Goal: Task Accomplishment & Management: Use online tool/utility

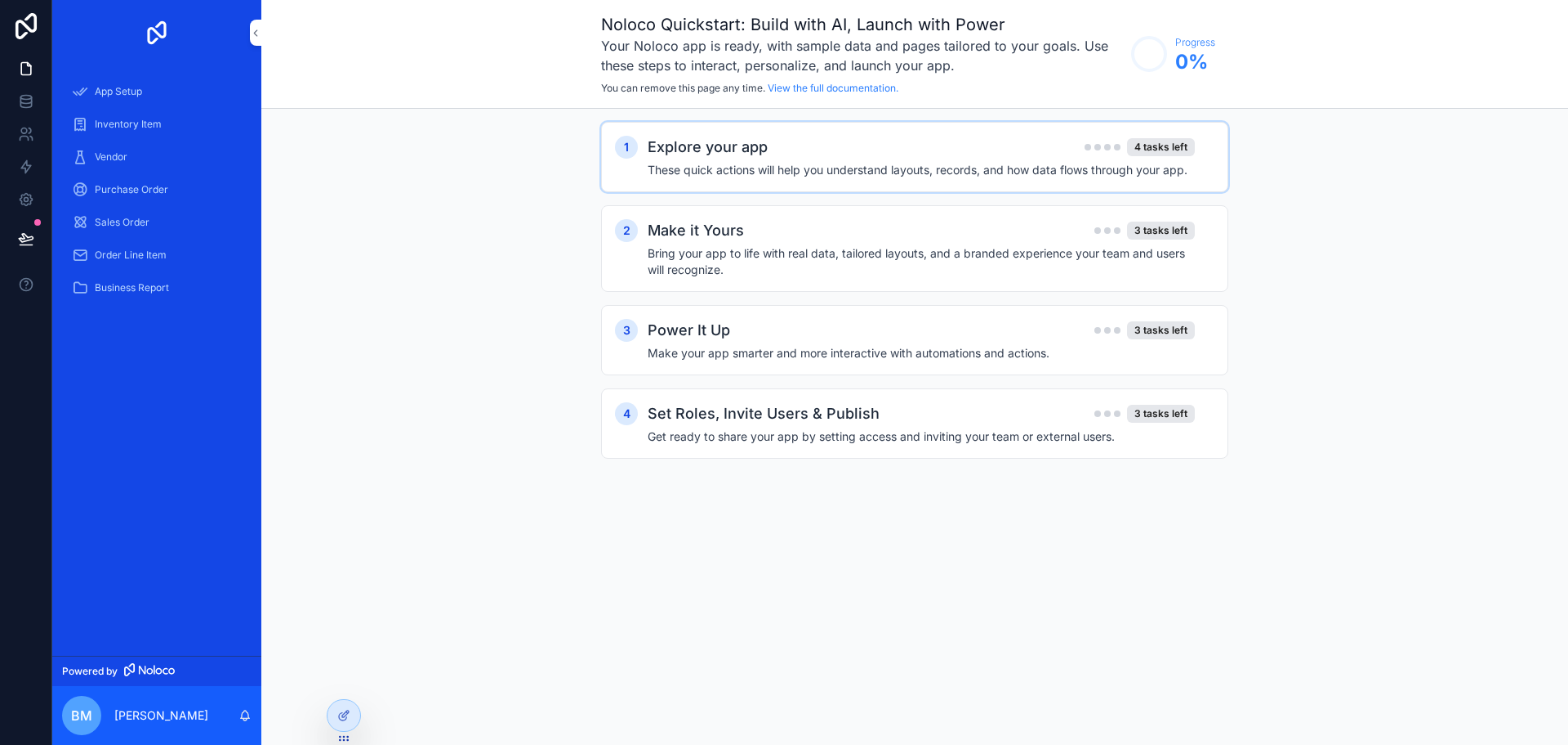
click at [835, 149] on div "Explore your app 4 tasks left" at bounding box center [921, 147] width 547 height 23
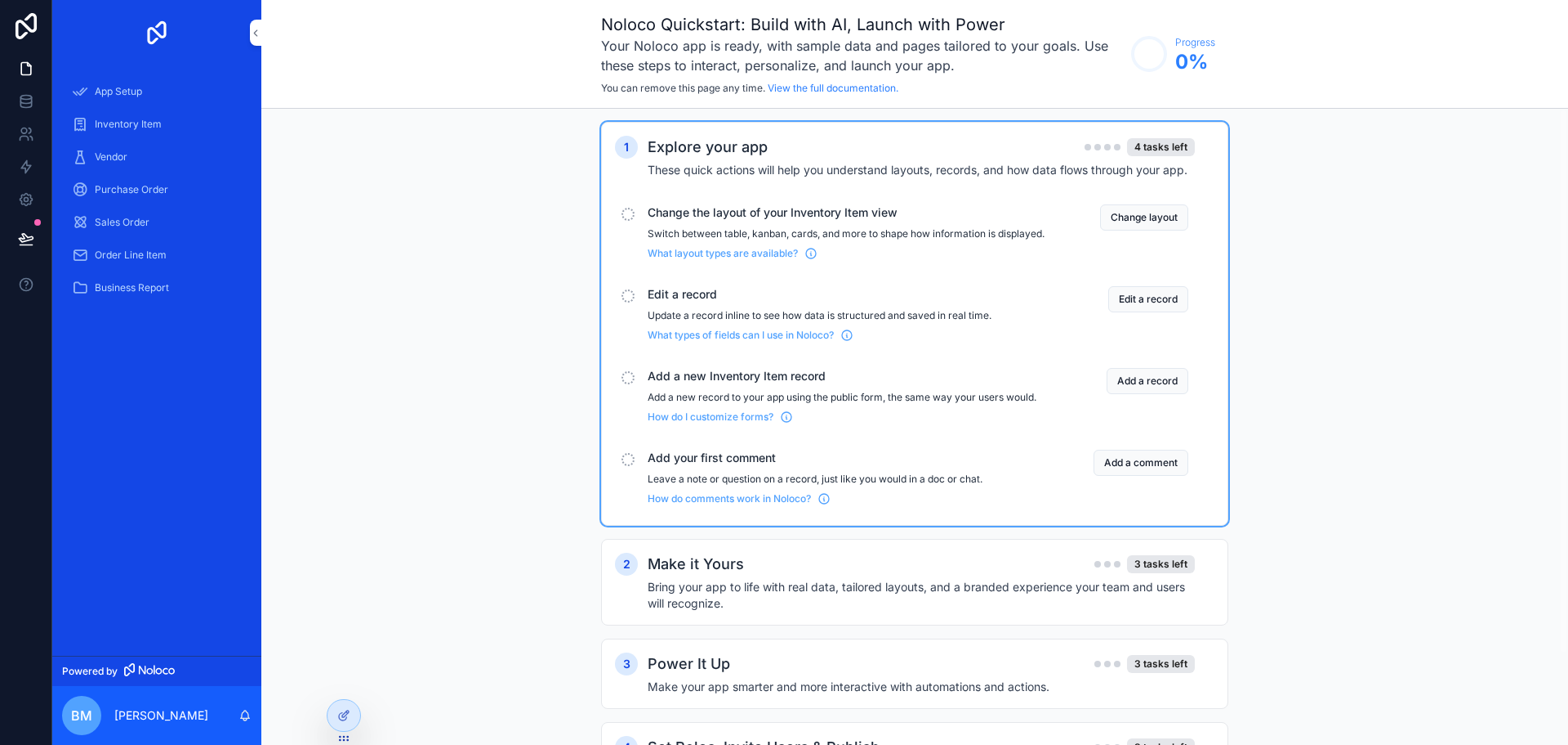
click at [754, 149] on h2 "Explore your app" at bounding box center [708, 147] width 120 height 23
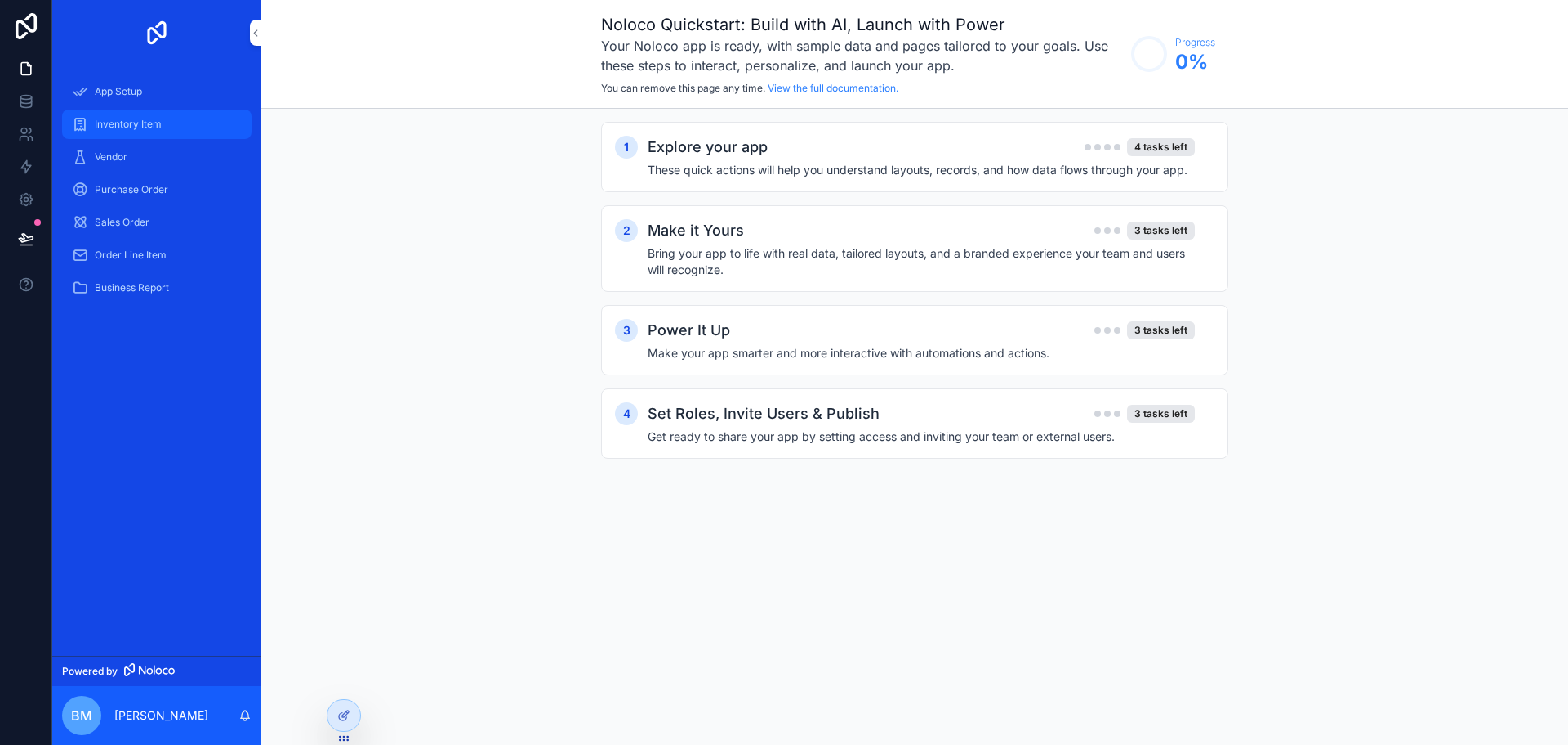
click at [136, 122] on span "Inventory Item" at bounding box center [128, 123] width 67 height 13
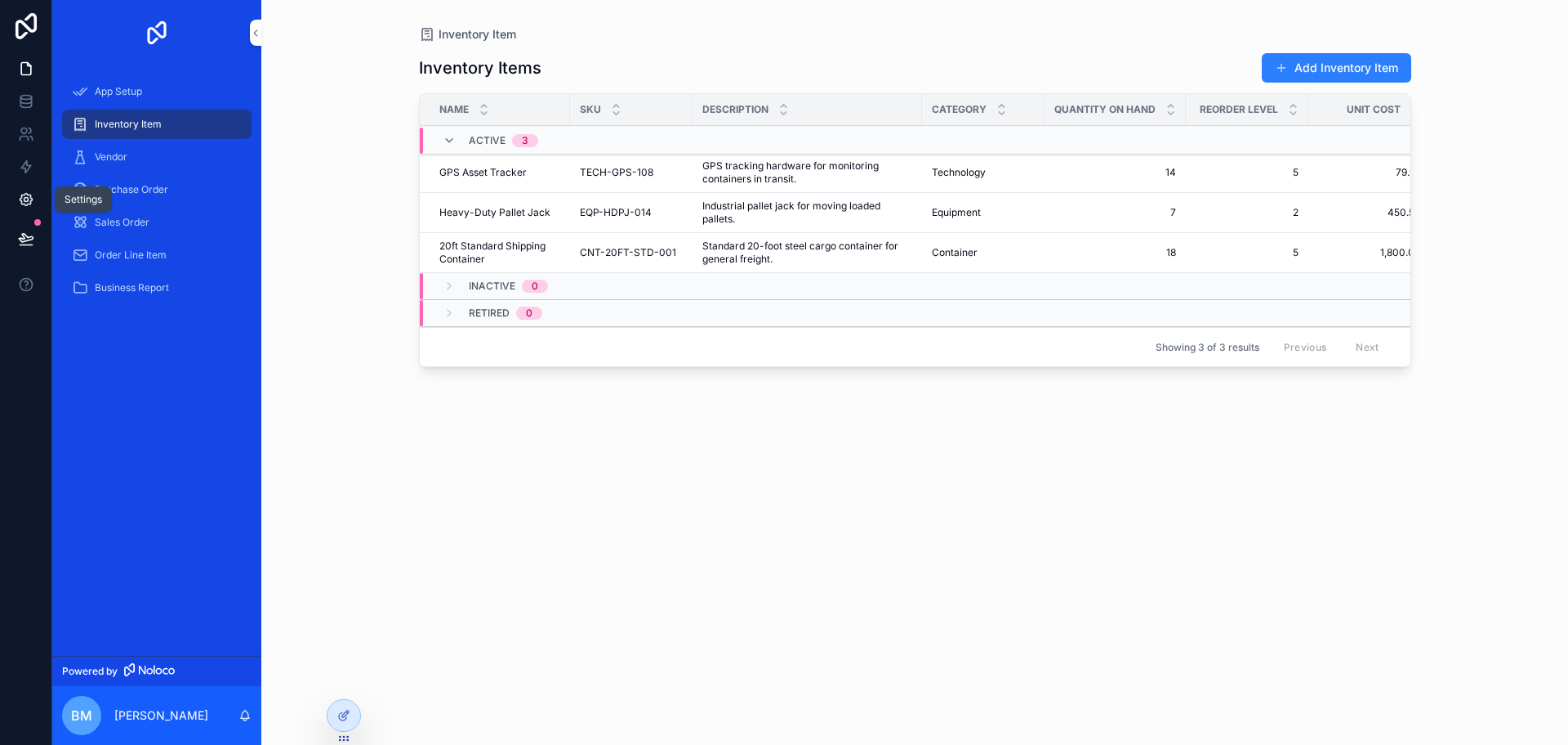
click at [35, 190] on link at bounding box center [26, 199] width 51 height 33
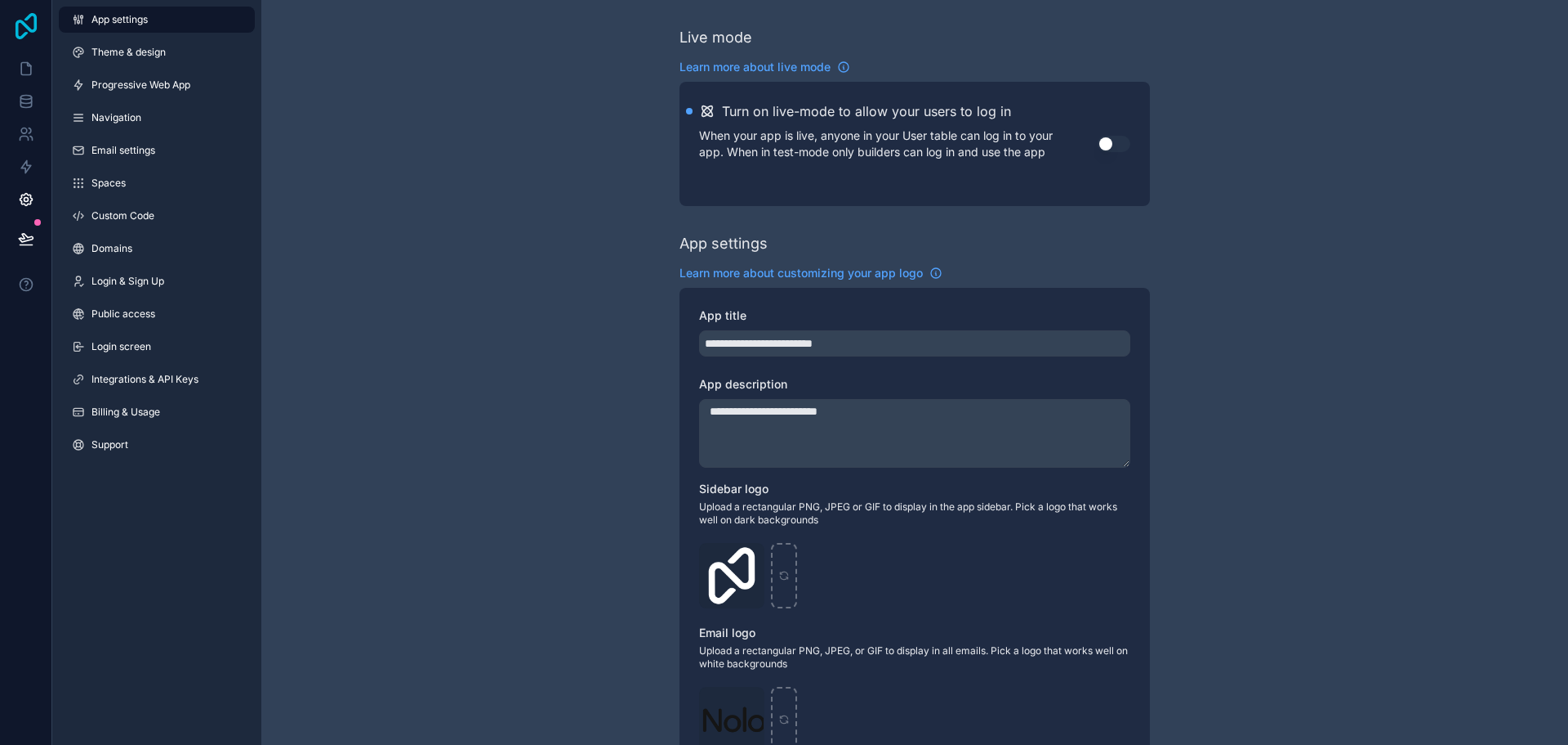
click at [21, 13] on icon at bounding box center [26, 26] width 33 height 27
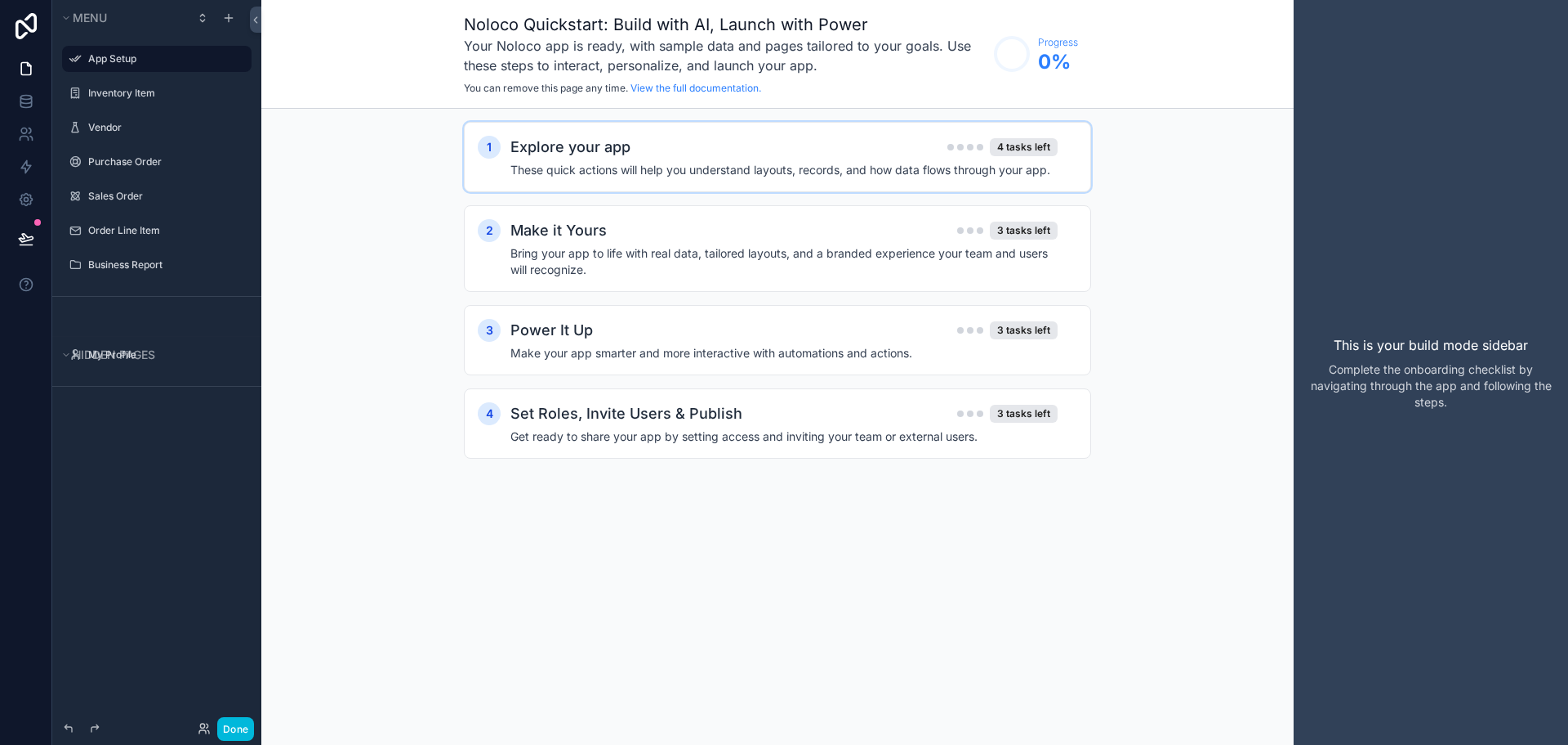
click at [740, 143] on div "Explore your app 4 tasks left" at bounding box center [784, 147] width 547 height 23
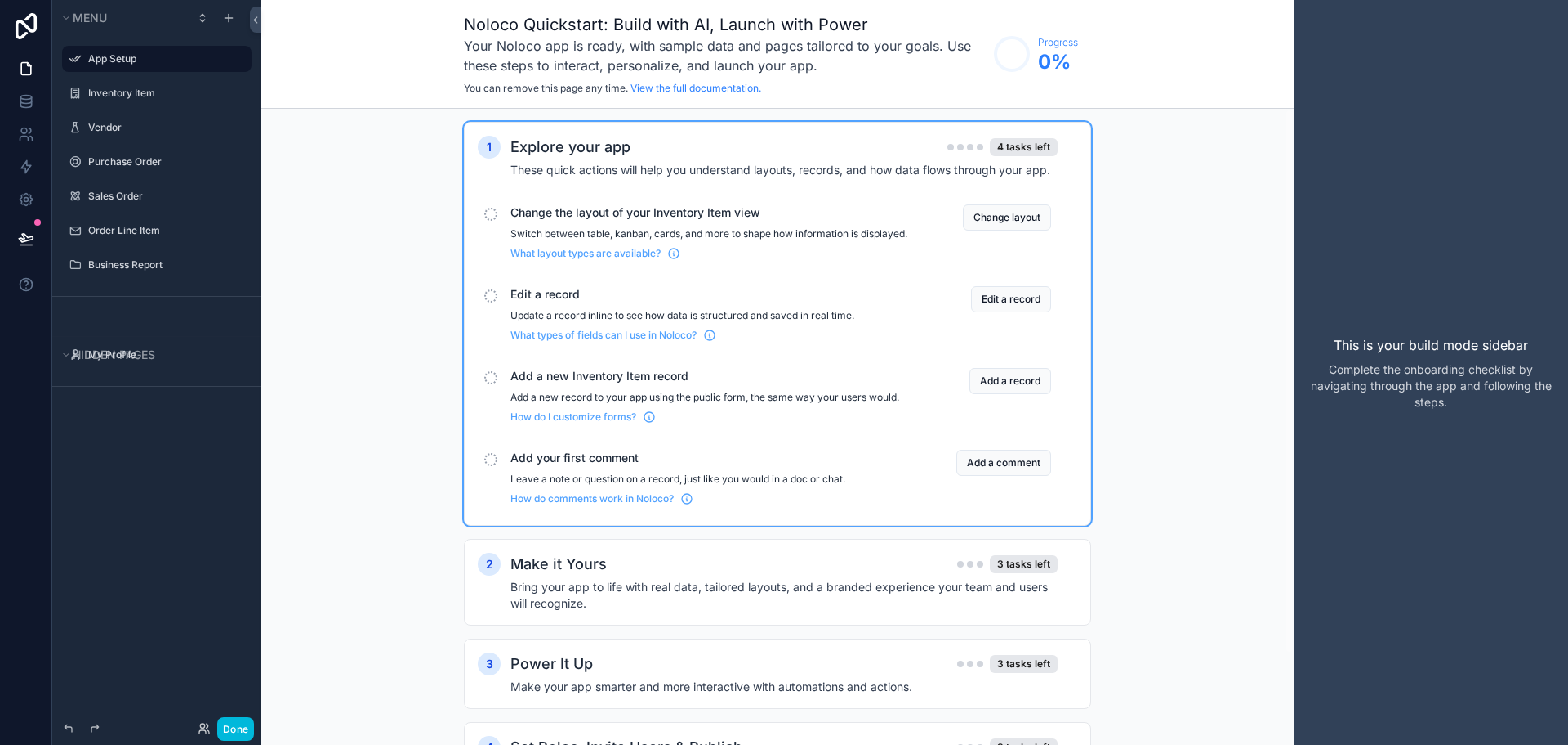
click at [735, 217] on span "Change the layout of your Inventory Item view" at bounding box center [709, 212] width 397 height 17
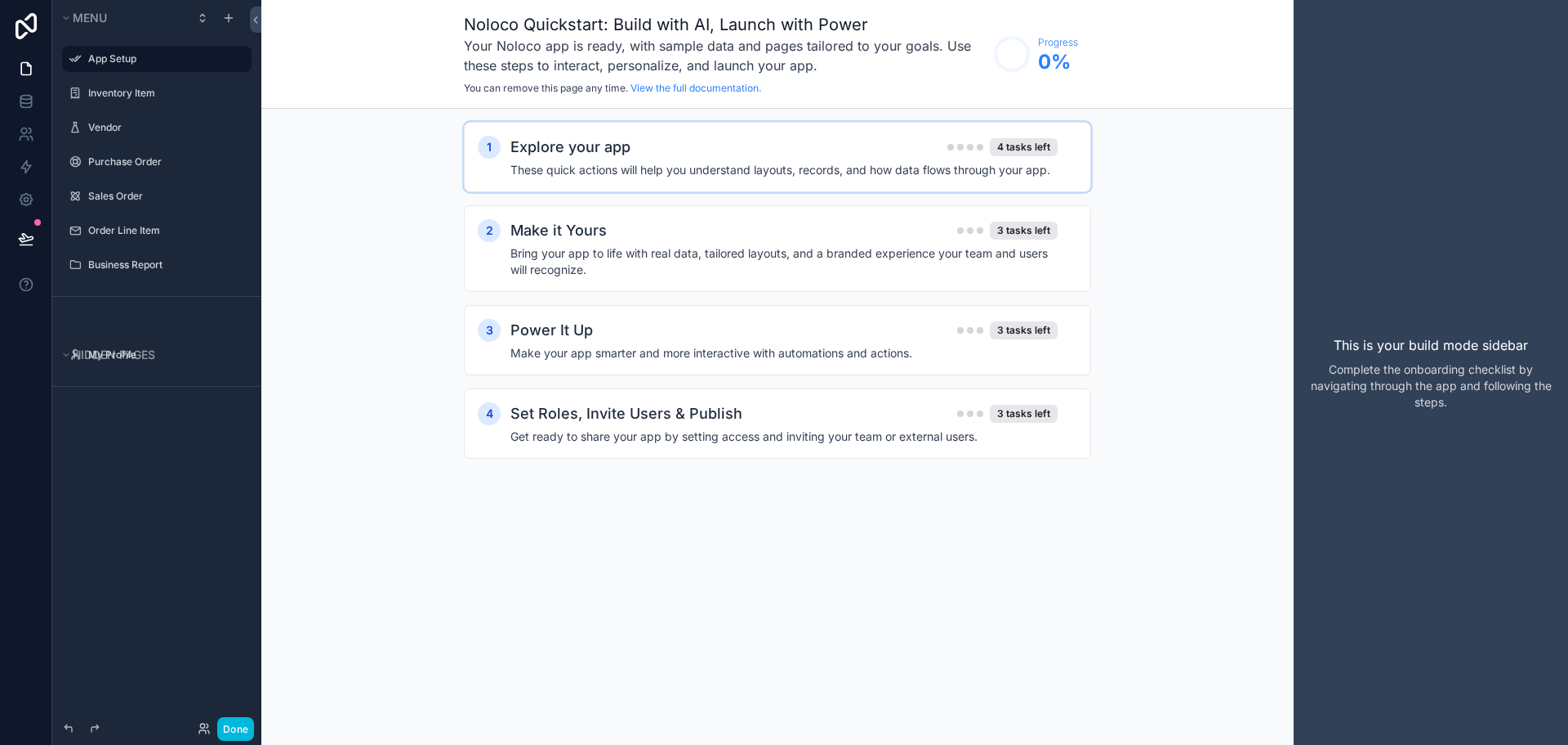
click at [744, 160] on div "Explore your app 4 tasks left These quick actions will help you understand layo…" at bounding box center [794, 157] width 567 height 42
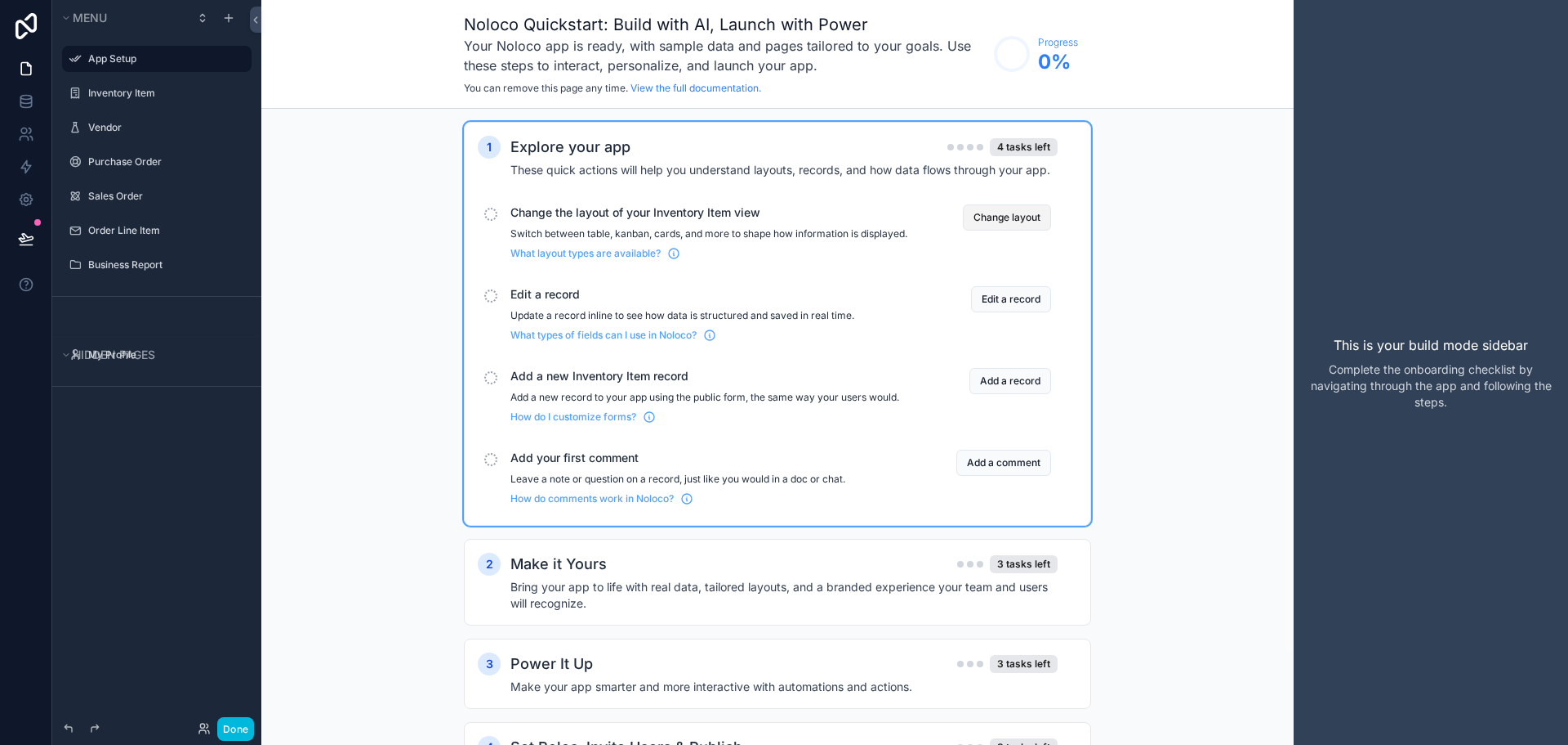
click at [987, 220] on button "Change layout" at bounding box center [1007, 217] width 88 height 27
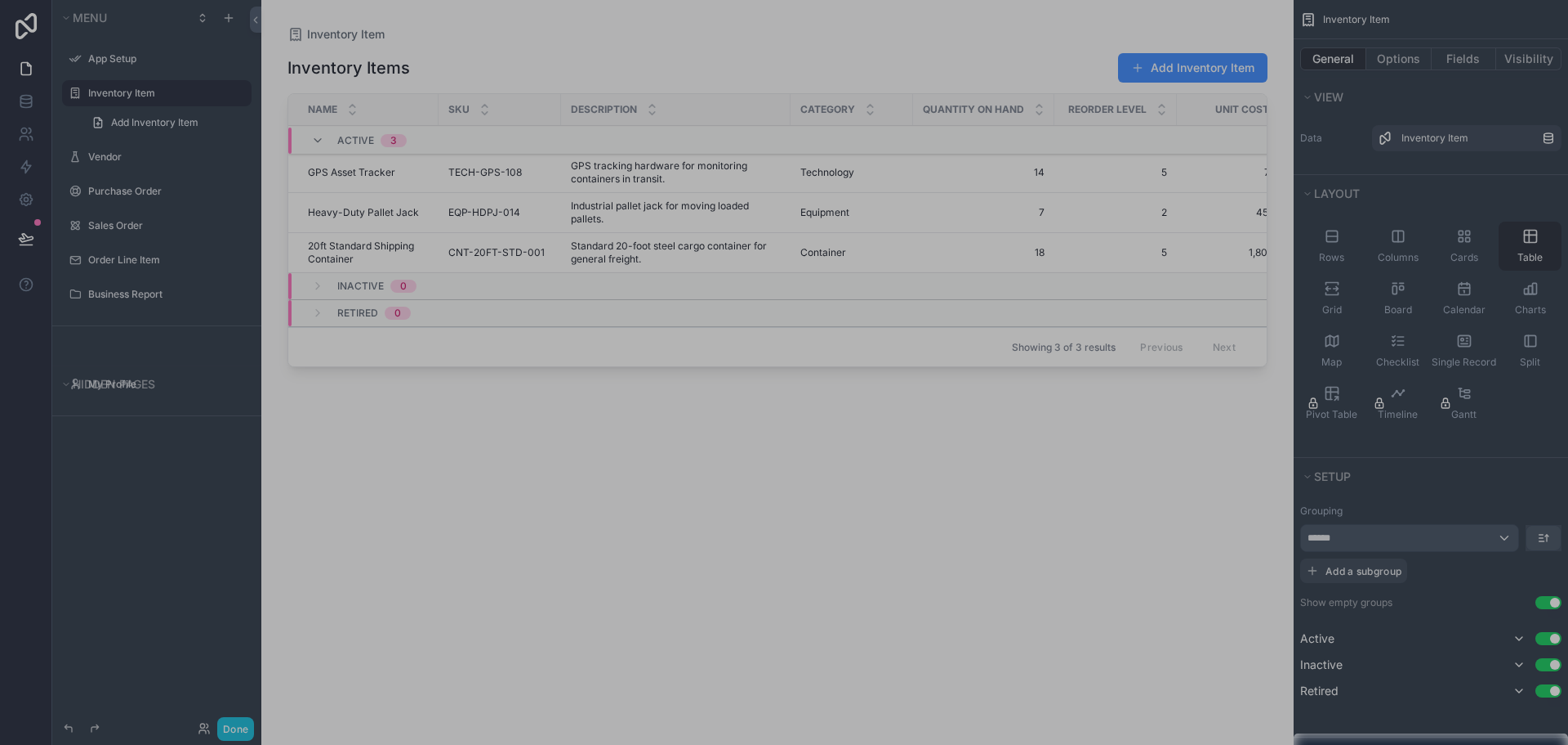
click at [1359, 542] on div at bounding box center [784, 366] width 1568 height 733
click at [1132, 573] on div at bounding box center [784, 366] width 1568 height 733
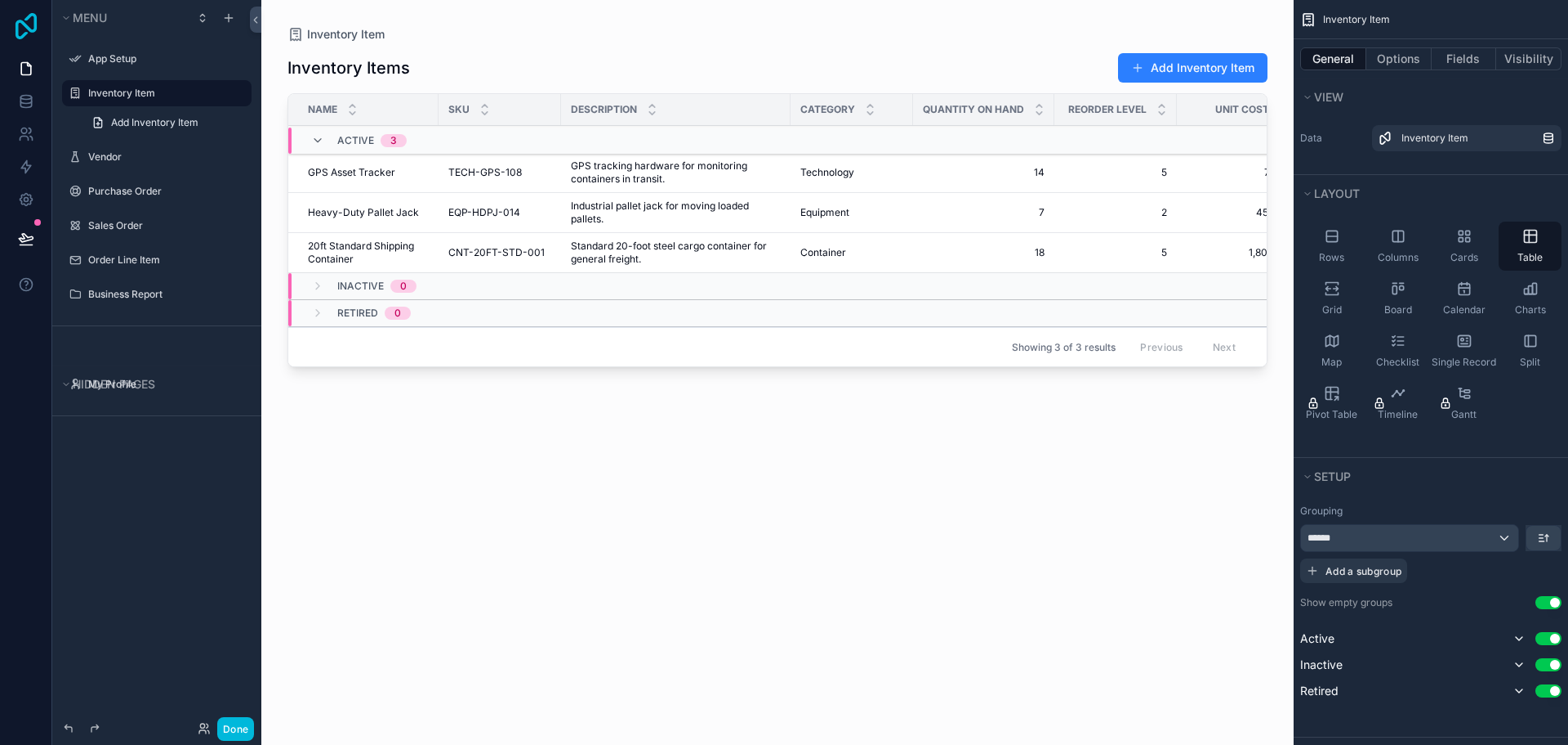
click at [23, 30] on icon at bounding box center [26, 26] width 33 height 27
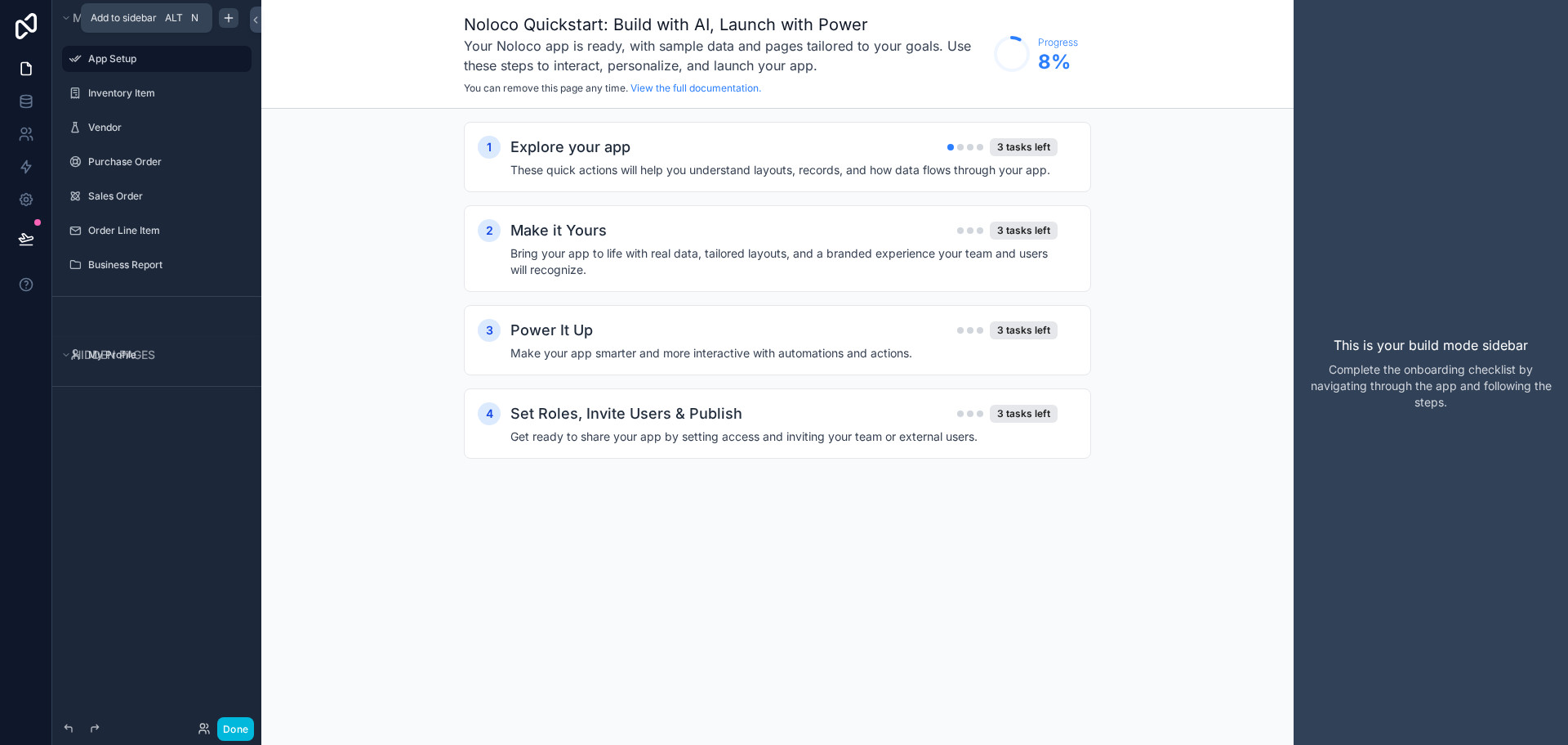
click at [226, 18] on icon "scrollable content" at bounding box center [228, 18] width 7 height 0
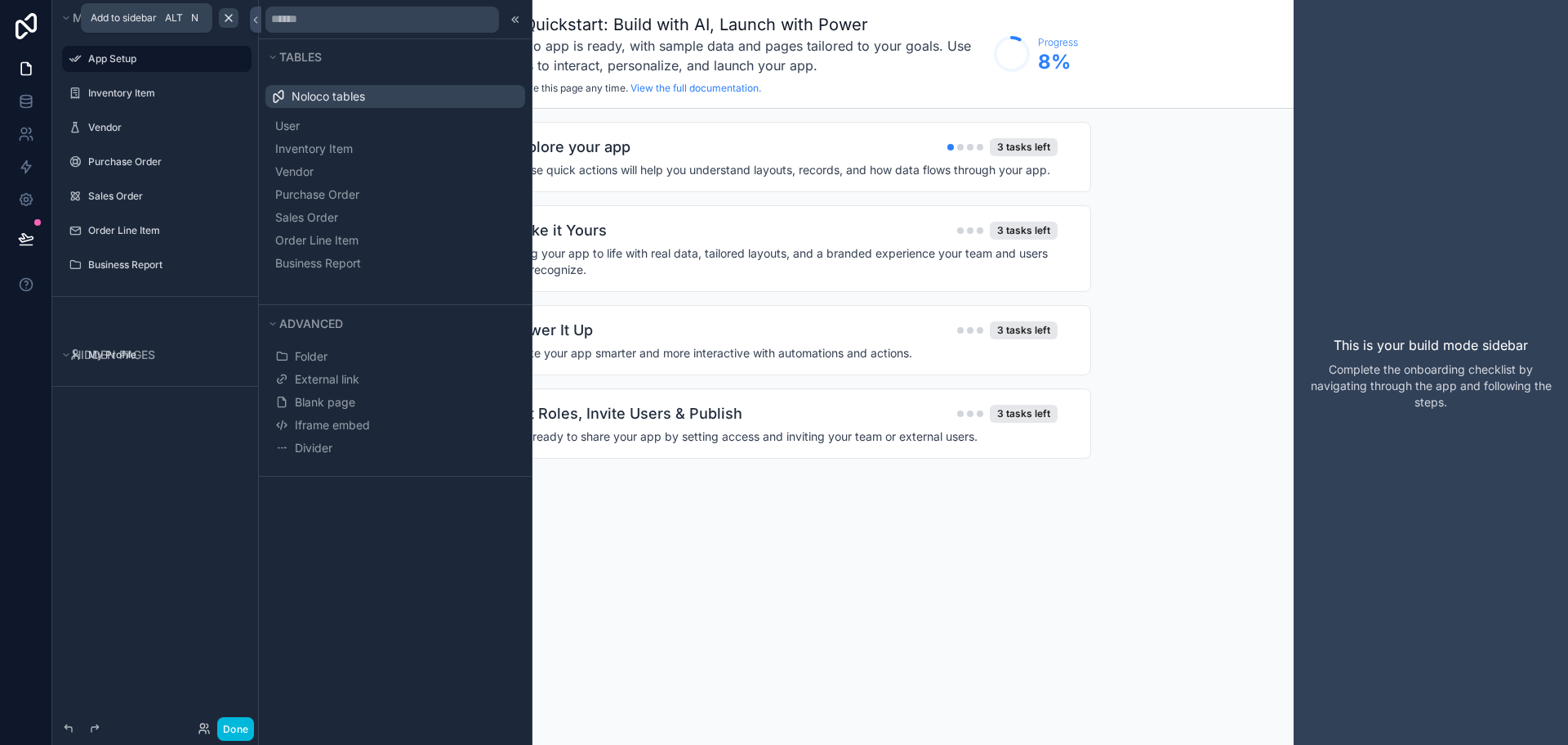
click at [226, 18] on icon "scrollable content" at bounding box center [228, 18] width 13 height 13
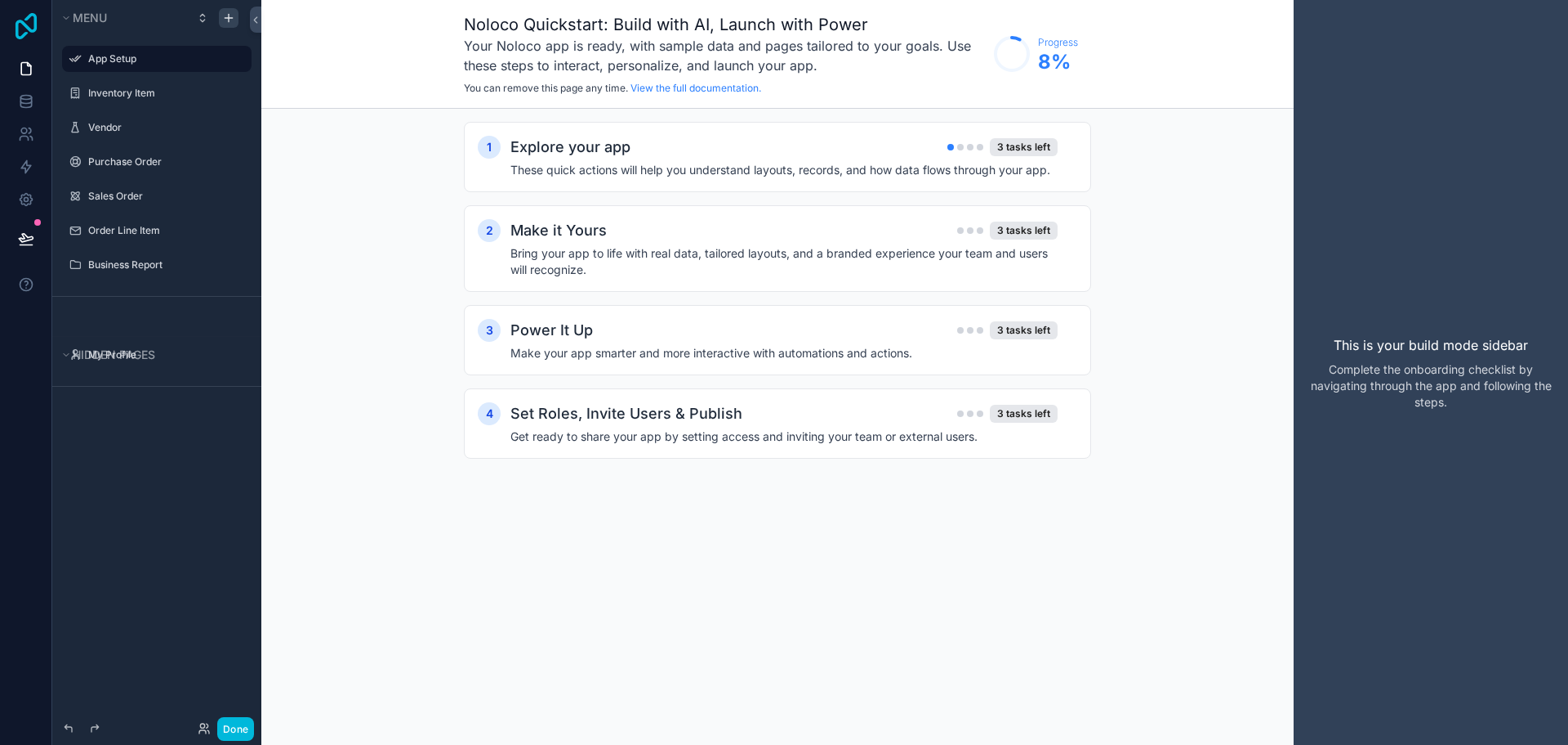
click at [25, 34] on icon at bounding box center [27, 26] width 22 height 27
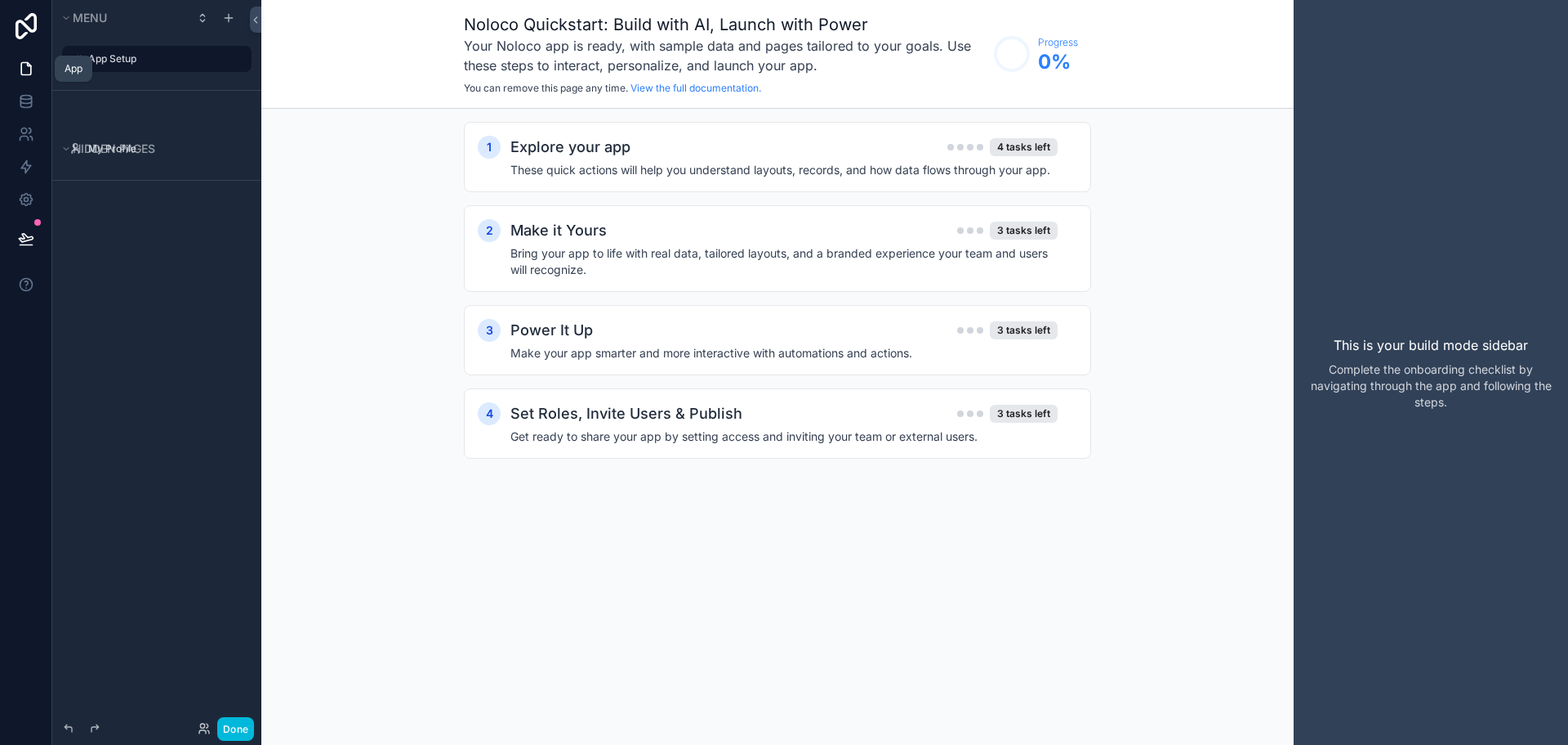
click at [21, 77] on link at bounding box center [26, 68] width 51 height 33
click at [22, 103] on icon at bounding box center [26, 101] width 11 height 7
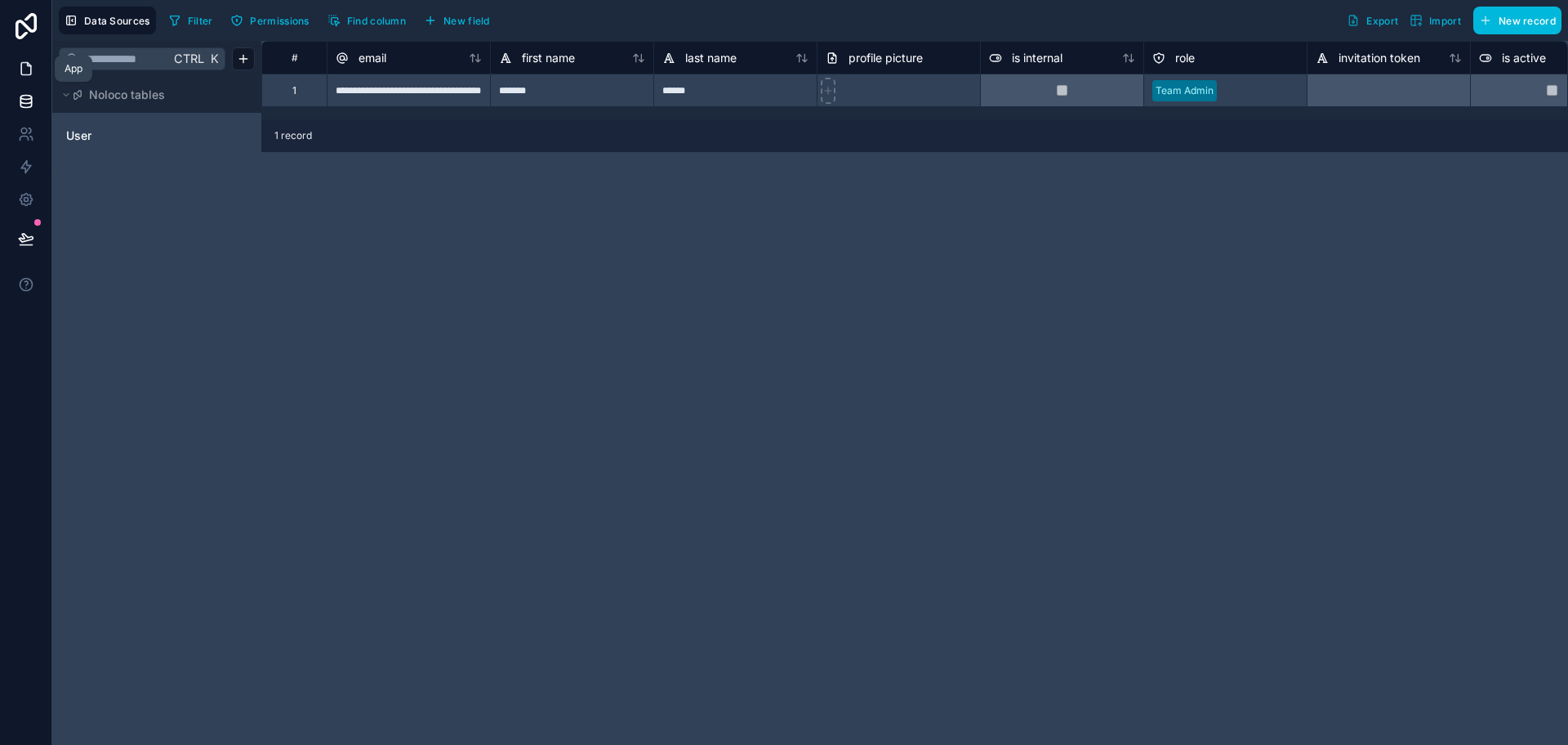
click at [27, 64] on icon at bounding box center [26, 68] width 17 height 17
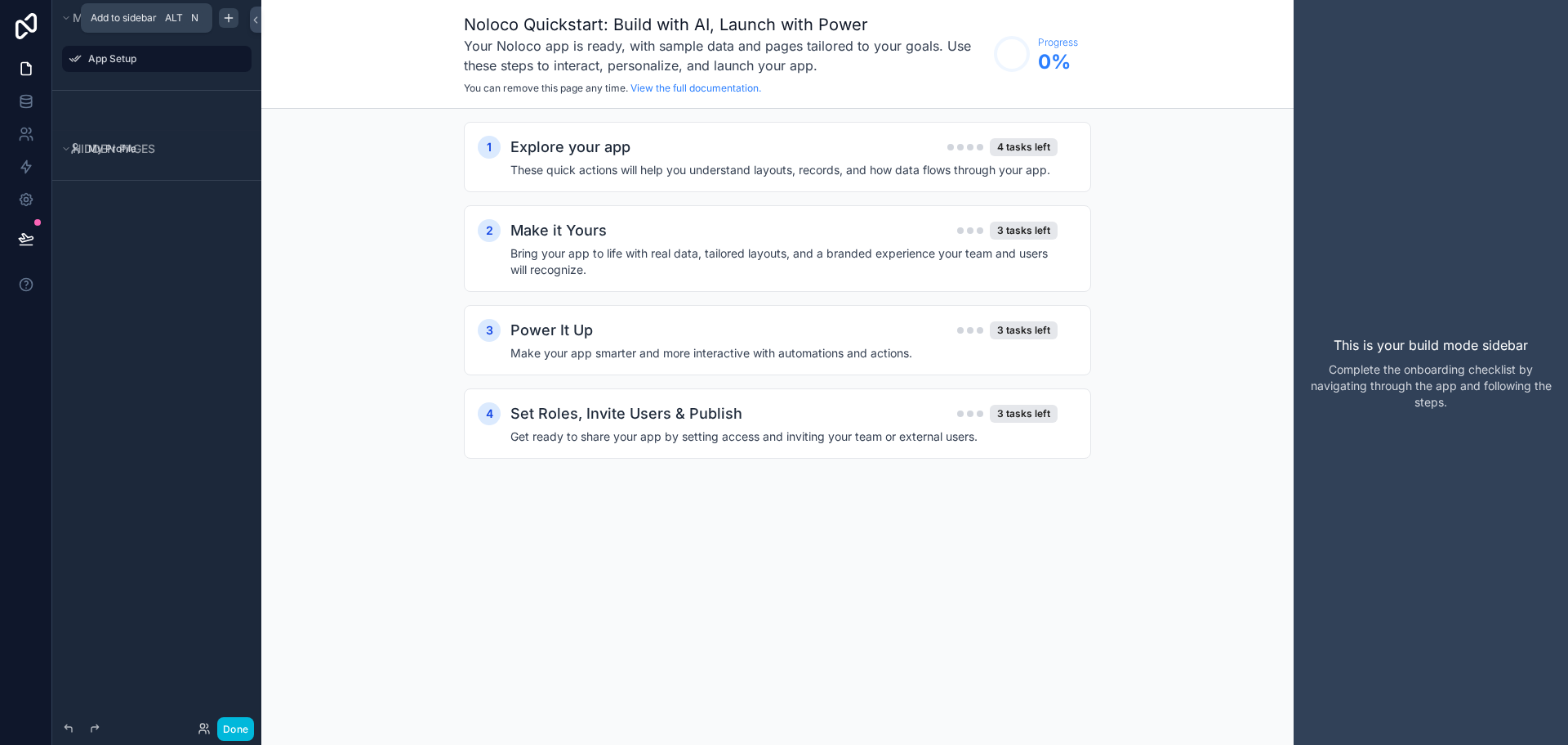
click at [223, 16] on icon "scrollable content" at bounding box center [228, 18] width 13 height 13
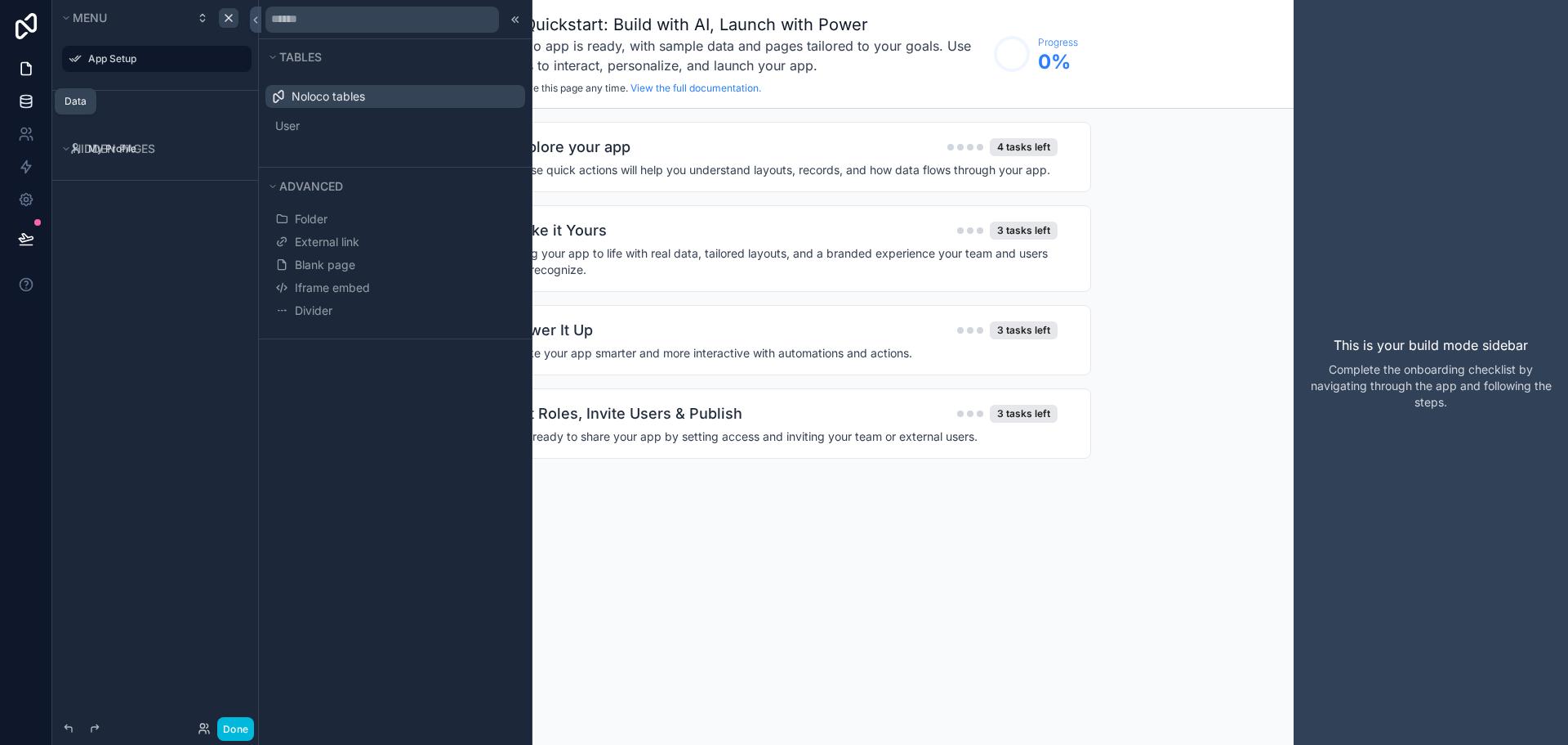
click at [23, 98] on icon at bounding box center [26, 101] width 17 height 17
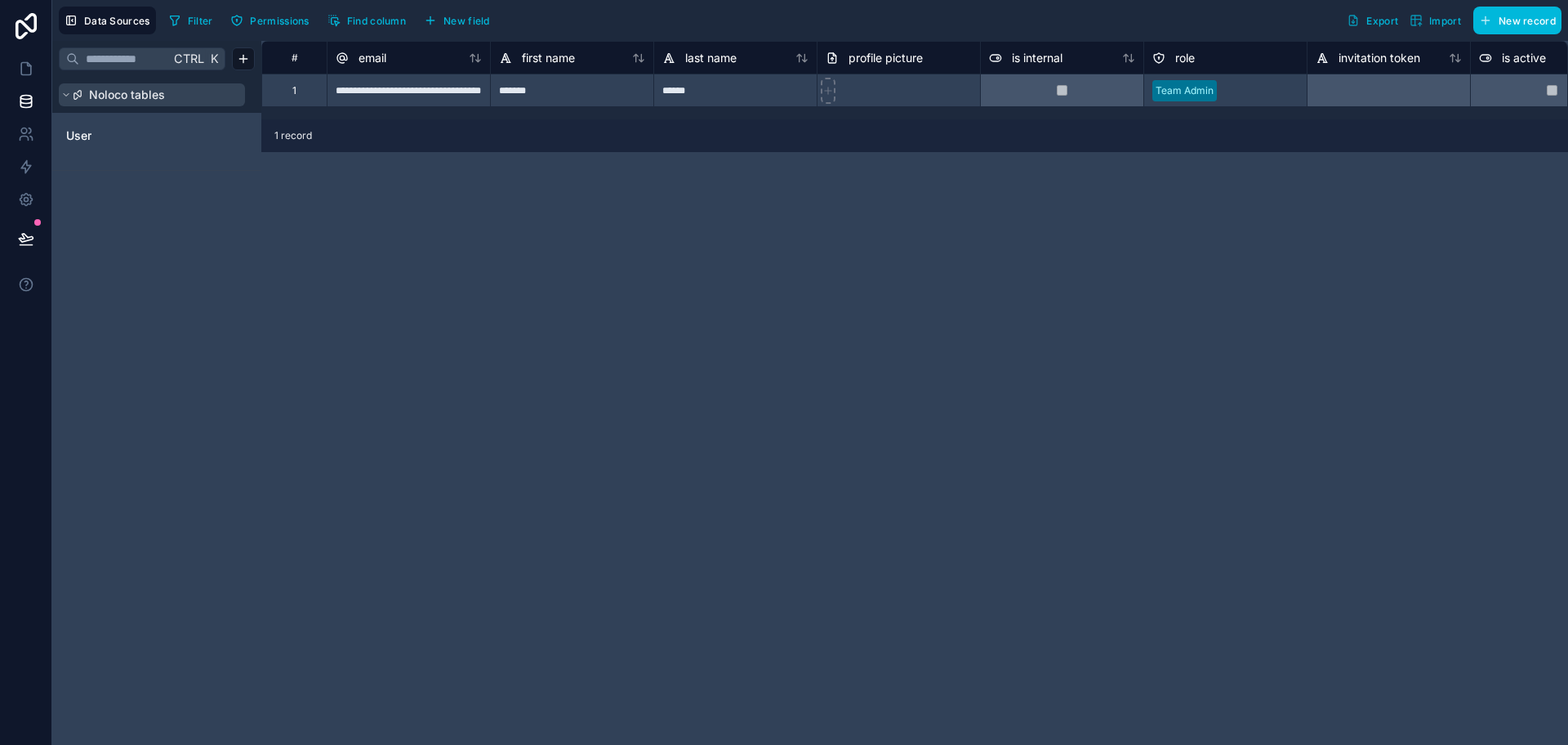
click at [78, 96] on icon at bounding box center [78, 95] width 10 height 10
click at [72, 96] on button "Noloco tables" at bounding box center [152, 94] width 186 height 23
click at [96, 138] on link "User" at bounding box center [132, 135] width 132 height 17
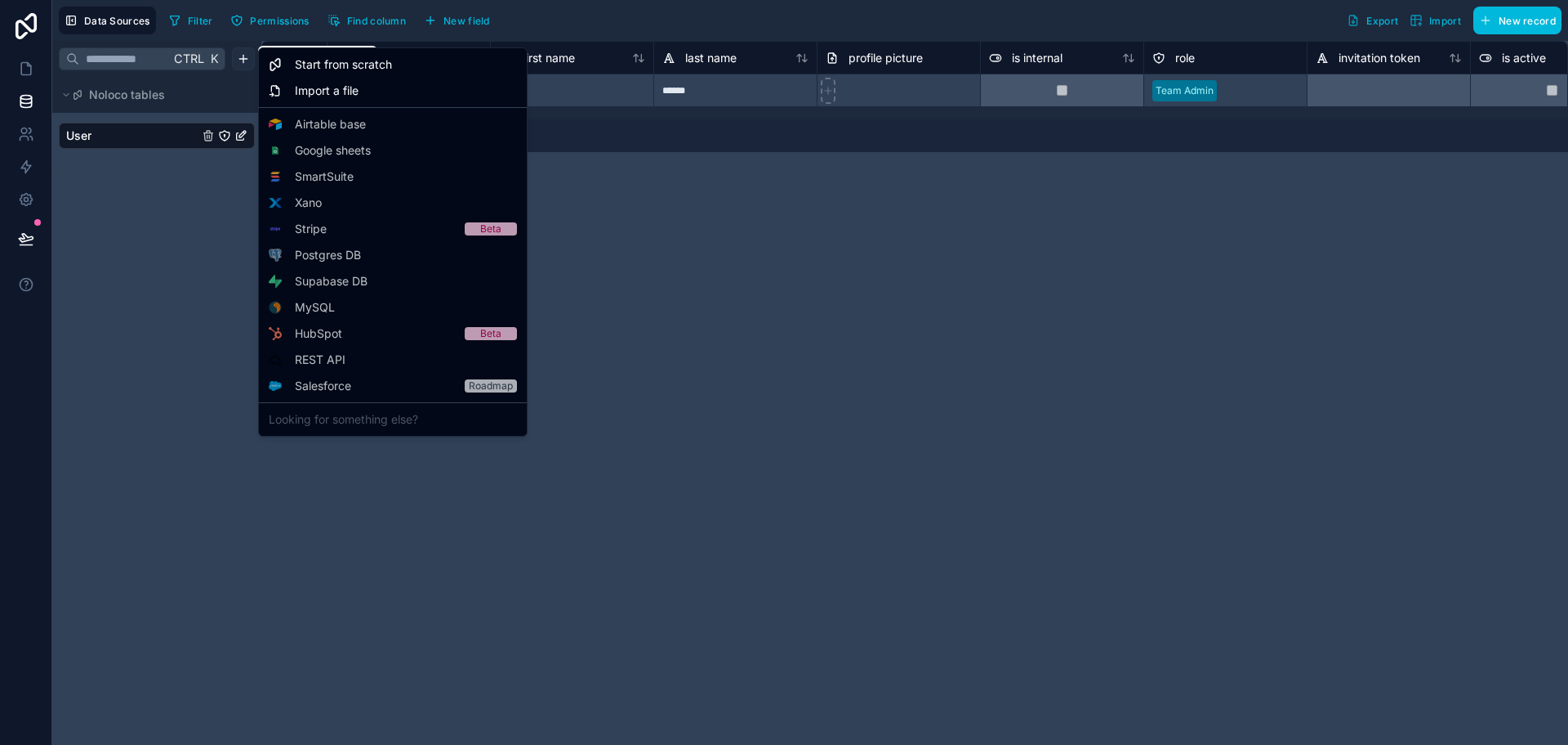
click at [238, 55] on html "**********" at bounding box center [784, 372] width 1568 height 745
click at [363, 69] on span "Start from scratch" at bounding box center [343, 64] width 98 height 17
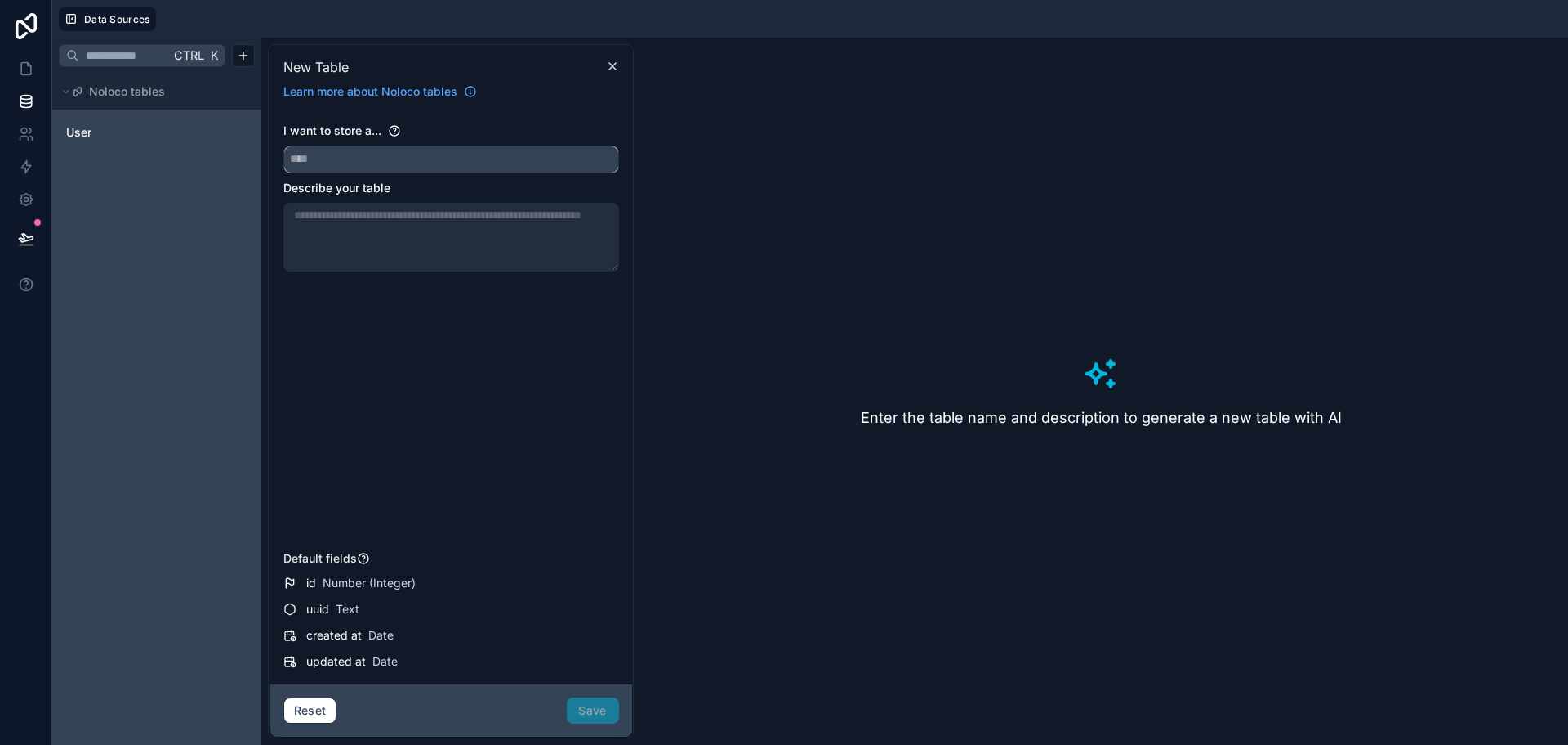
click at [350, 154] on input "text" at bounding box center [451, 159] width 334 height 27
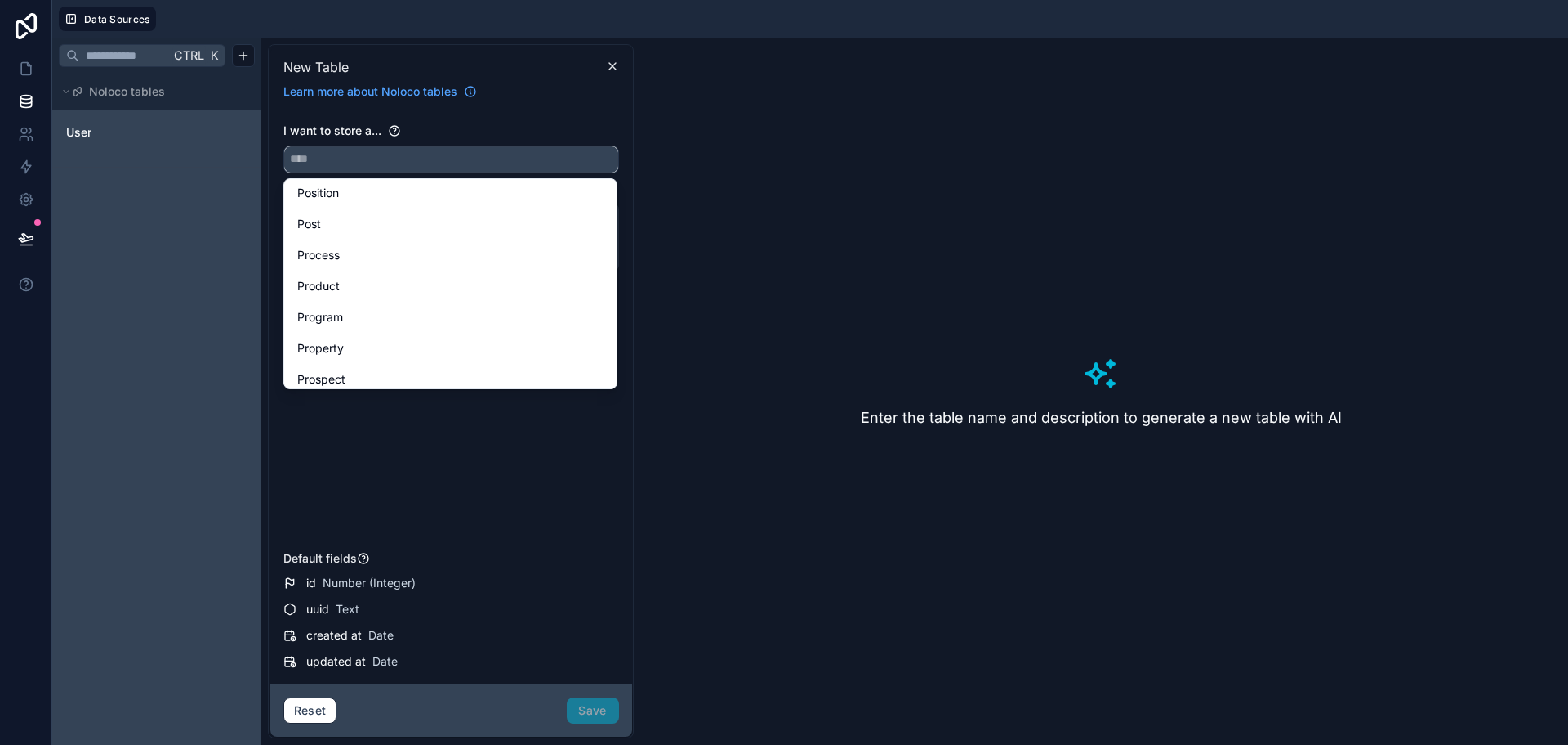
scroll to position [3383, 0]
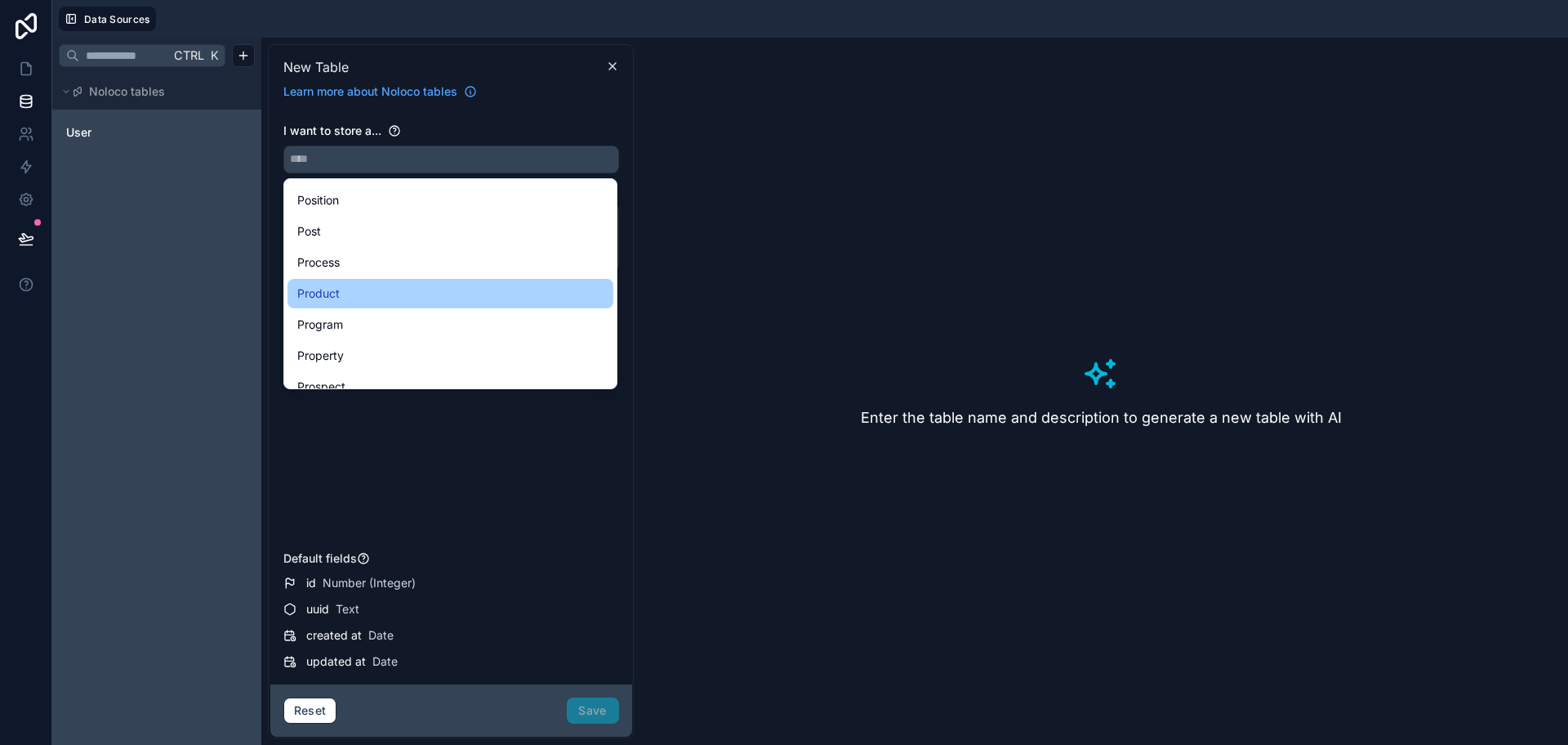
click at [330, 293] on span "Product" at bounding box center [319, 293] width 42 height 20
type input "*******"
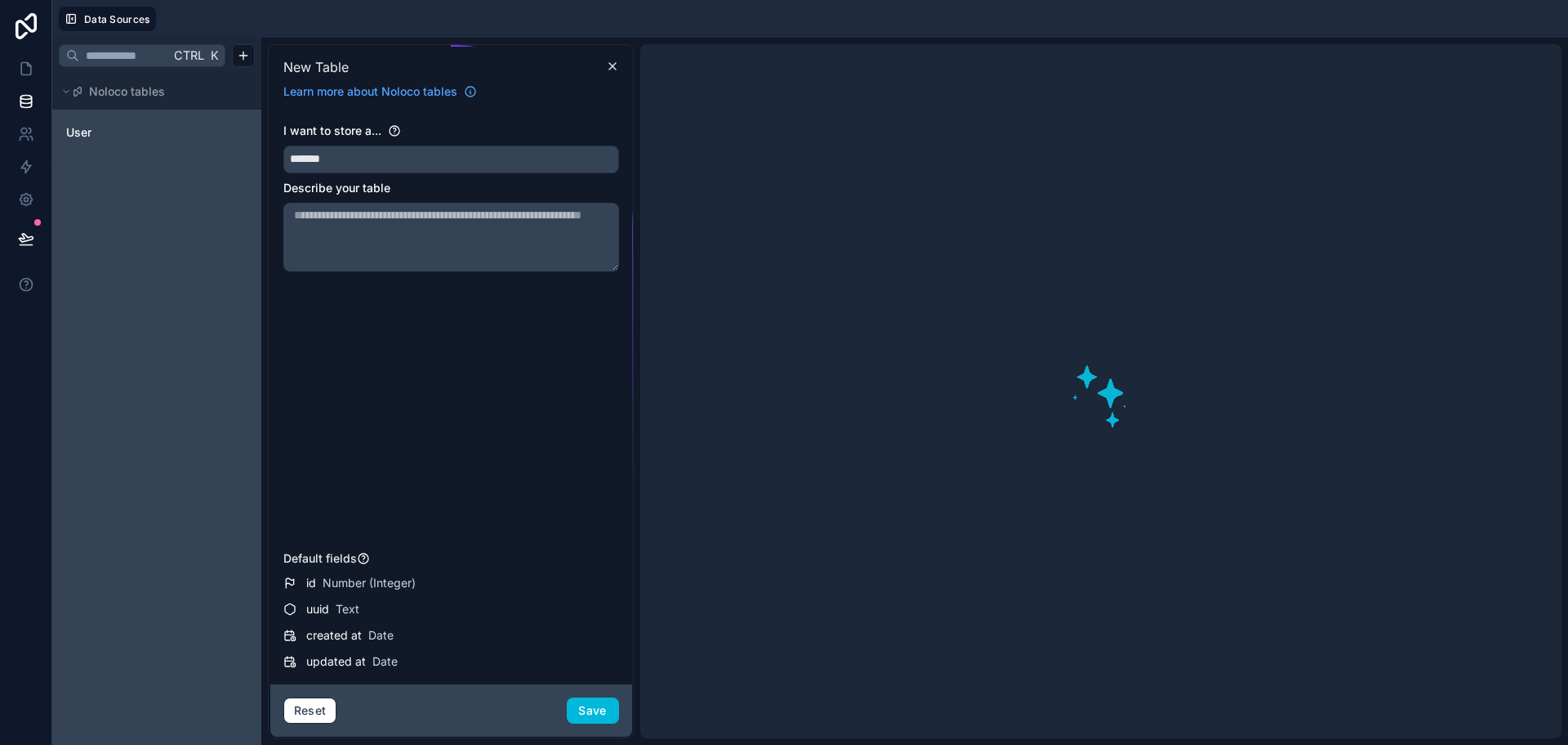
click at [407, 226] on textarea at bounding box center [451, 237] width 335 height 69
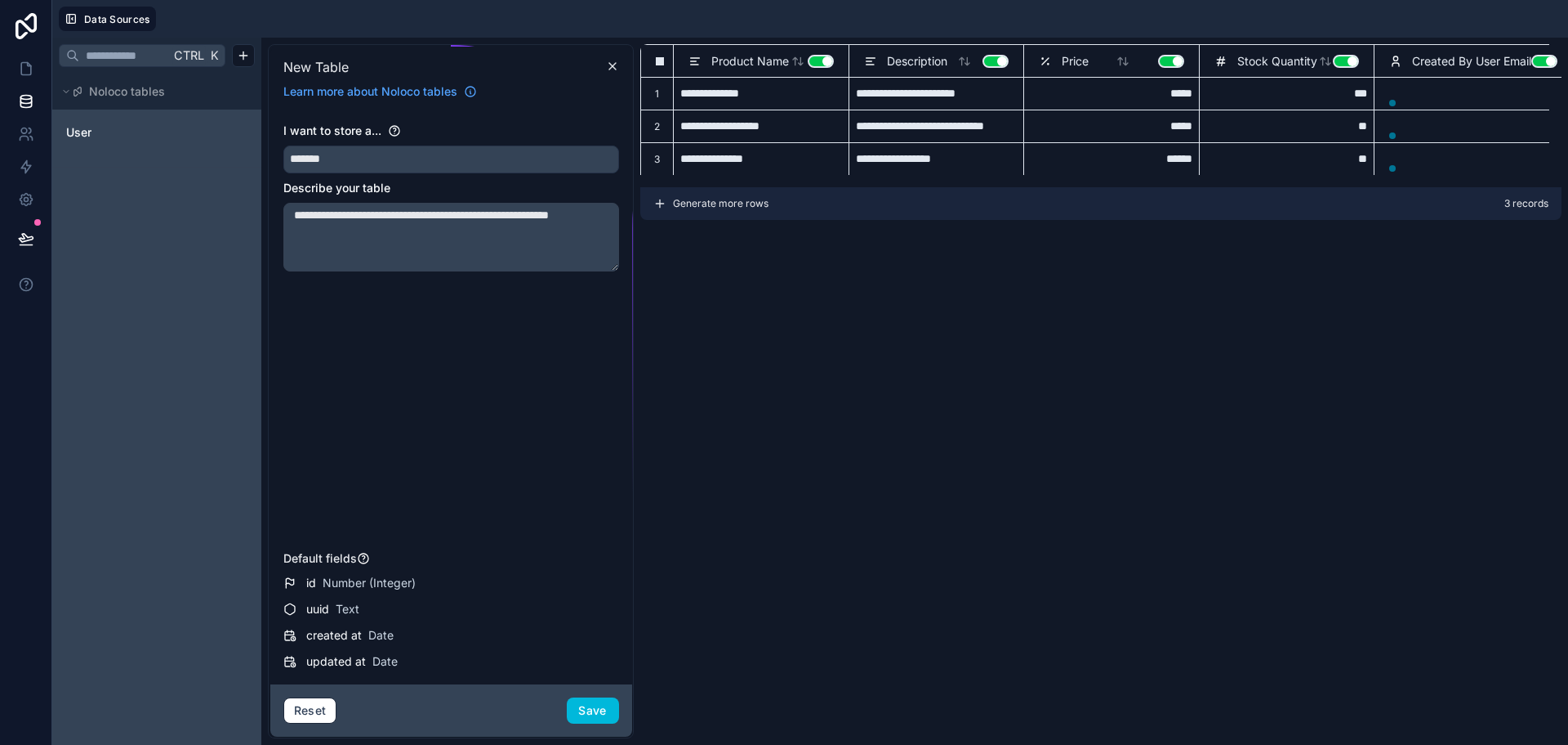
click at [559, 214] on textarea "**********" at bounding box center [451, 237] width 335 height 69
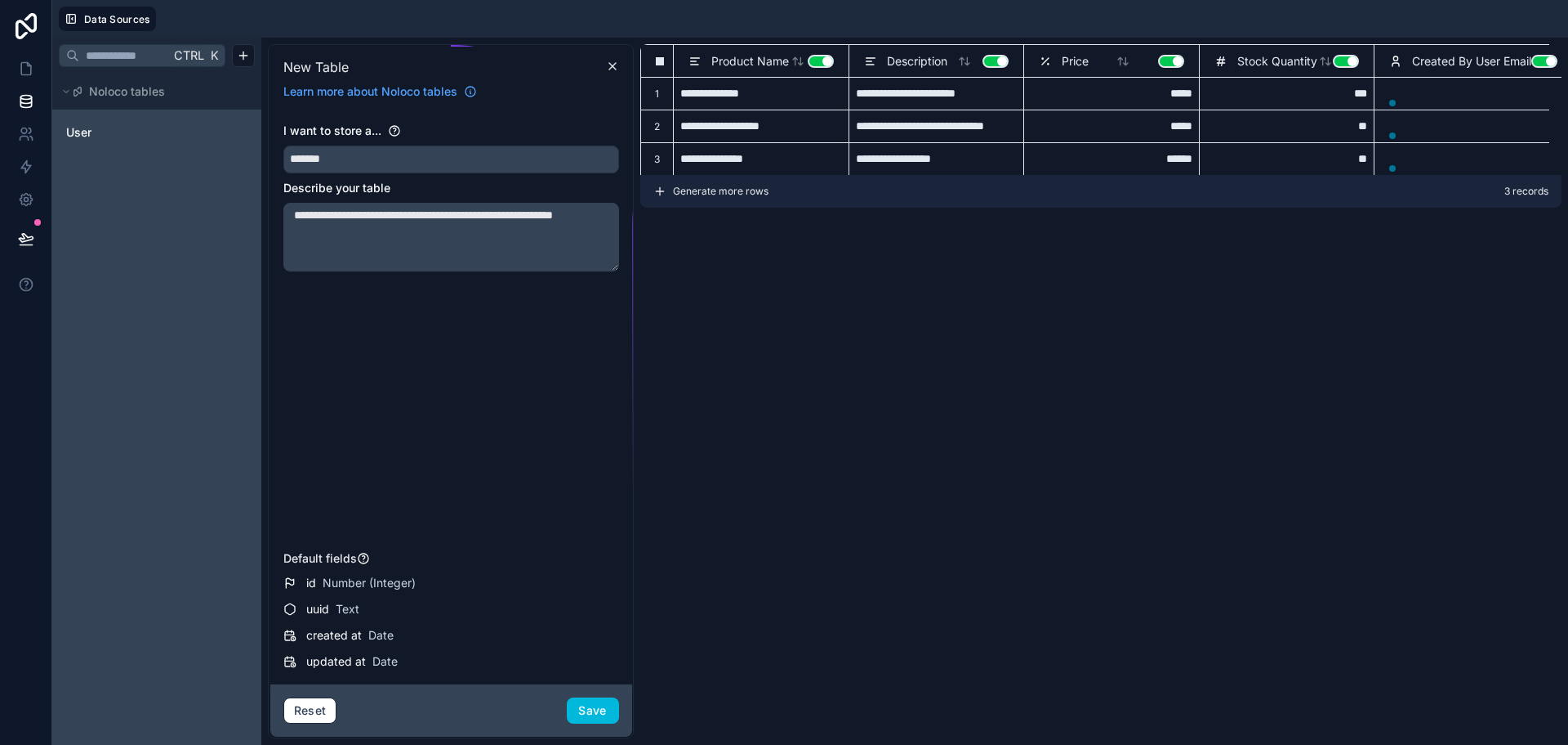
click at [307, 235] on textarea "**********" at bounding box center [451, 237] width 335 height 69
click at [302, 232] on textarea "**********" at bounding box center [451, 237] width 335 height 69
click at [335, 231] on textarea "**********" at bounding box center [451, 237] width 335 height 69
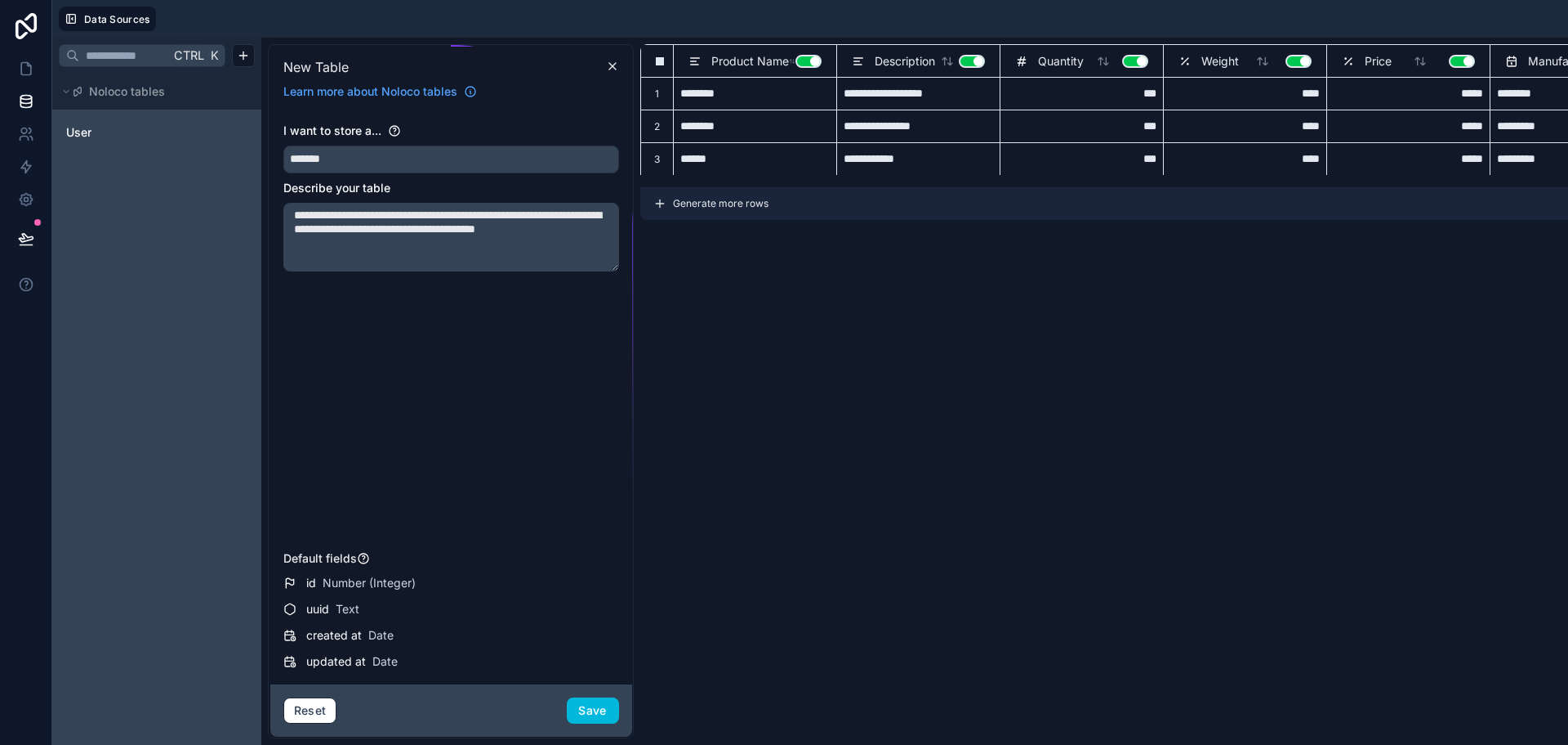
click at [521, 233] on textarea "**********" at bounding box center [451, 237] width 335 height 69
click at [514, 261] on textarea "**********" at bounding box center [451, 237] width 335 height 69
type textarea "**********"
click at [547, 333] on div "**********" at bounding box center [451, 333] width 335 height 421
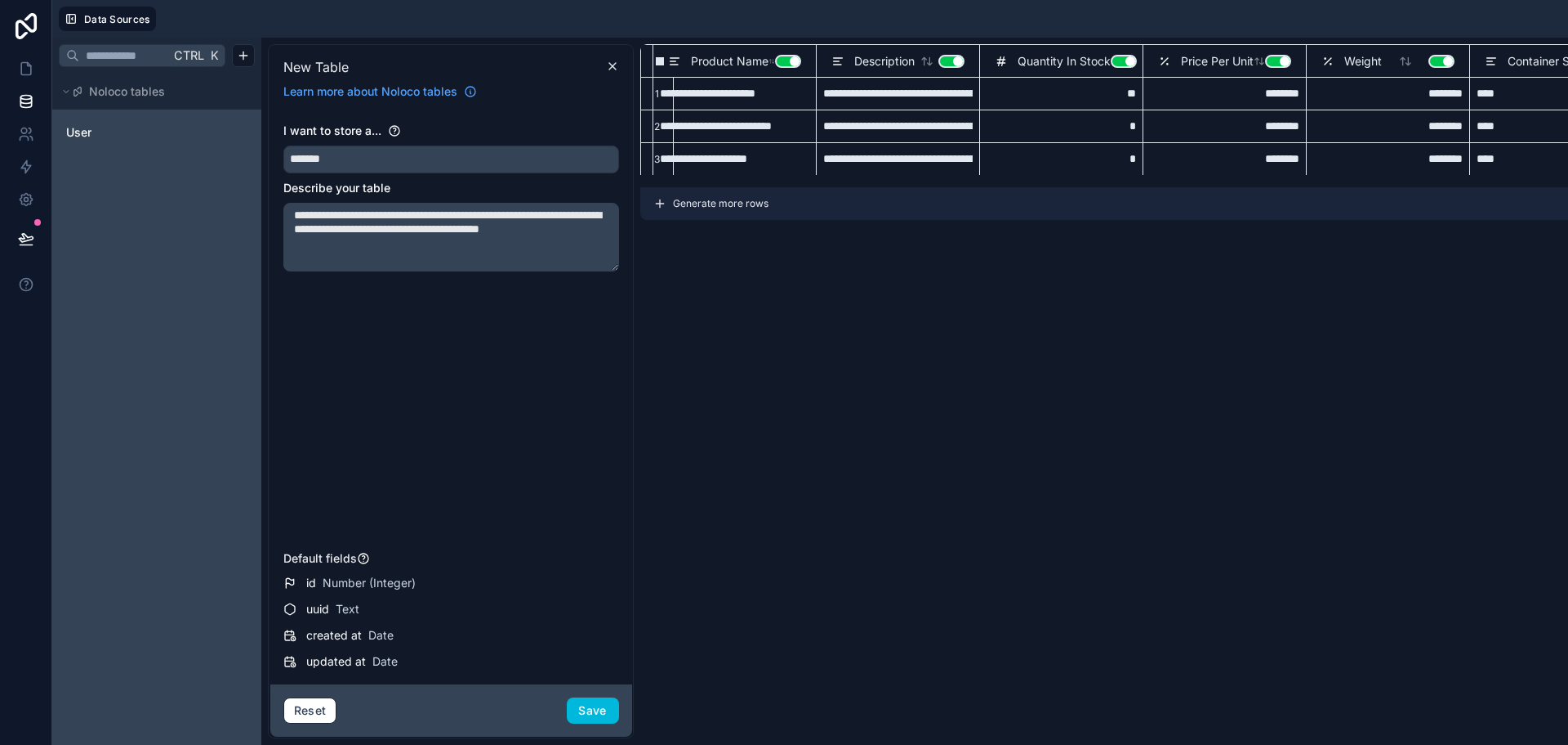
scroll to position [0, 0]
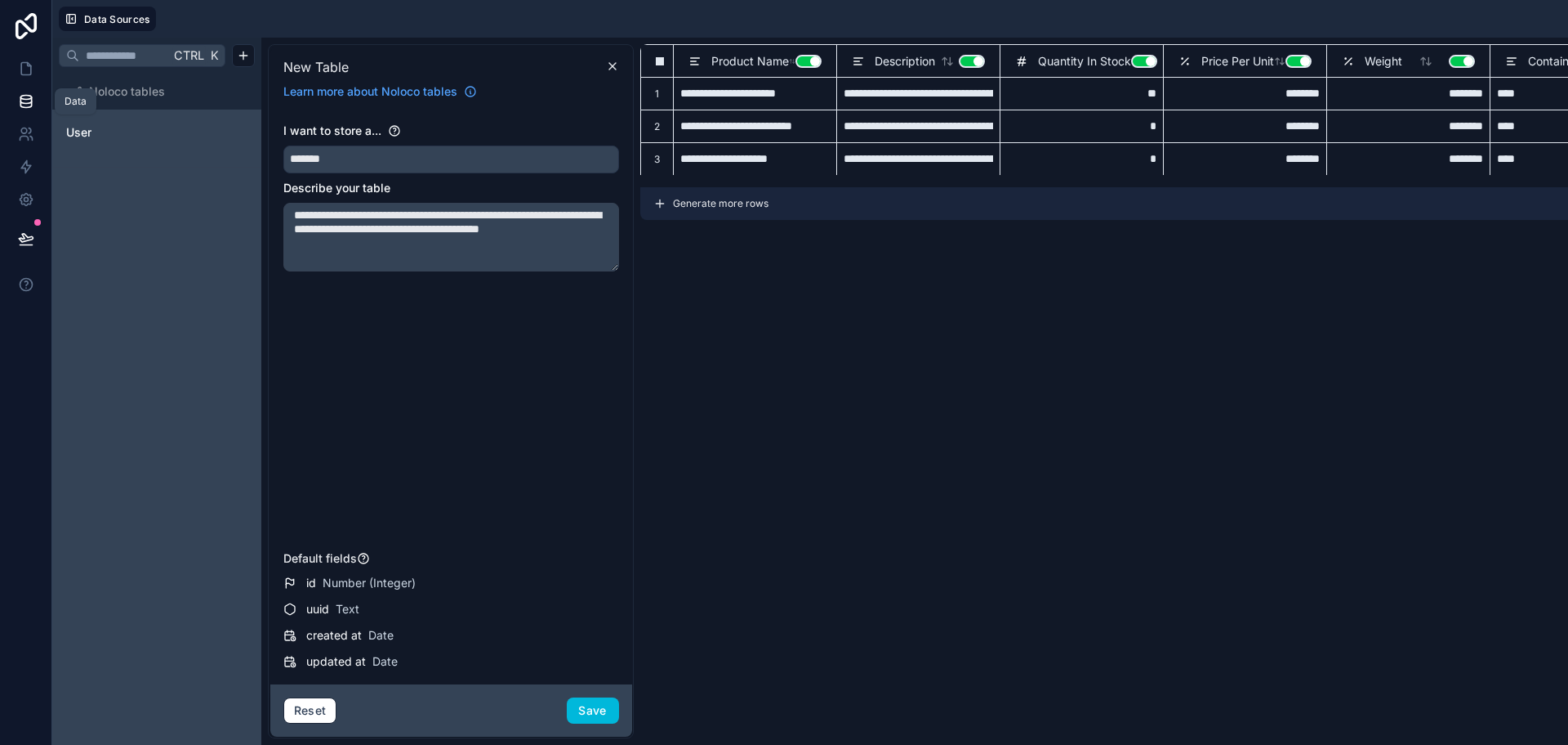
click at [21, 91] on link at bounding box center [26, 101] width 51 height 33
click at [752, 63] on span "Product Name" at bounding box center [749, 61] width 78 height 17
click at [612, 71] on icon at bounding box center [612, 65] width 13 height 13
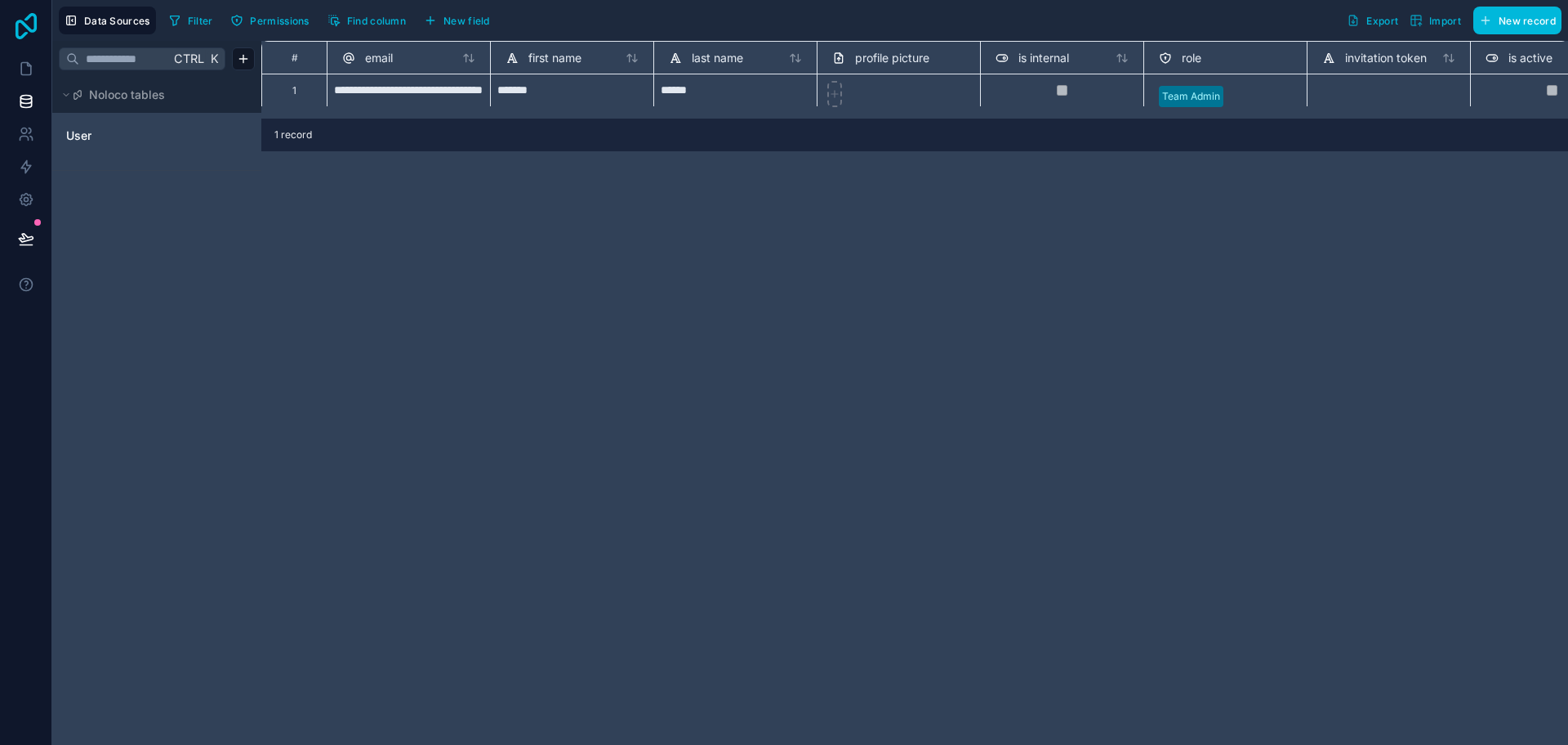
click at [16, 24] on icon at bounding box center [27, 26] width 22 height 27
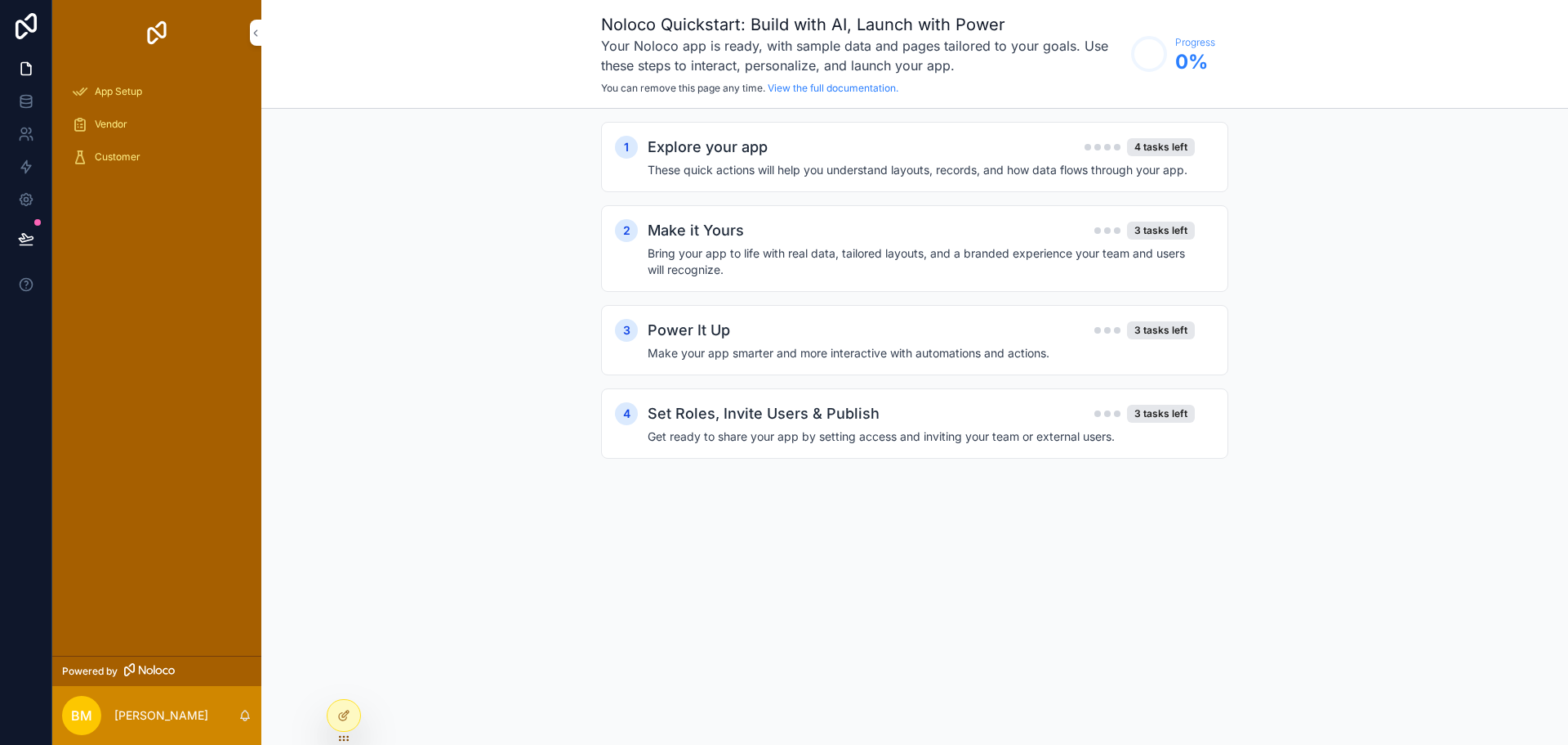
click at [120, 122] on span "Vendor" at bounding box center [110, 123] width 33 height 13
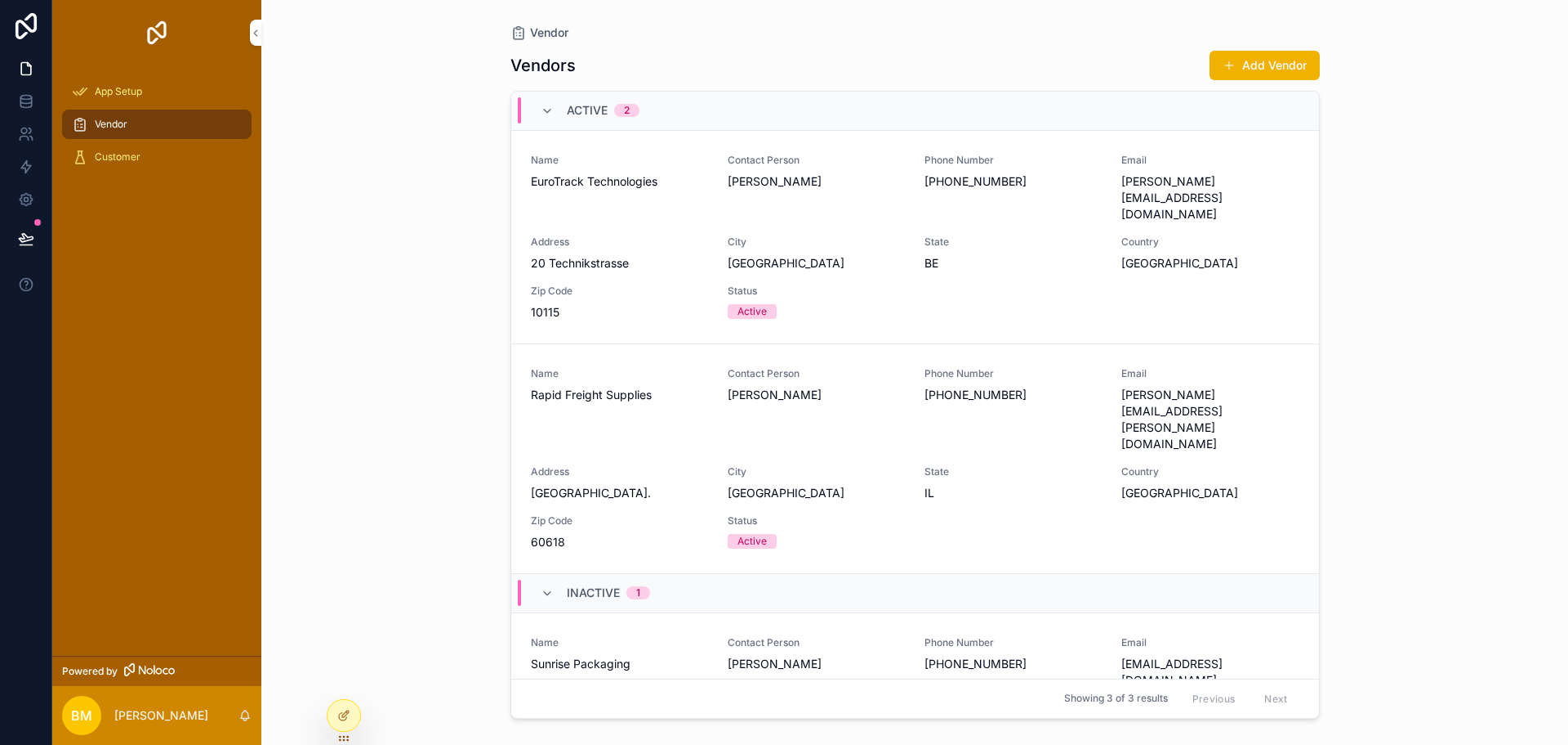
click at [124, 94] on span "App Setup" at bounding box center [118, 91] width 47 height 13
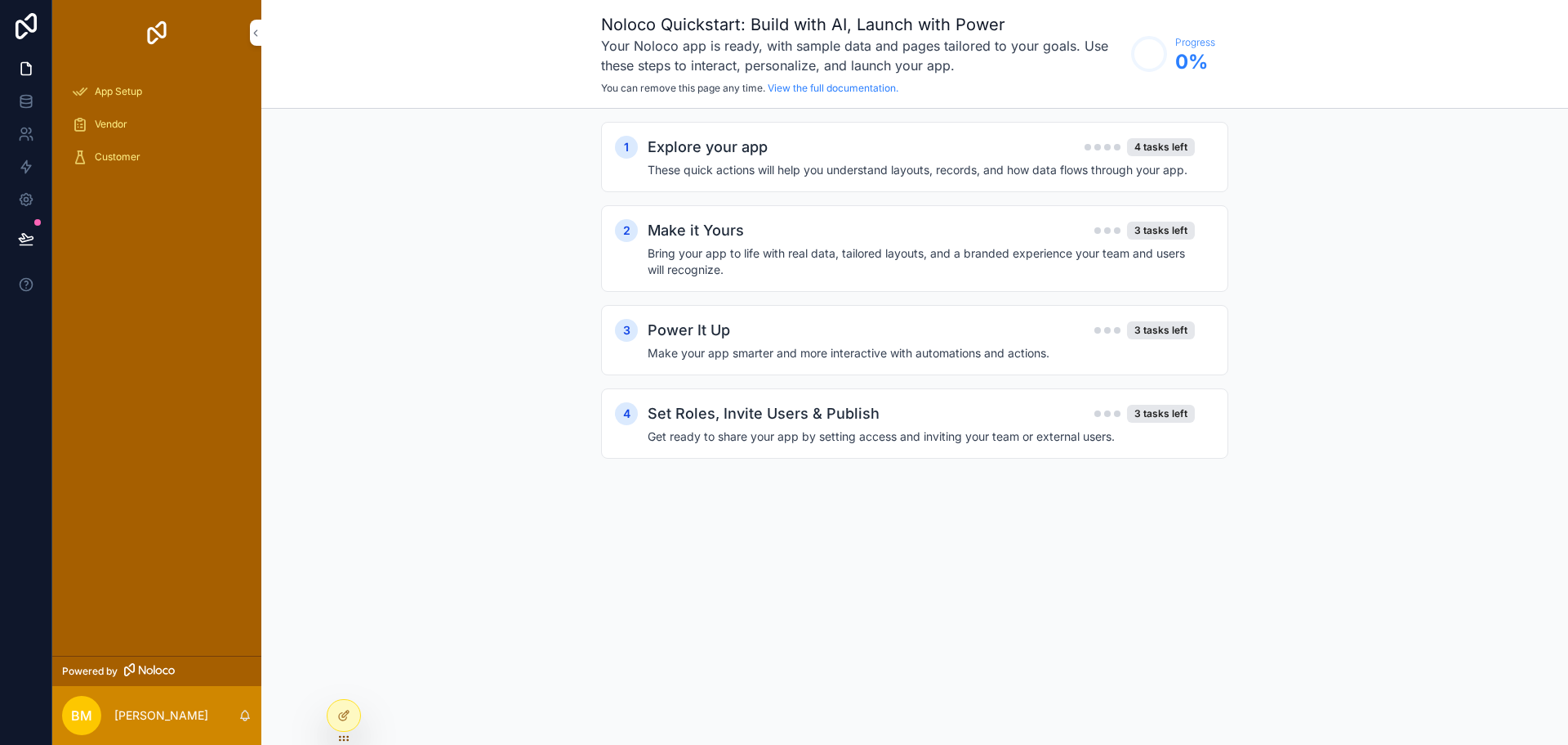
click at [125, 129] on span "Vendor" at bounding box center [110, 123] width 33 height 13
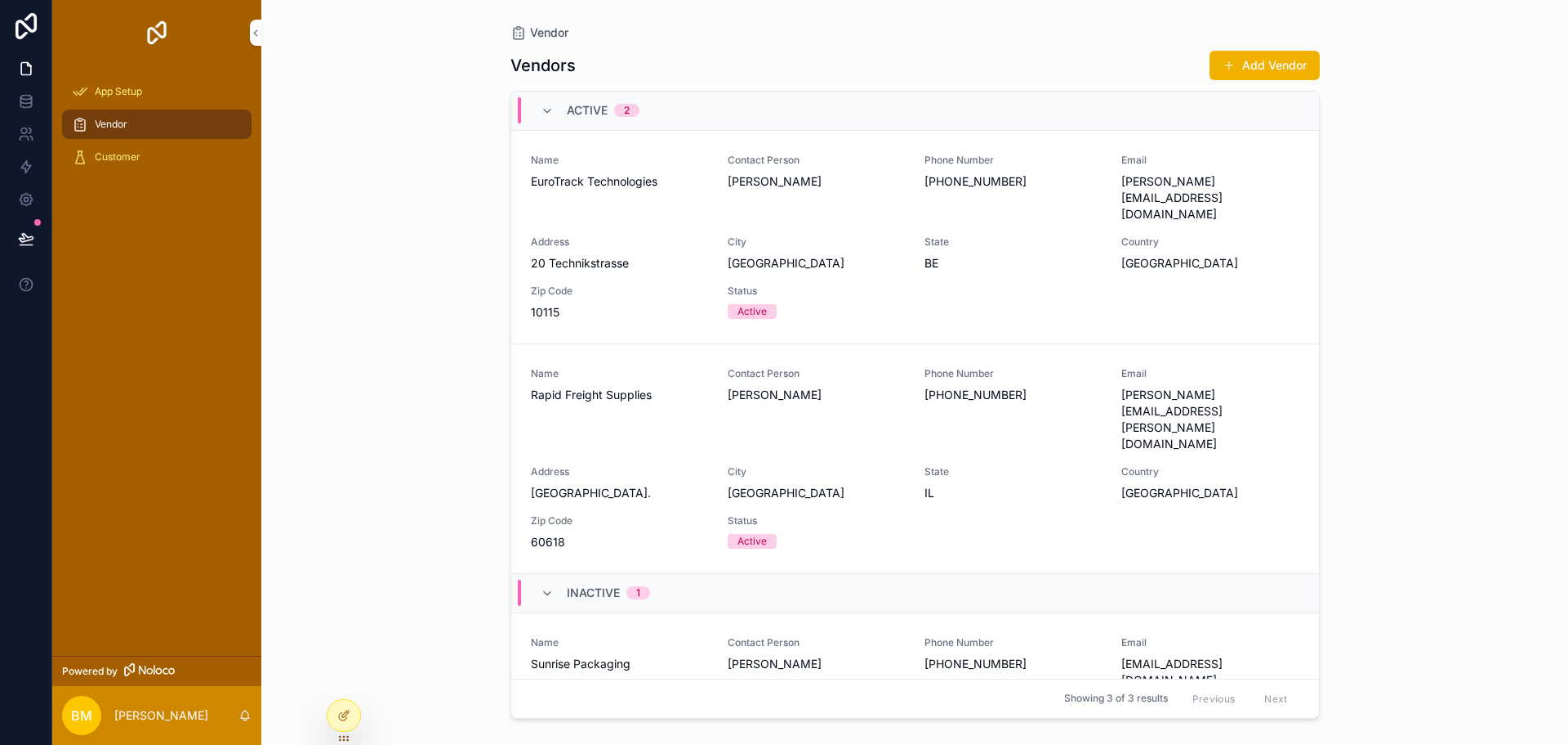
click at [121, 149] on div "Customer" at bounding box center [157, 157] width 170 height 27
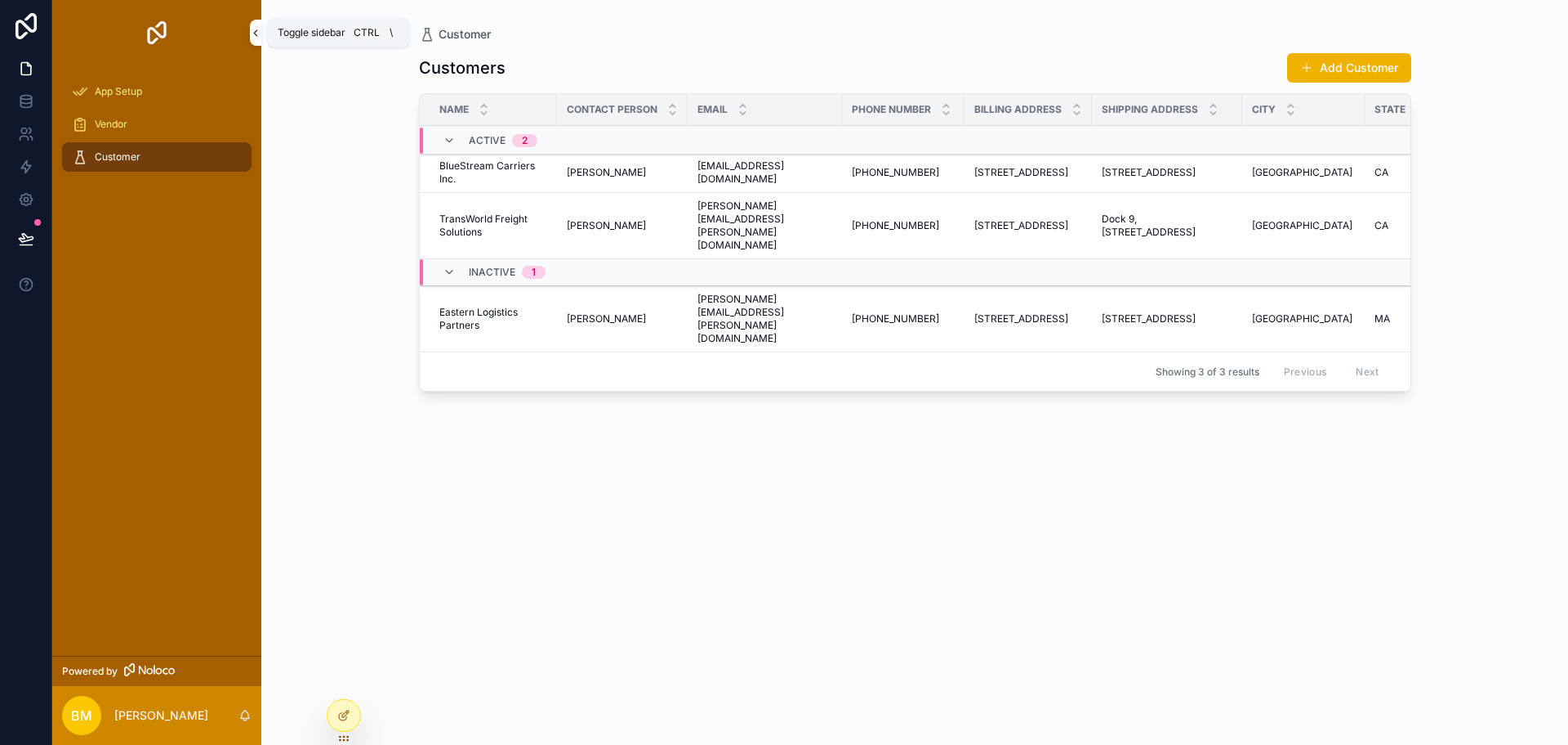
click at [253, 28] on icon "scrollable content" at bounding box center [255, 33] width 12 height 12
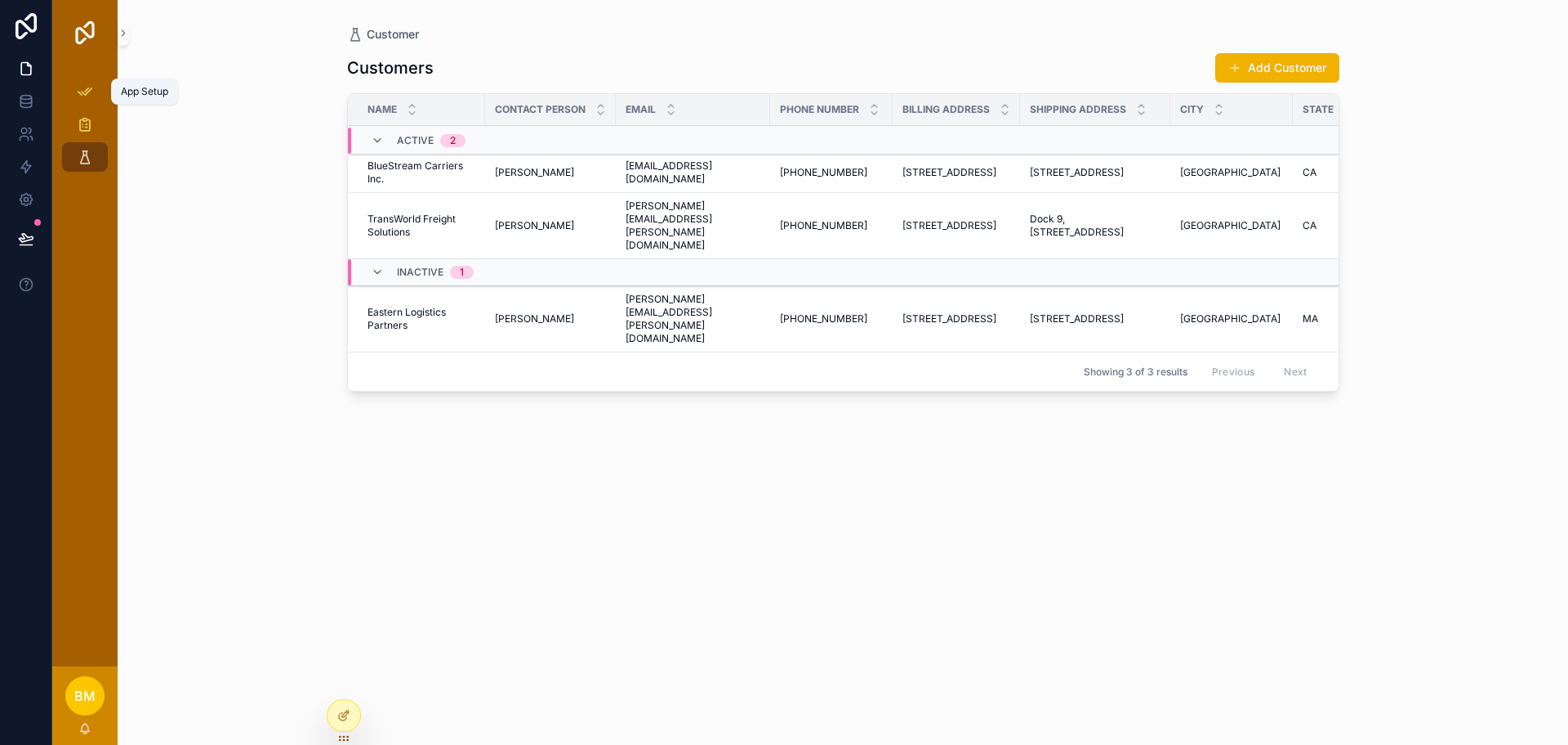
click at [80, 90] on icon "scrollable content" at bounding box center [85, 91] width 17 height 17
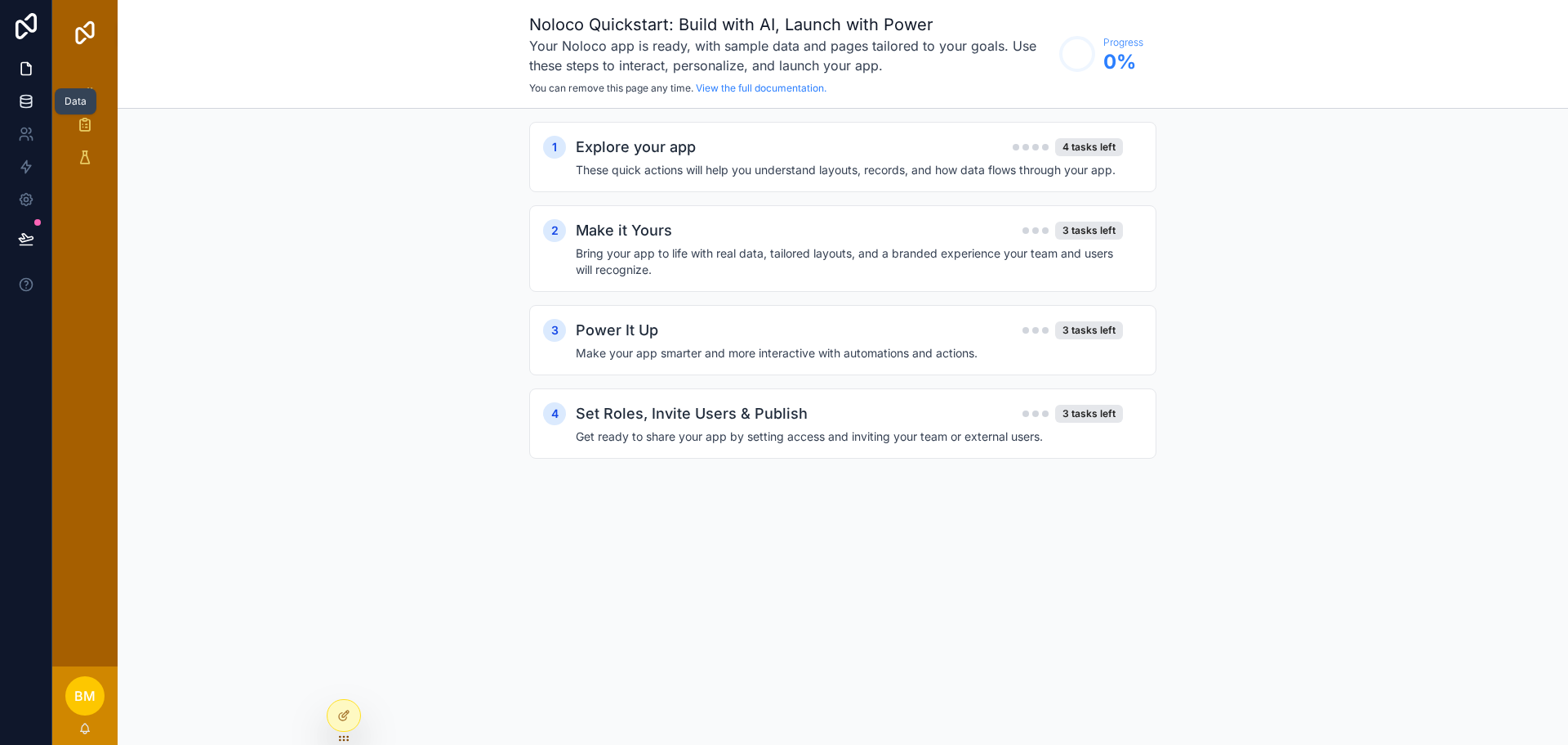
click at [31, 103] on icon at bounding box center [26, 101] width 11 height 7
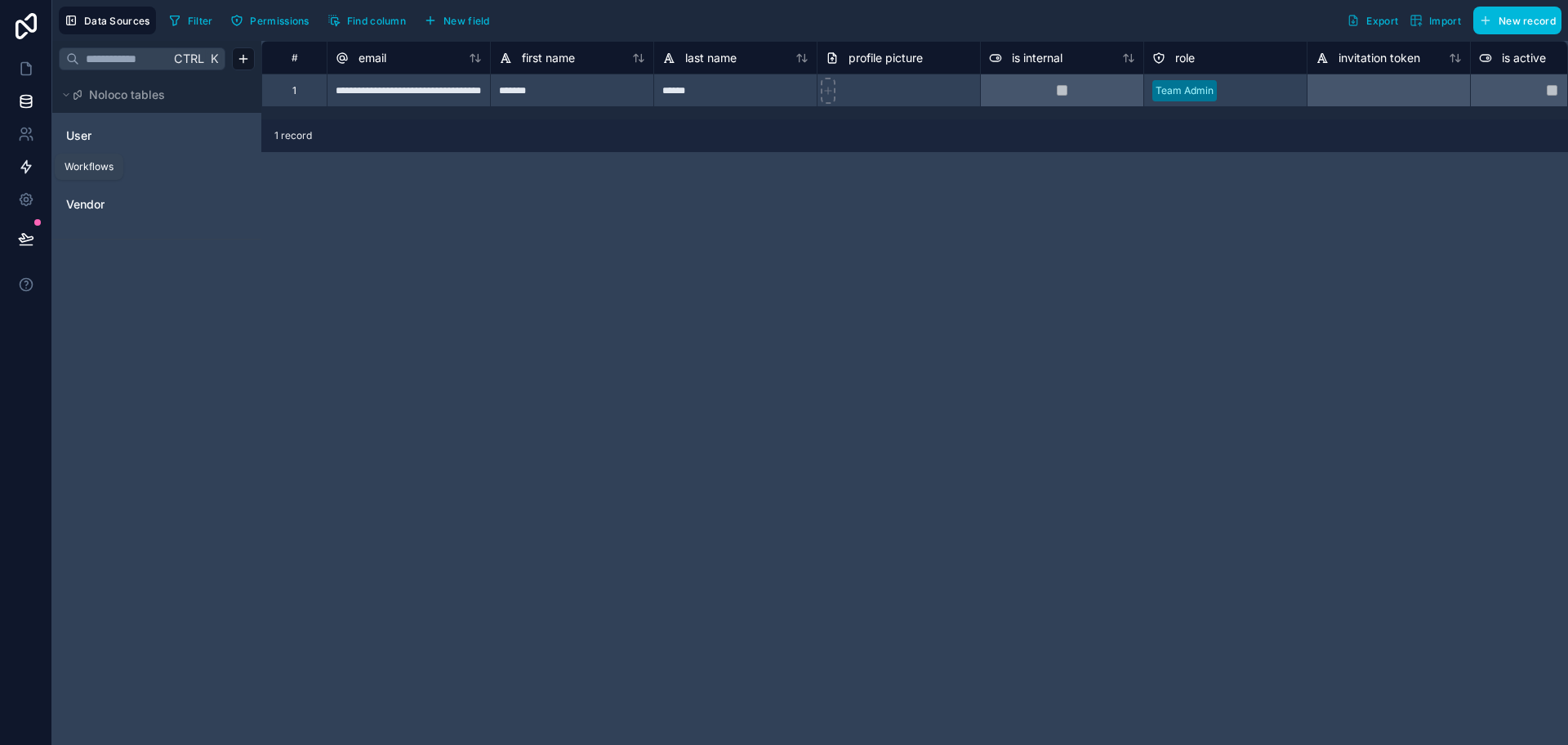
click at [31, 177] on link at bounding box center [26, 166] width 51 height 33
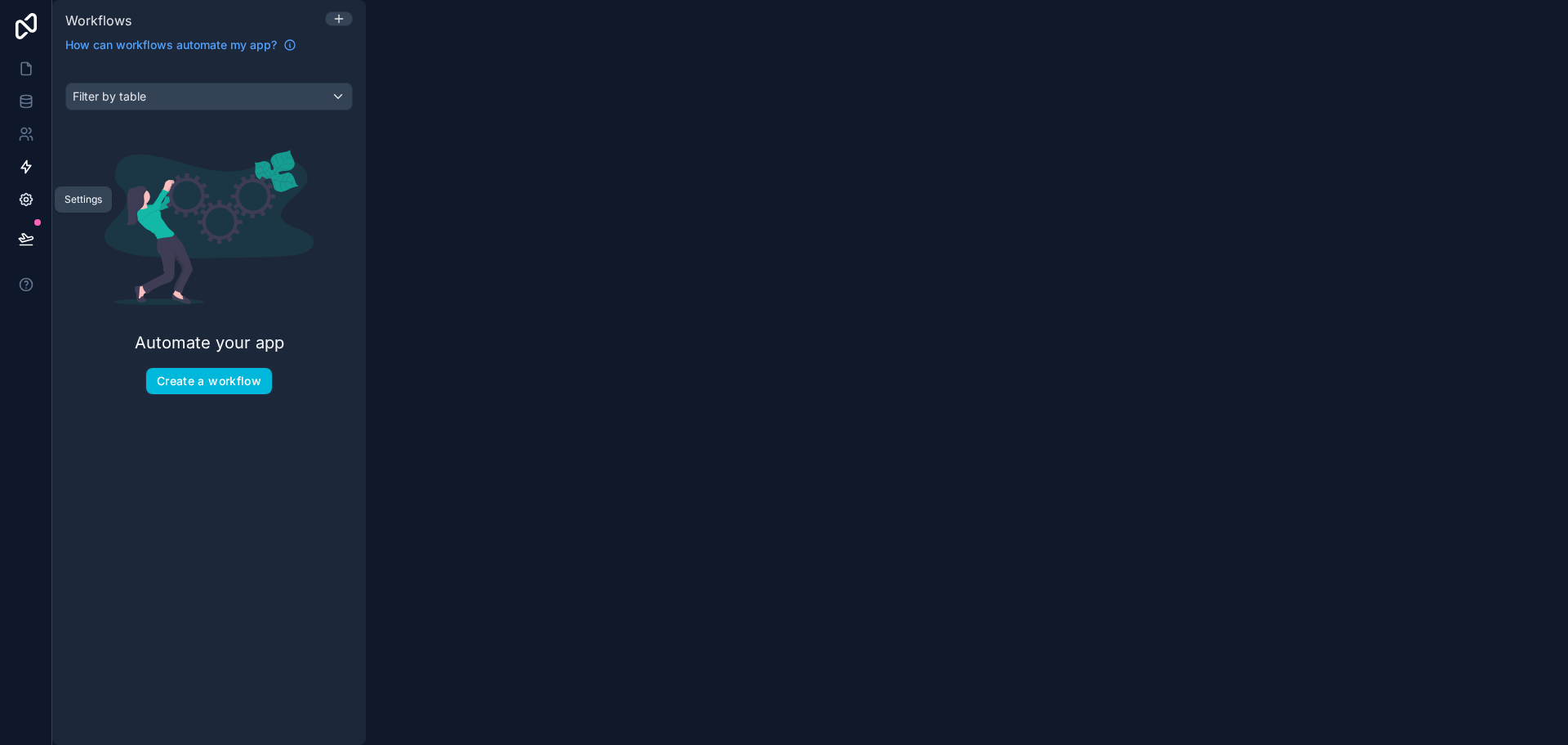
click at [30, 196] on icon at bounding box center [26, 199] width 17 height 17
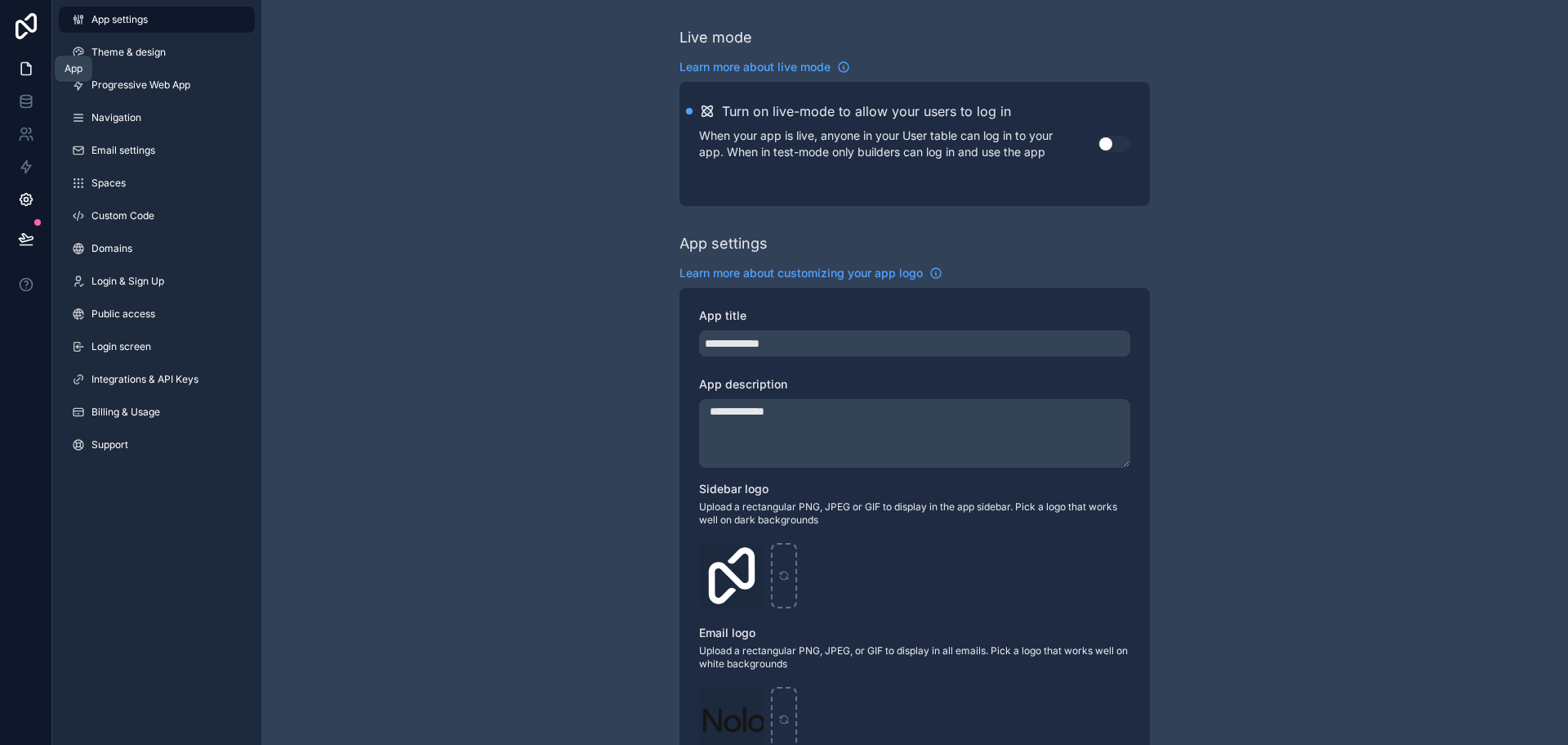
click at [30, 69] on icon at bounding box center [26, 68] width 17 height 17
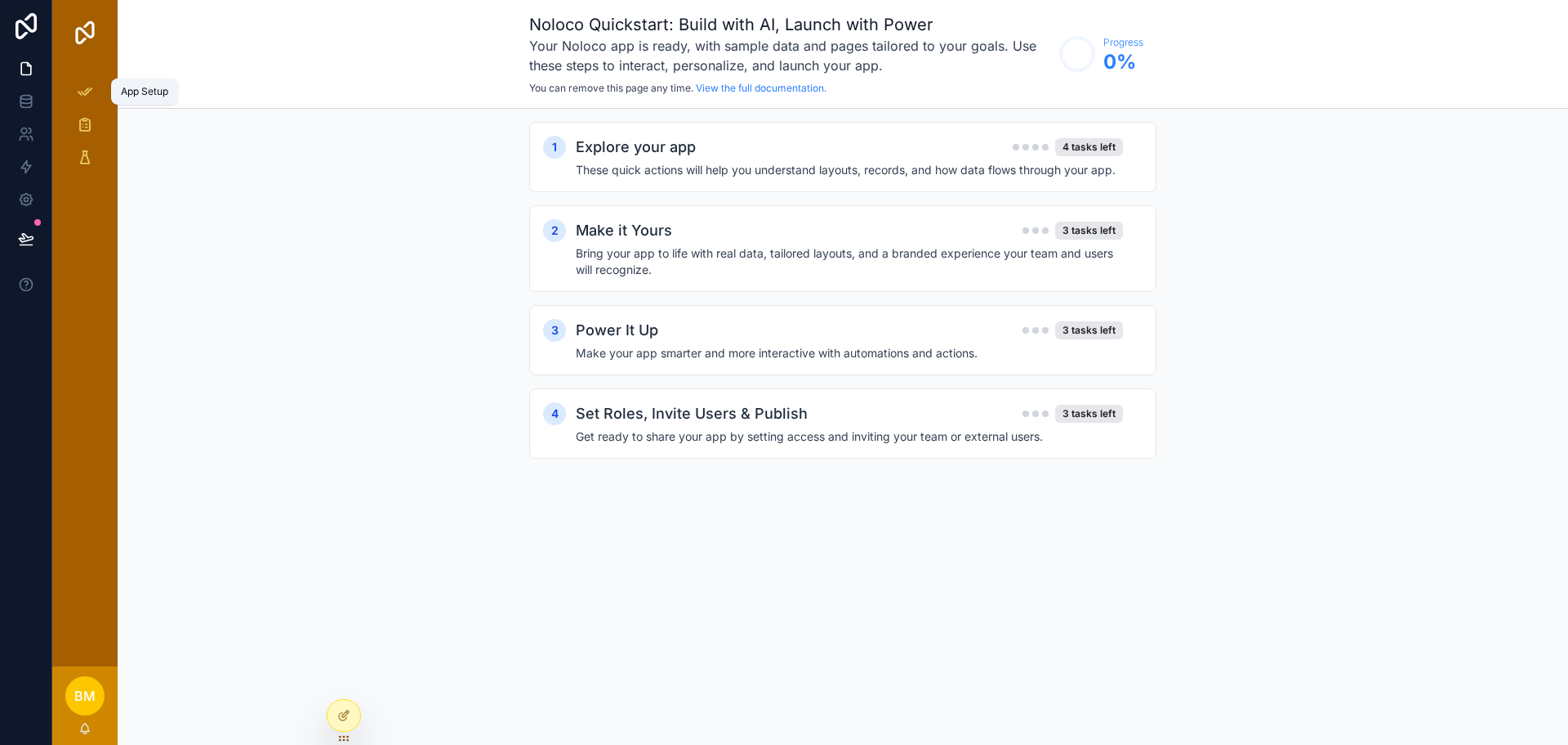
click at [74, 100] on div "App Setup" at bounding box center [85, 92] width 27 height 27
click at [84, 119] on icon "scrollable content" at bounding box center [85, 124] width 17 height 17
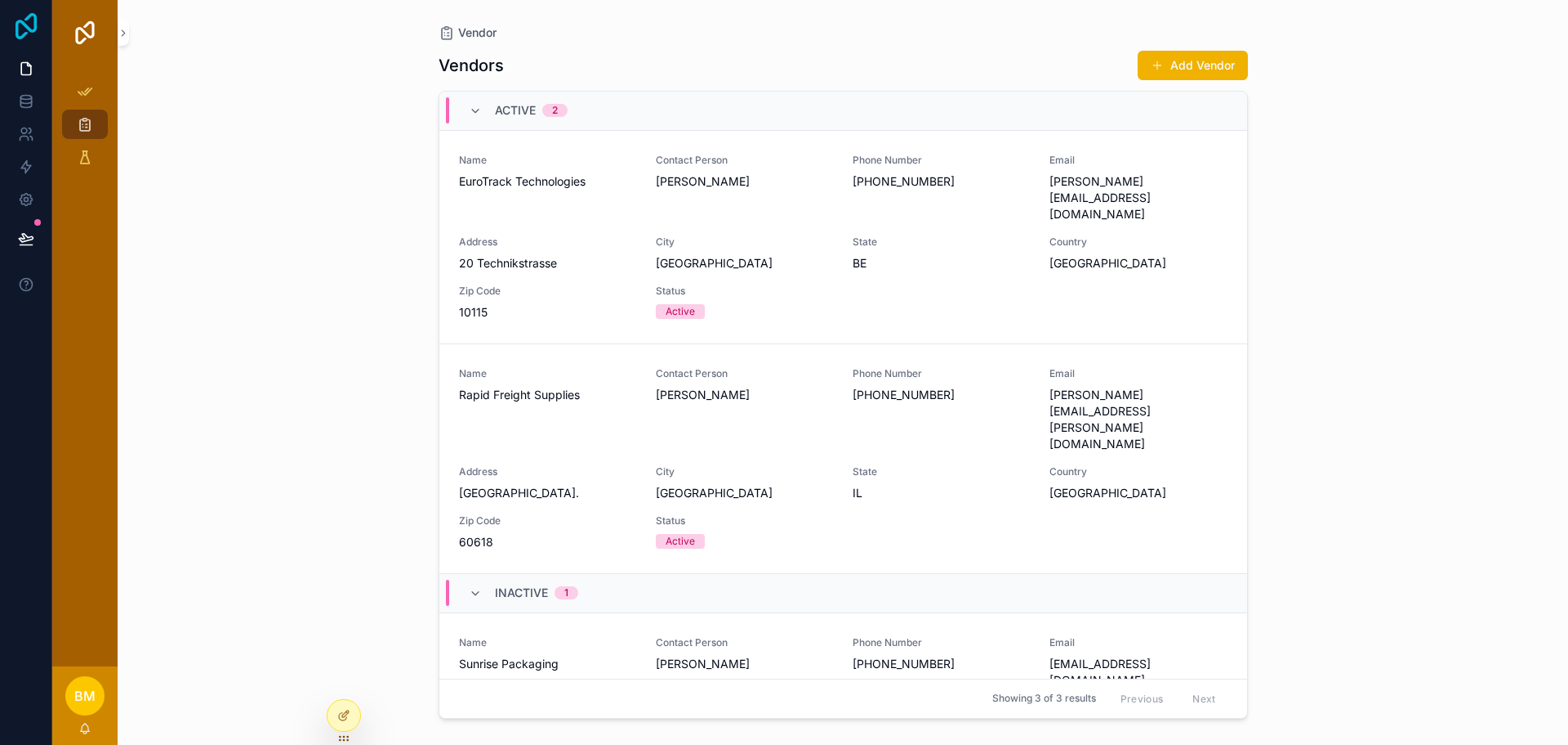
click at [29, 27] on icon at bounding box center [27, 26] width 22 height 27
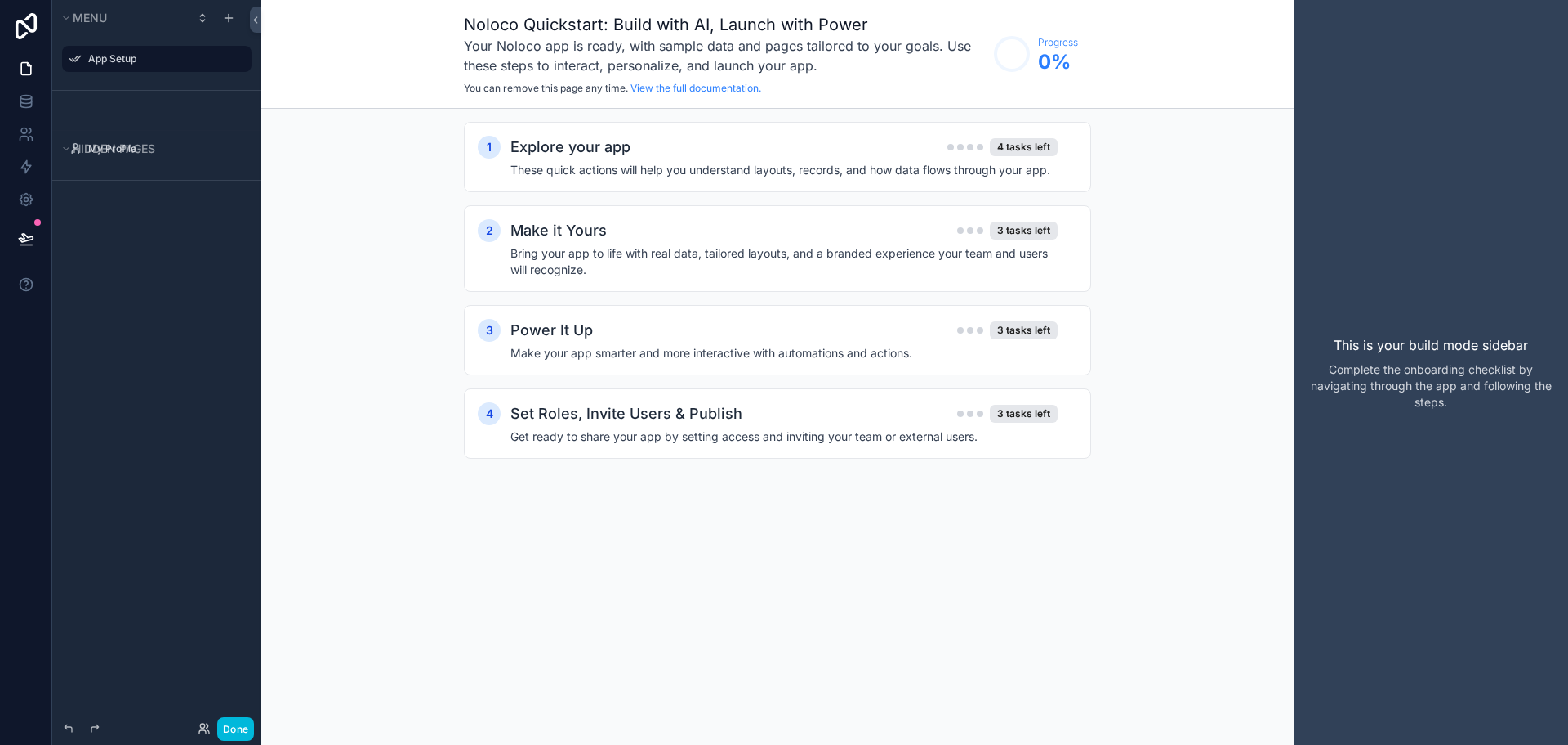
click at [111, 57] on label "App Setup" at bounding box center [165, 58] width 154 height 13
click at [103, 142] on label "My Profile" at bounding box center [165, 148] width 154 height 13
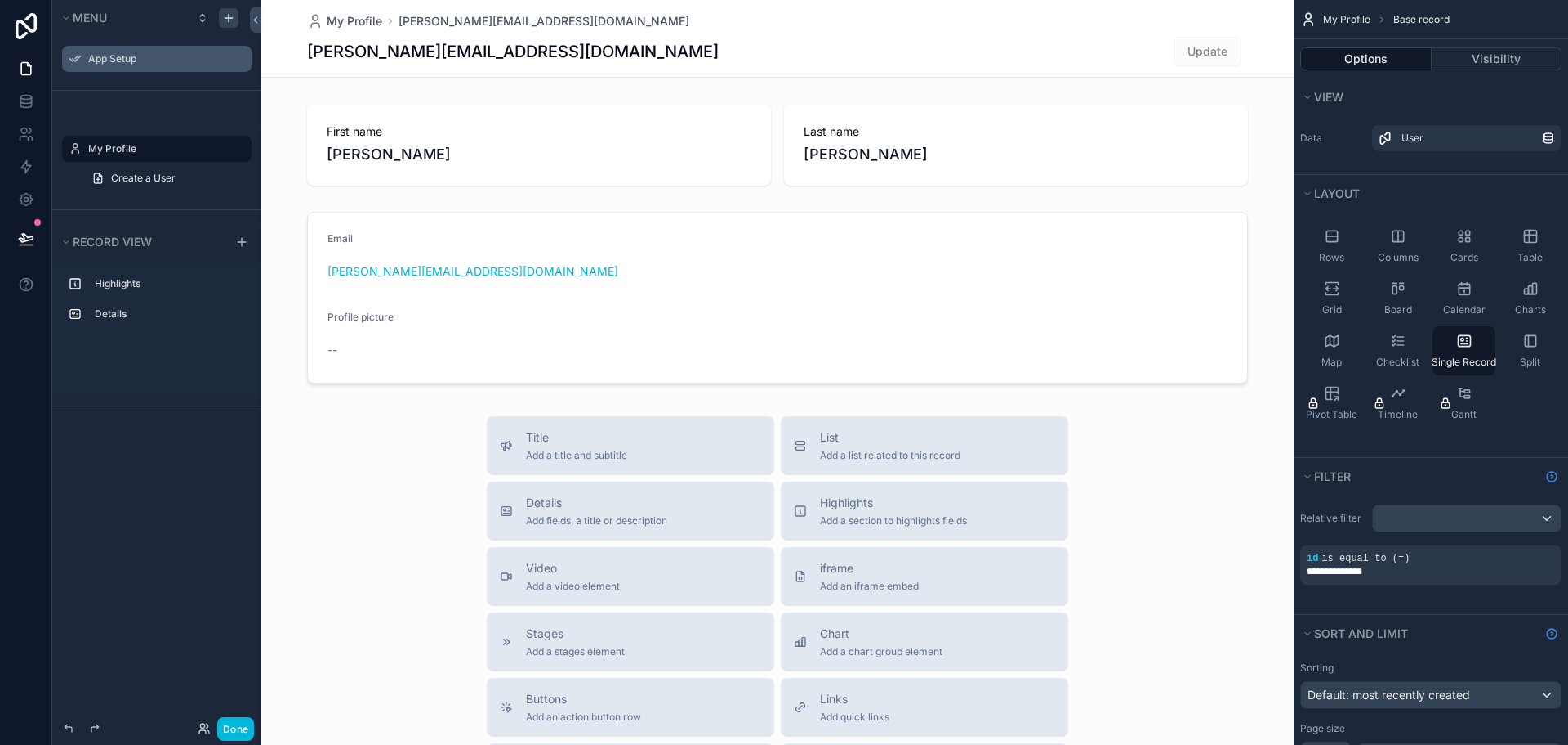
click at [221, 17] on div "scrollable content" at bounding box center [229, 18] width 20 height 20
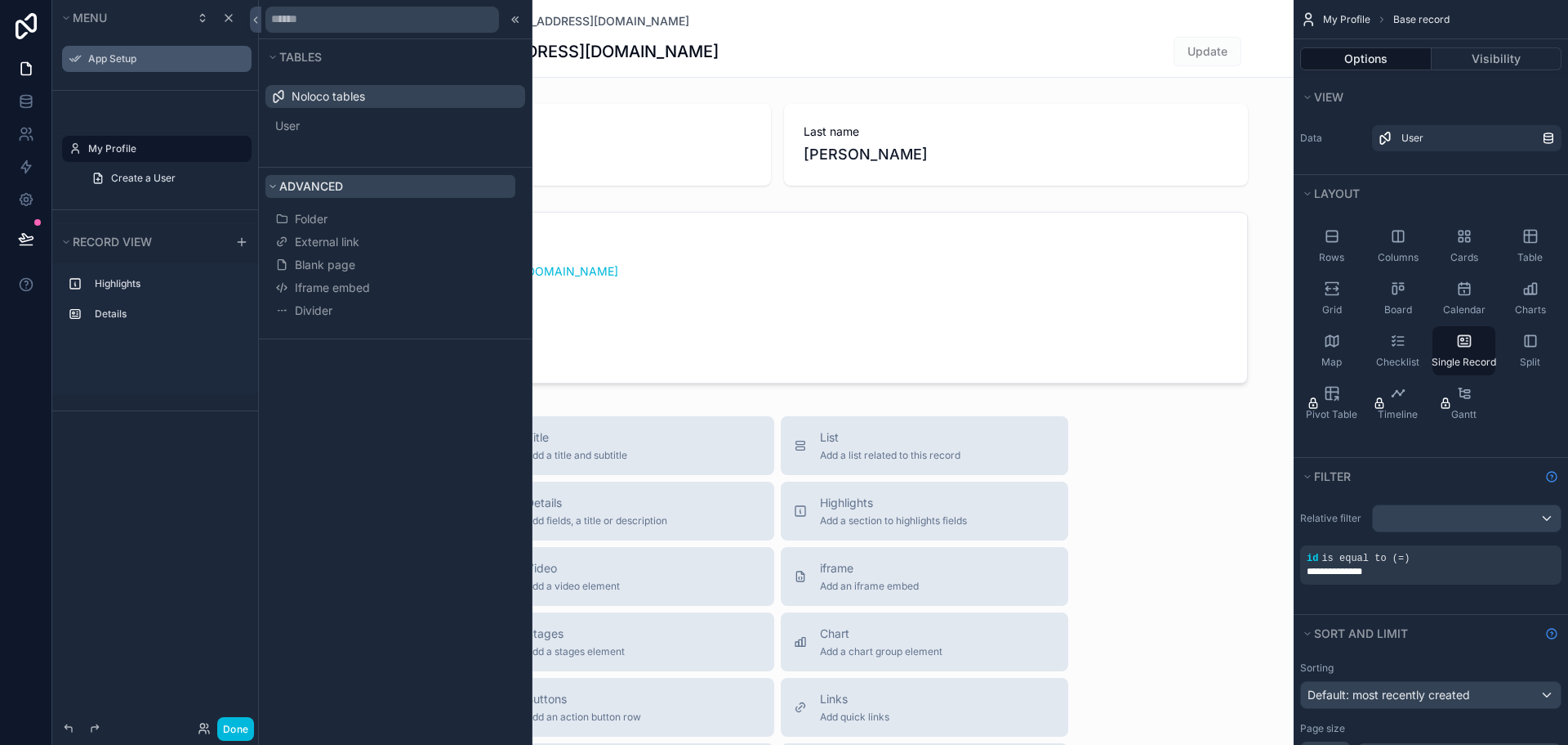
click at [273, 190] on icon at bounding box center [273, 186] width 10 height 10
click at [144, 149] on label "My Profile" at bounding box center [165, 148] width 154 height 13
click at [88, 108] on div "Hidden pages My Profile Create a User" at bounding box center [157, 150] width 209 height 119
click at [27, 130] on icon at bounding box center [25, 131] width 6 height 6
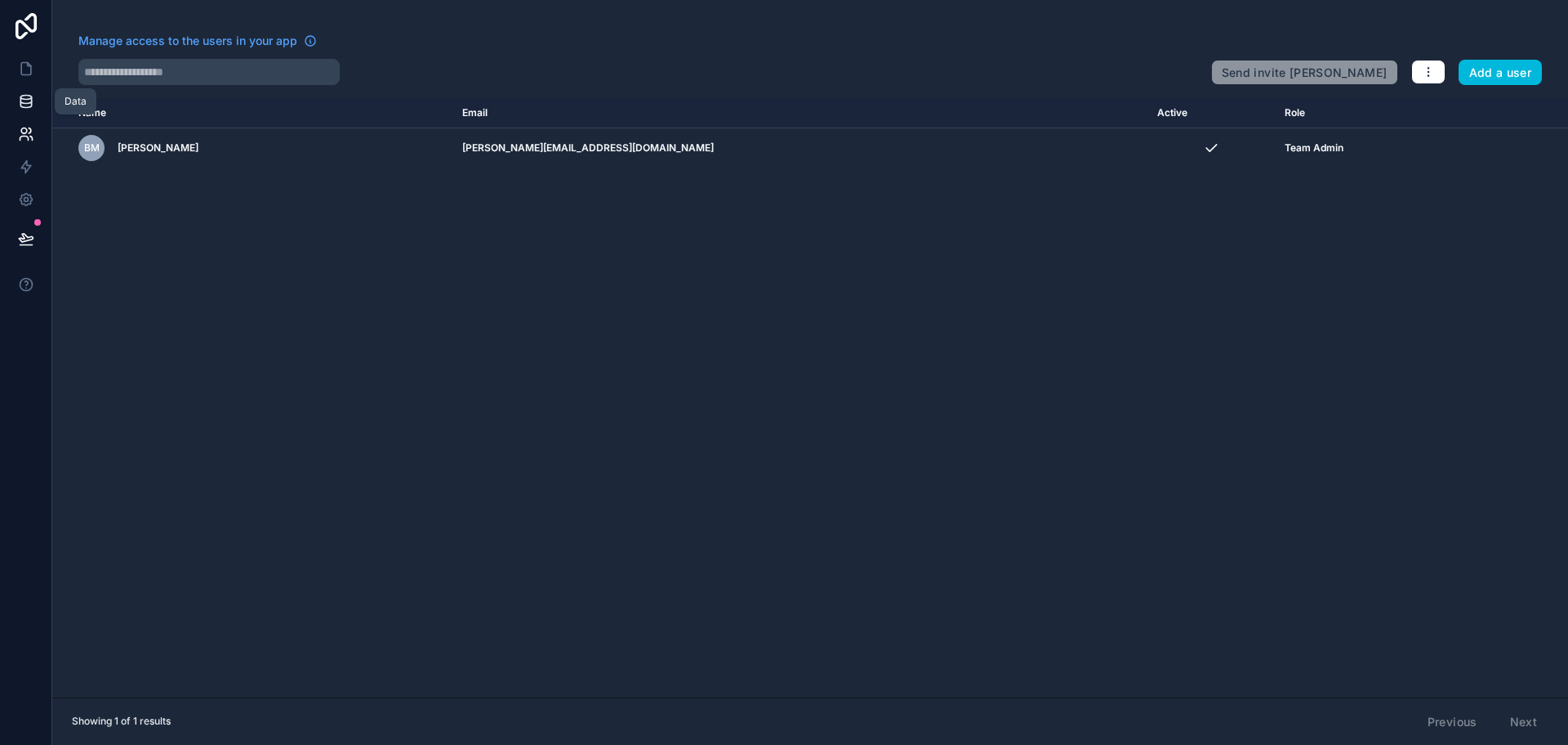
click at [27, 101] on icon at bounding box center [26, 101] width 17 height 17
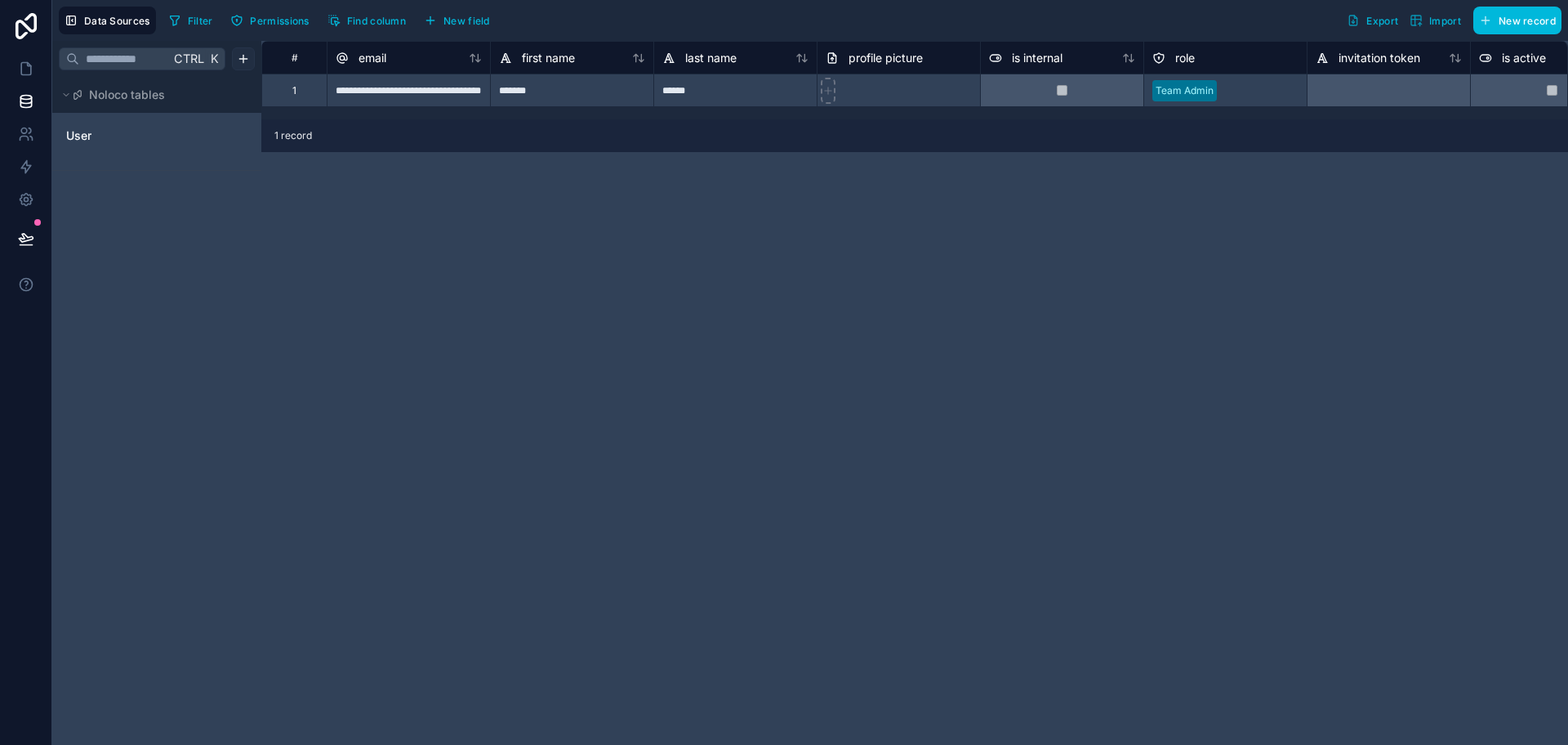
click at [236, 60] on html "**********" at bounding box center [784, 372] width 1568 height 745
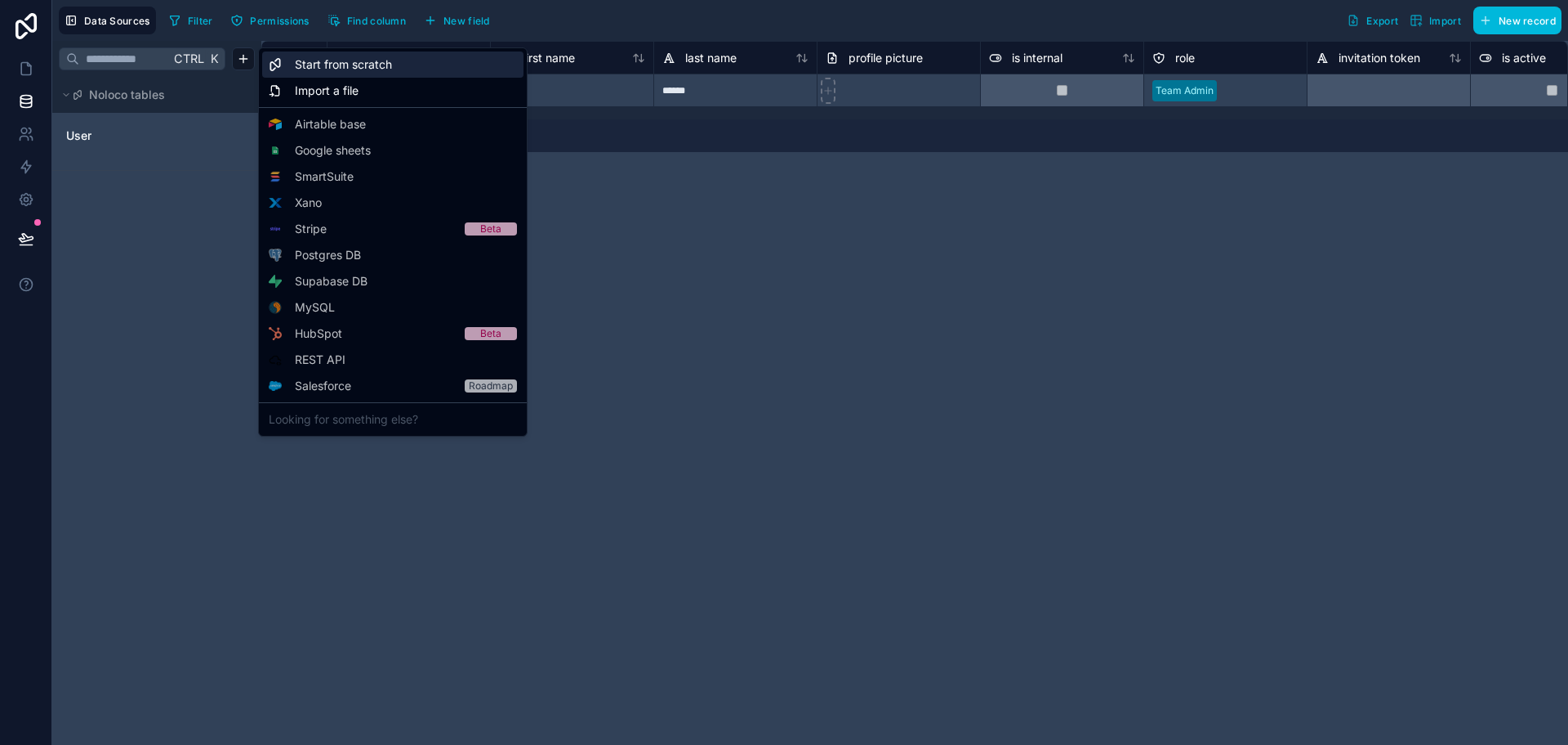
click at [337, 64] on span "Start from scratch" at bounding box center [343, 64] width 98 height 17
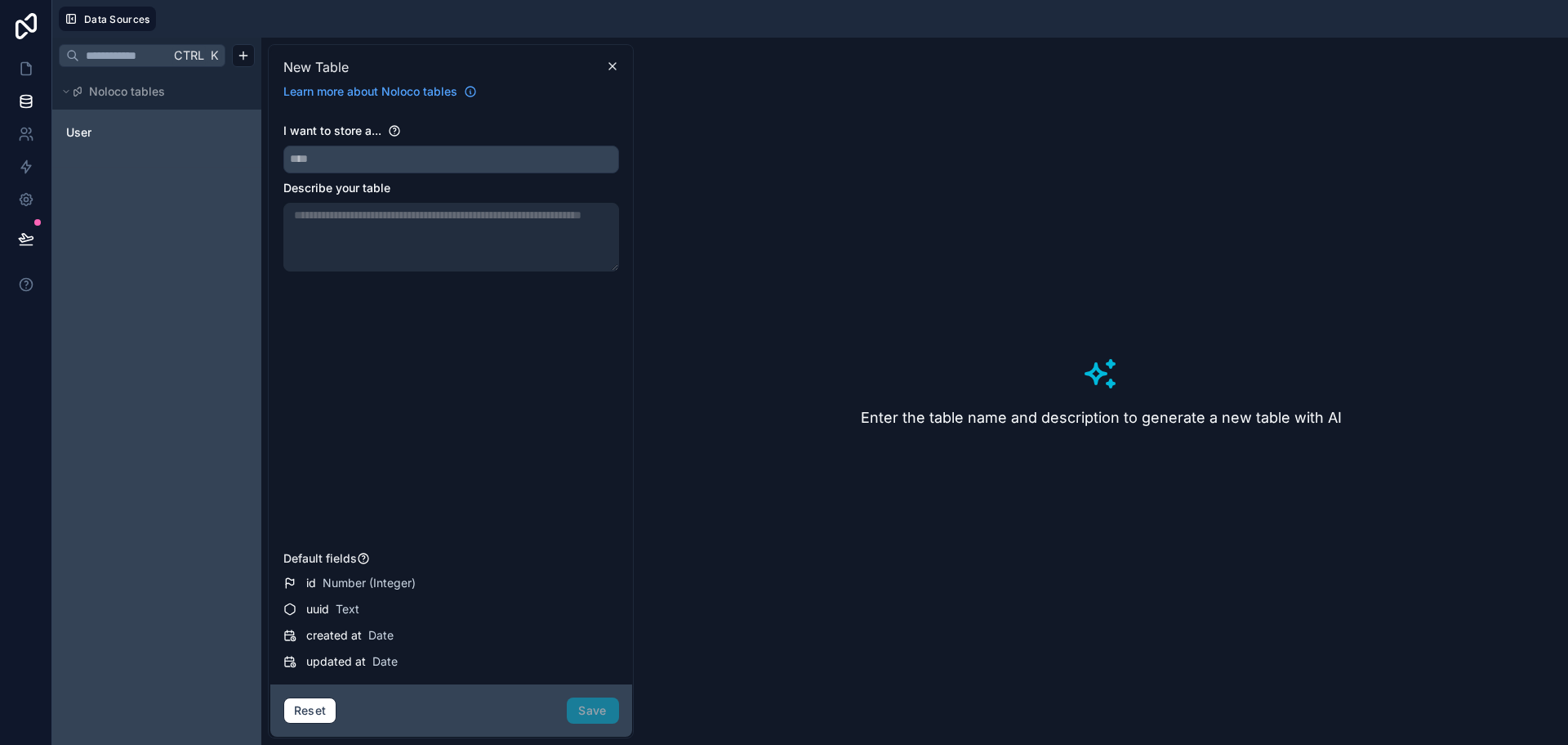
click at [825, 421] on div "Enter the table name and description to generate a new table with AI" at bounding box center [1101, 391] width 921 height 694
click at [952, 418] on h3 "Enter the table name and description to generate a new table with AI" at bounding box center [1102, 417] width 481 height 23
click at [611, 69] on icon at bounding box center [612, 65] width 13 height 13
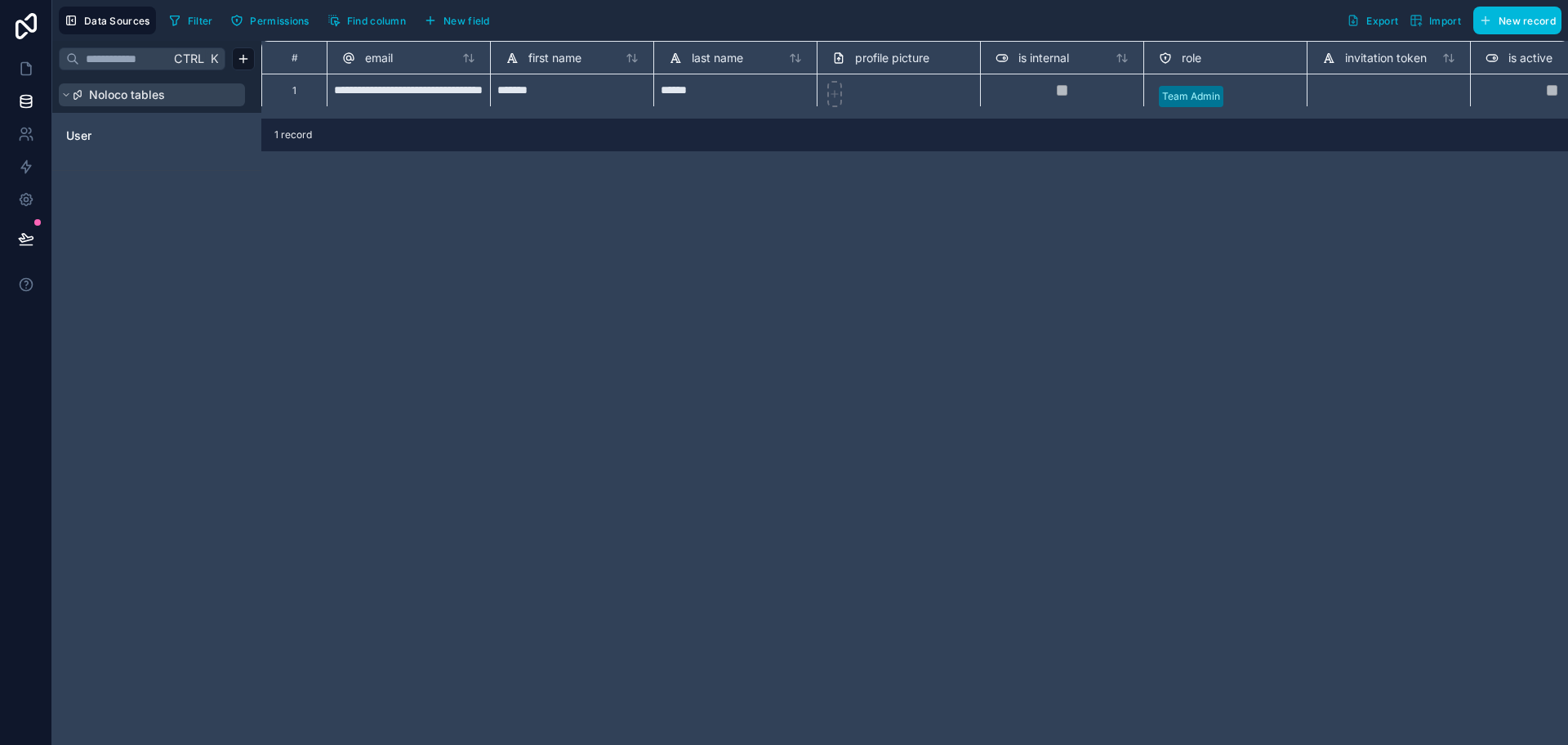
click at [121, 93] on span "Noloco tables" at bounding box center [126, 95] width 76 height 17
click at [121, 94] on span "Noloco tables" at bounding box center [126, 95] width 76 height 17
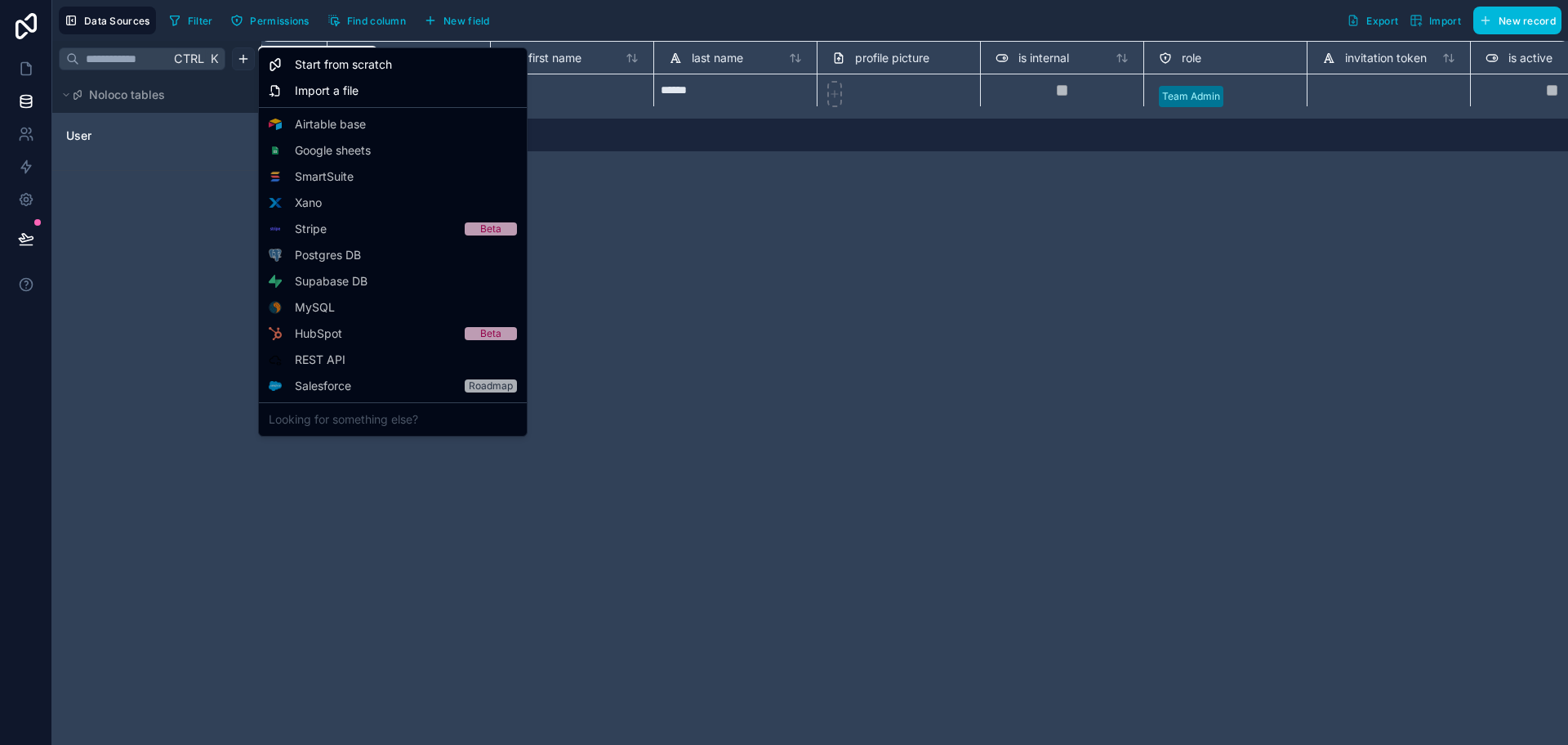
click at [251, 53] on html "**********" at bounding box center [784, 372] width 1568 height 745
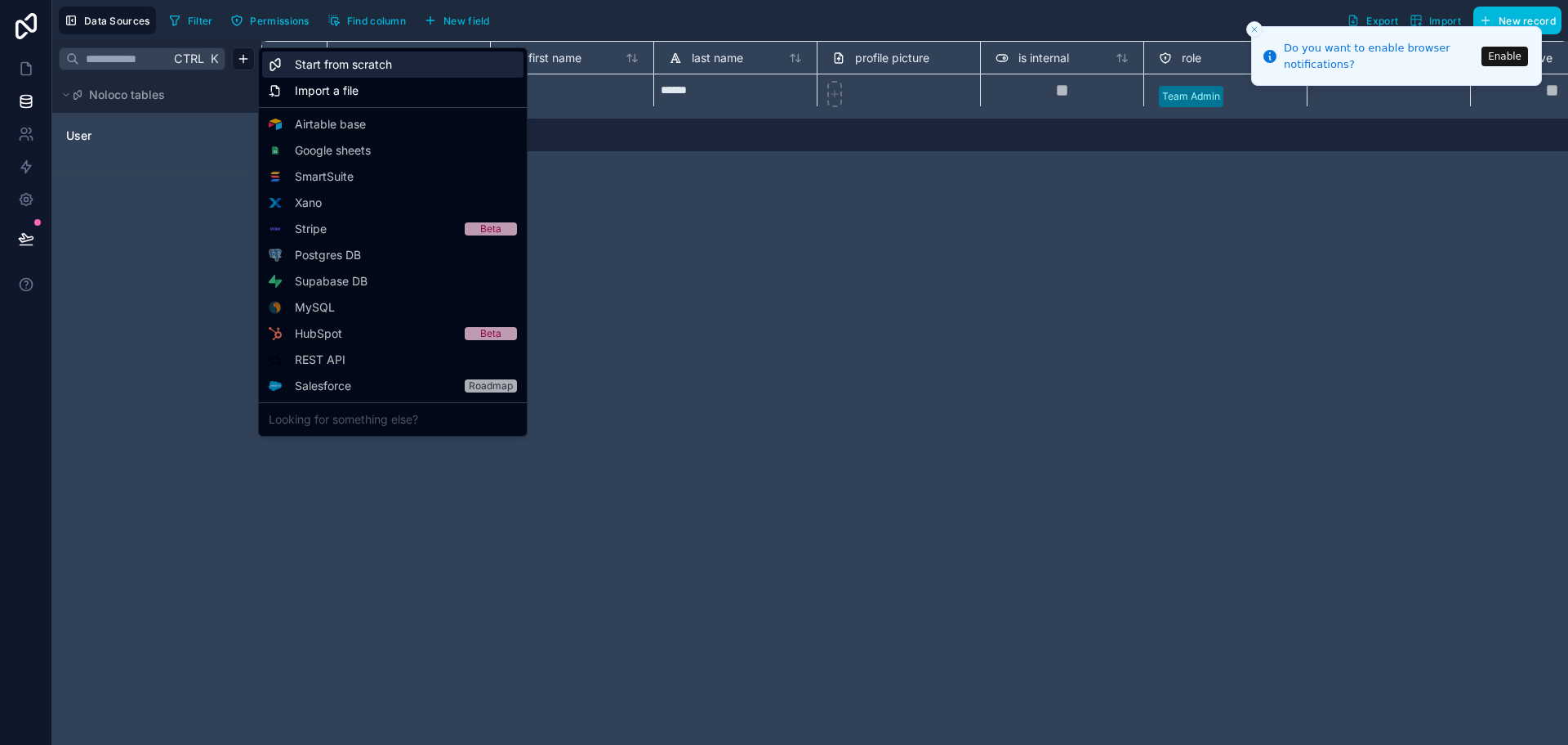
click at [330, 69] on span "Start from scratch" at bounding box center [343, 64] width 98 height 17
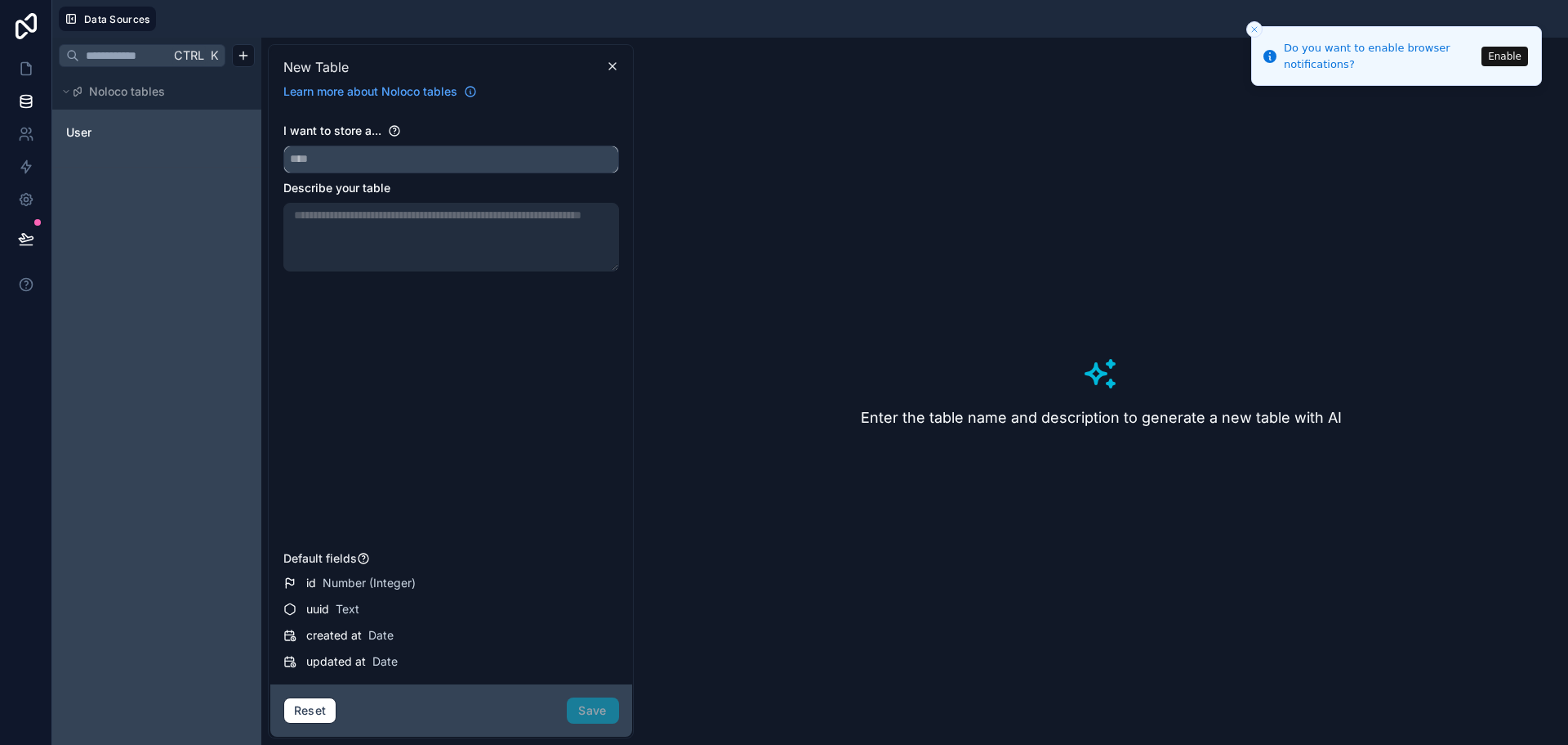
click at [339, 155] on input "text" at bounding box center [451, 159] width 334 height 27
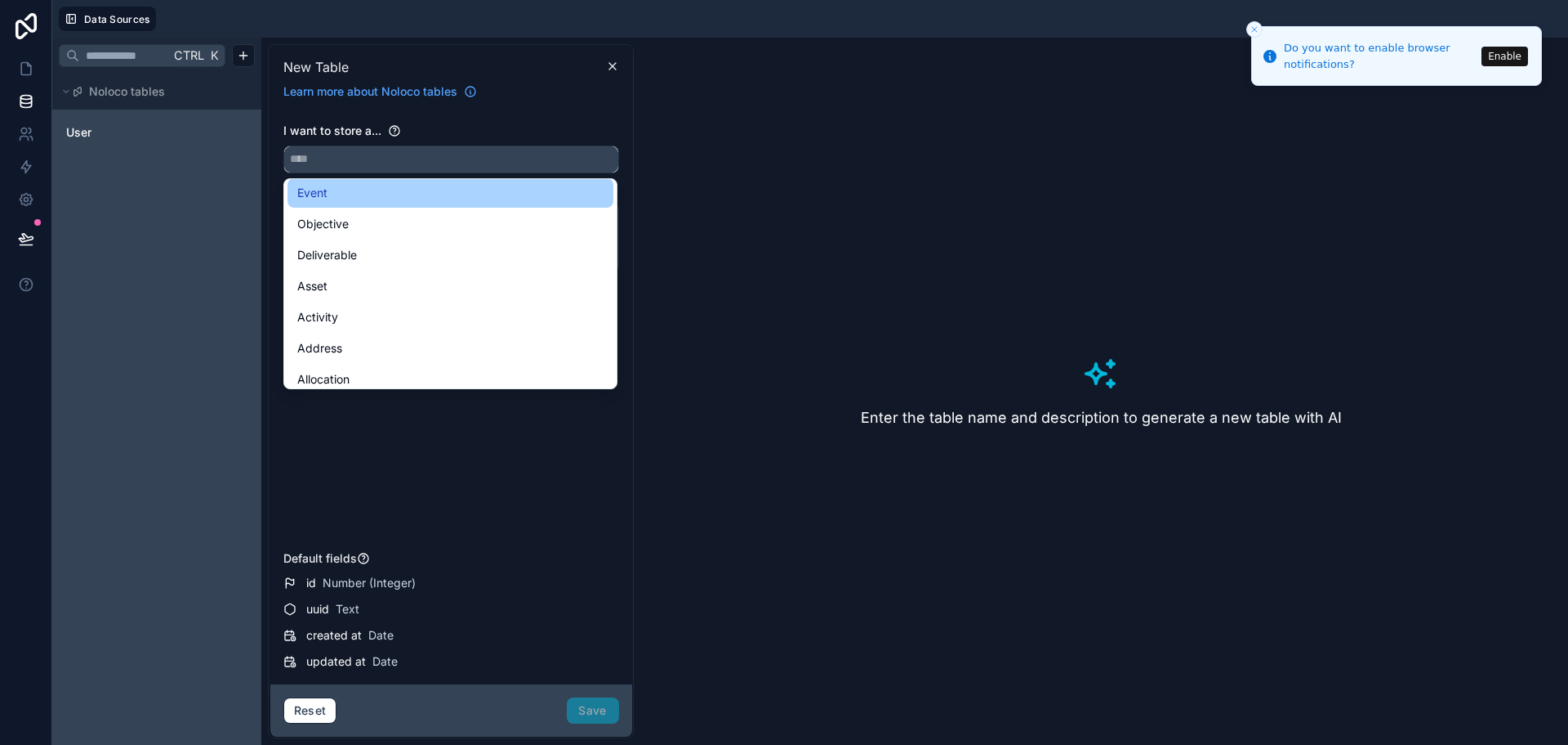
scroll to position [164, 0]
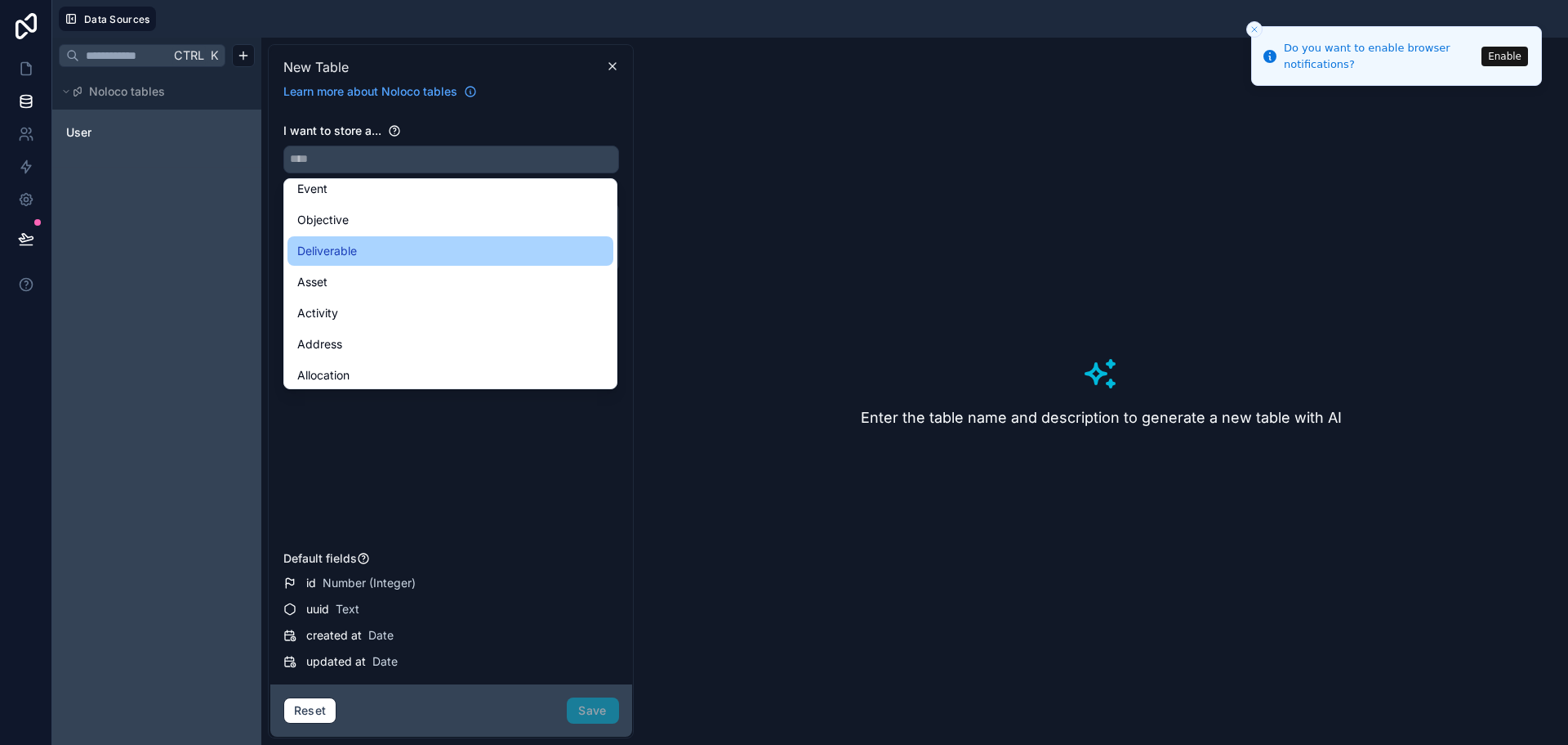
click at [384, 254] on div "Deliverable" at bounding box center [451, 251] width 307 height 20
type input "**********"
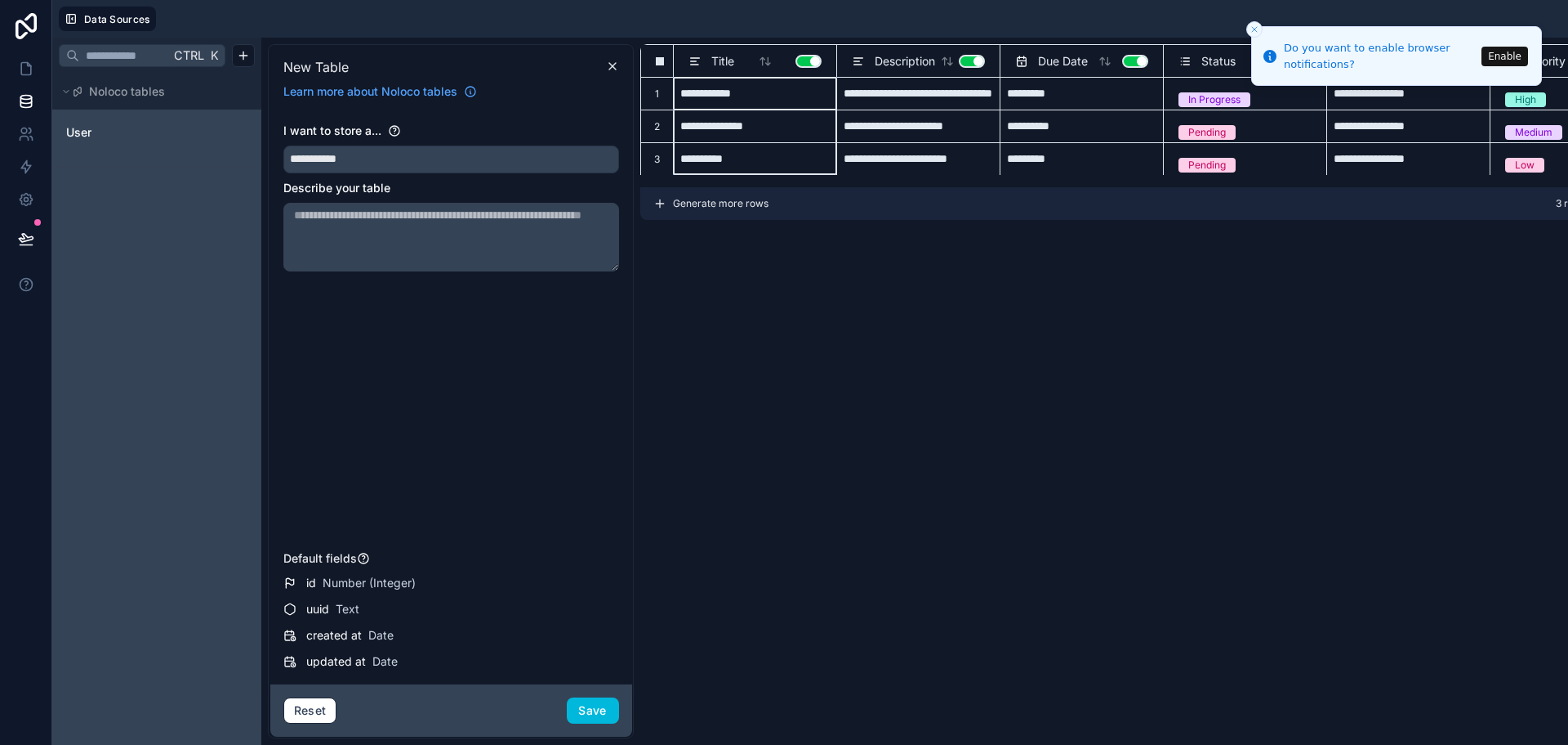
click at [724, 61] on span "Title" at bounding box center [722, 61] width 23 height 17
drag, startPoint x: 696, startPoint y: 59, endPoint x: 731, endPoint y: 62, distance: 35.1
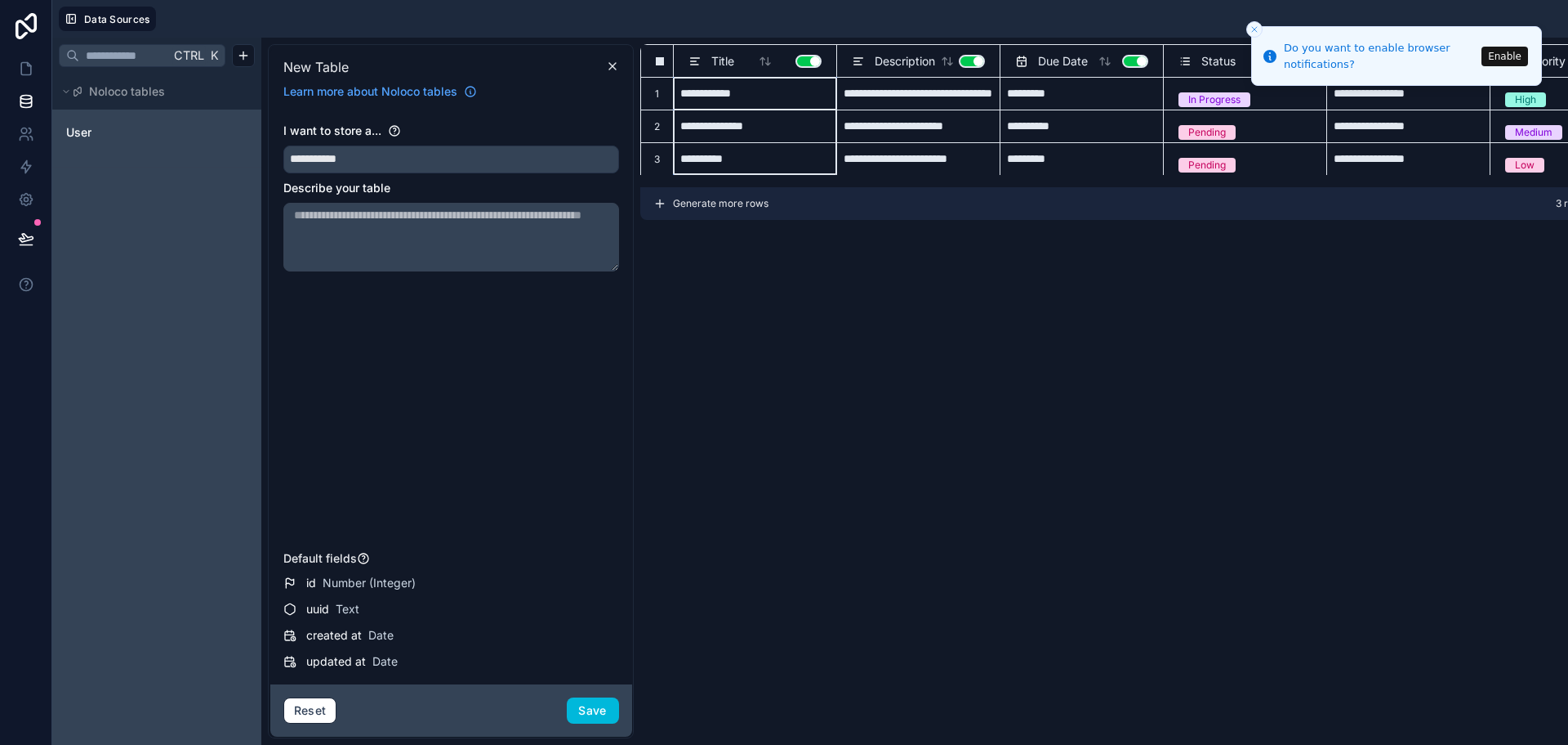
click at [731, 62] on div "Title" at bounding box center [711, 61] width 45 height 20
click at [1255, 27] on icon "Close toast" at bounding box center [1254, 30] width 10 height 10
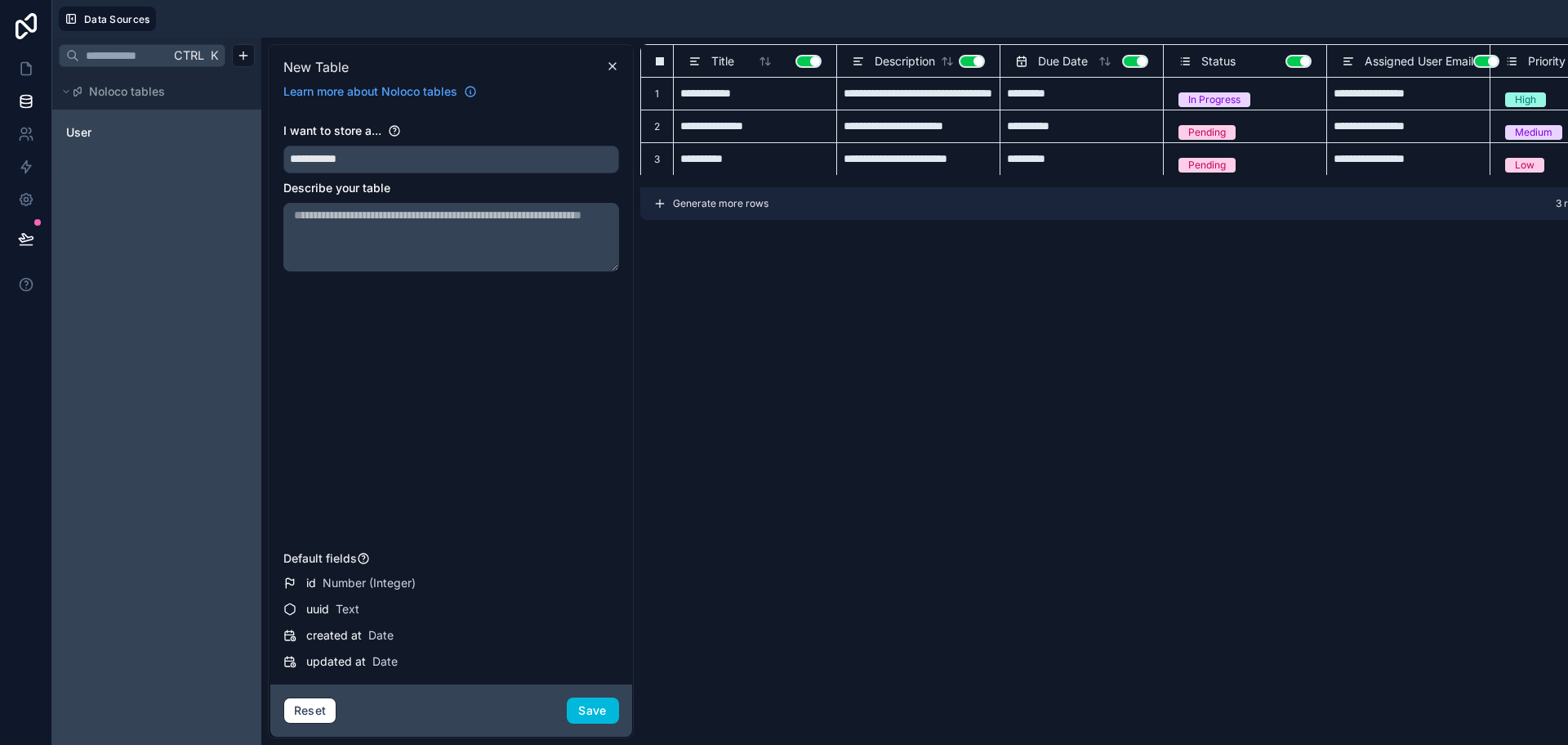
drag, startPoint x: 906, startPoint y: 519, endPoint x: 939, endPoint y: 499, distance: 38.6
click at [908, 518] on div "**********" at bounding box center [1126, 391] width 973 height 694
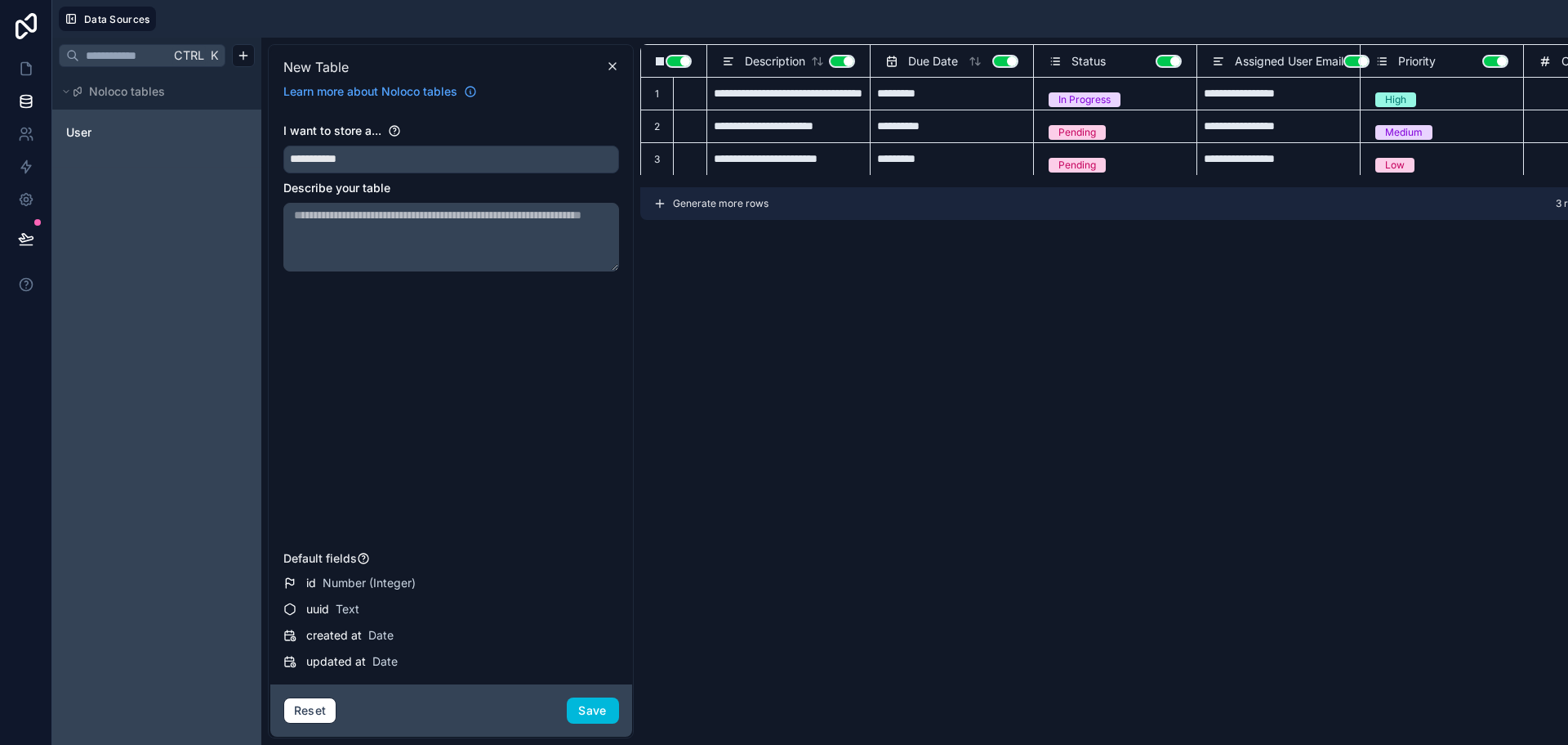
scroll to position [0, 162]
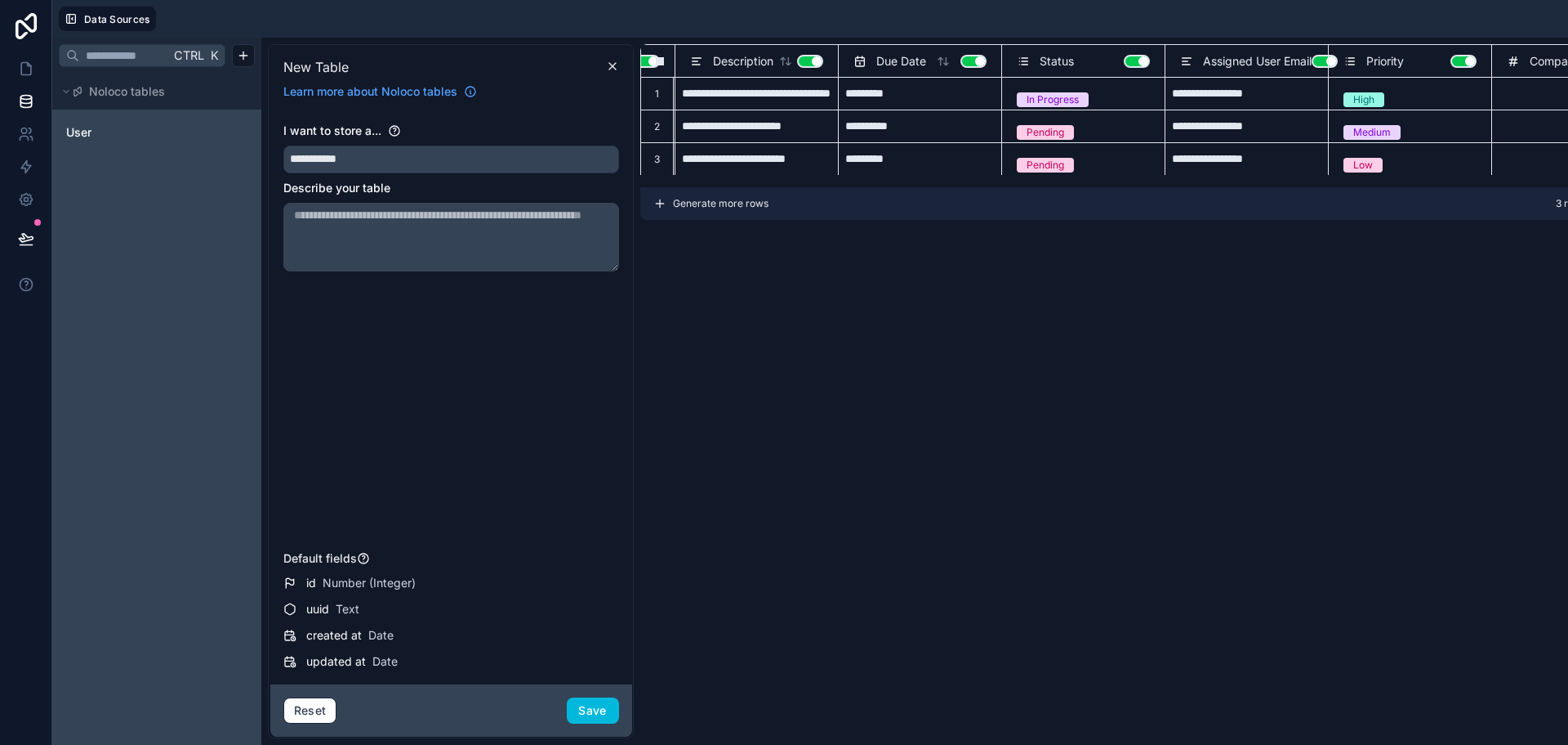
click at [1466, 62] on button "Use setting" at bounding box center [1463, 60] width 27 height 13
click at [1462, 62] on button "Use setting" at bounding box center [1463, 60] width 27 height 13
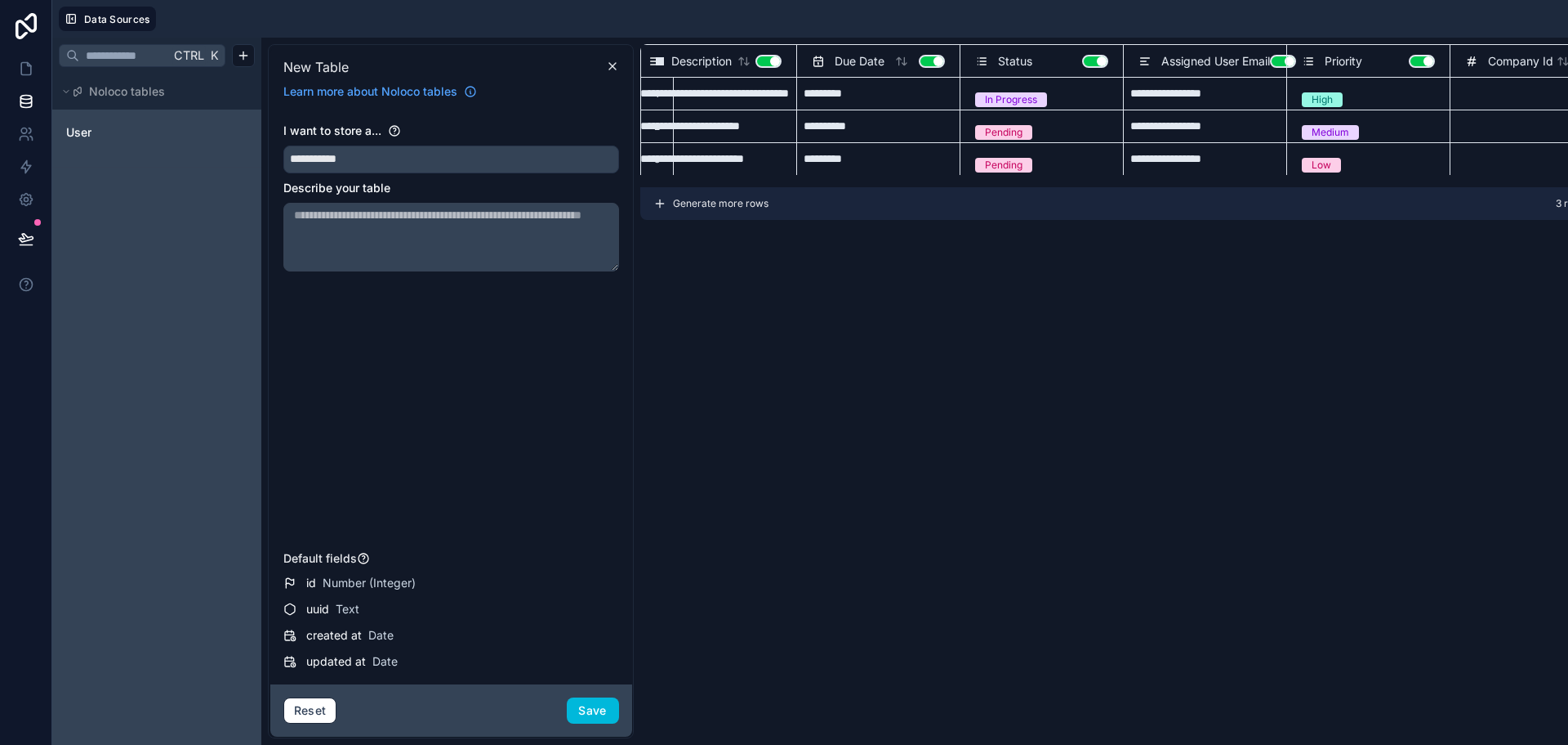
scroll to position [0, 0]
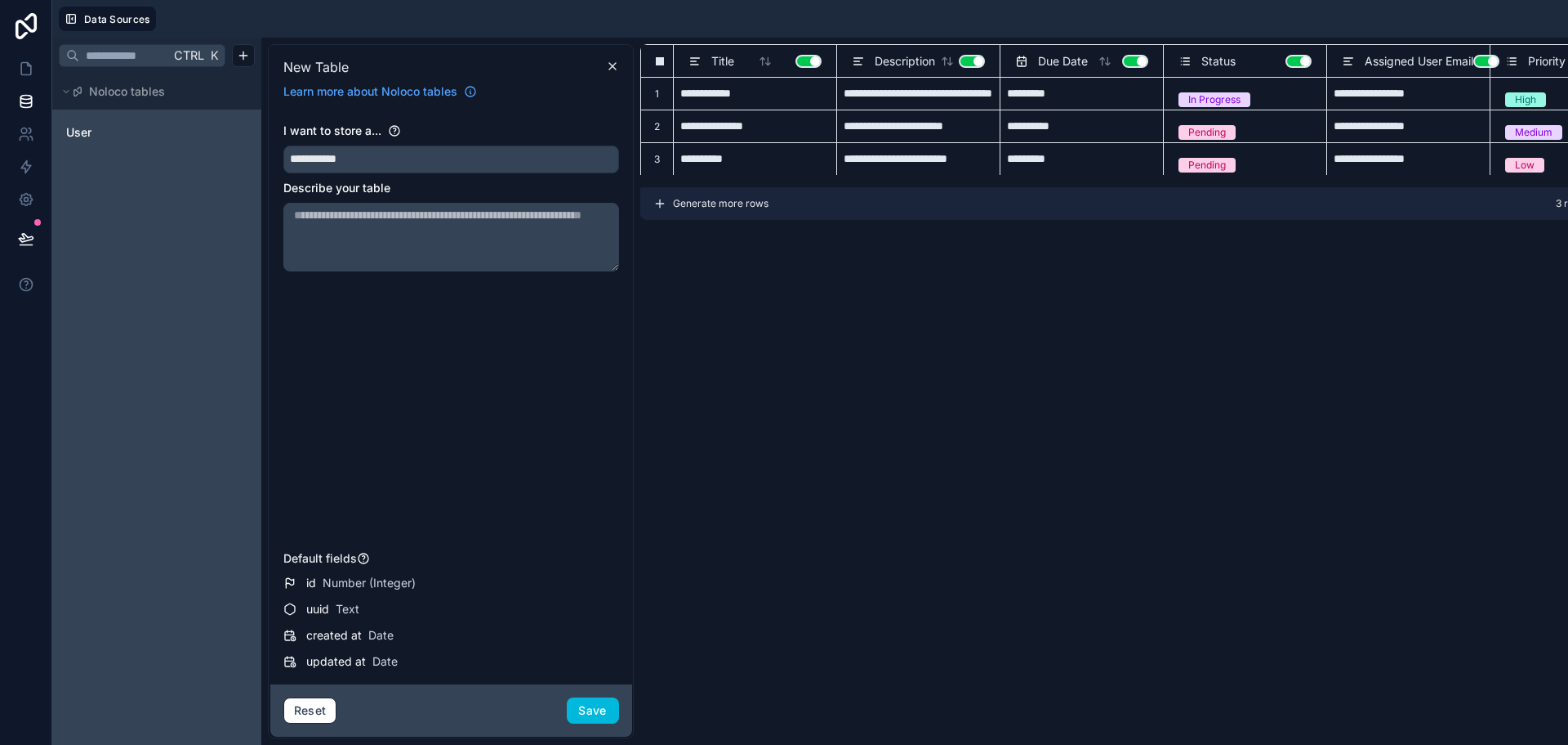
click at [613, 59] on div "New Table" at bounding box center [452, 66] width 349 height 21
click at [611, 61] on icon at bounding box center [612, 65] width 13 height 13
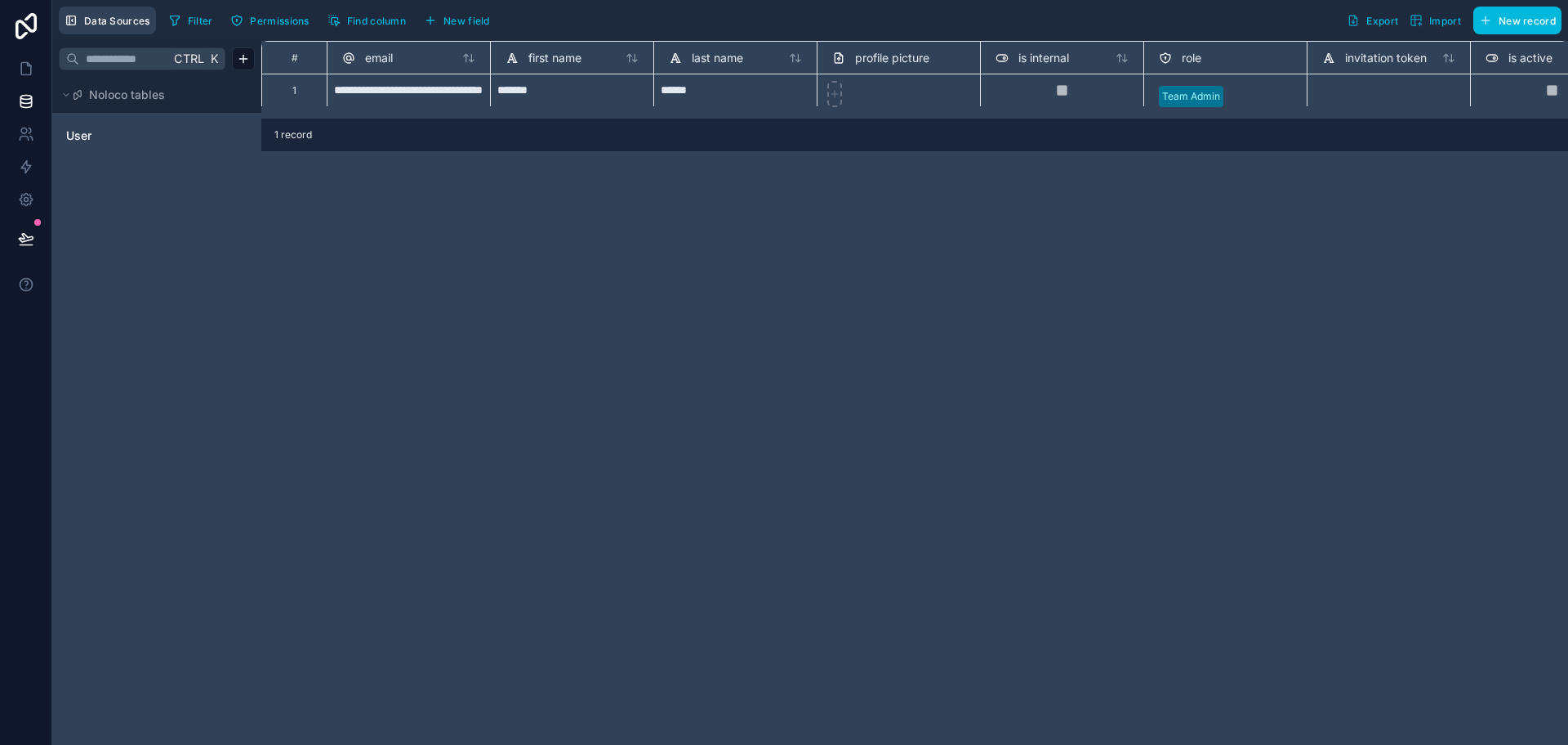
click at [86, 26] on span "Data Sources" at bounding box center [116, 21] width 66 height 12
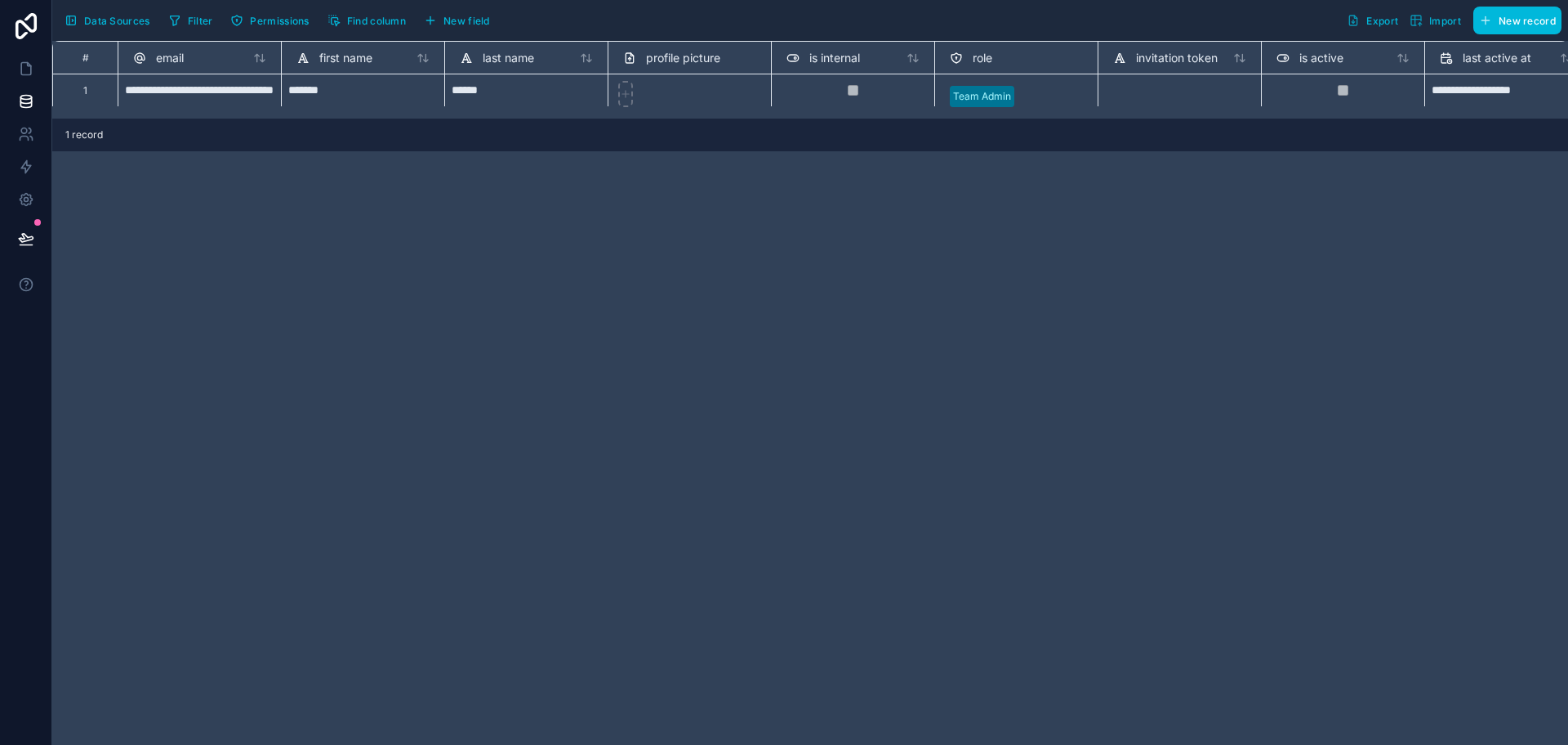
click at [105, 18] on span "Data Sources" at bounding box center [116, 21] width 66 height 12
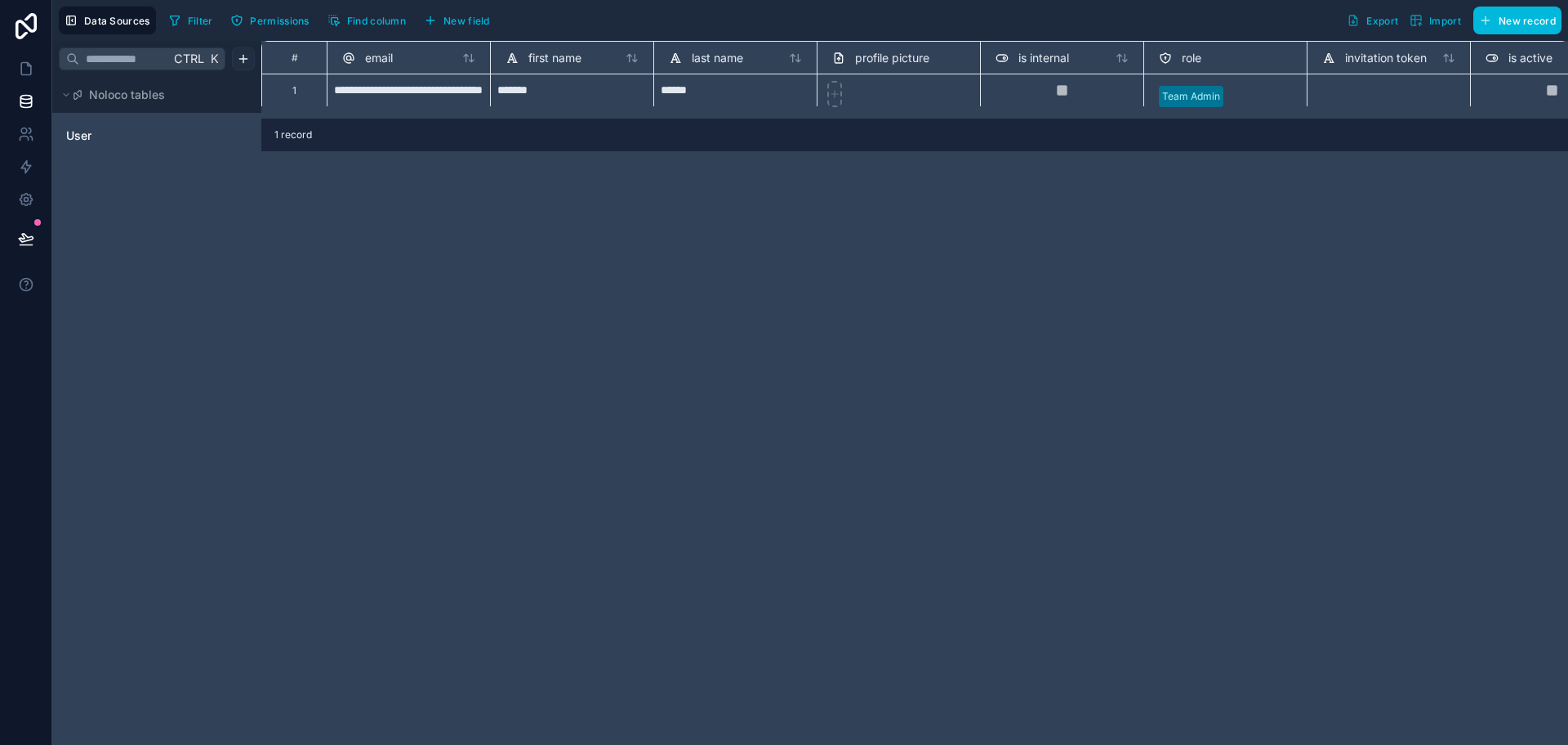
click at [239, 55] on html "**********" at bounding box center [784, 372] width 1568 height 745
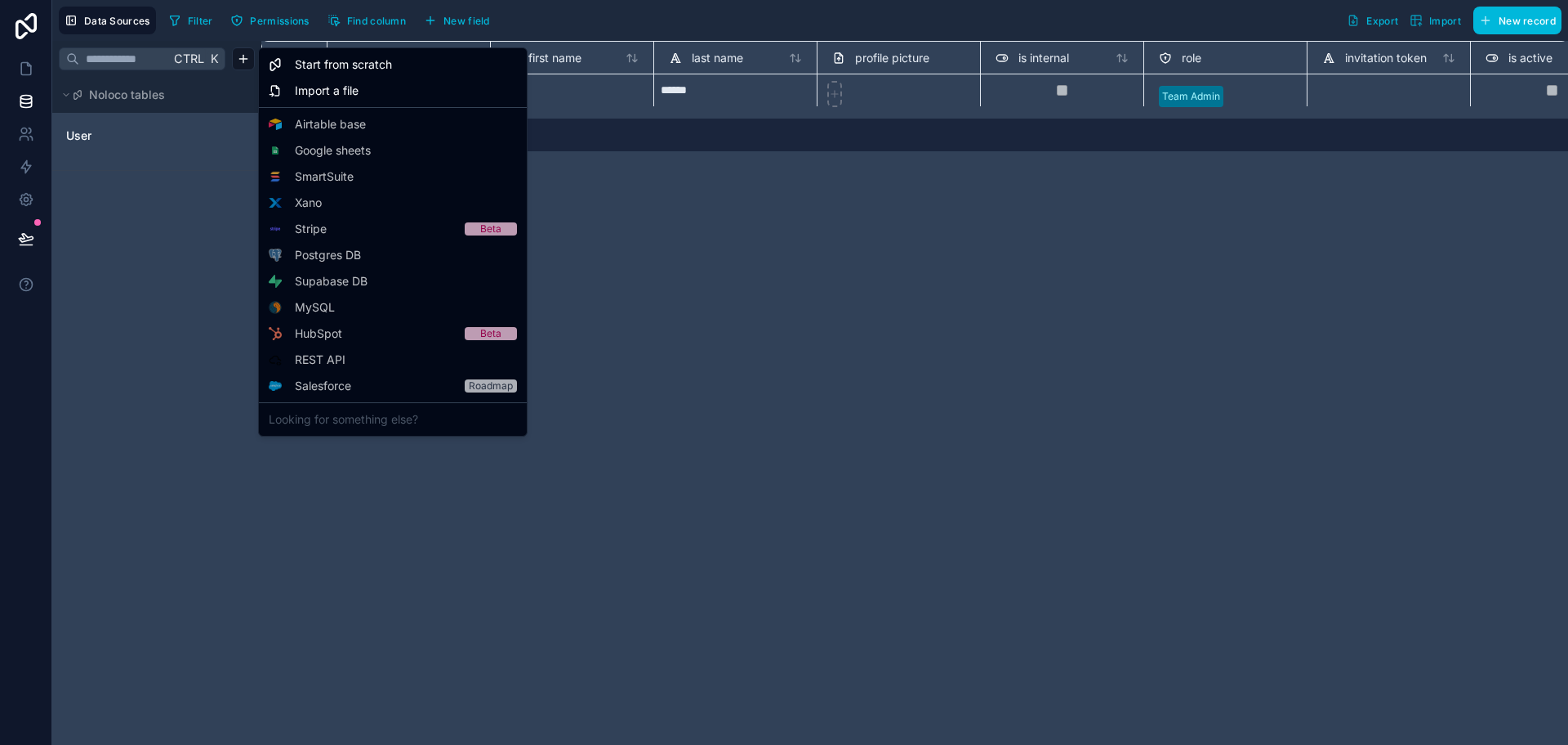
click at [0, 0] on span "Starter" at bounding box center [0, 0] width 0 height 0
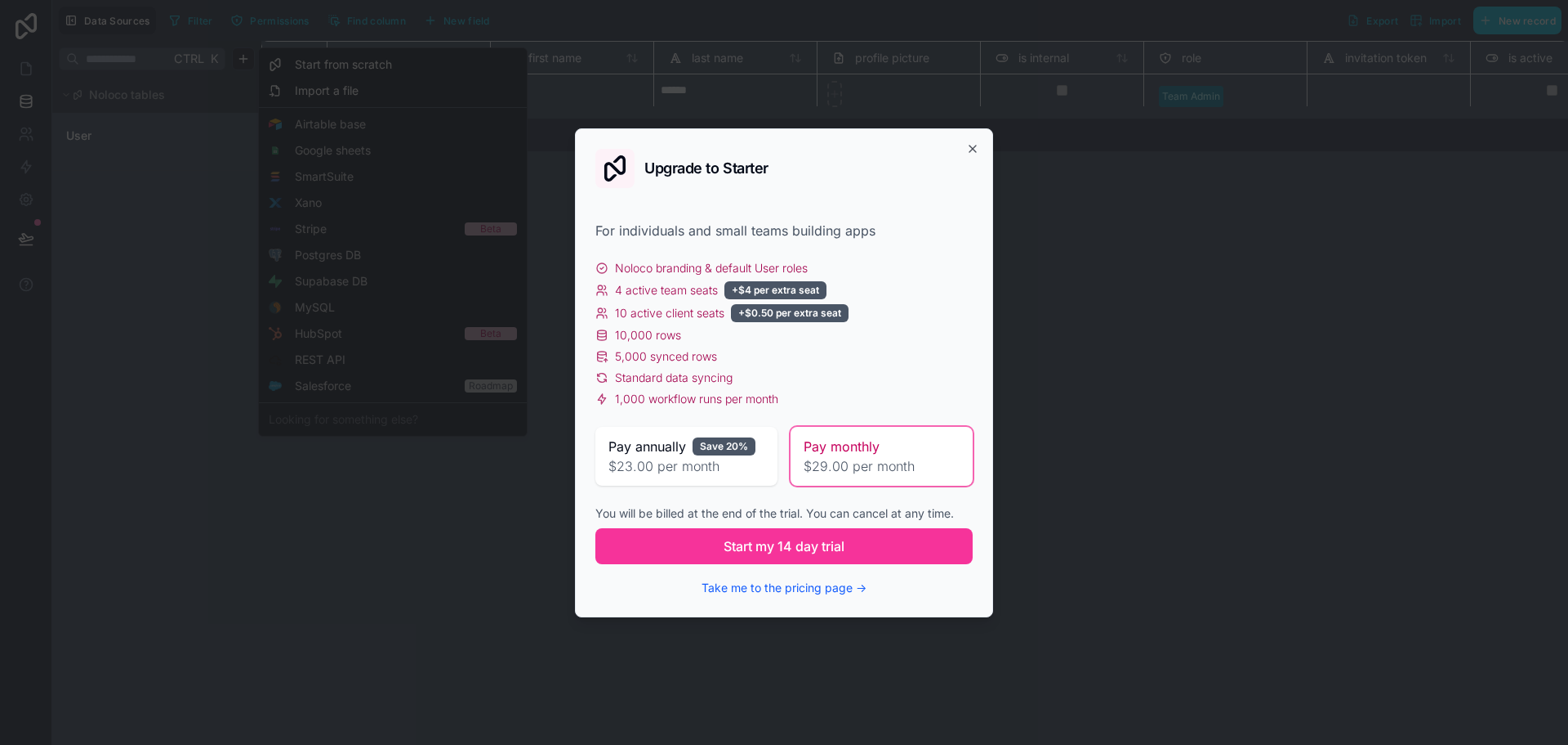
click at [889, 449] on div "Pay monthly" at bounding box center [882, 446] width 156 height 20
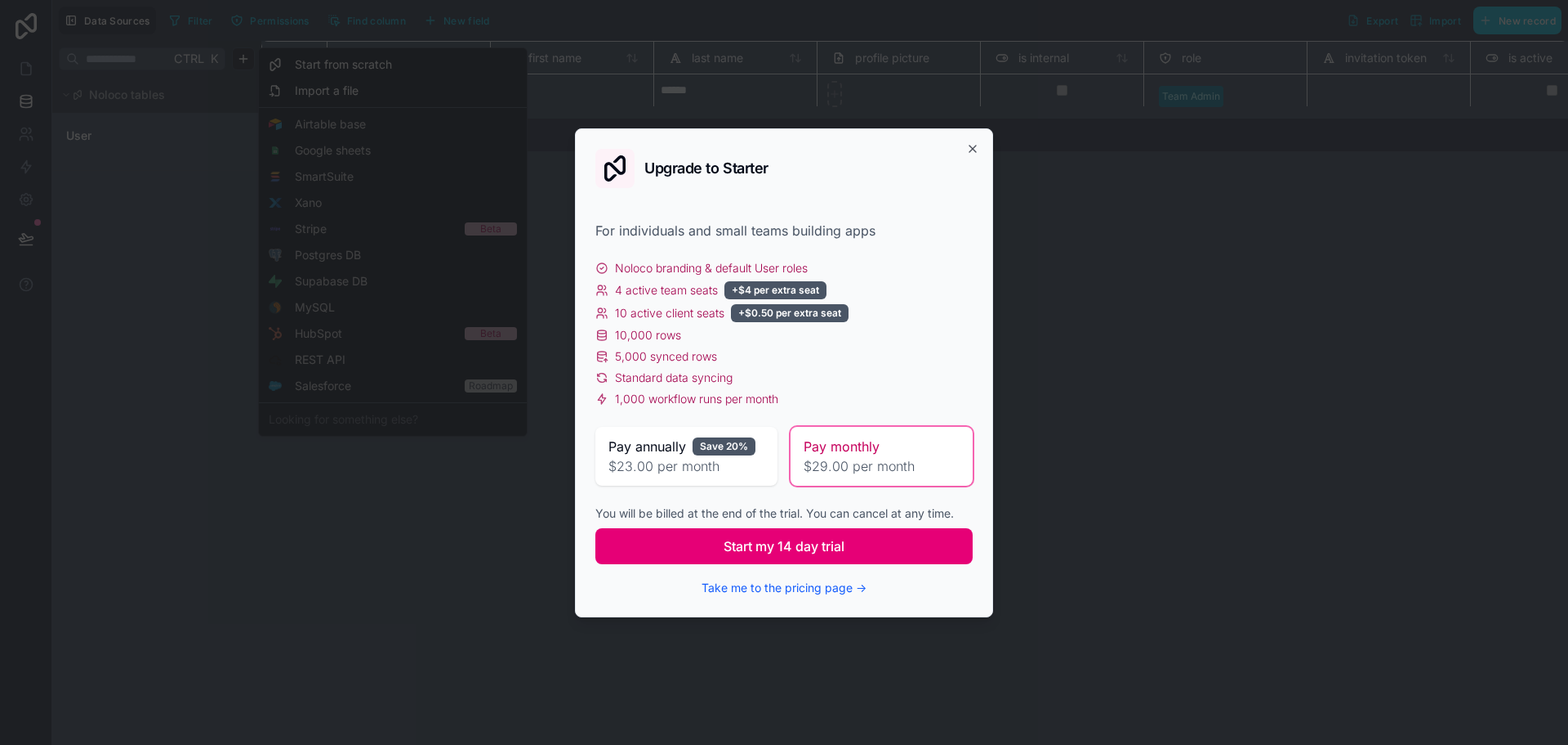
click at [812, 545] on span "Start my 14 day trial" at bounding box center [784, 546] width 121 height 20
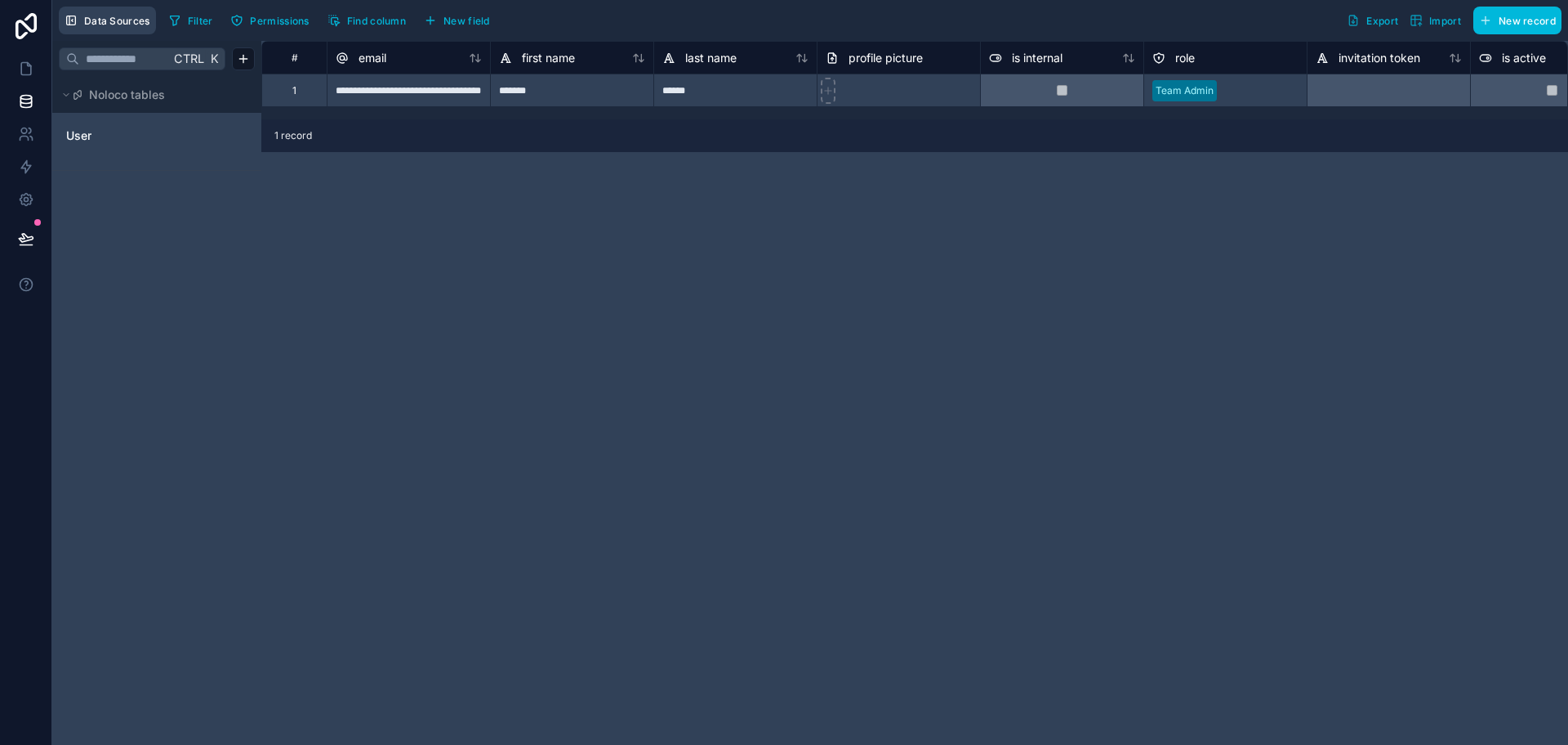
click at [87, 25] on span "Data Sources" at bounding box center [116, 21] width 66 height 12
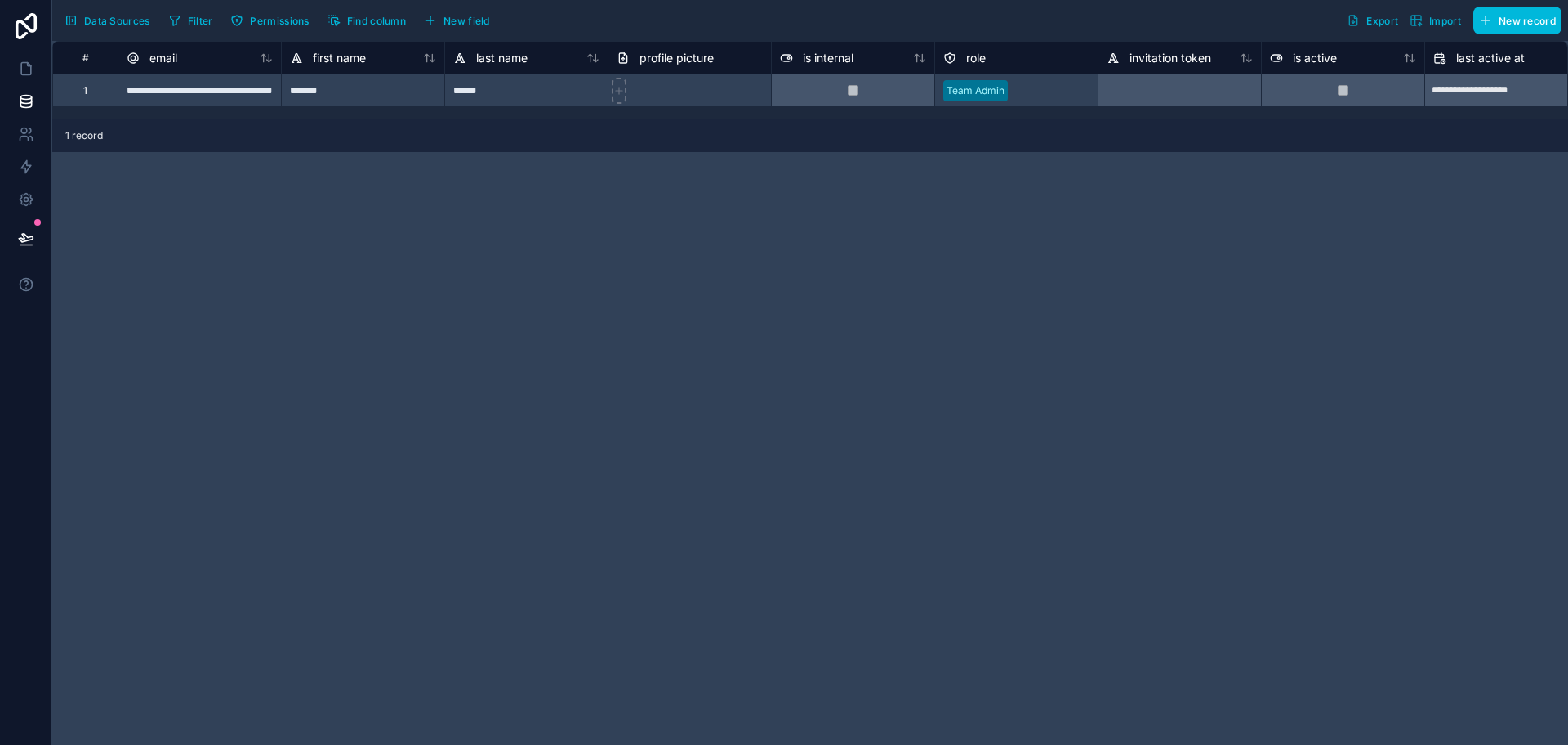
click at [87, 25] on span "Data Sources" at bounding box center [116, 21] width 66 height 12
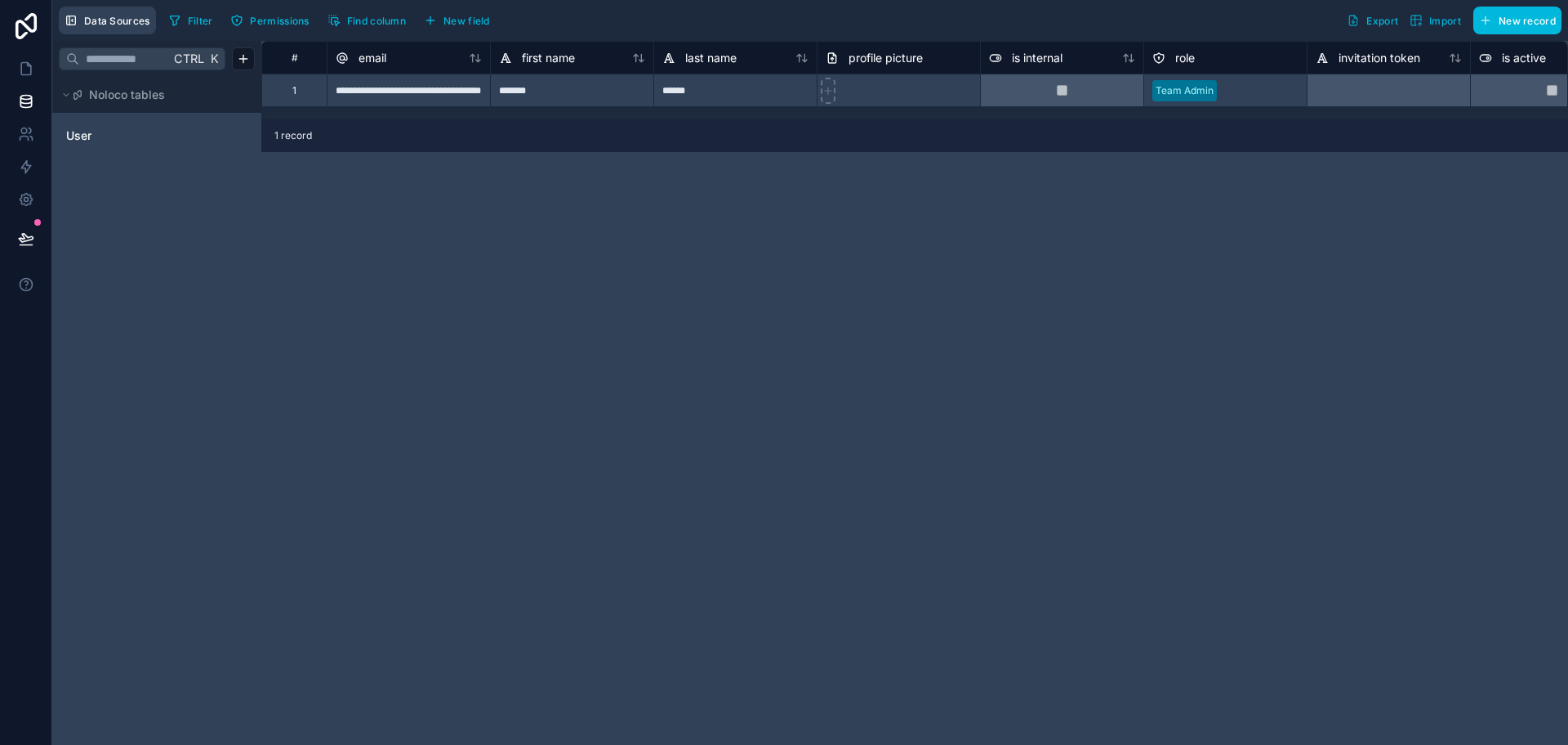
click at [125, 24] on span "Data Sources" at bounding box center [116, 21] width 66 height 12
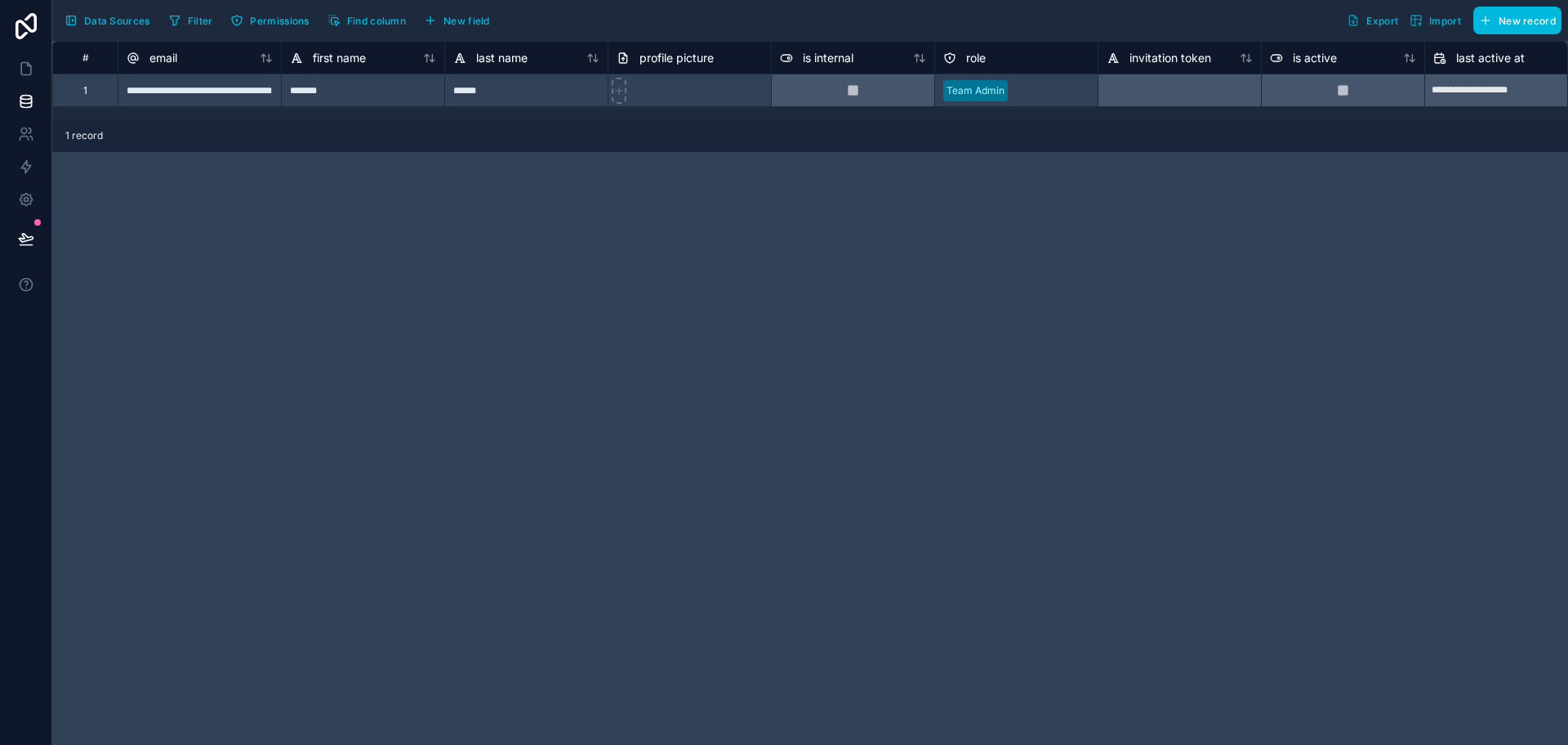
click at [117, 24] on span "Data Sources" at bounding box center [116, 21] width 66 height 12
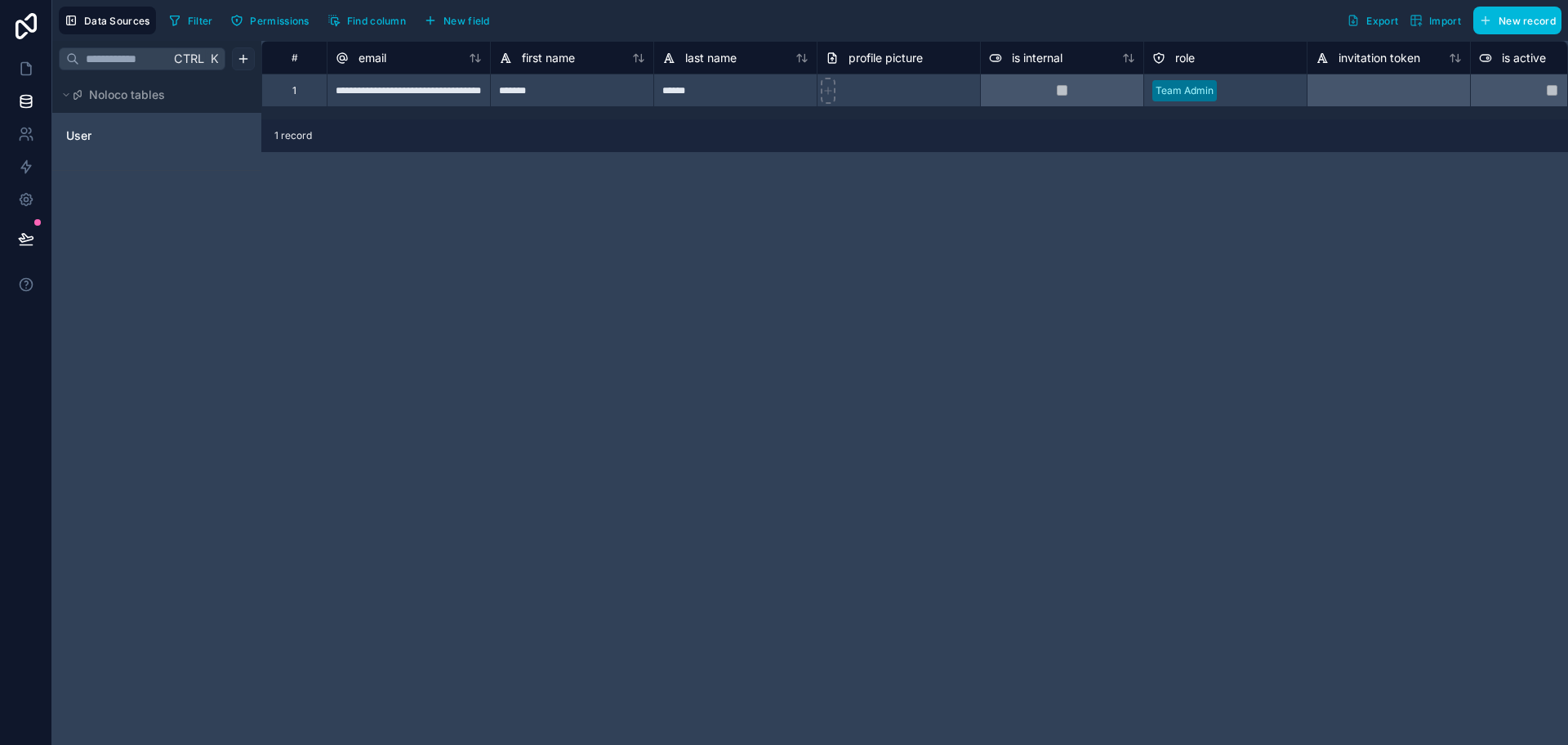
click at [241, 59] on html "**********" at bounding box center [784, 372] width 1568 height 745
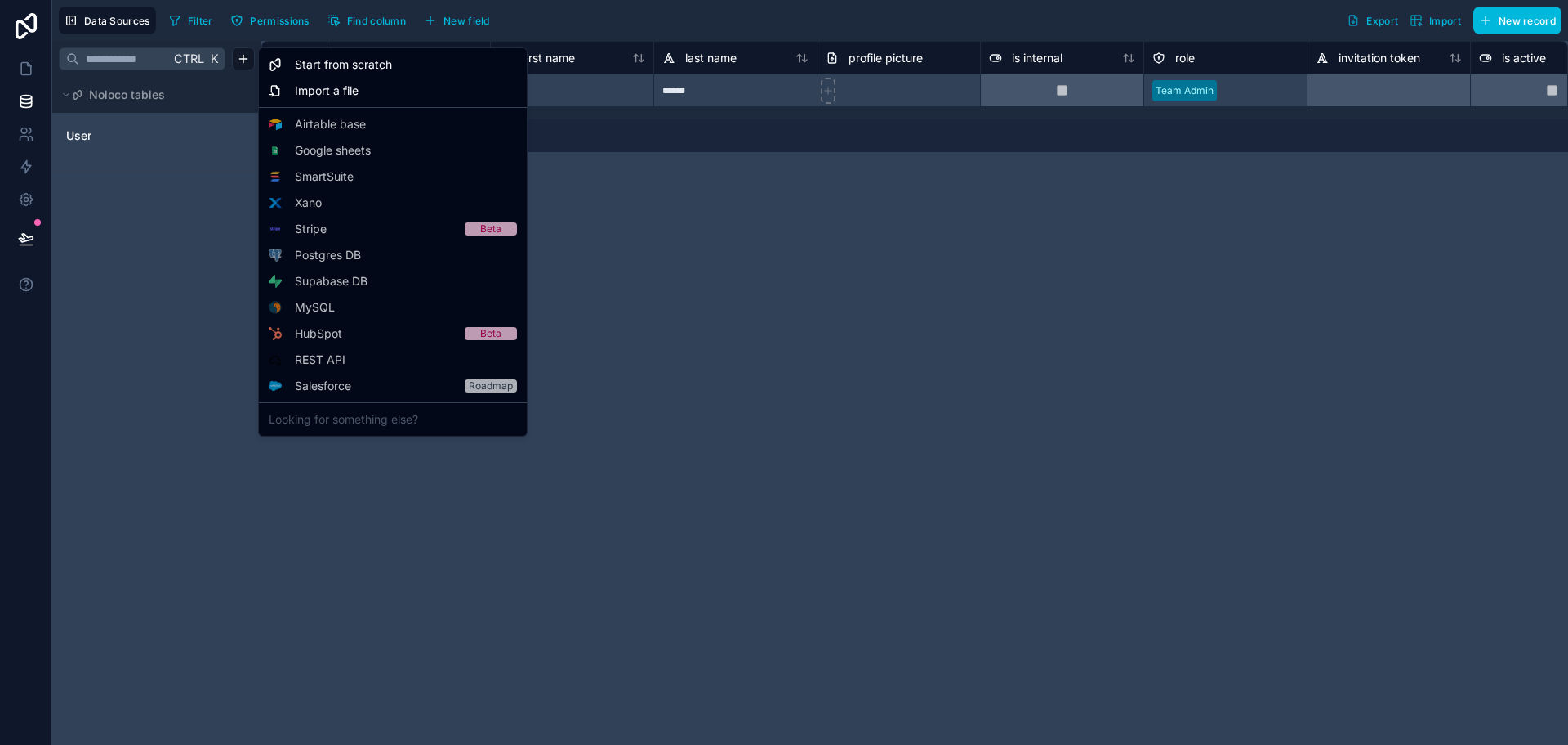
click at [697, 201] on html "**********" at bounding box center [784, 372] width 1568 height 745
click at [236, 61] on html "**********" at bounding box center [784, 372] width 1568 height 745
click at [345, 69] on span "Start from scratch" at bounding box center [343, 64] width 98 height 17
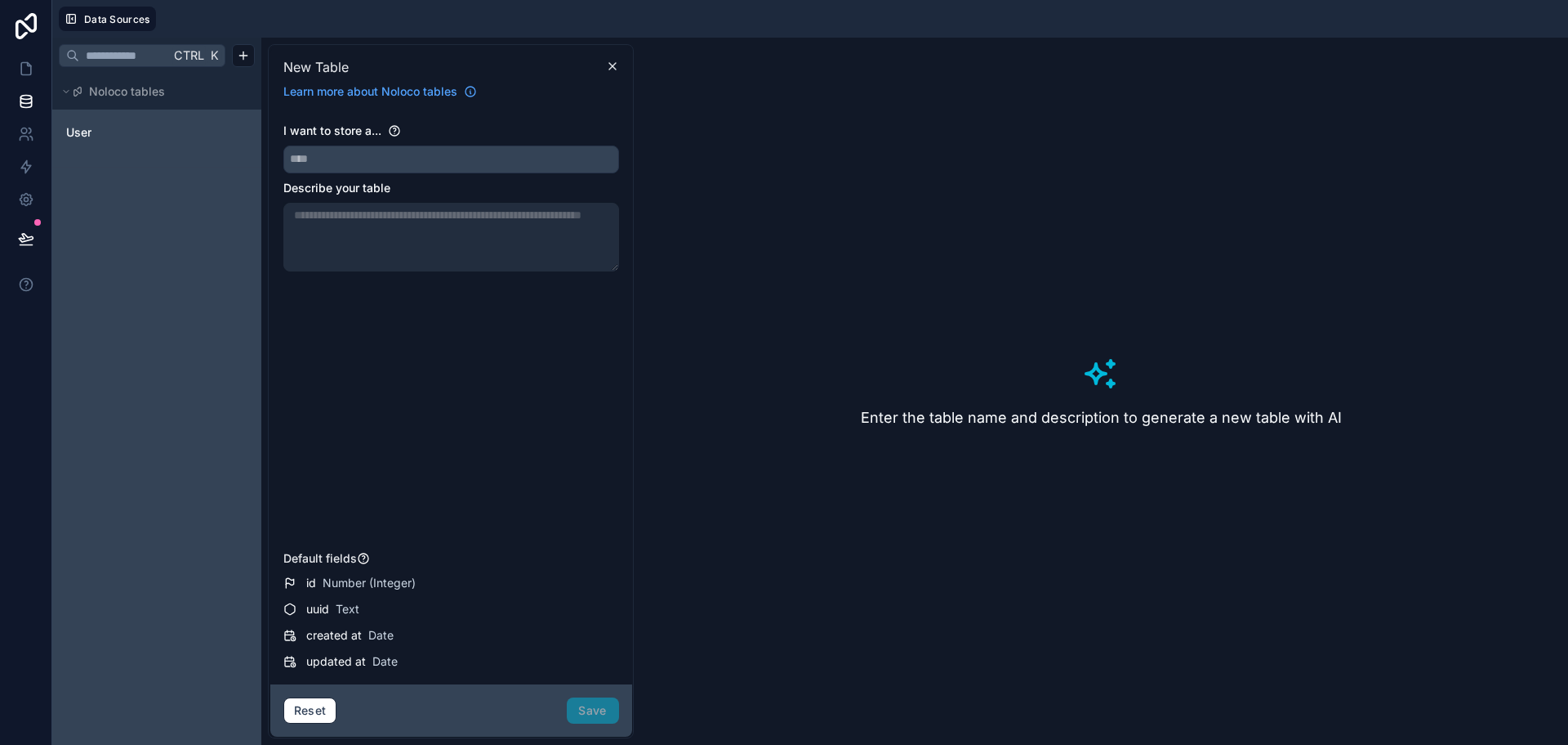
drag, startPoint x: 936, startPoint y: 304, endPoint x: 997, endPoint y: 422, distance: 132.8
click at [941, 317] on div "Enter the table name and description to generate a new table with AI" at bounding box center [1101, 391] width 921 height 694
click at [998, 423] on h3 "Enter the table name and description to generate a new table with AI" at bounding box center [1102, 417] width 481 height 23
click at [957, 432] on div "Enter the table name and description to generate a new table with AI" at bounding box center [1101, 391] width 921 height 694
drag, startPoint x: 918, startPoint y: 434, endPoint x: 876, endPoint y: 433, distance: 42.0
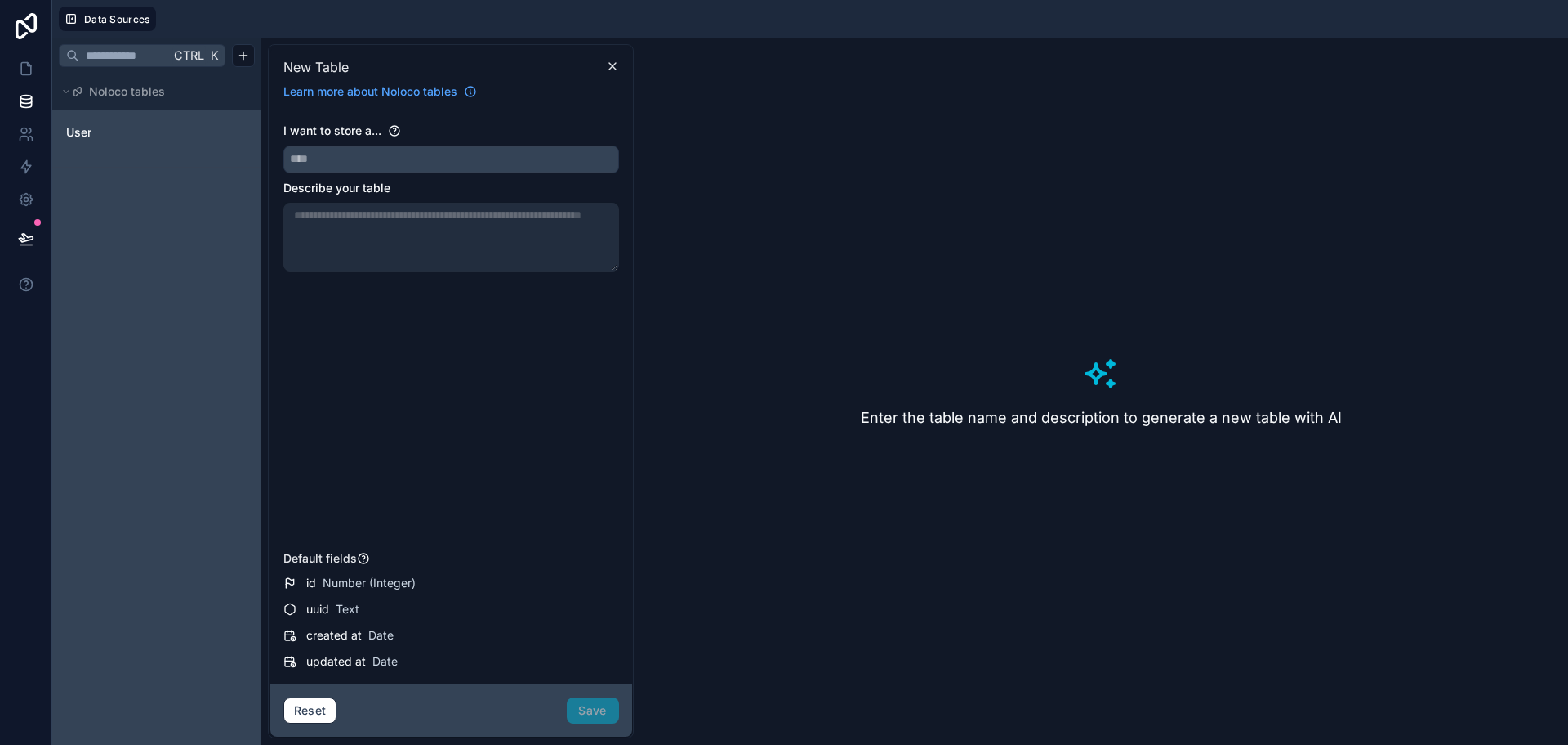
click at [914, 434] on div "Enter the table name and description to generate a new table with AI" at bounding box center [1101, 391] width 921 height 694
drag, startPoint x: 876, startPoint y: 433, endPoint x: 457, endPoint y: 280, distance: 446.1
click at [857, 432] on div "Enter the table name and description to generate a new table with AI" at bounding box center [1101, 391] width 921 height 694
click at [326, 583] on span "Number (Integer)" at bounding box center [369, 582] width 93 height 17
drag, startPoint x: 326, startPoint y: 628, endPoint x: 326, endPoint y: 655, distance: 27.0
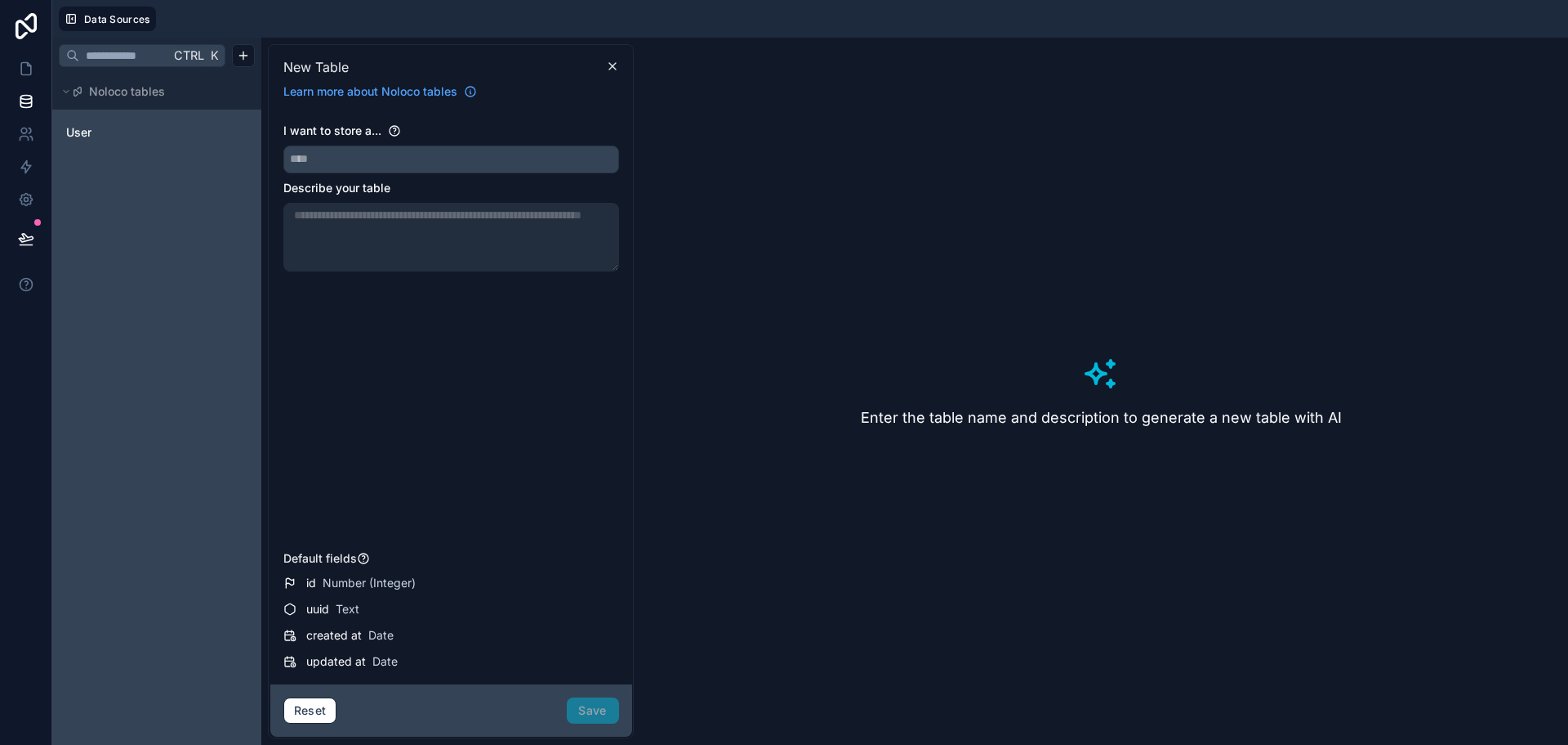
click at [326, 635] on div "created at Date" at bounding box center [451, 635] width 335 height 20
click at [328, 664] on span "updated at" at bounding box center [336, 661] width 59 height 17
click at [401, 93] on span "Learn more about Noloco tables" at bounding box center [370, 91] width 174 height 17
click at [915, 335] on div "Enter the table name and description to generate a new table with AI" at bounding box center [1101, 391] width 921 height 694
click at [940, 418] on h3 "Enter the table name and description to generate a new table with AI" at bounding box center [1102, 417] width 481 height 23
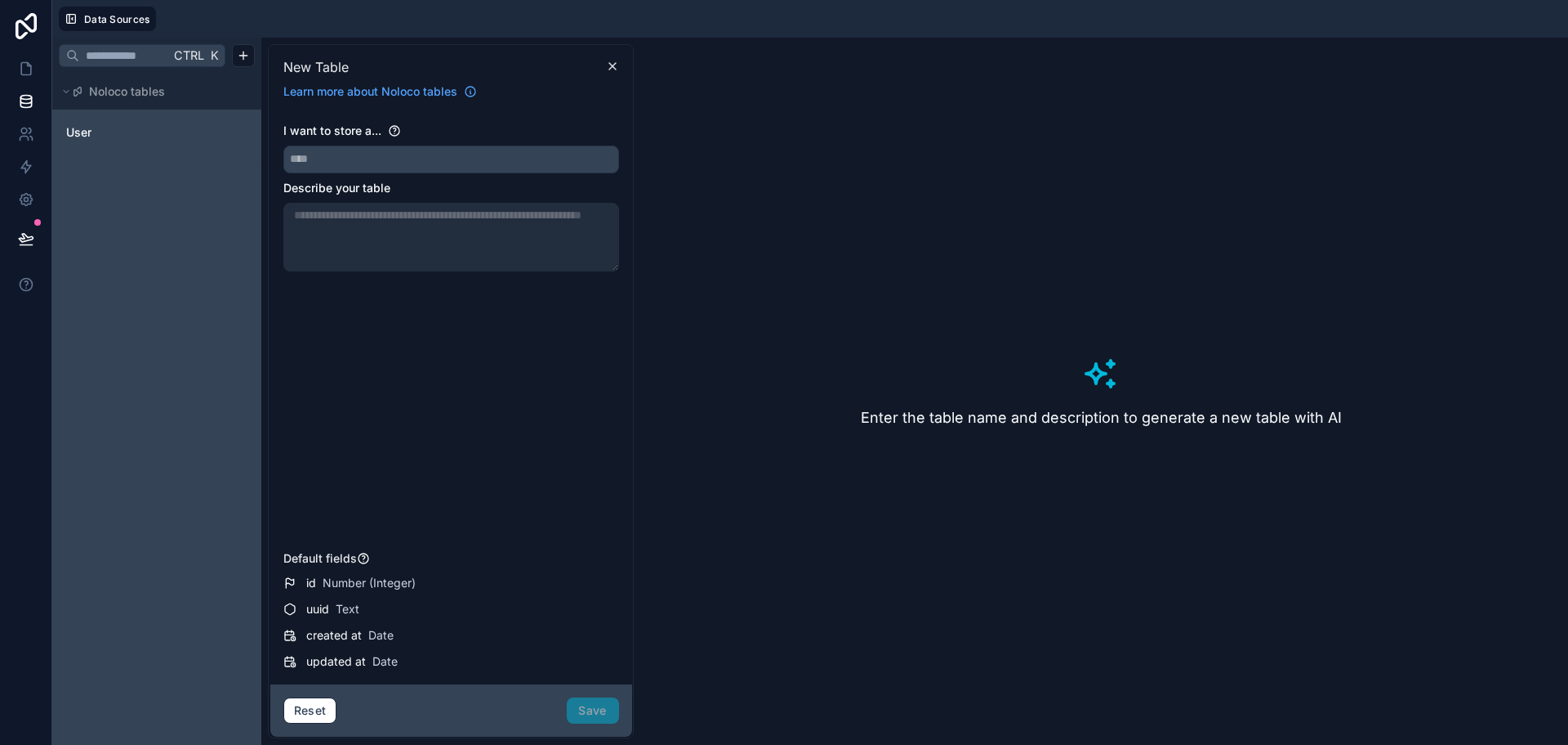
click at [1045, 385] on div "Enter the table name and description to generate a new table with AI" at bounding box center [1101, 391] width 921 height 694
drag, startPoint x: 1087, startPoint y: 466, endPoint x: 1094, endPoint y: 470, distance: 8.1
click at [1088, 471] on div "Enter the table name and description to generate a new table with AI" at bounding box center [1101, 391] width 921 height 694
drag, startPoint x: 1105, startPoint y: 464, endPoint x: 1169, endPoint y: 419, distance: 78.2
click at [1133, 448] on div "Enter the table name and description to generate a new table with AI" at bounding box center [1101, 391] width 921 height 694
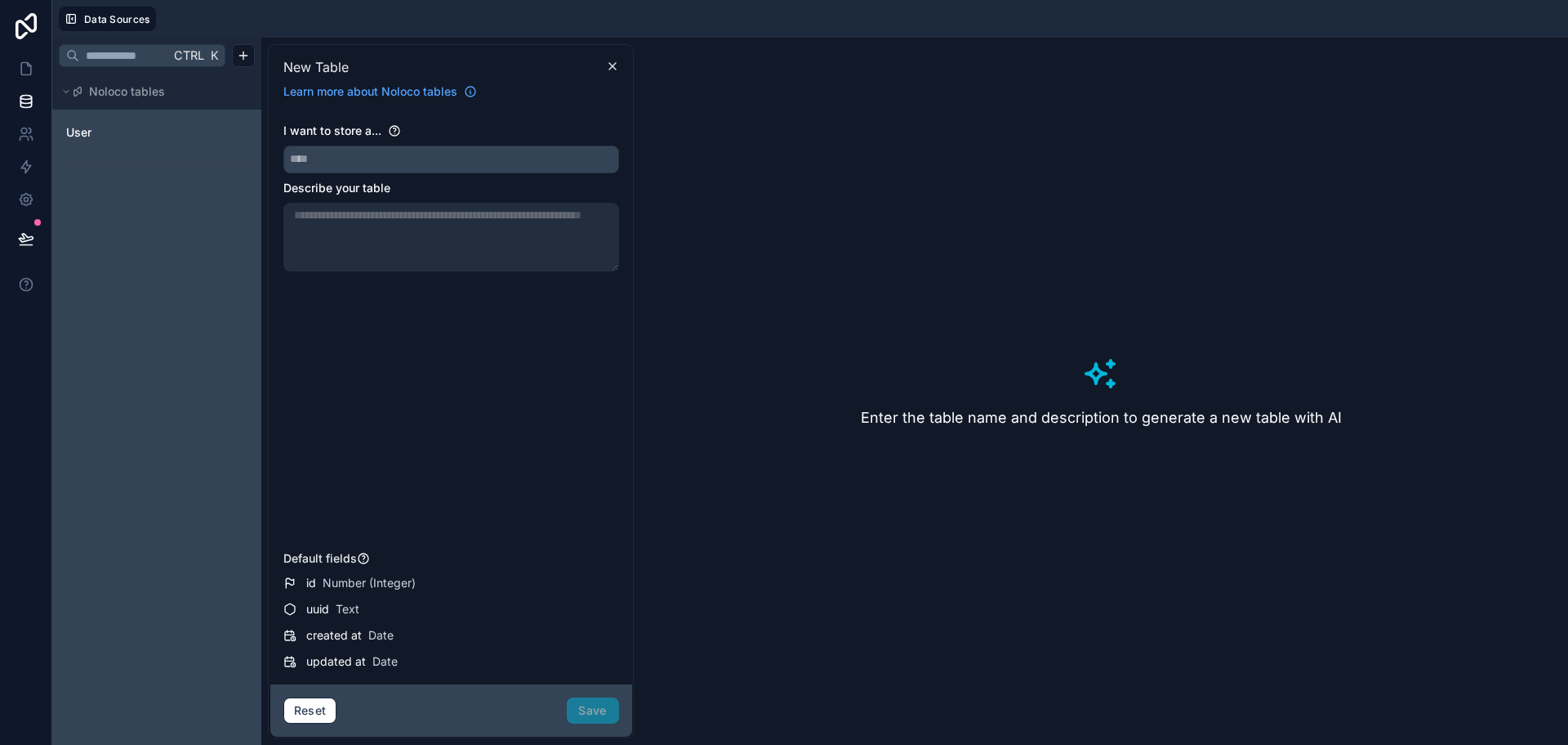
click at [1169, 418] on h3 "Enter the table name and description to generate a new table with AI" at bounding box center [1102, 417] width 481 height 23
click at [1170, 417] on h3 "Enter the table name and description to generate a new table with AI" at bounding box center [1102, 417] width 481 height 23
click at [1170, 416] on h3 "Enter the table name and description to generate a new table with AI" at bounding box center [1102, 417] width 481 height 23
drag, startPoint x: 1170, startPoint y: 416, endPoint x: 820, endPoint y: 195, distance: 413.9
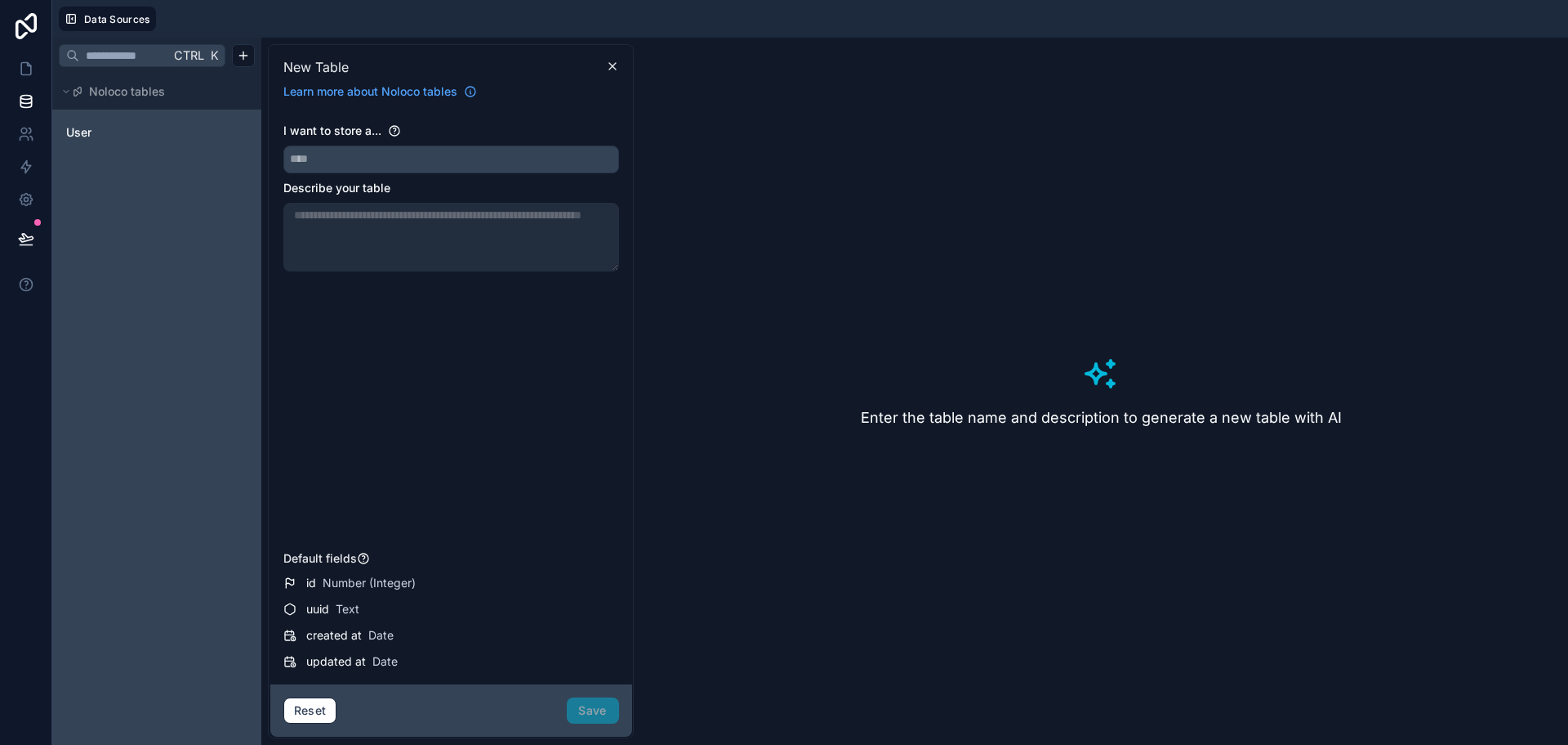
click at [1161, 416] on h3 "Enter the table name and description to generate a new table with AI" at bounding box center [1102, 417] width 481 height 23
click at [348, 132] on span "I want to store a..." at bounding box center [331, 130] width 98 height 14
click at [976, 426] on h3 "Enter the table name and description to generate a new table with AI" at bounding box center [1102, 417] width 481 height 23
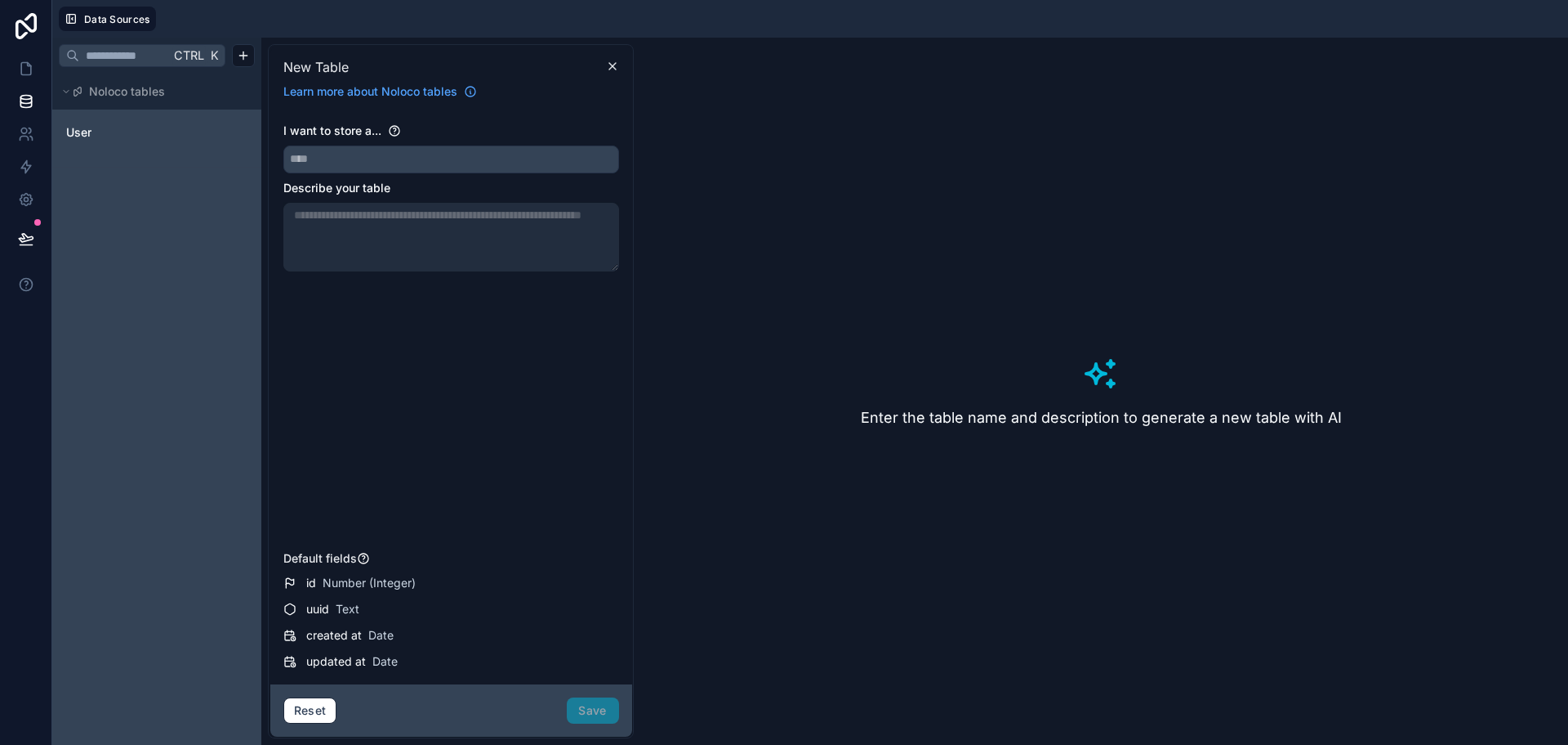
click at [976, 426] on h3 "Enter the table name and description to generate a new table with AI" at bounding box center [1102, 417] width 481 height 23
click at [326, 64] on span "New Table" at bounding box center [316, 67] width 65 height 20
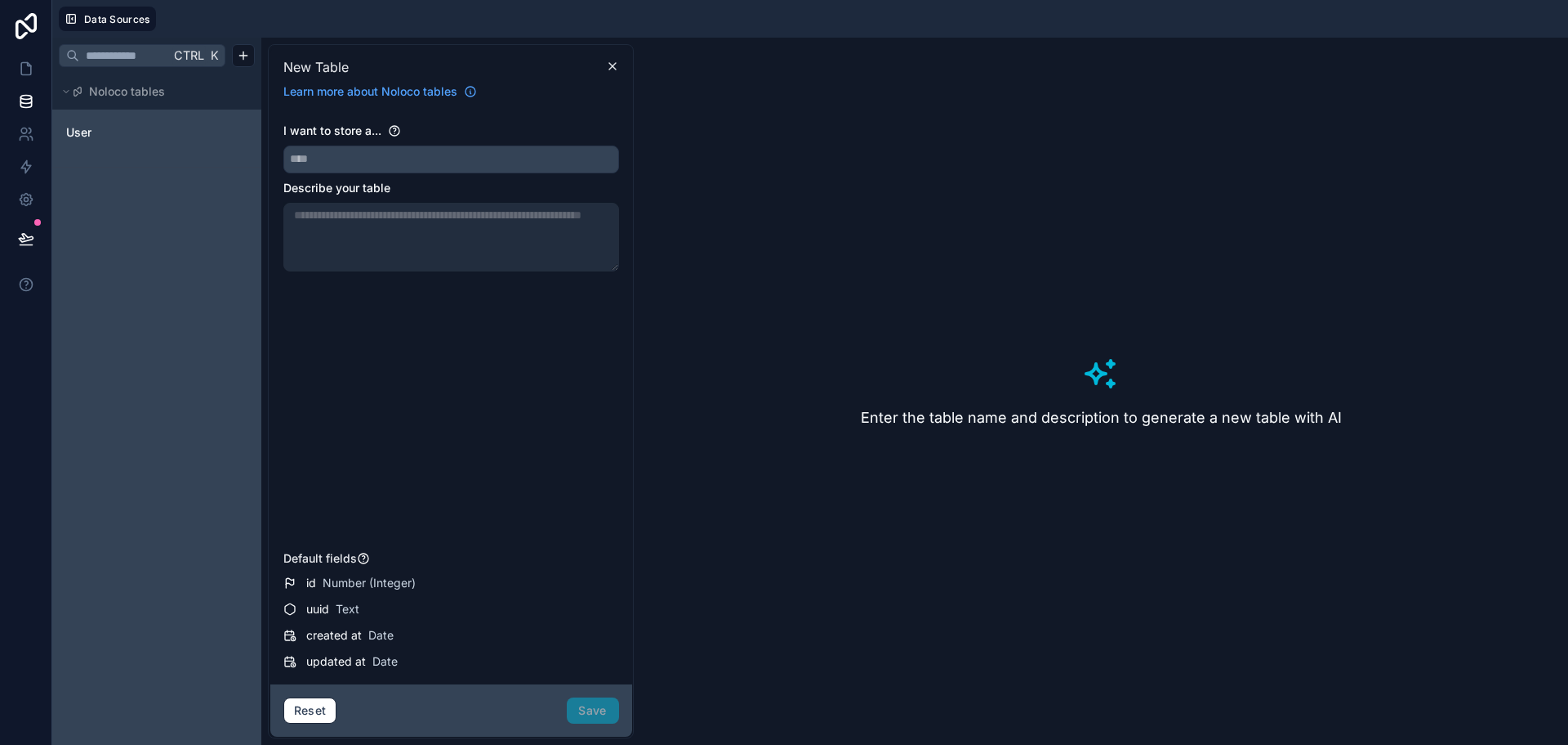
drag, startPoint x: 259, startPoint y: 144, endPoint x: 321, endPoint y: 151, distance: 62.4
click at [262, 143] on div "Ctrl K Noloco tables User New Table Learn more about Noloco tables I want to st…" at bounding box center [810, 391] width 1516 height 708
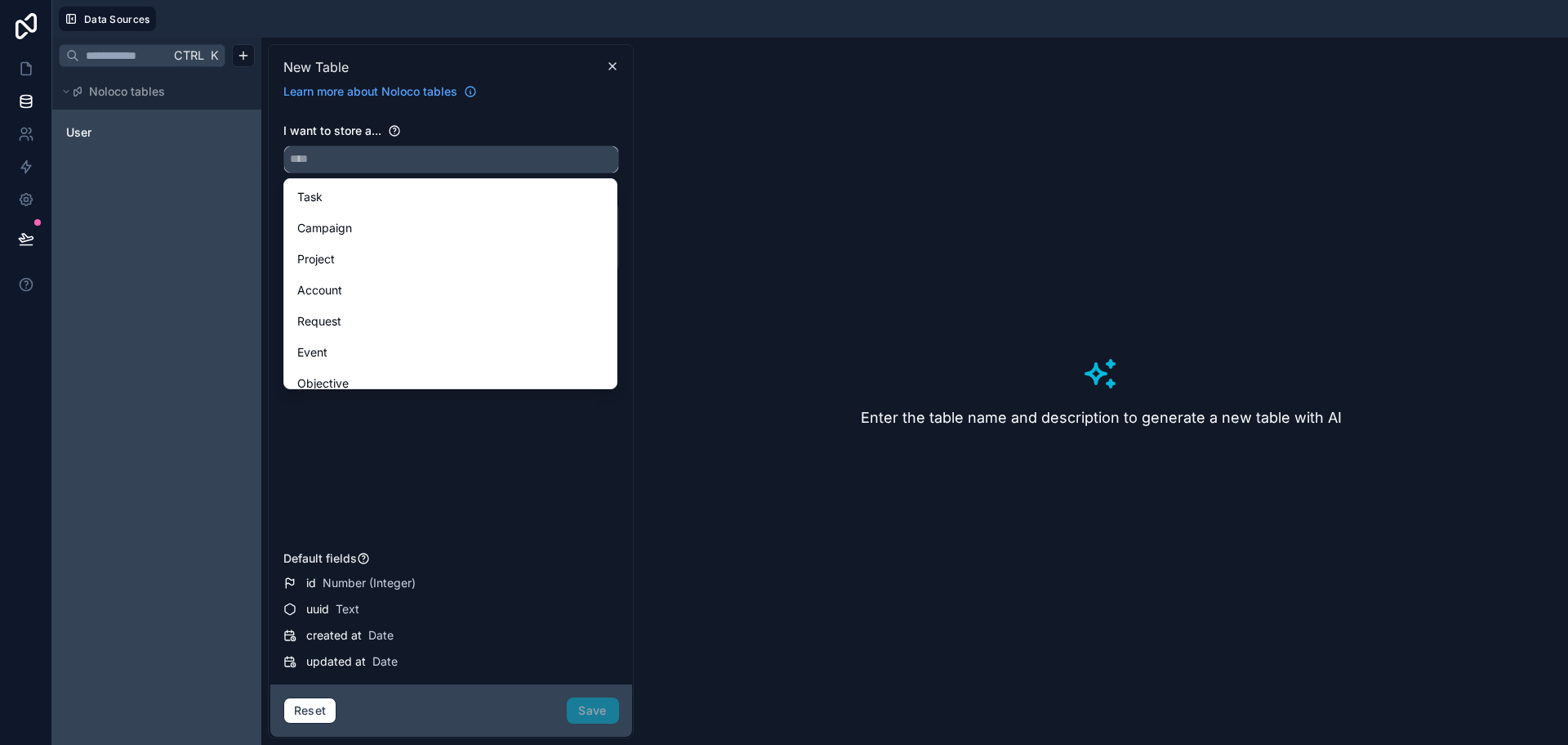
click at [321, 151] on input "text" at bounding box center [451, 159] width 334 height 27
click at [440, 475] on div "I want to store a... Describe your table" at bounding box center [451, 333] width 335 height 421
click at [365, 471] on div "I want to store a... Describe your table" at bounding box center [451, 333] width 335 height 421
click at [188, 161] on div "User" at bounding box center [157, 138] width 209 height 57
click at [155, 95] on span "Noloco tables" at bounding box center [126, 91] width 76 height 17
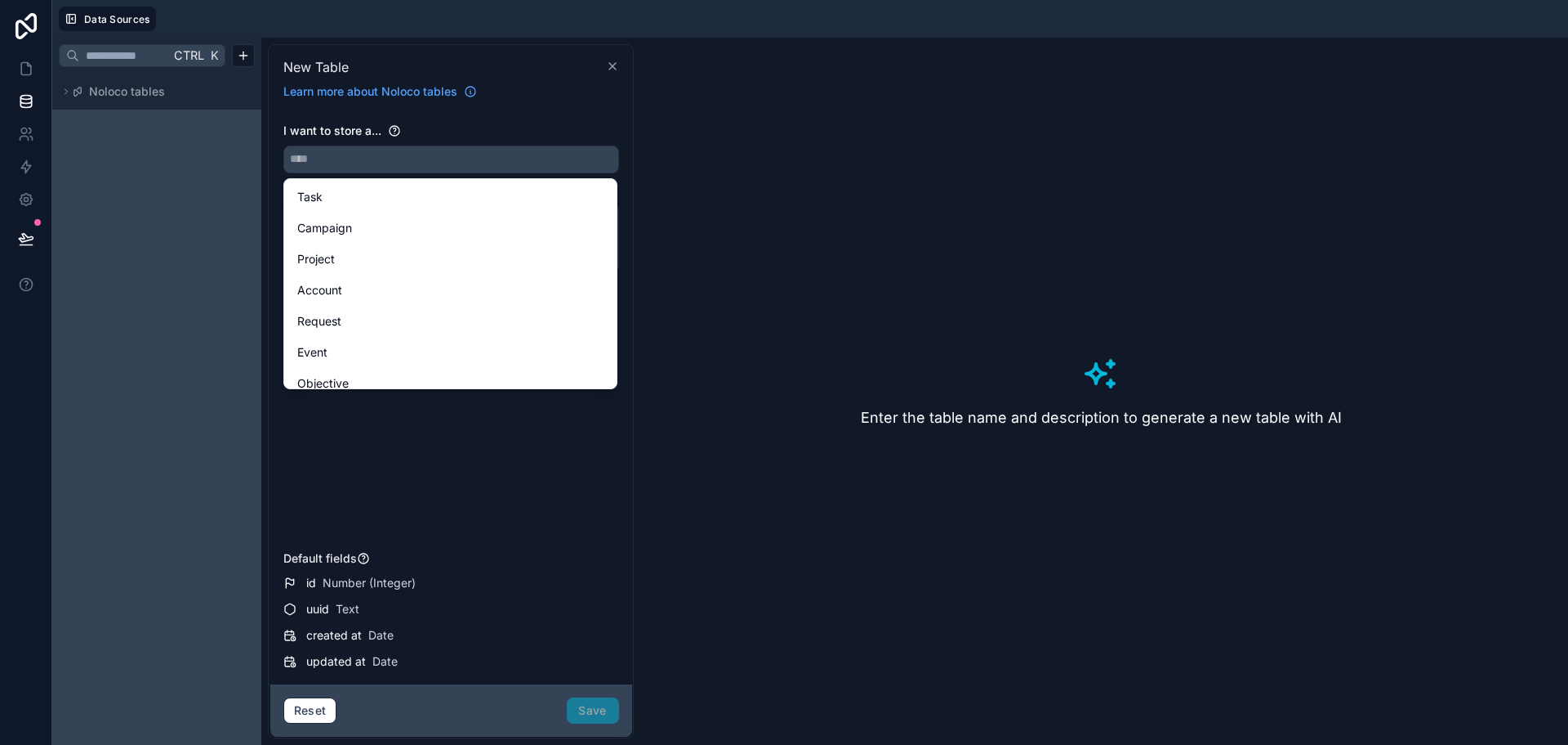
click at [609, 68] on icon at bounding box center [612, 65] width 13 height 13
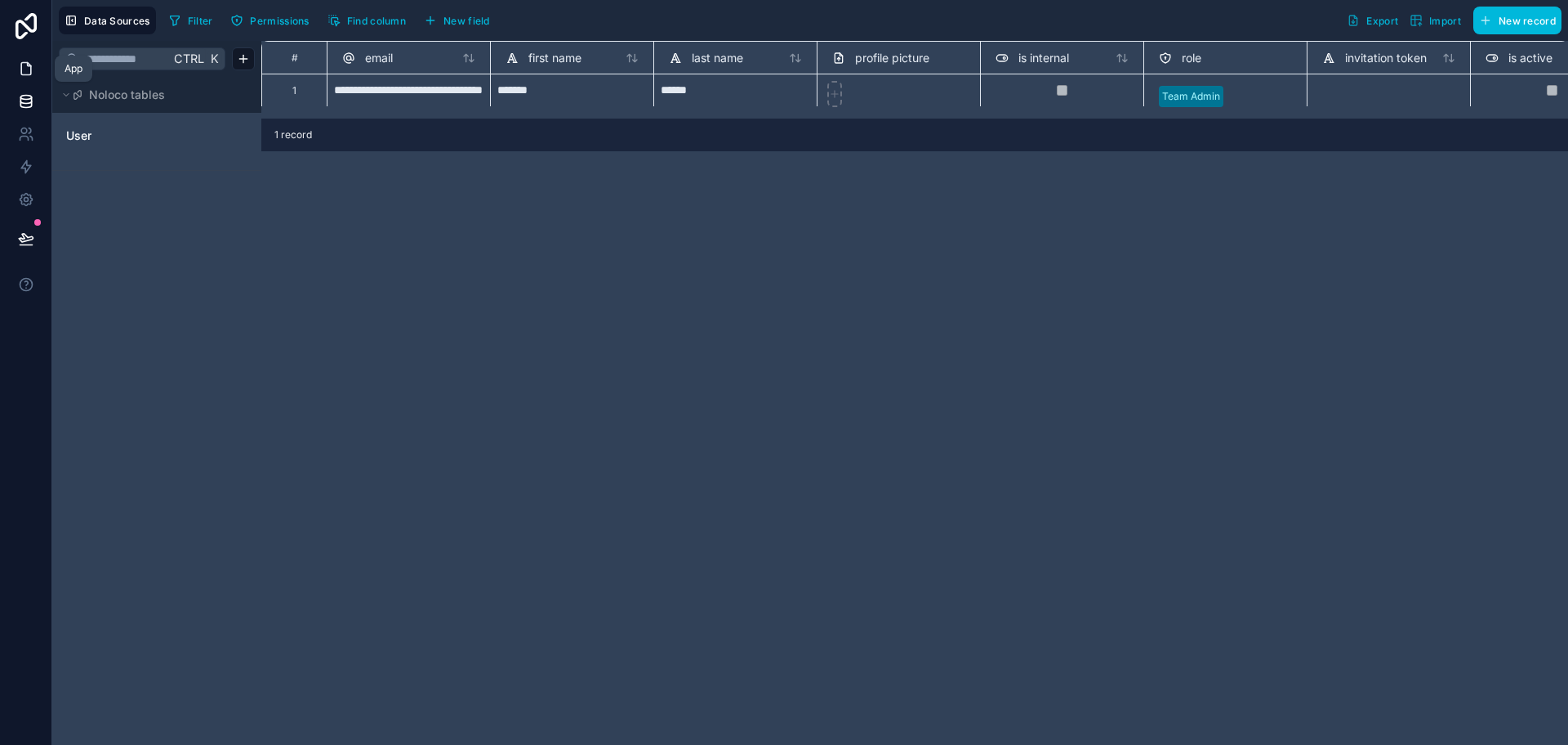
click at [18, 69] on icon at bounding box center [26, 68] width 17 height 17
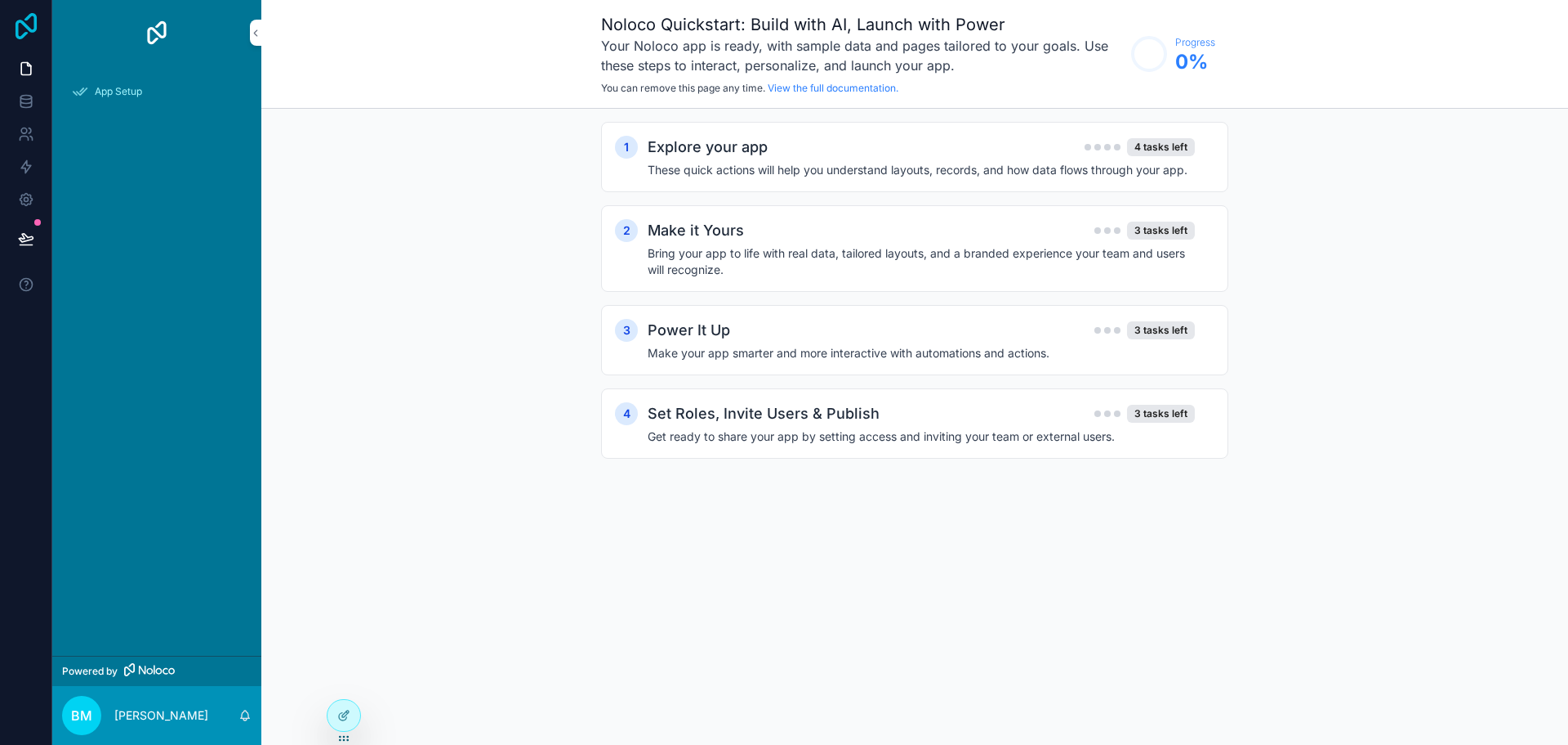
click at [22, 22] on icon at bounding box center [27, 26] width 22 height 27
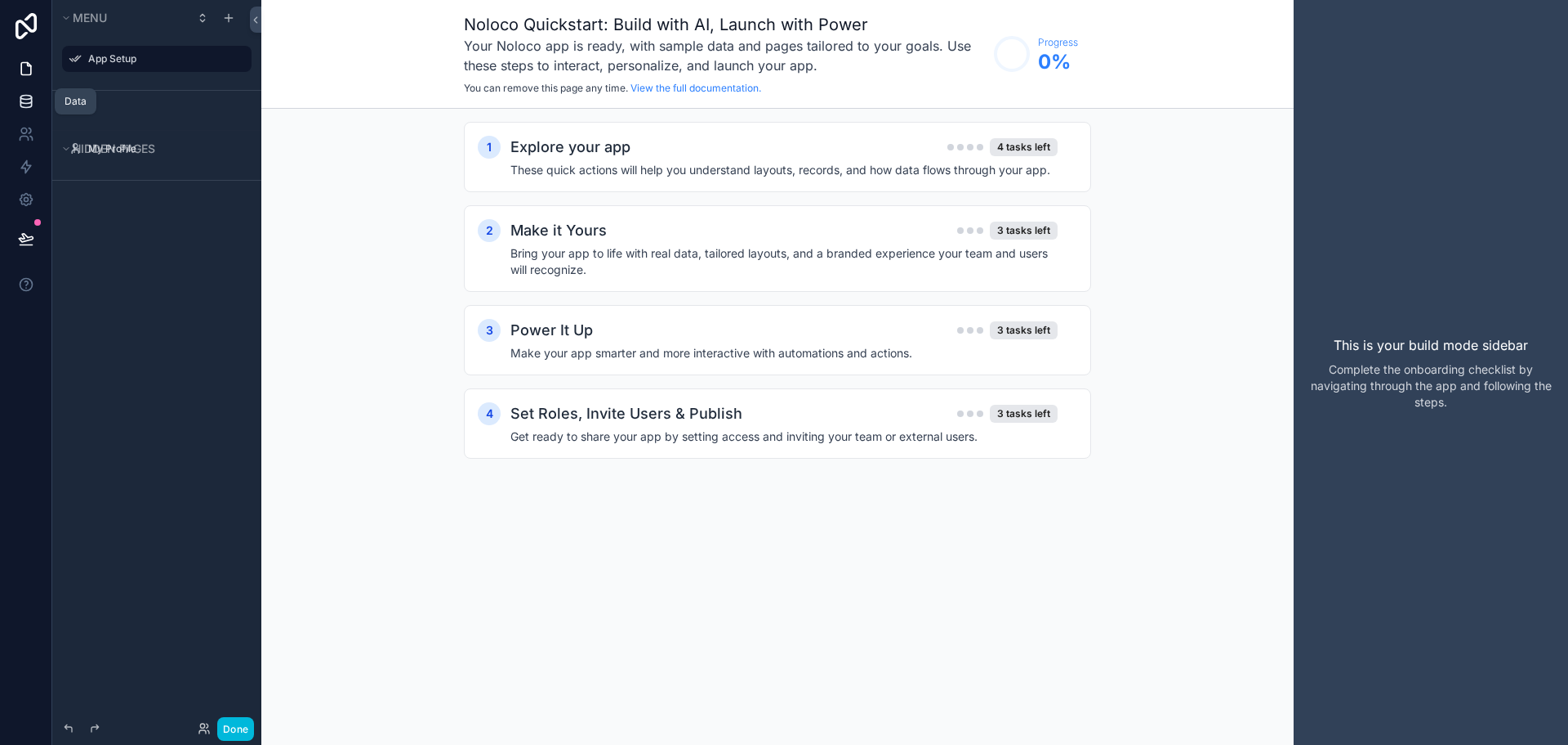
click at [24, 103] on icon at bounding box center [26, 101] width 17 height 17
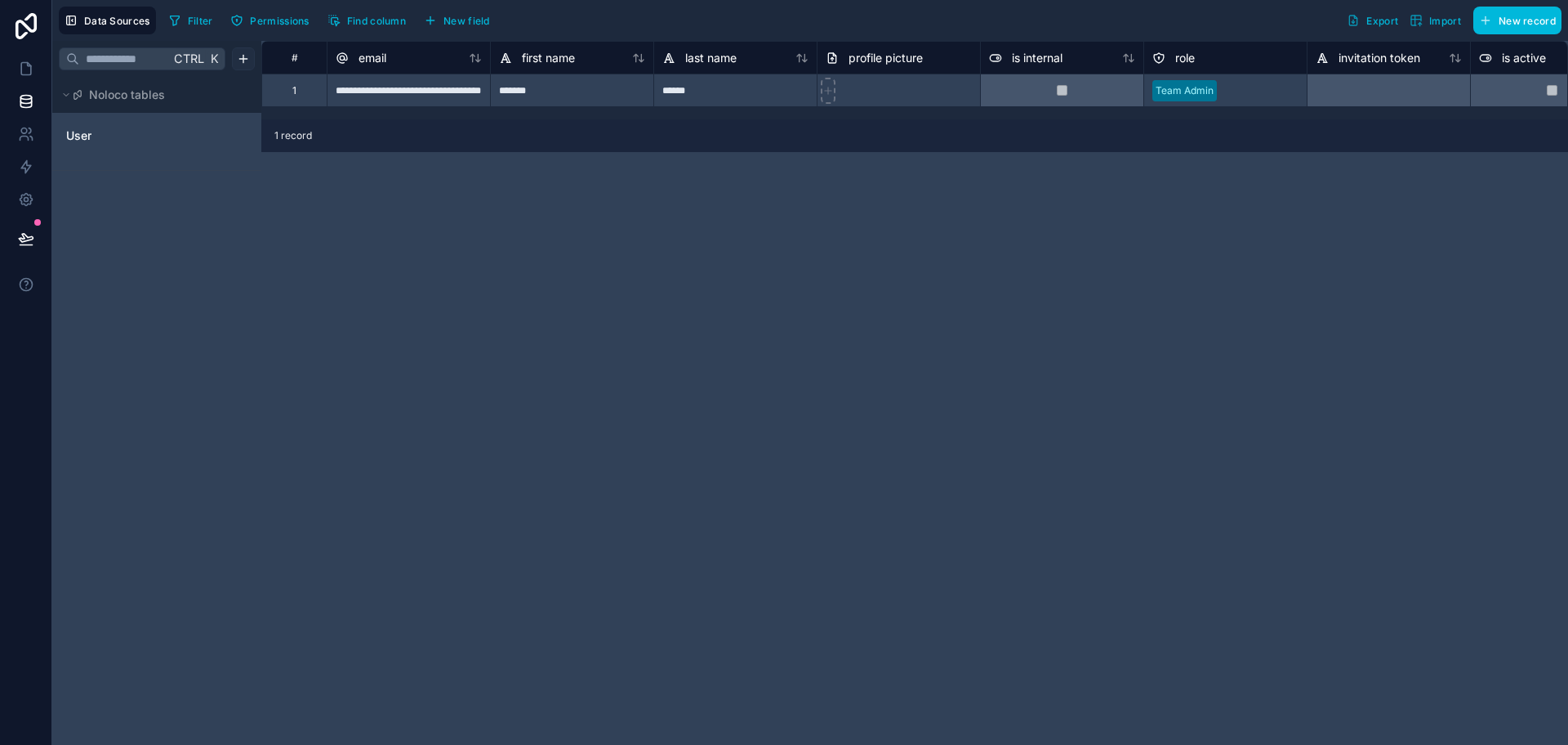
click at [232, 51] on html "**********" at bounding box center [784, 372] width 1568 height 745
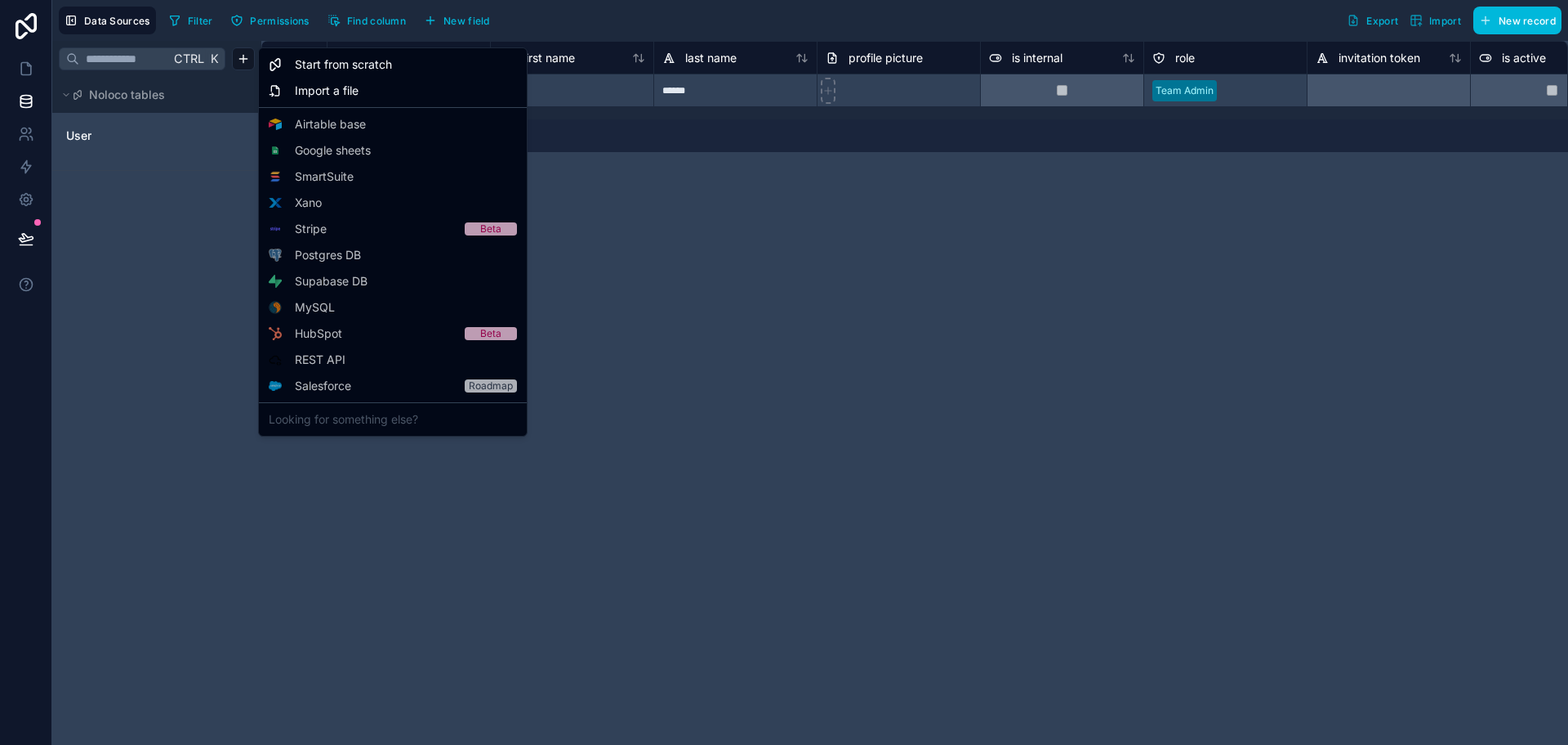
click at [0, 0] on span "Starter" at bounding box center [0, 0] width 0 height 0
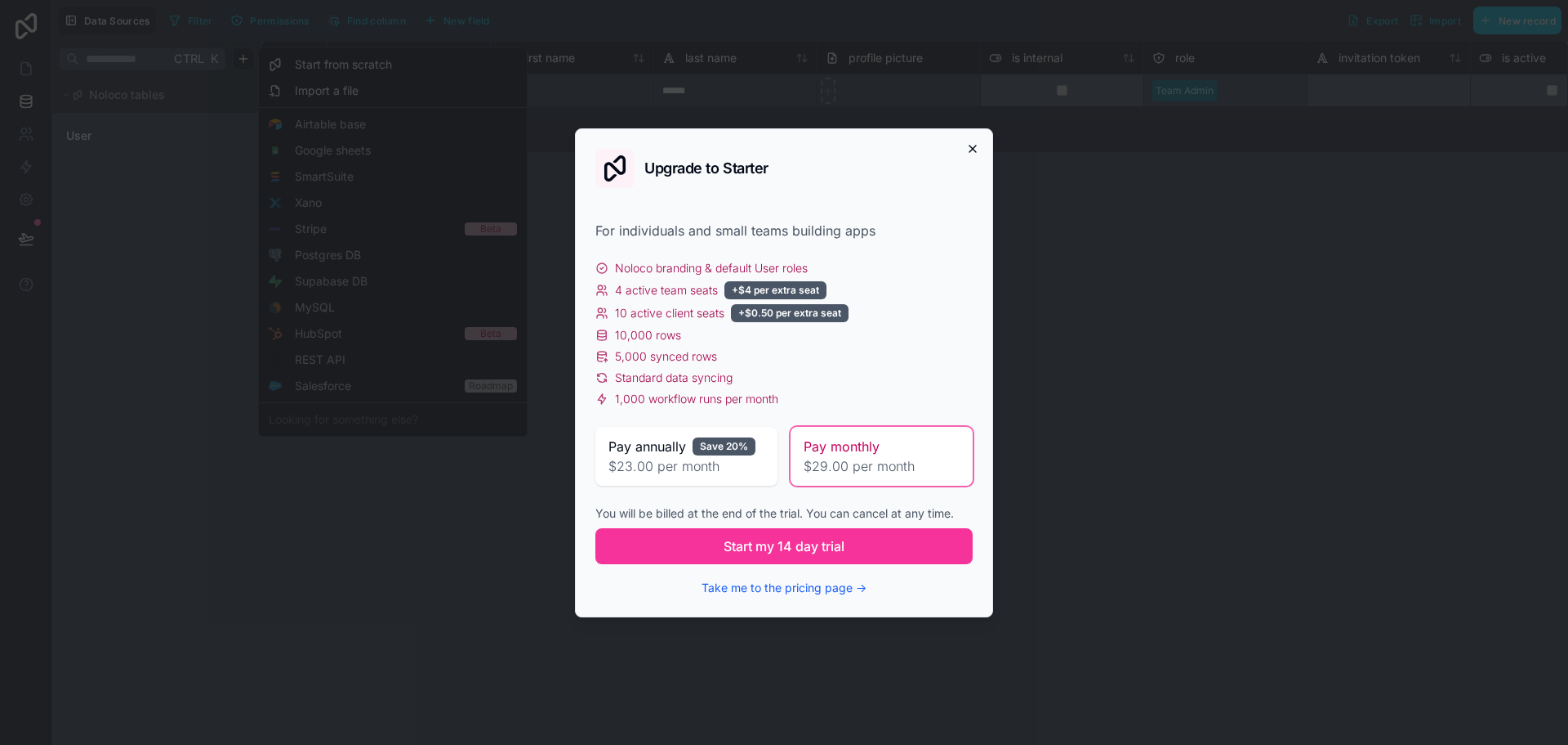
click at [971, 148] on icon "button" at bounding box center [972, 148] width 13 height 13
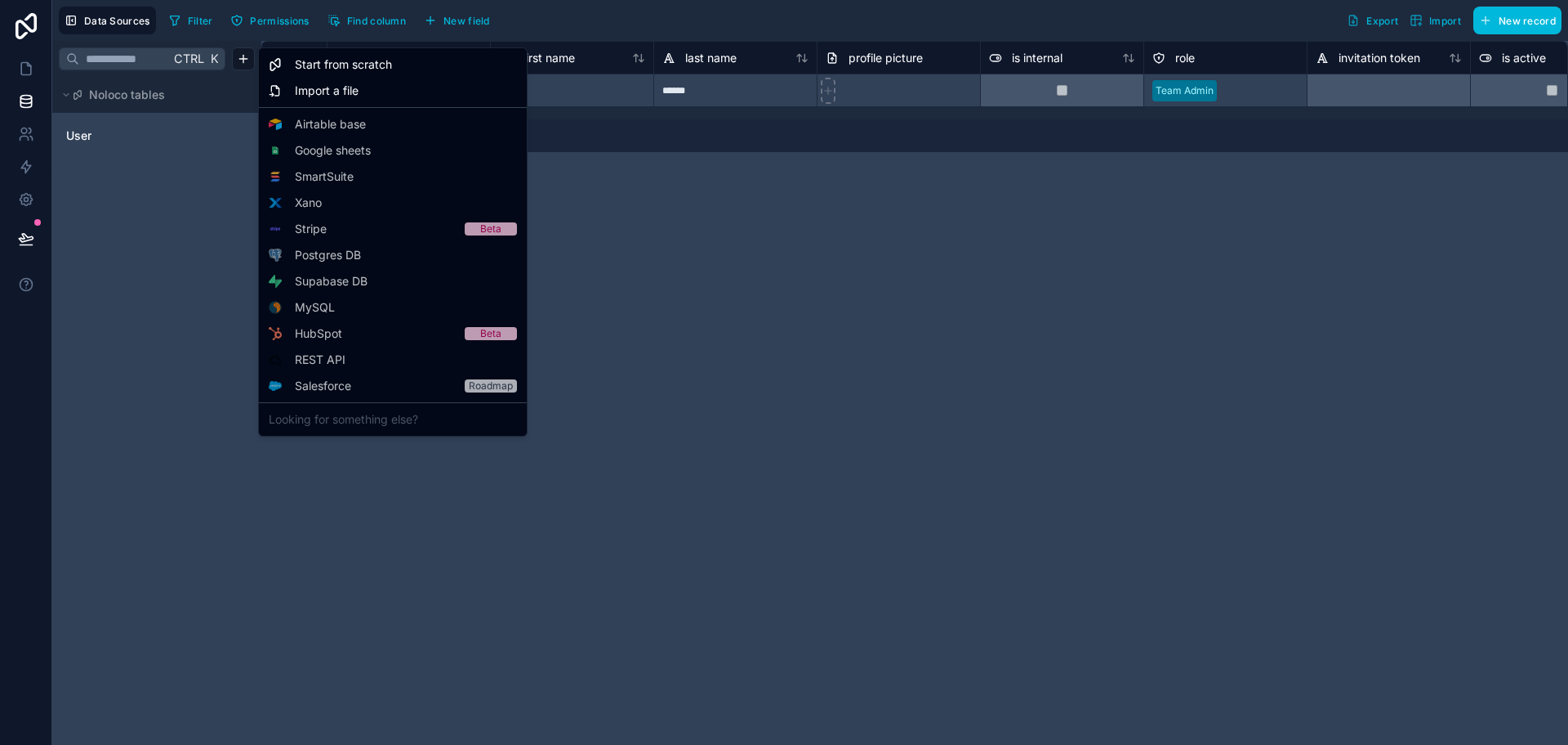
click at [817, 207] on html "**********" at bounding box center [784, 372] width 1568 height 745
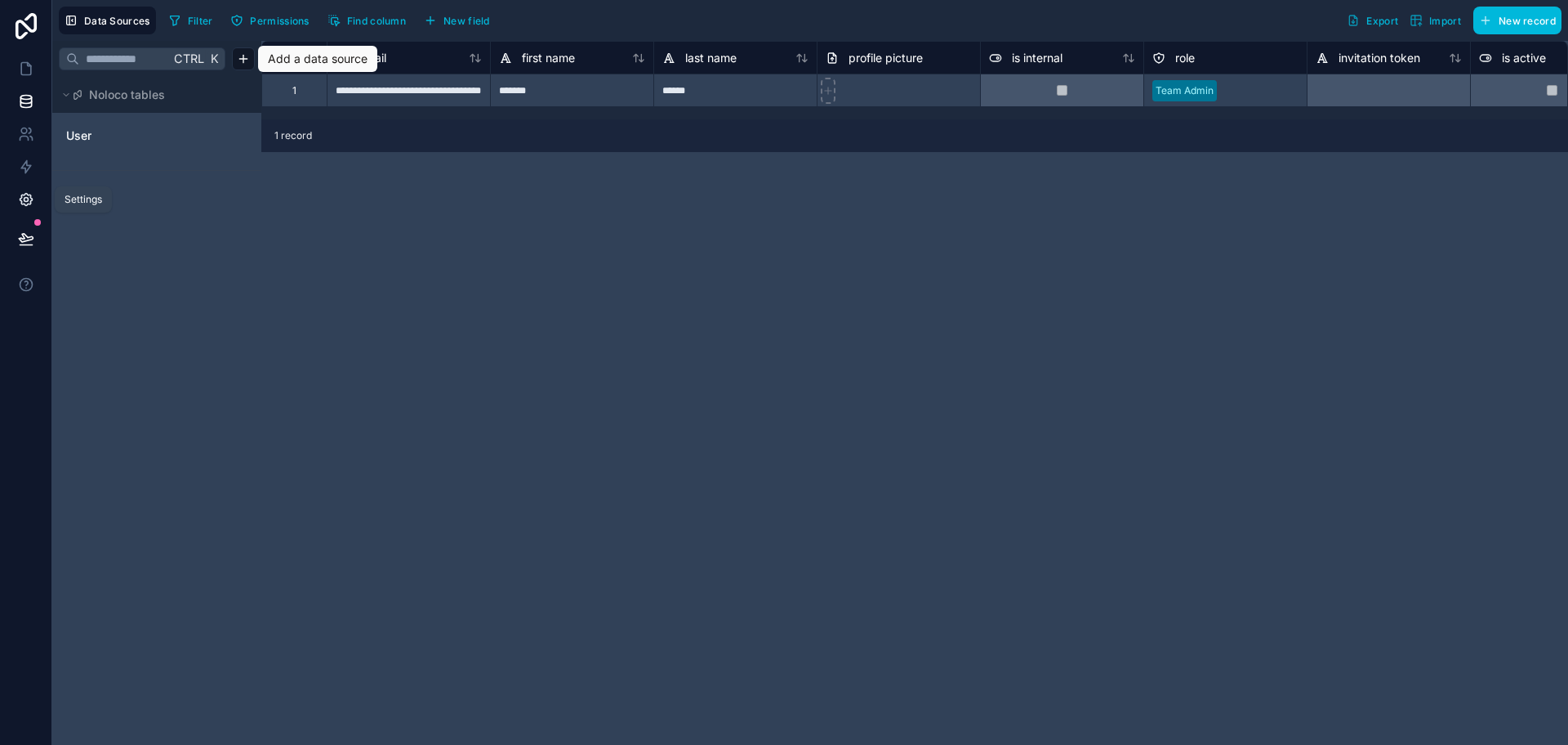
click at [27, 206] on icon at bounding box center [26, 199] width 12 height 12
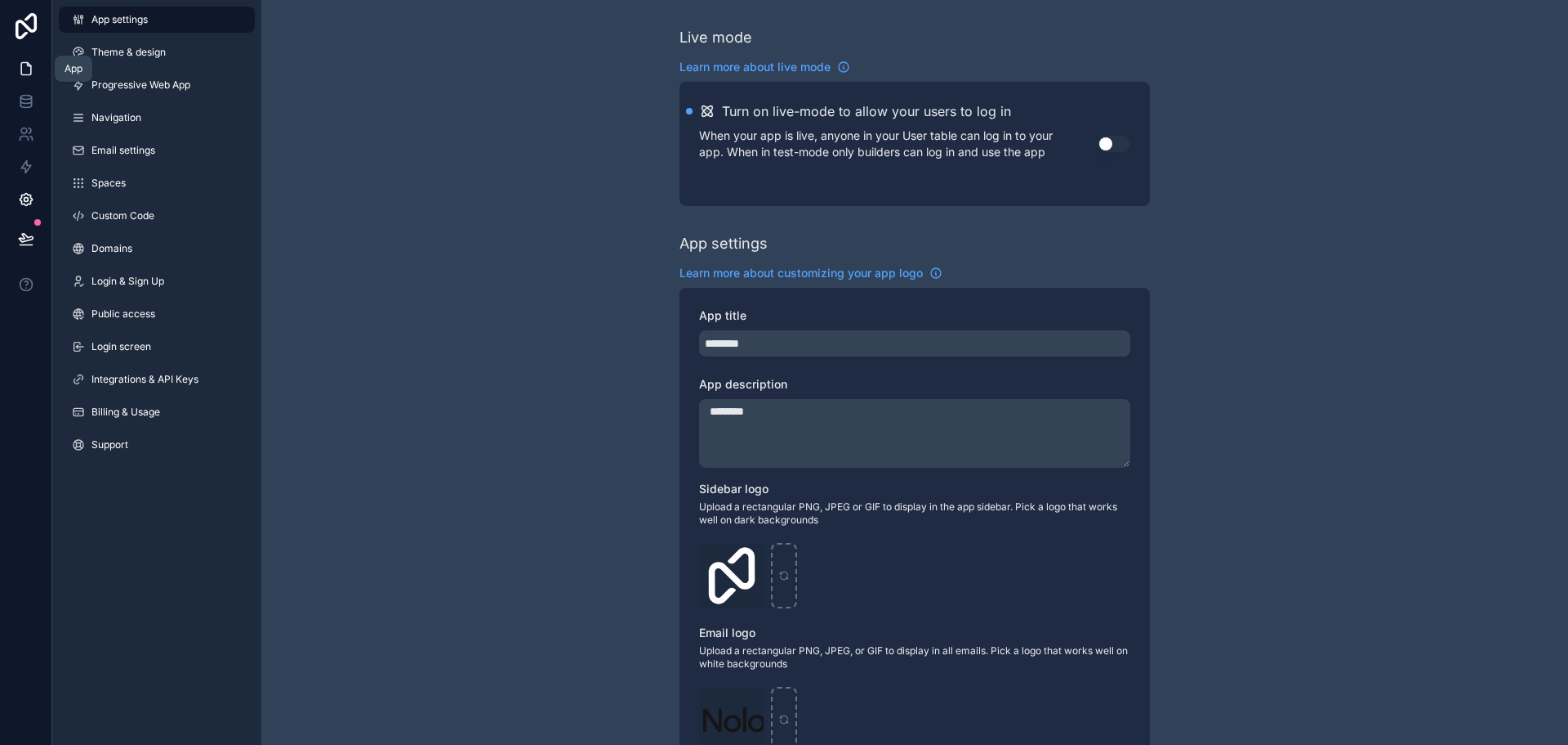
click at [36, 73] on link at bounding box center [26, 68] width 51 height 33
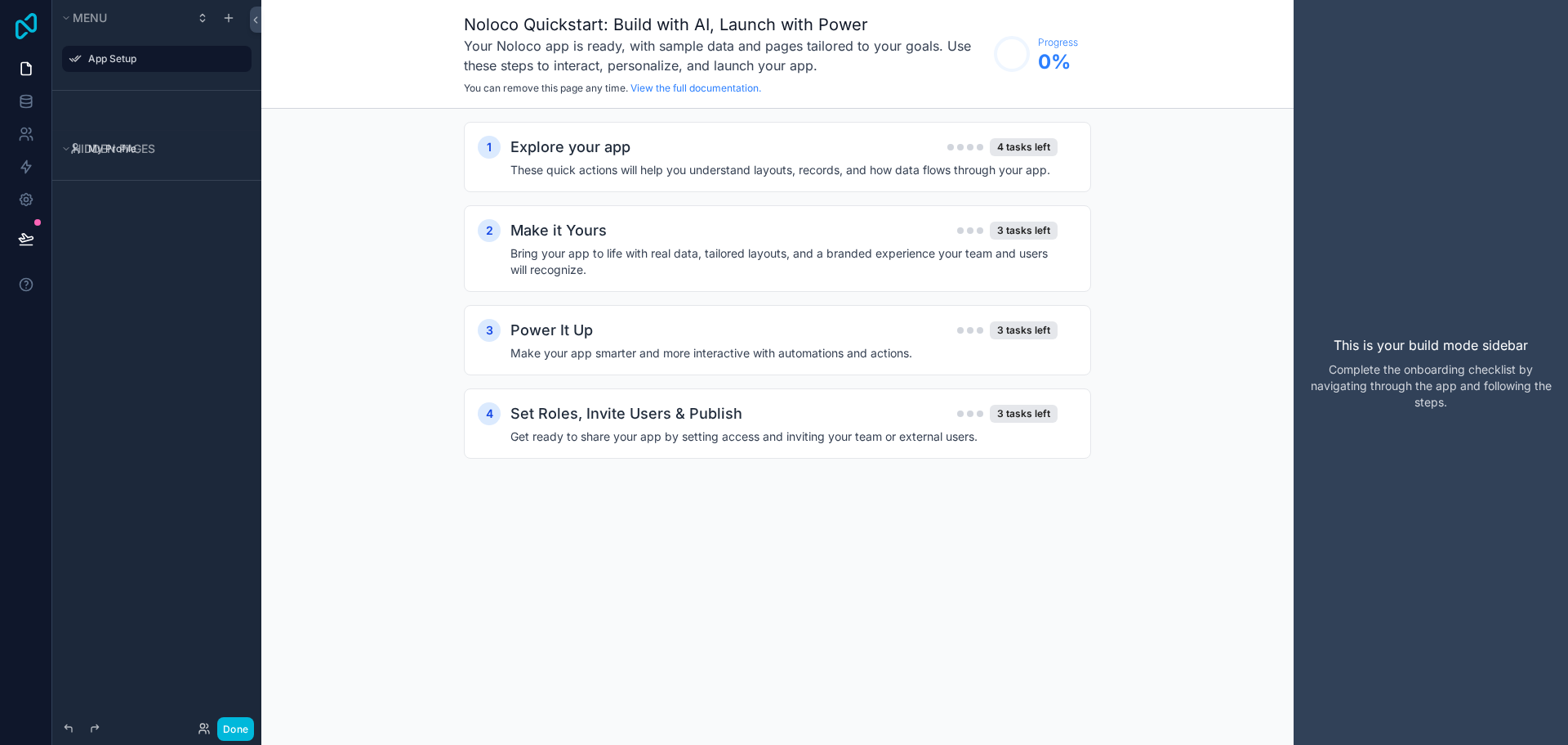
click at [18, 28] on icon at bounding box center [27, 26] width 22 height 27
click at [716, 571] on div "Noloco Quickstart: Build with AI, Launch with Power Your Noloco app is ready, w…" at bounding box center [777, 372] width 1033 height 745
click at [131, 62] on label "App Setup" at bounding box center [165, 58] width 154 height 13
click at [231, 12] on icon "scrollable content" at bounding box center [228, 18] width 13 height 13
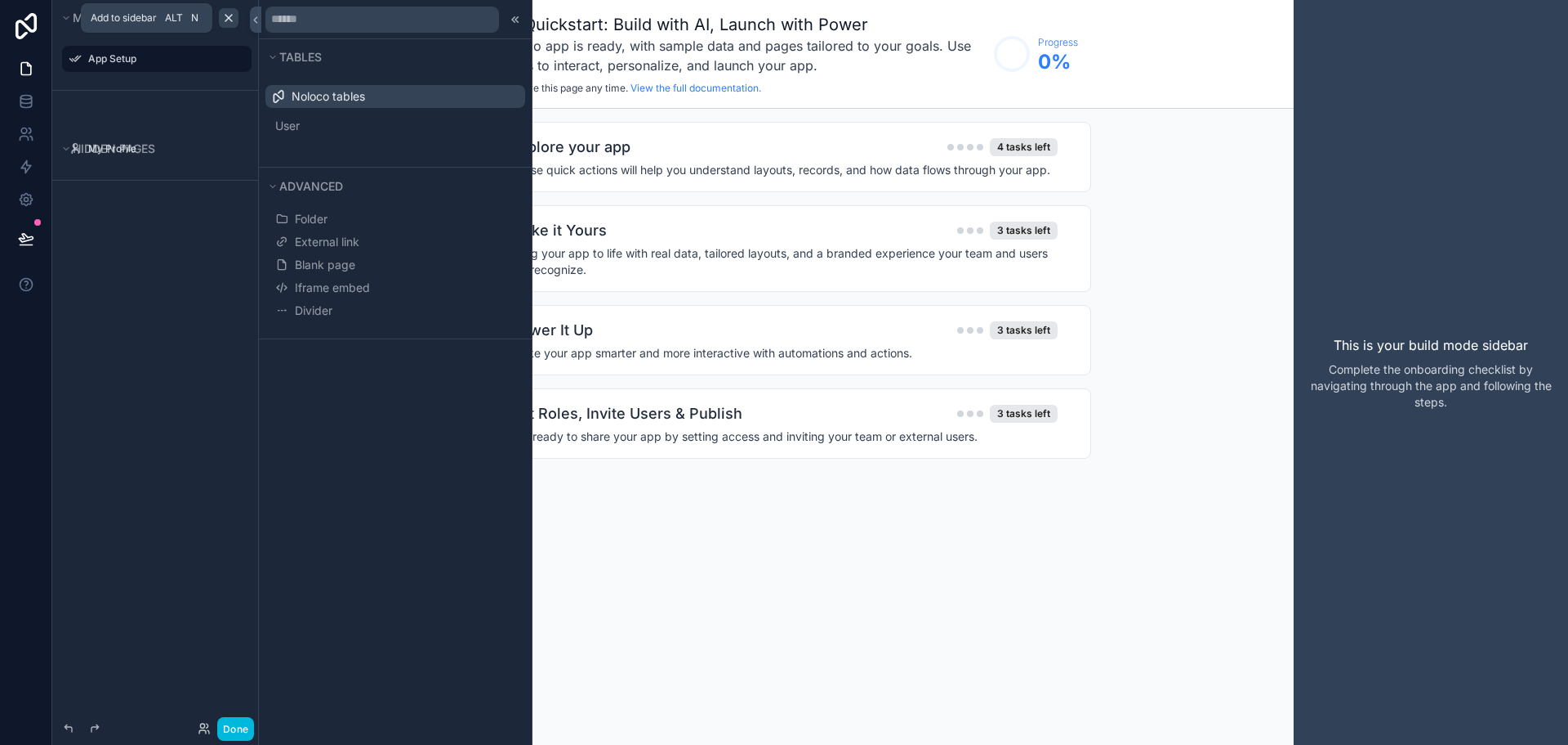
click at [231, 12] on icon "scrollable content" at bounding box center [228, 18] width 13 height 13
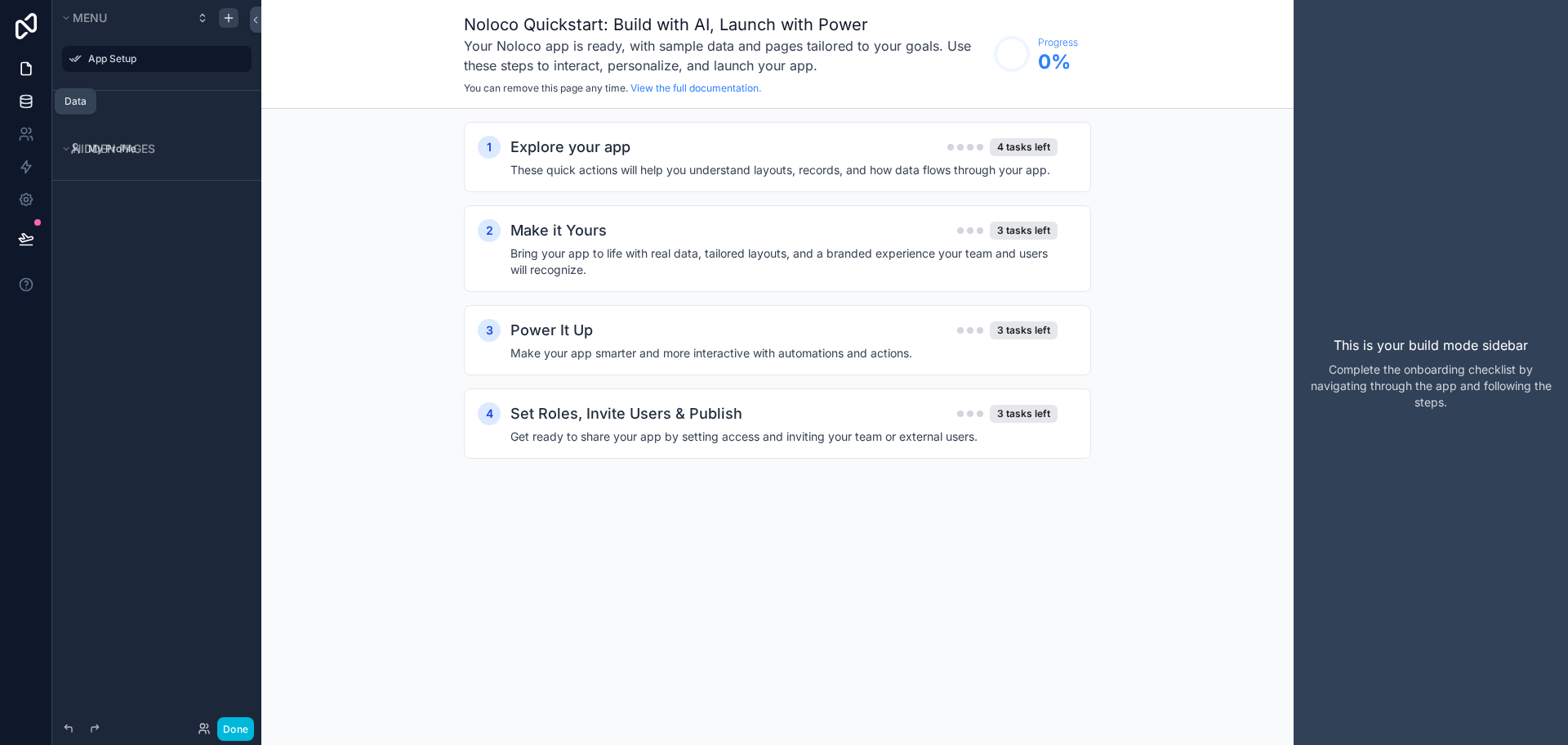
click at [25, 88] on link at bounding box center [26, 101] width 51 height 33
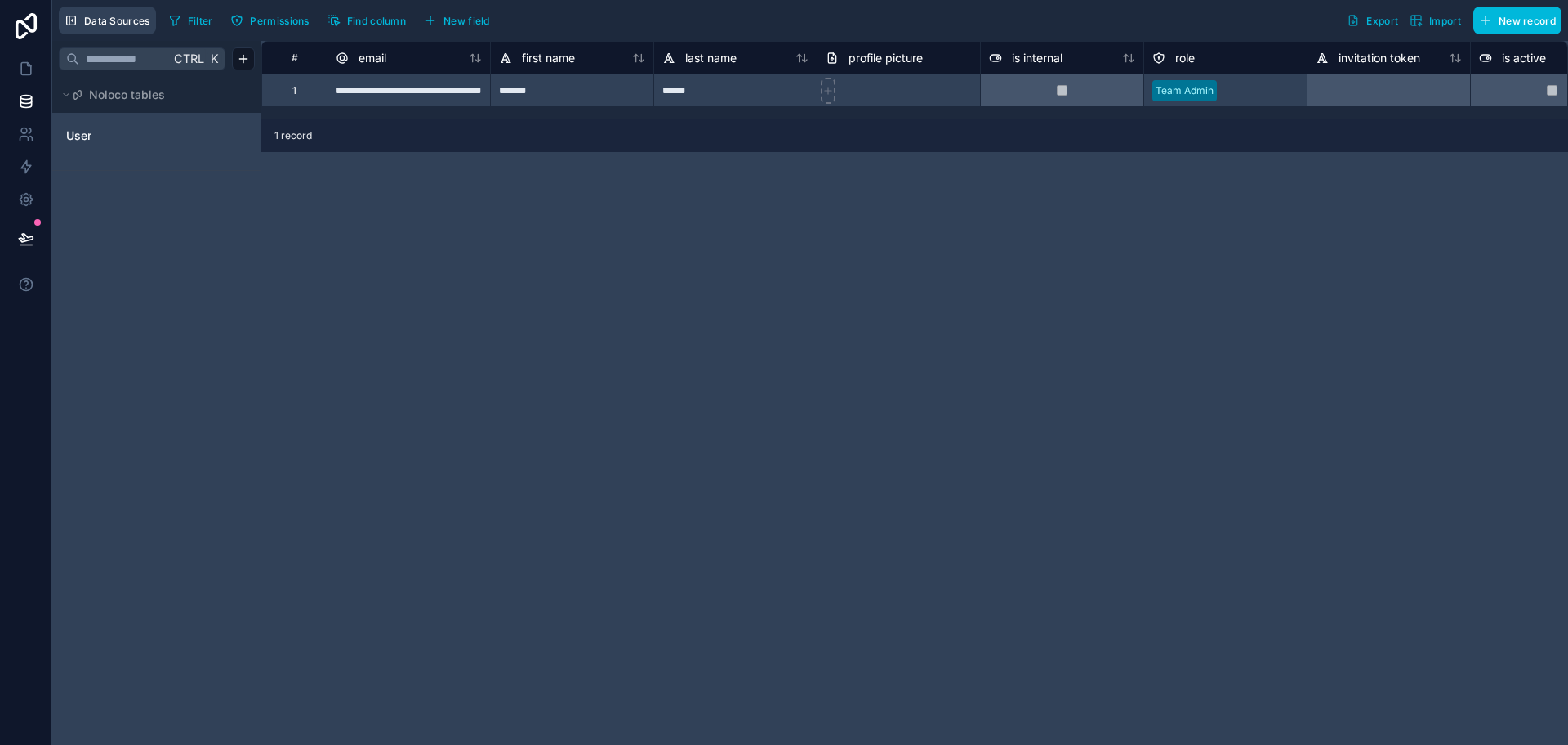
click at [121, 21] on span "Data Sources" at bounding box center [116, 21] width 66 height 12
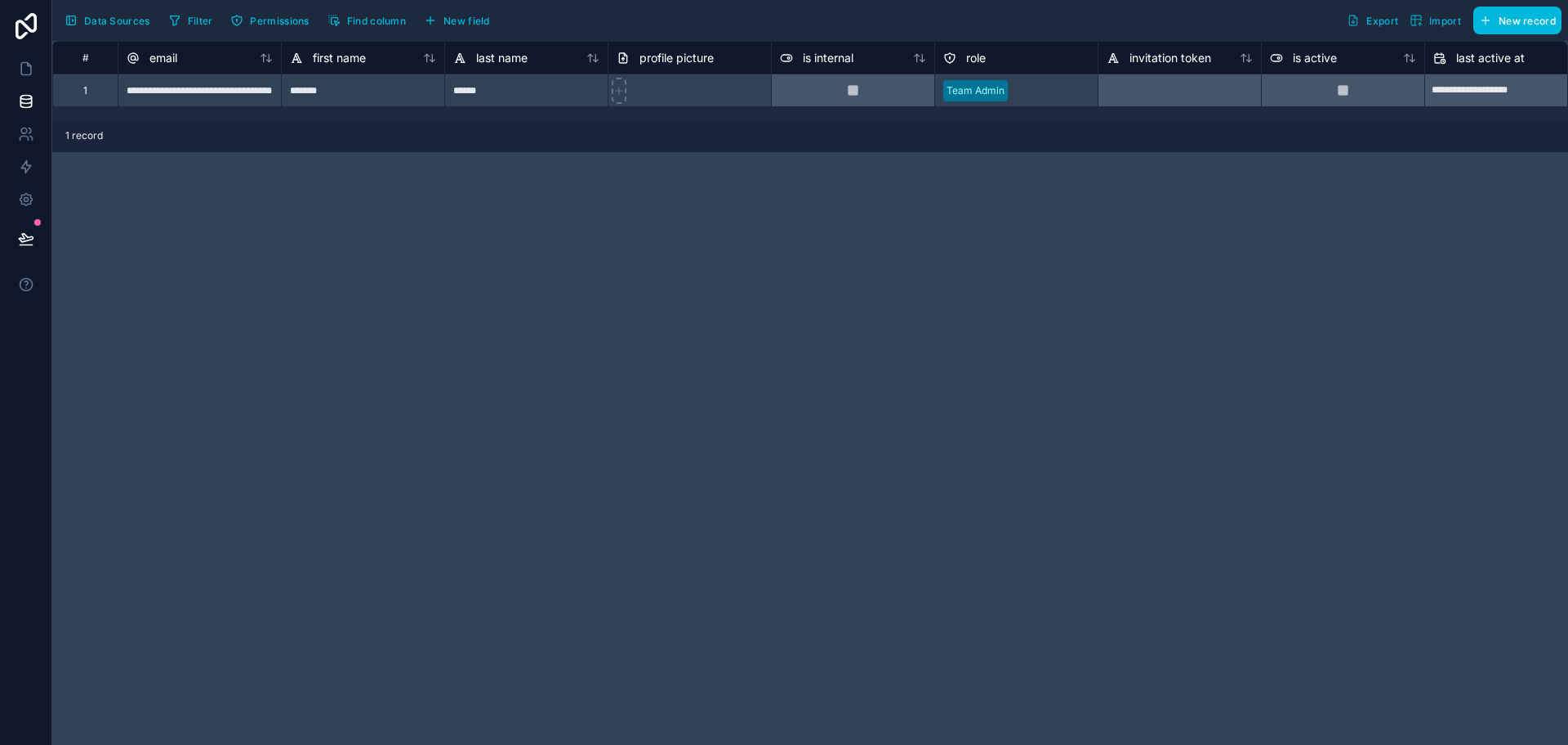
click at [121, 21] on span "Data Sources" at bounding box center [116, 21] width 66 height 12
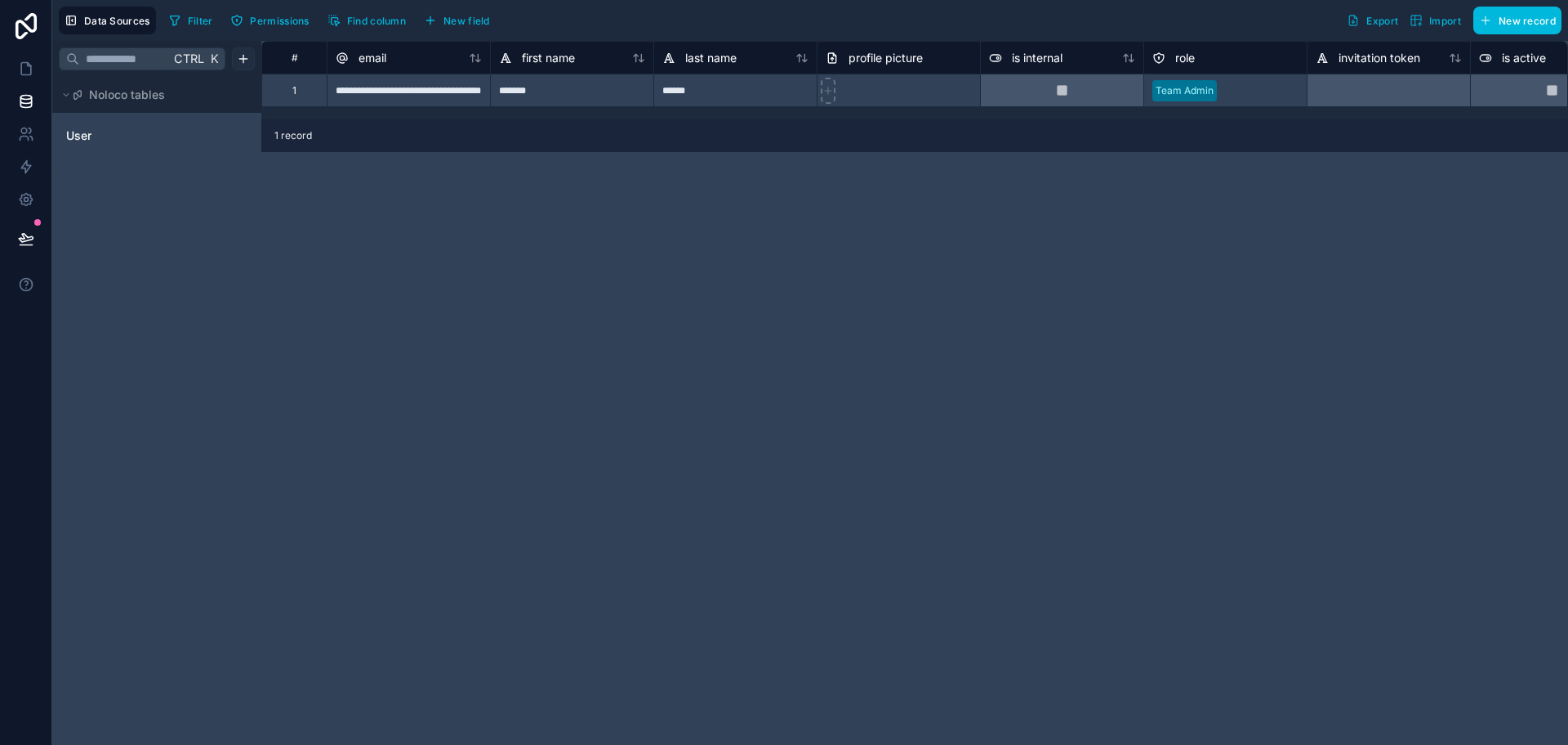
click at [240, 56] on html "**********" at bounding box center [784, 372] width 1568 height 745
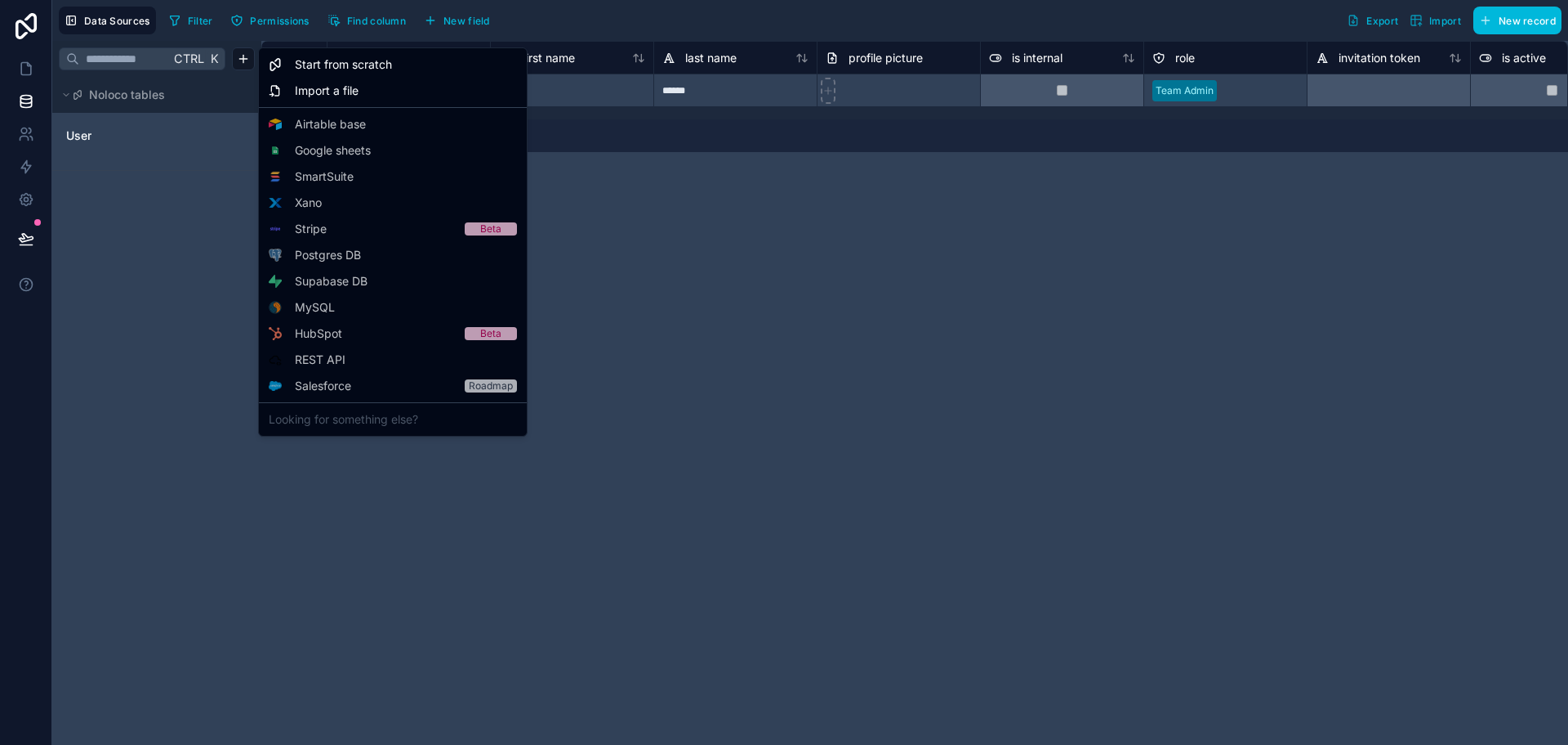
click at [0, 0] on div "Starter" at bounding box center [0, 0] width 0 height 0
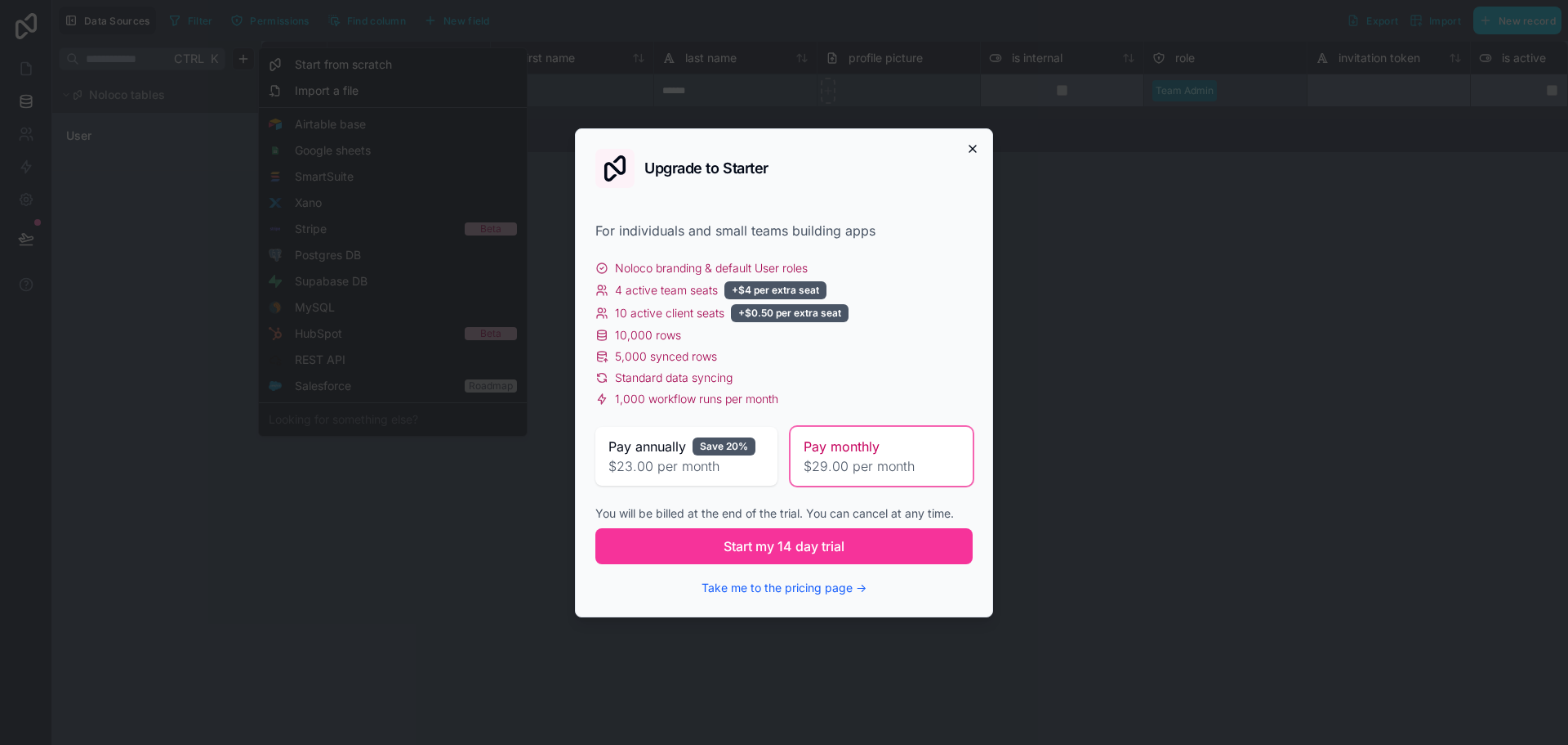
click at [967, 150] on icon "button" at bounding box center [972, 148] width 13 height 13
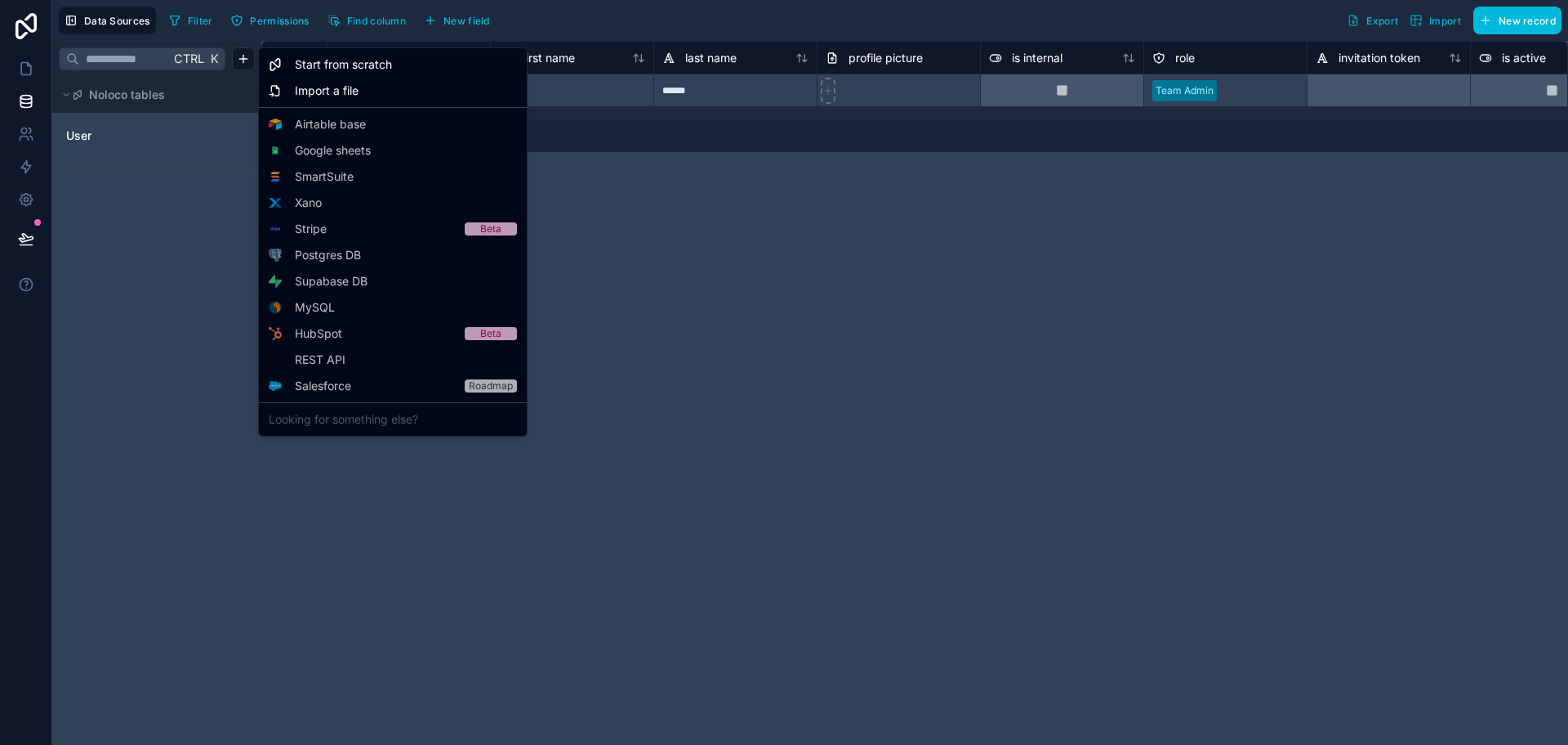
click at [954, 168] on html "**********" at bounding box center [784, 372] width 1568 height 745
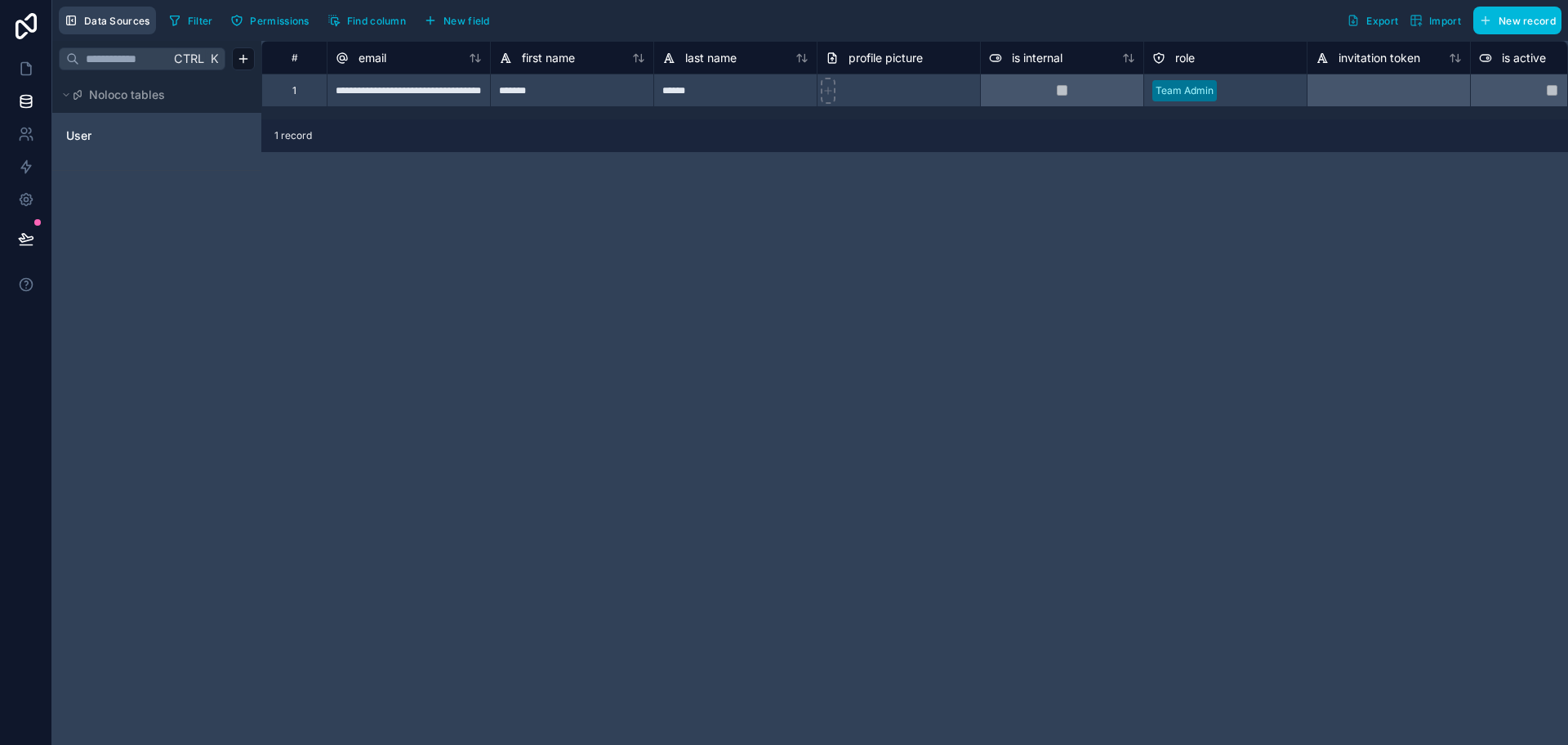
click at [111, 15] on span "Data Sources" at bounding box center [116, 21] width 66 height 12
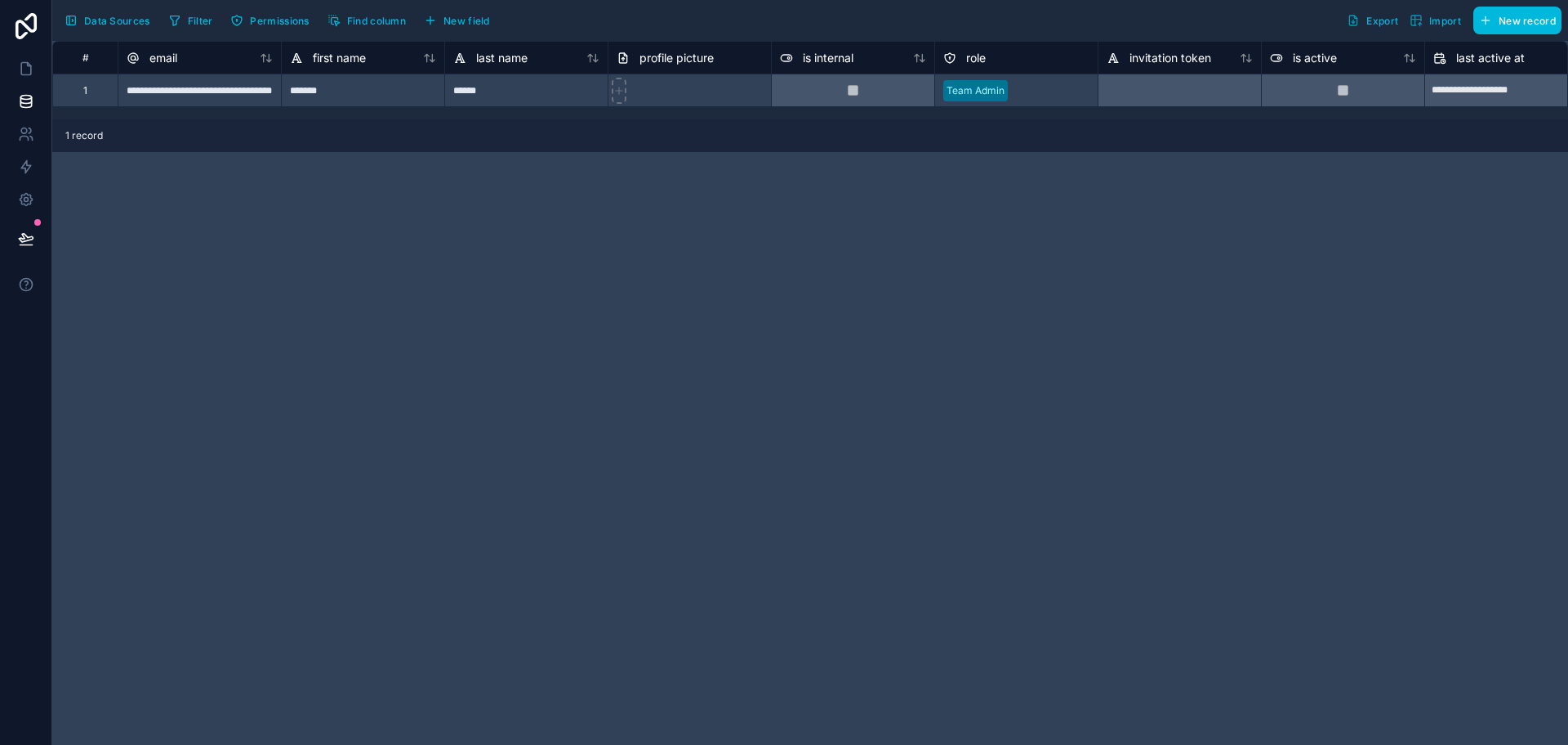
click at [123, 20] on span "Data Sources" at bounding box center [116, 21] width 66 height 12
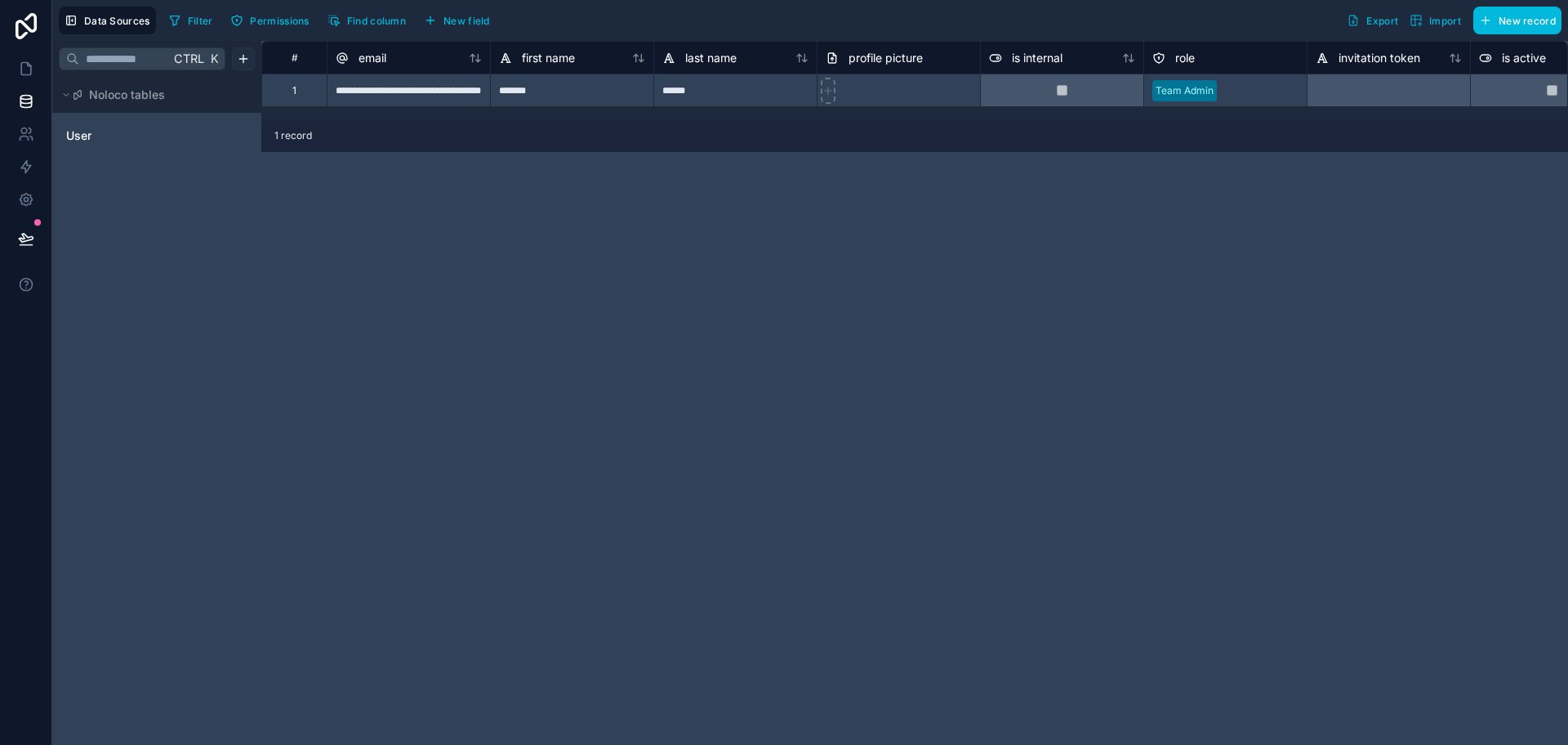
click at [243, 63] on html "**********" at bounding box center [784, 372] width 1568 height 745
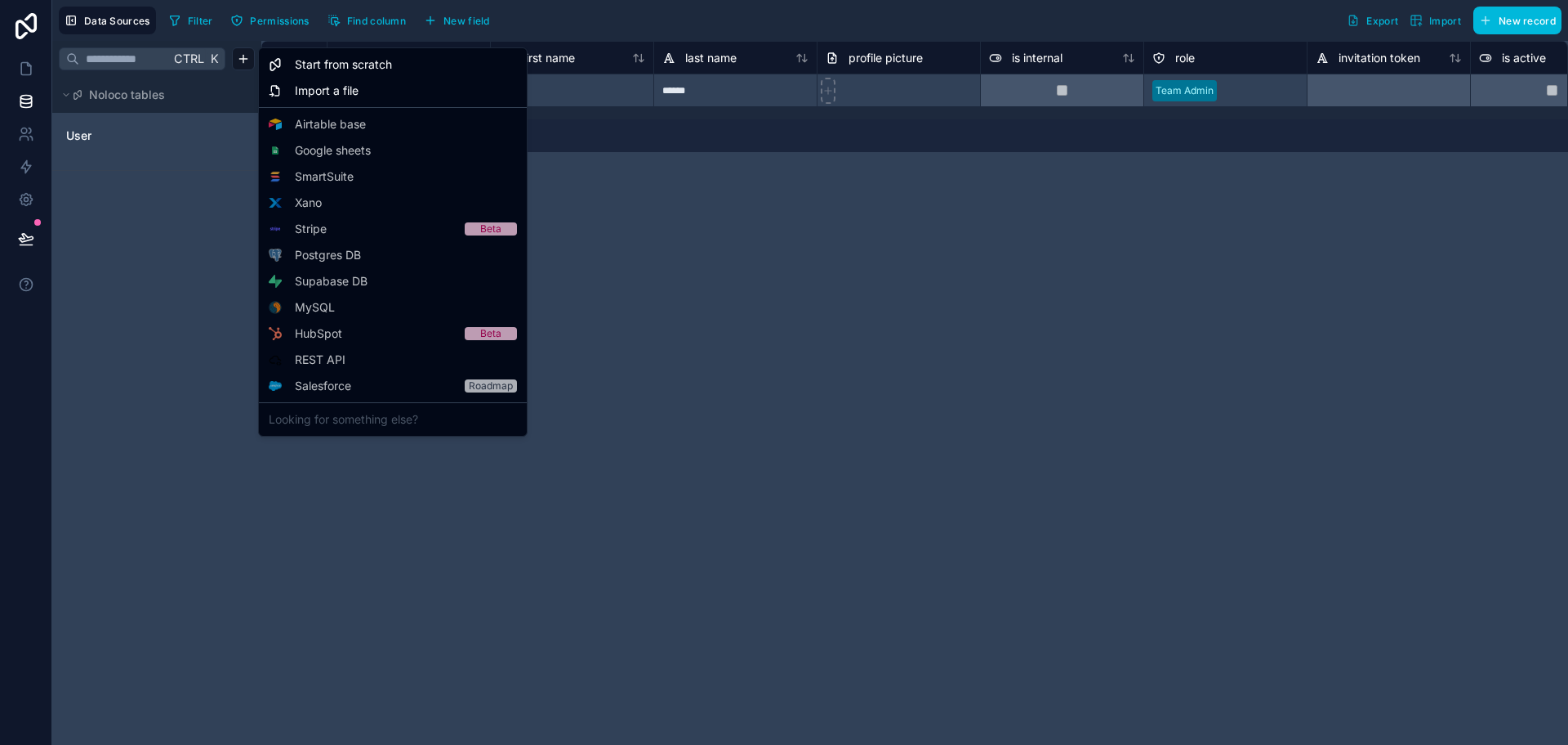
click at [0, 0] on div "Starter" at bounding box center [0, 0] width 0 height 0
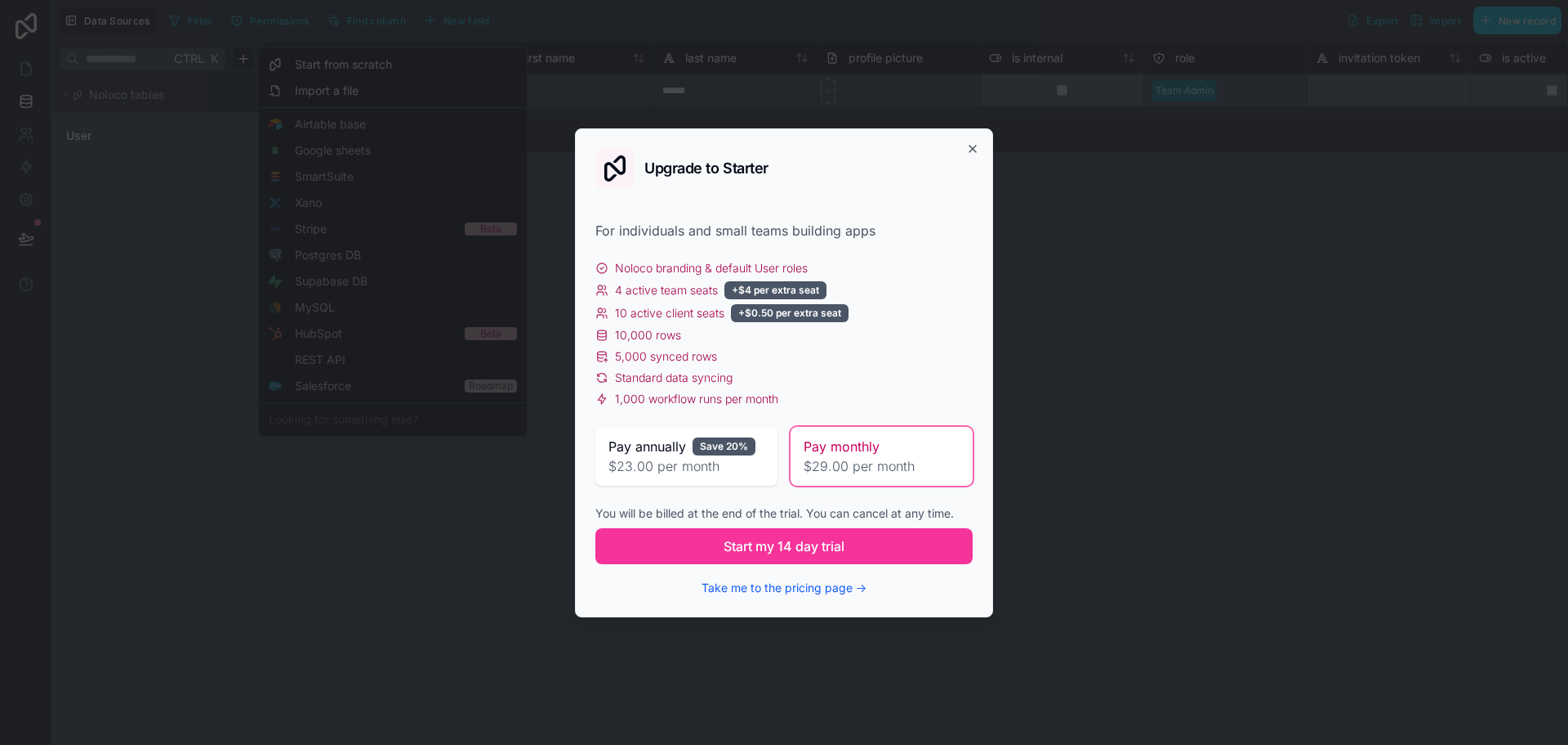
click at [892, 434] on div "Pay monthly $29.00 per month" at bounding box center [882, 456] width 182 height 59
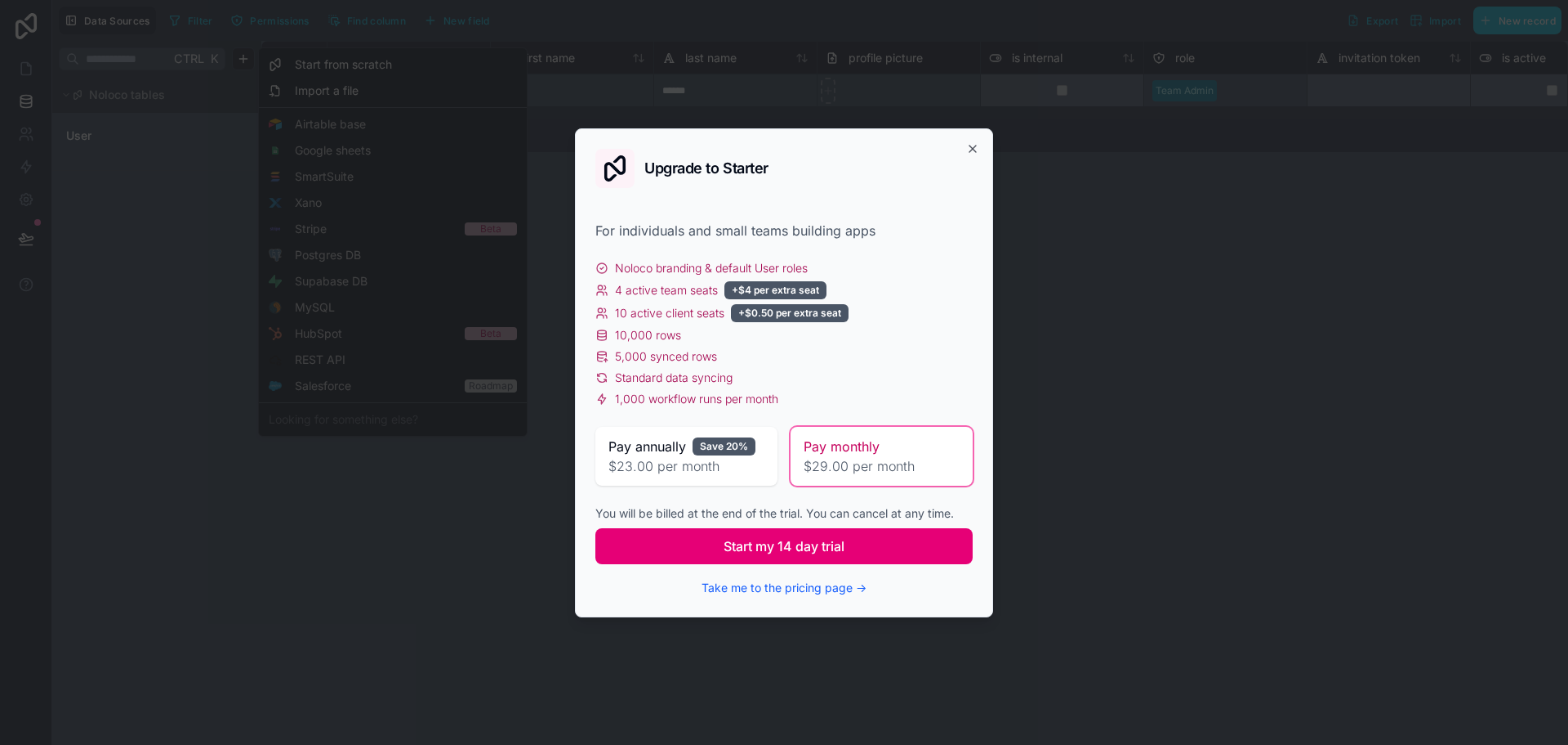
click at [816, 536] on span "Start my 14 day trial" at bounding box center [784, 546] width 121 height 20
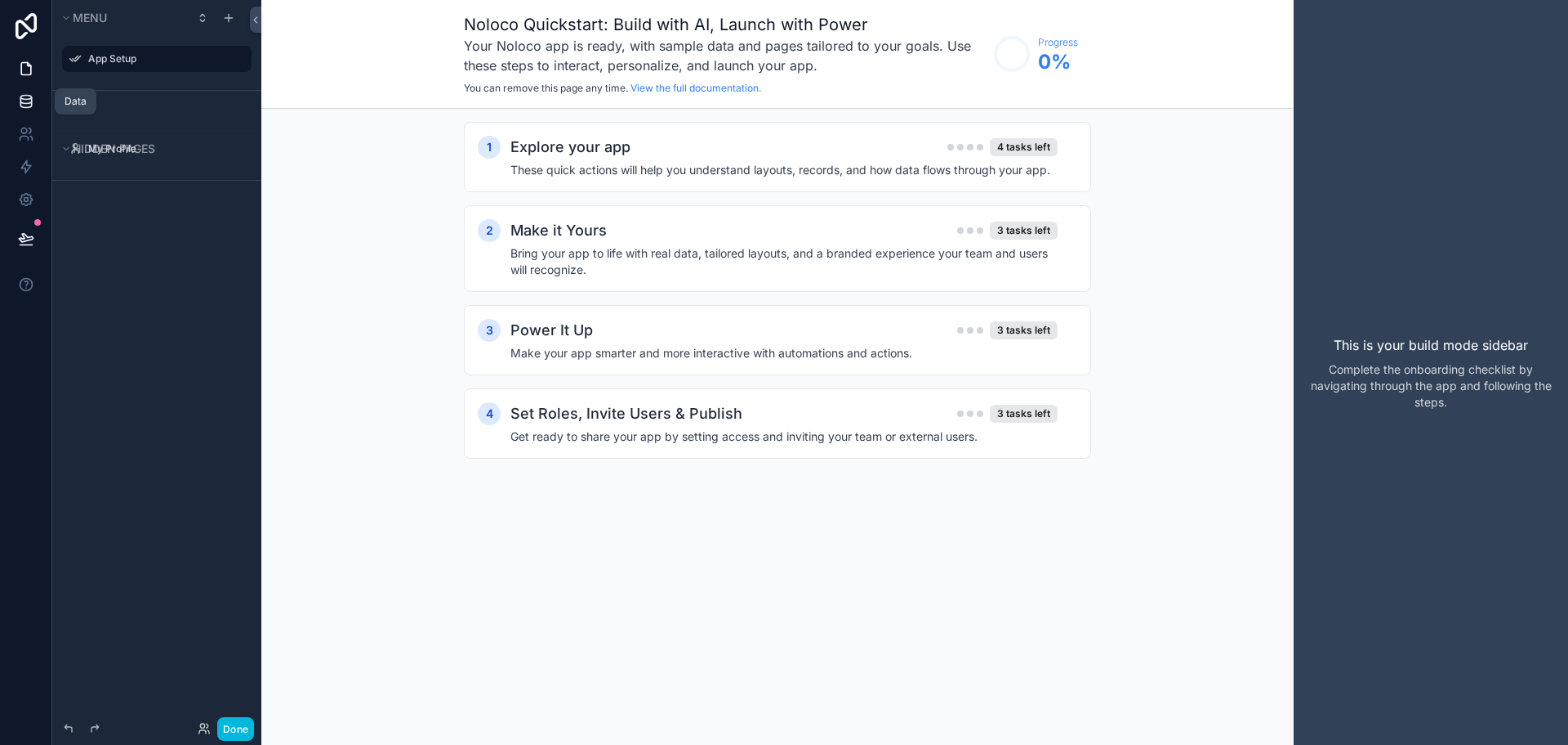
click at [24, 99] on icon at bounding box center [26, 98] width 11 height 4
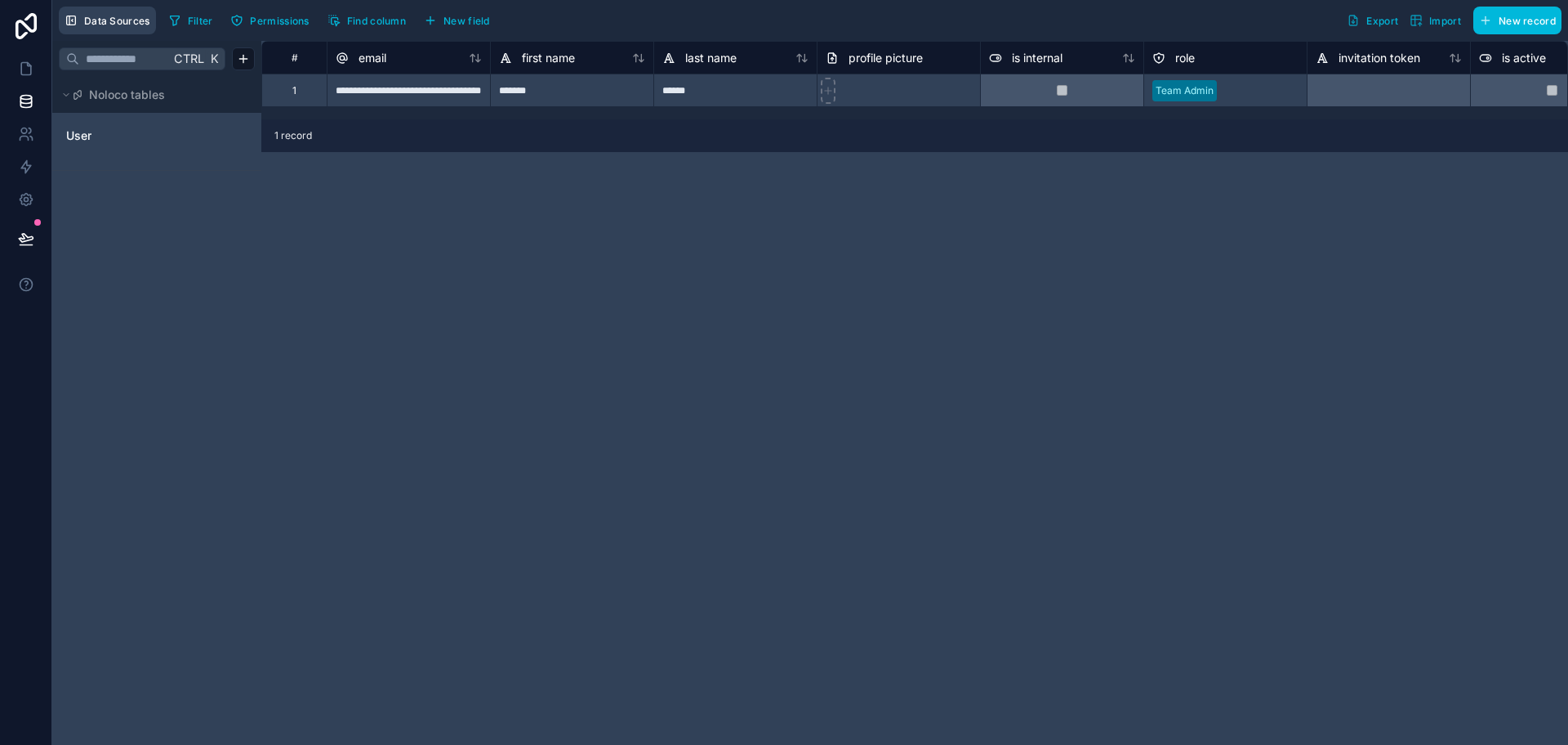
click at [131, 26] on span "Data Sources" at bounding box center [116, 21] width 66 height 12
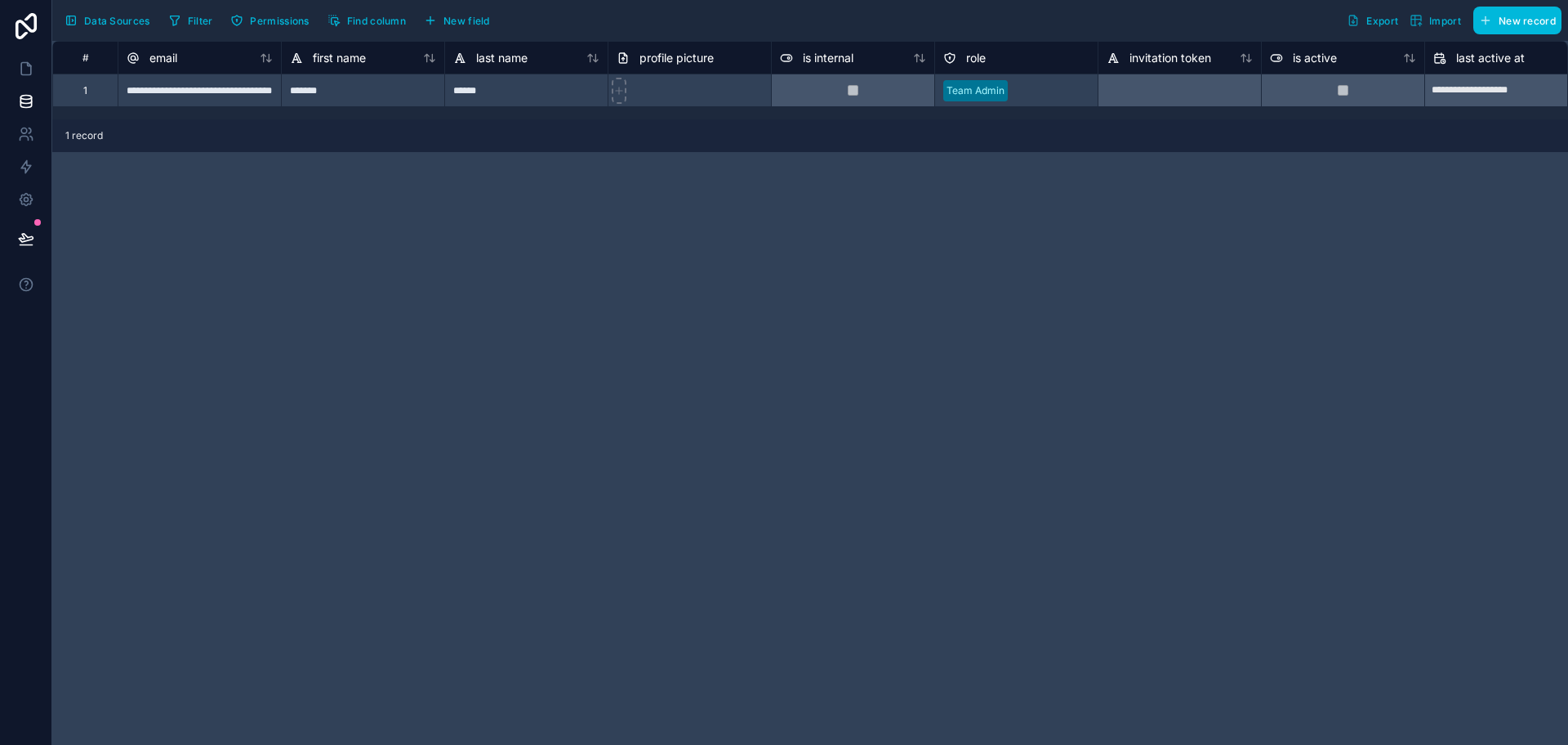
click at [131, 26] on span "Data Sources" at bounding box center [116, 21] width 66 height 12
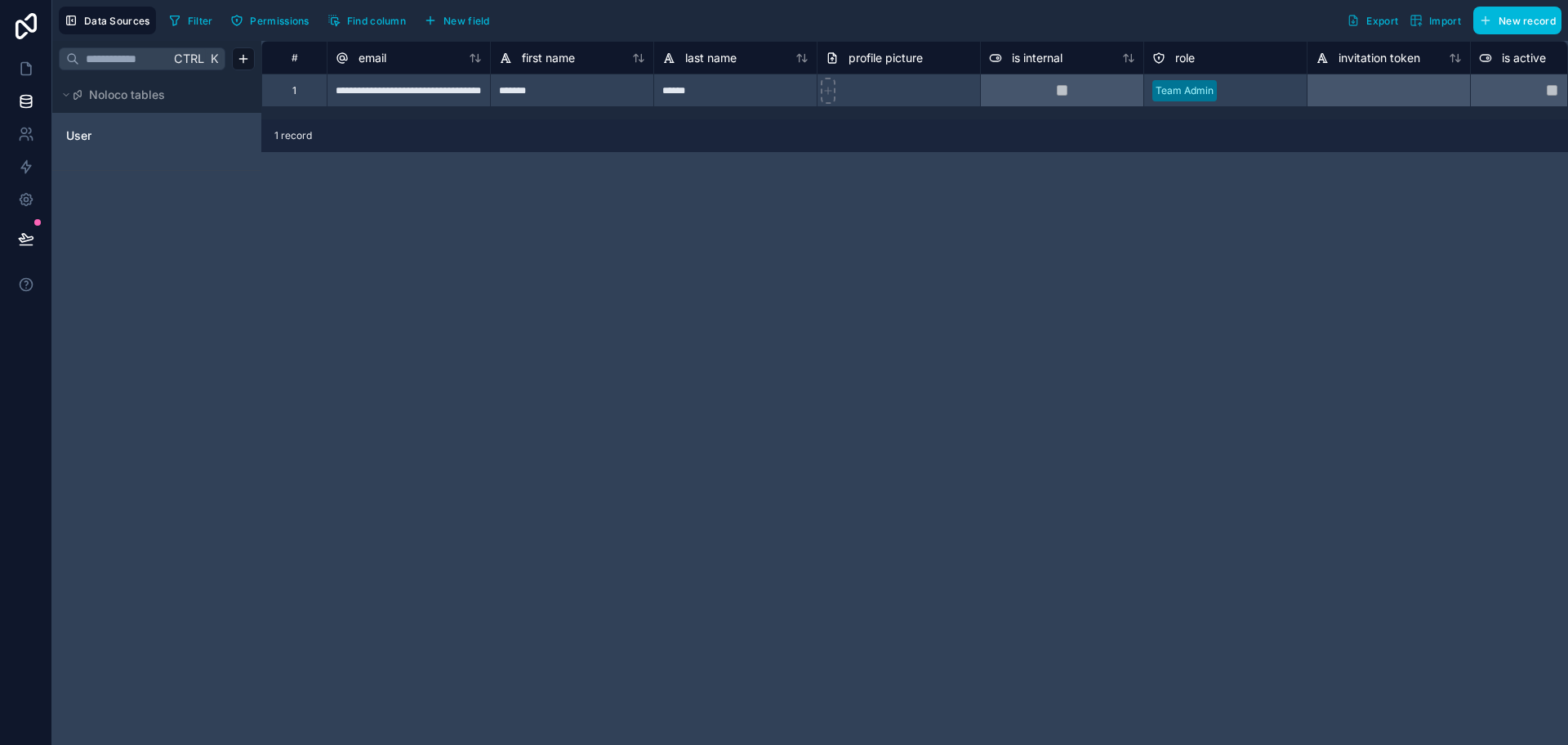
click at [260, 60] on div "Ctrl K" at bounding box center [157, 58] width 209 height 36
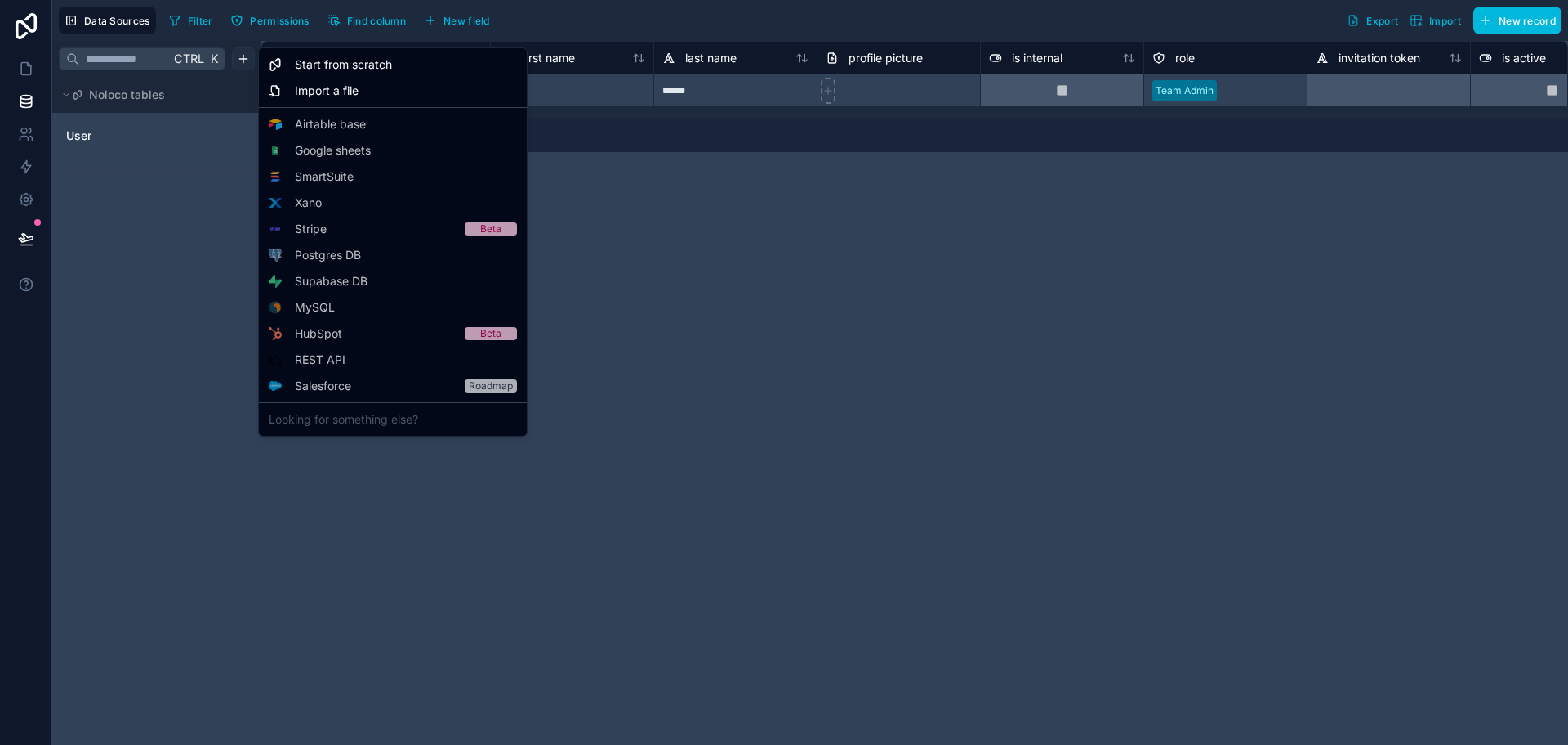
click at [247, 59] on html "**********" at bounding box center [784, 372] width 1568 height 745
click at [0, 0] on div "Starter" at bounding box center [0, 0] width 0 height 0
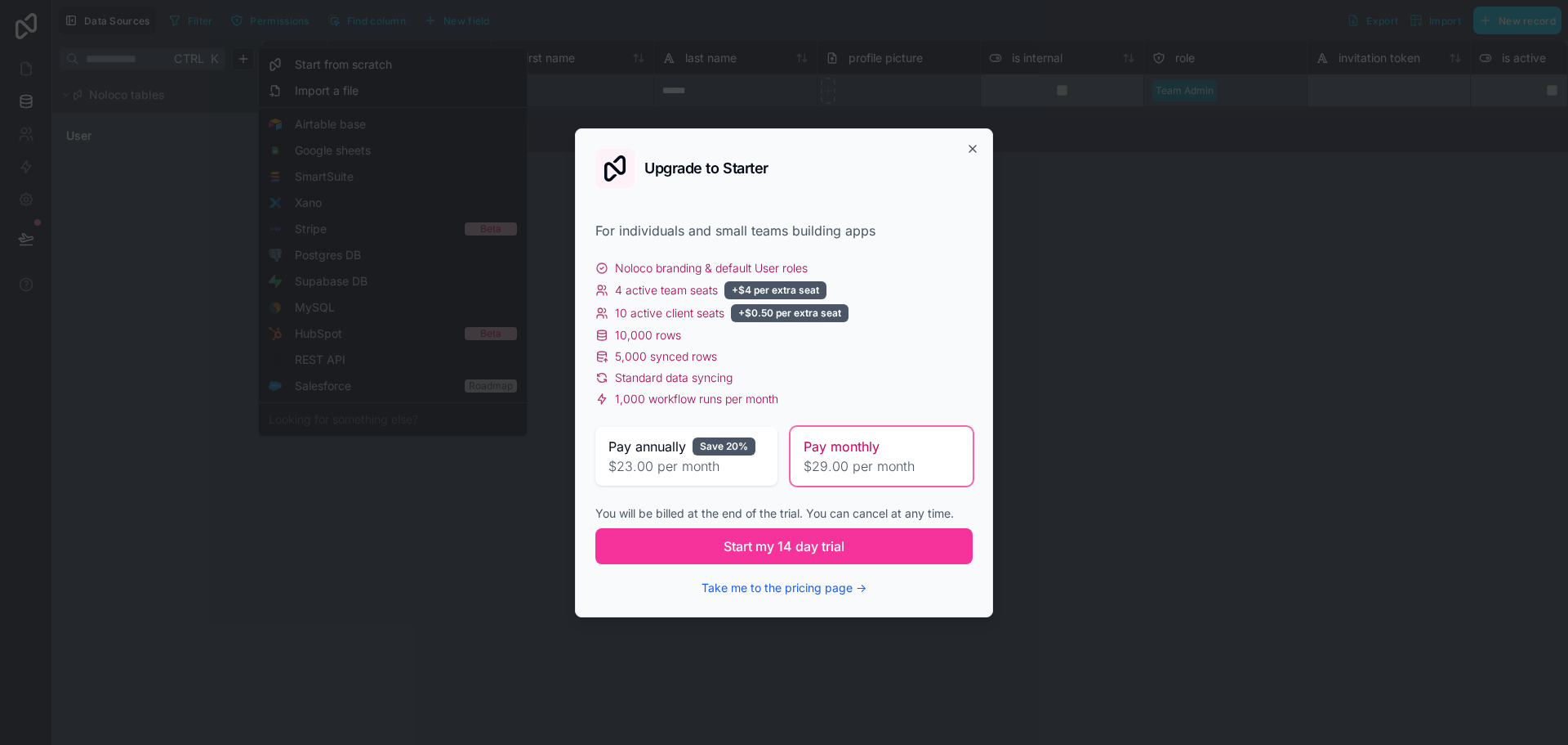
click at [979, 146] on div "Upgrade to Starter For individuals and small teams building apps Noloco brandin…" at bounding box center [784, 372] width 418 height 488
click at [978, 154] on icon "button" at bounding box center [972, 148] width 13 height 13
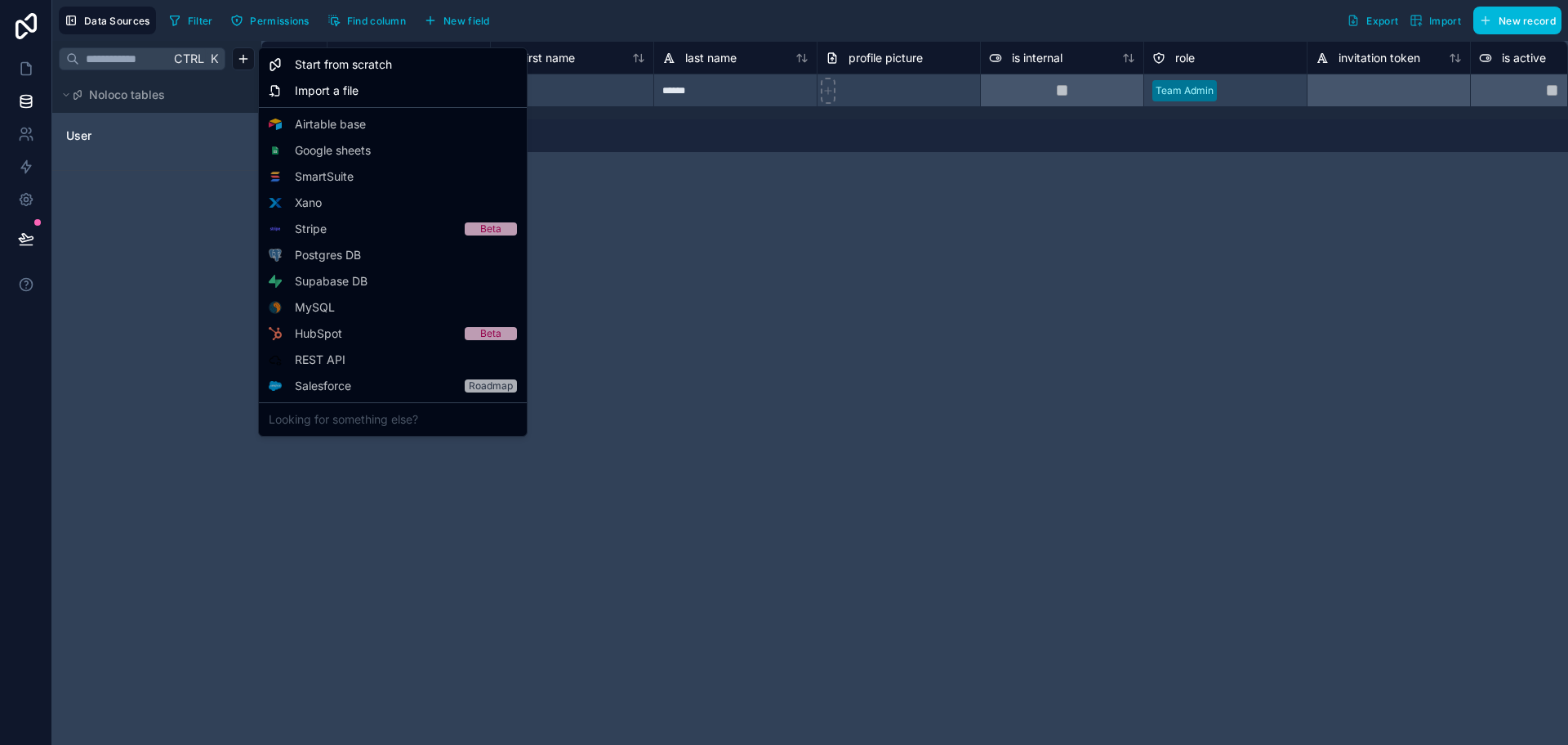
click at [996, 224] on html "**********" at bounding box center [784, 372] width 1568 height 745
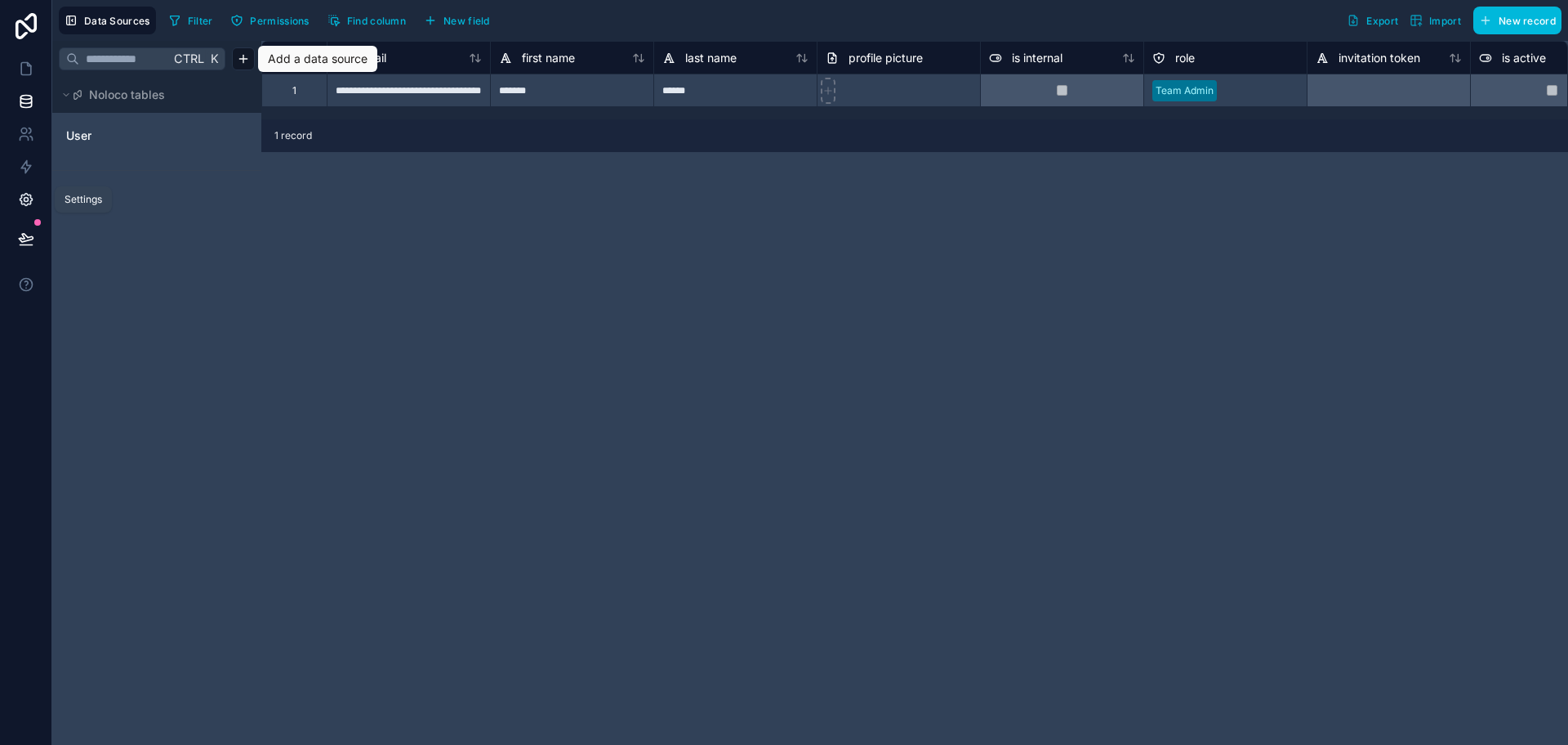
click at [31, 188] on link at bounding box center [26, 199] width 51 height 33
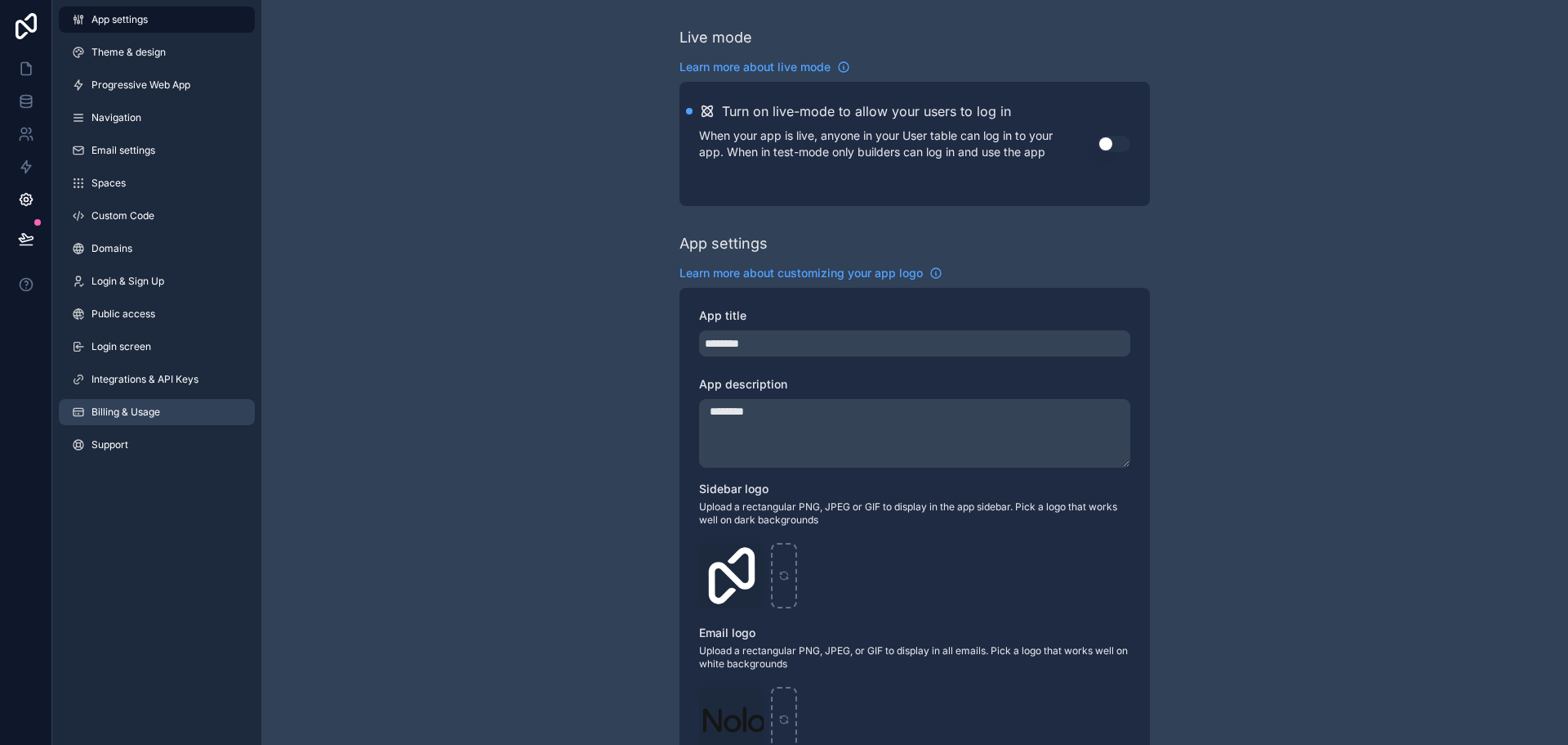
click at [131, 418] on link "Billing & Usage" at bounding box center [157, 411] width 196 height 27
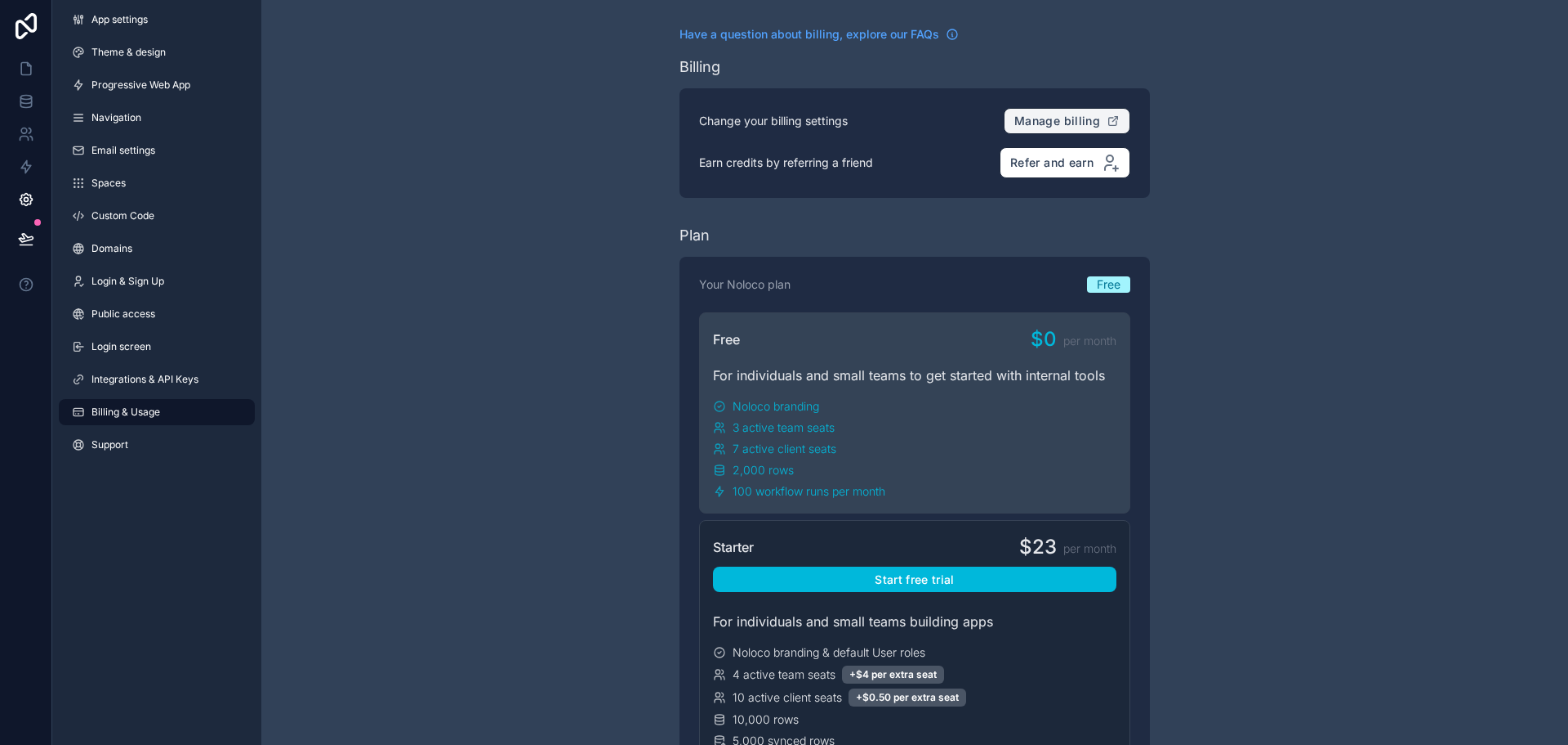
click at [1058, 118] on span "Manage billing" at bounding box center [1057, 120] width 86 height 15
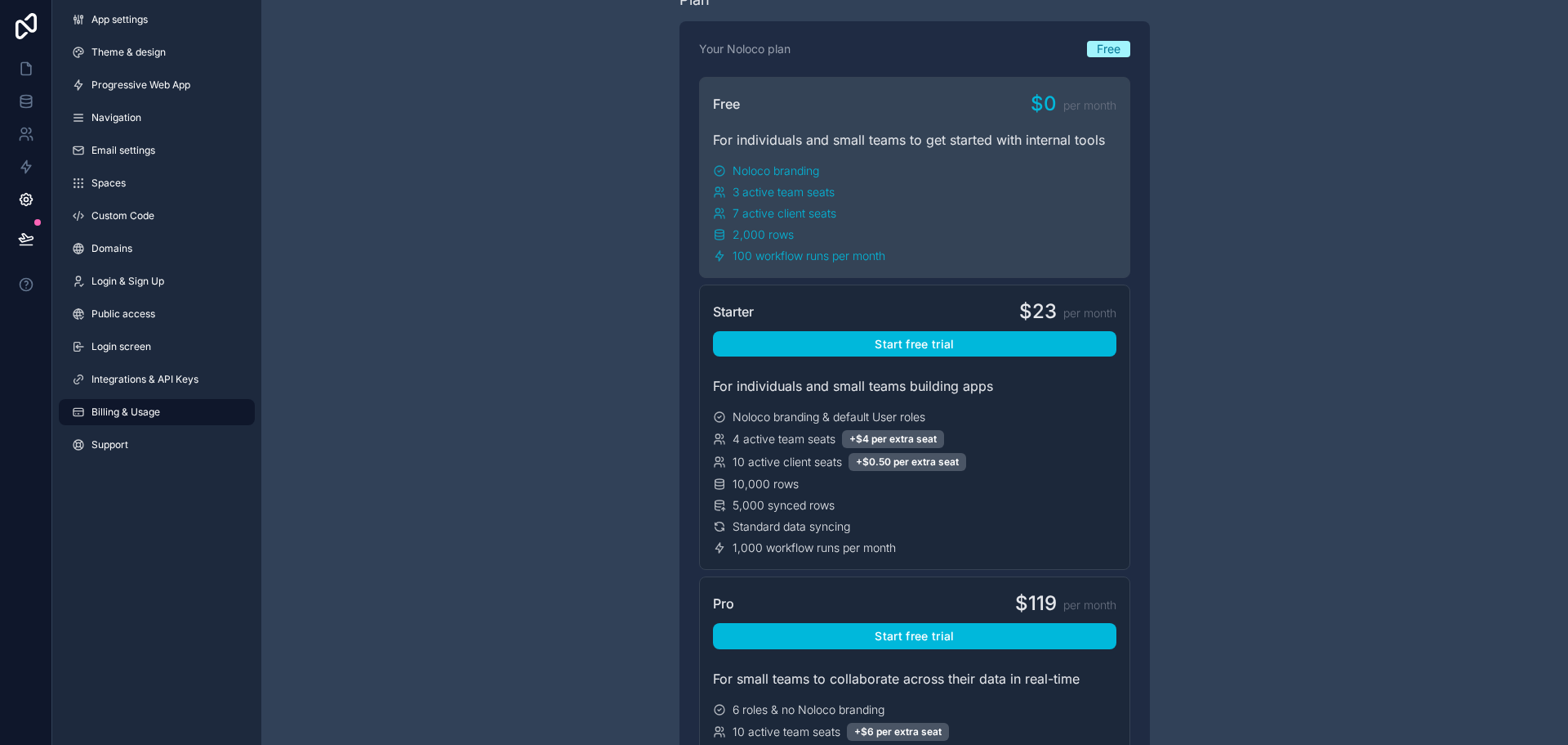
scroll to position [246, 0]
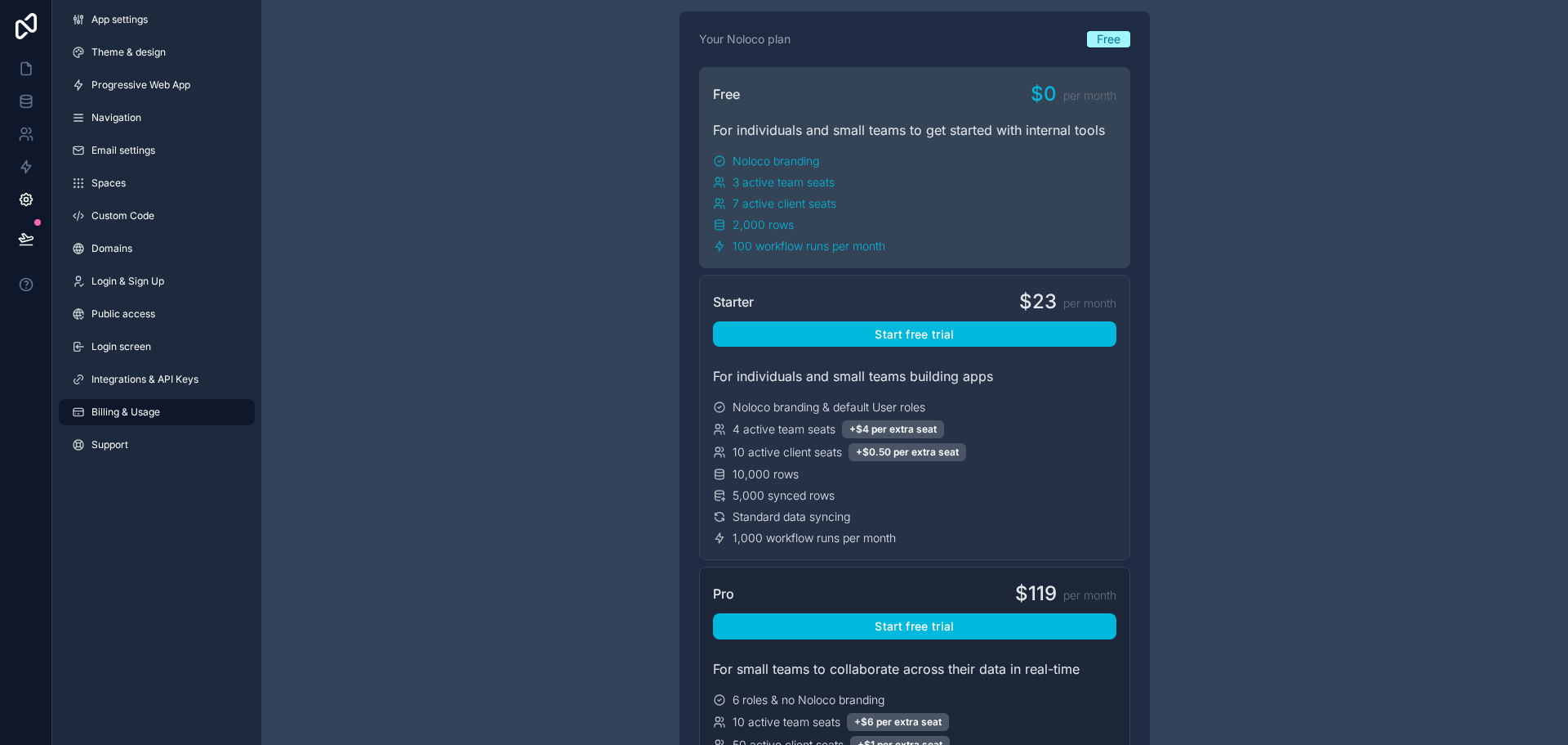
click at [775, 295] on div "Starter $23 per month" at bounding box center [914, 301] width 403 height 27
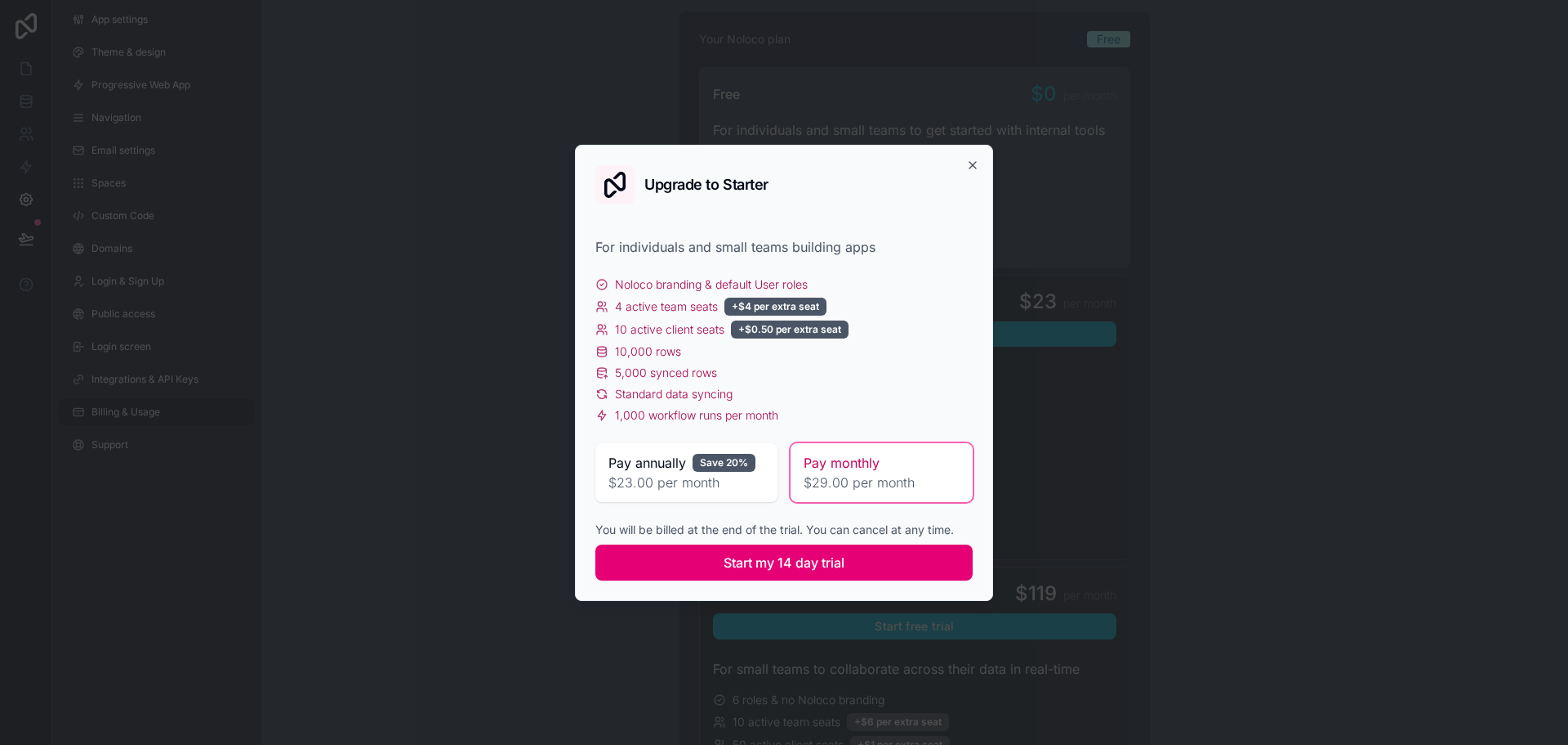
click at [811, 559] on span "Start my 14 day trial" at bounding box center [784, 562] width 121 height 20
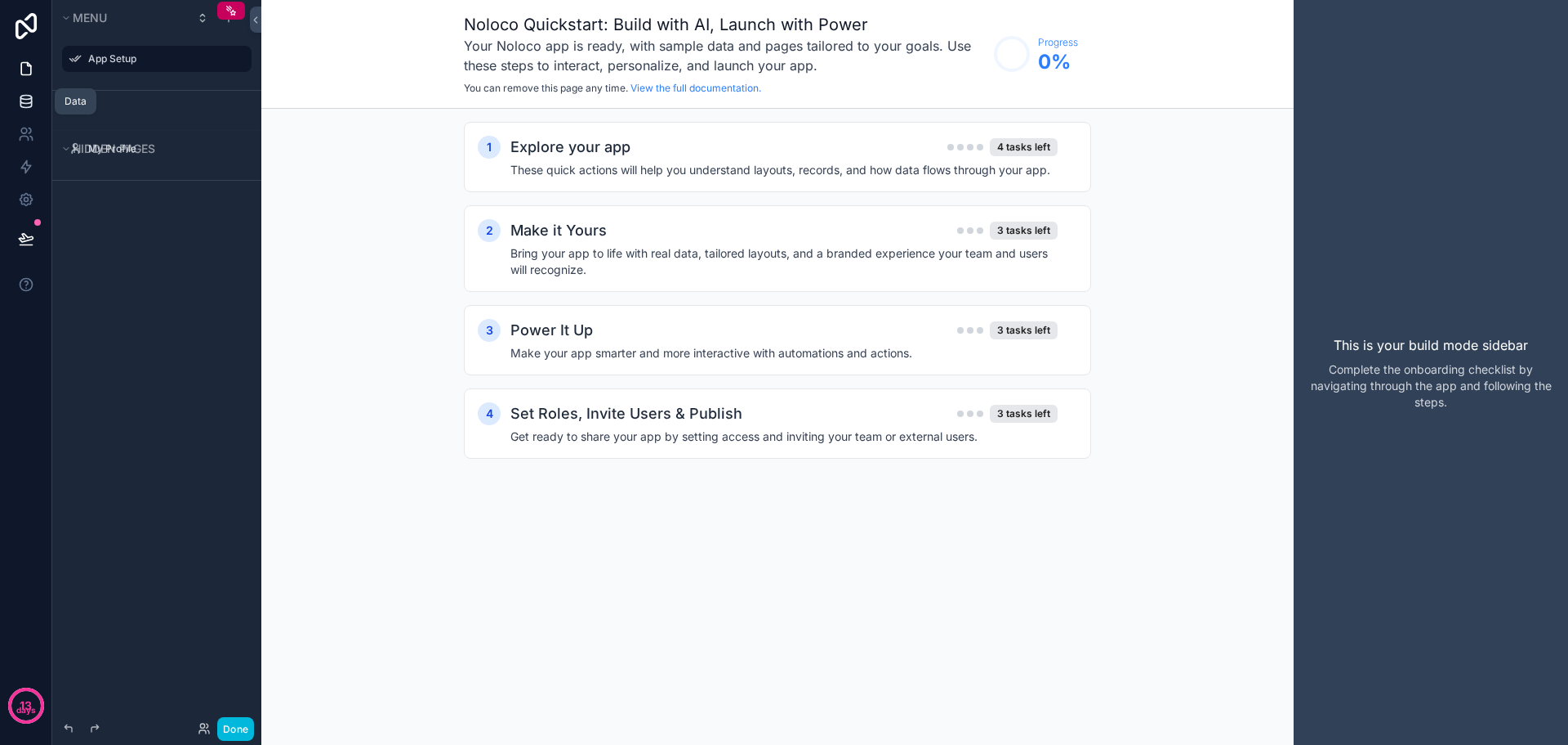
click at [24, 100] on icon at bounding box center [26, 98] width 11 height 4
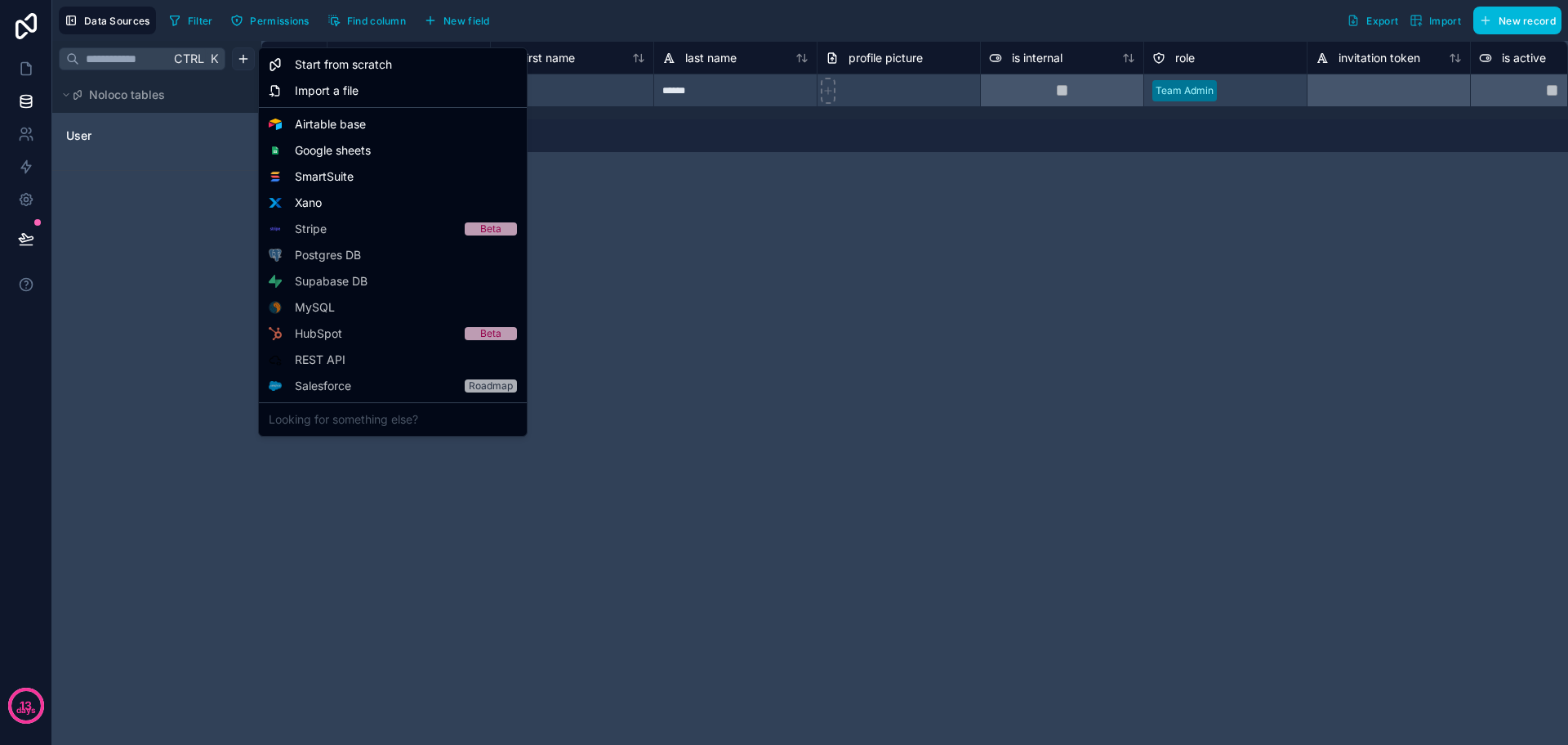
click at [241, 55] on html "**********" at bounding box center [784, 372] width 1568 height 745
click at [347, 126] on span "Airtable base" at bounding box center [330, 124] width 71 height 17
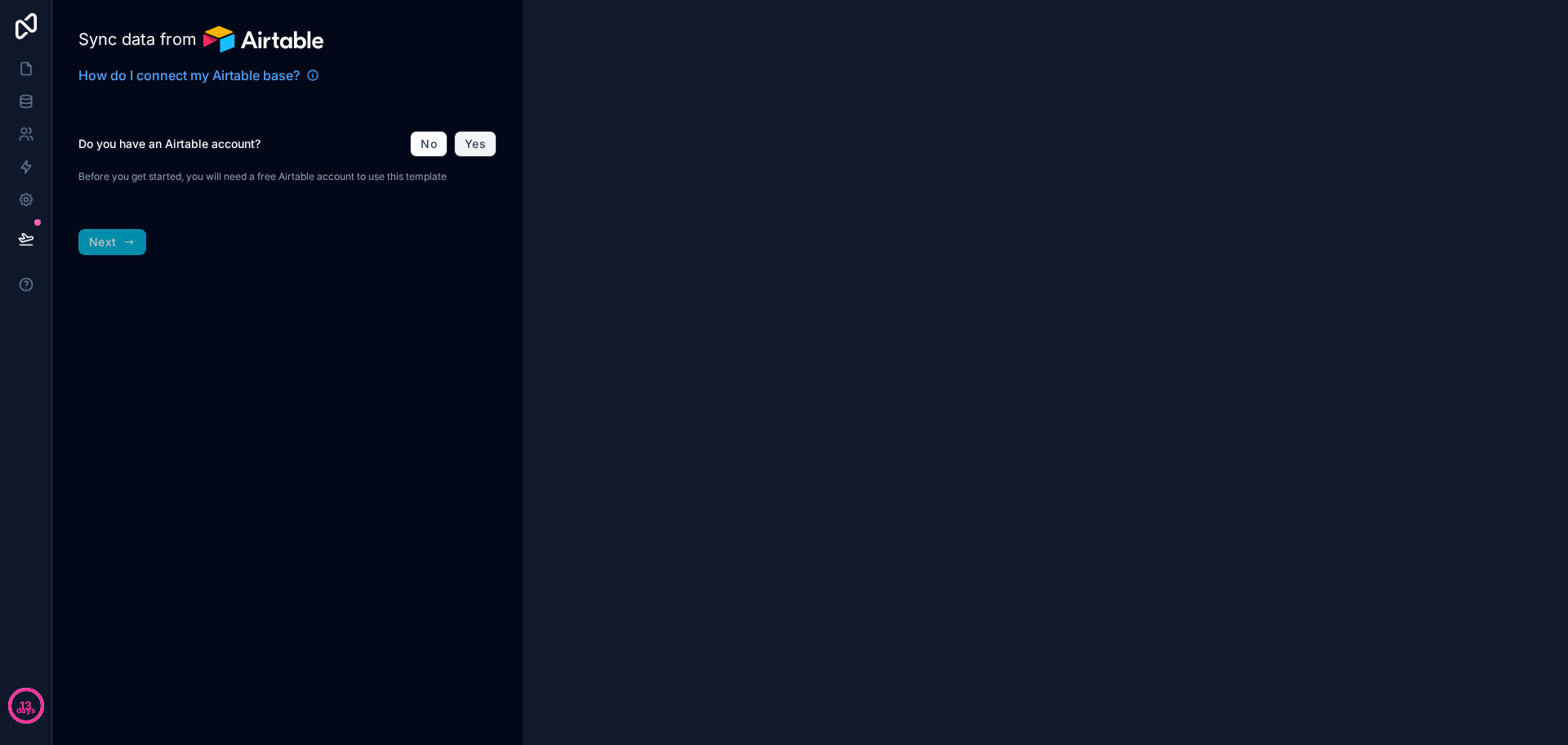
click at [477, 148] on button "Yes" at bounding box center [475, 144] width 42 height 27
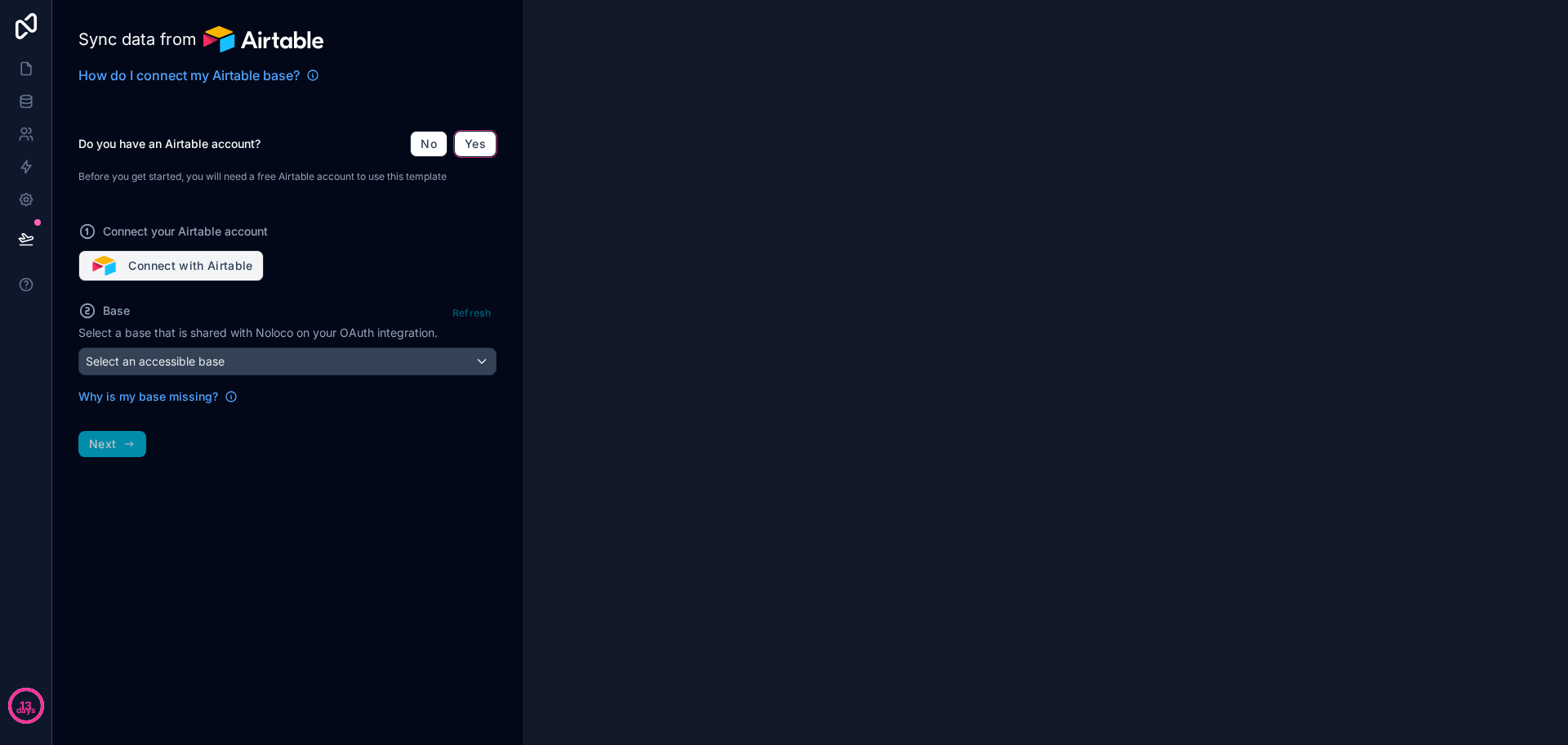
click at [175, 262] on button "Connect with Airtable" at bounding box center [172, 264] width 185 height 31
drag, startPoint x: 187, startPoint y: 336, endPoint x: 187, endPoint y: 354, distance: 18.0
click at [187, 340] on div "Base Refresh Select a base that is shared with Noloco on your OAuth integration…" at bounding box center [288, 352] width 418 height 104
click at [380, 377] on div "Why is my base missing?" at bounding box center [288, 390] width 418 height 30
click at [195, 268] on button "Connect with Airtable" at bounding box center [172, 264] width 185 height 31
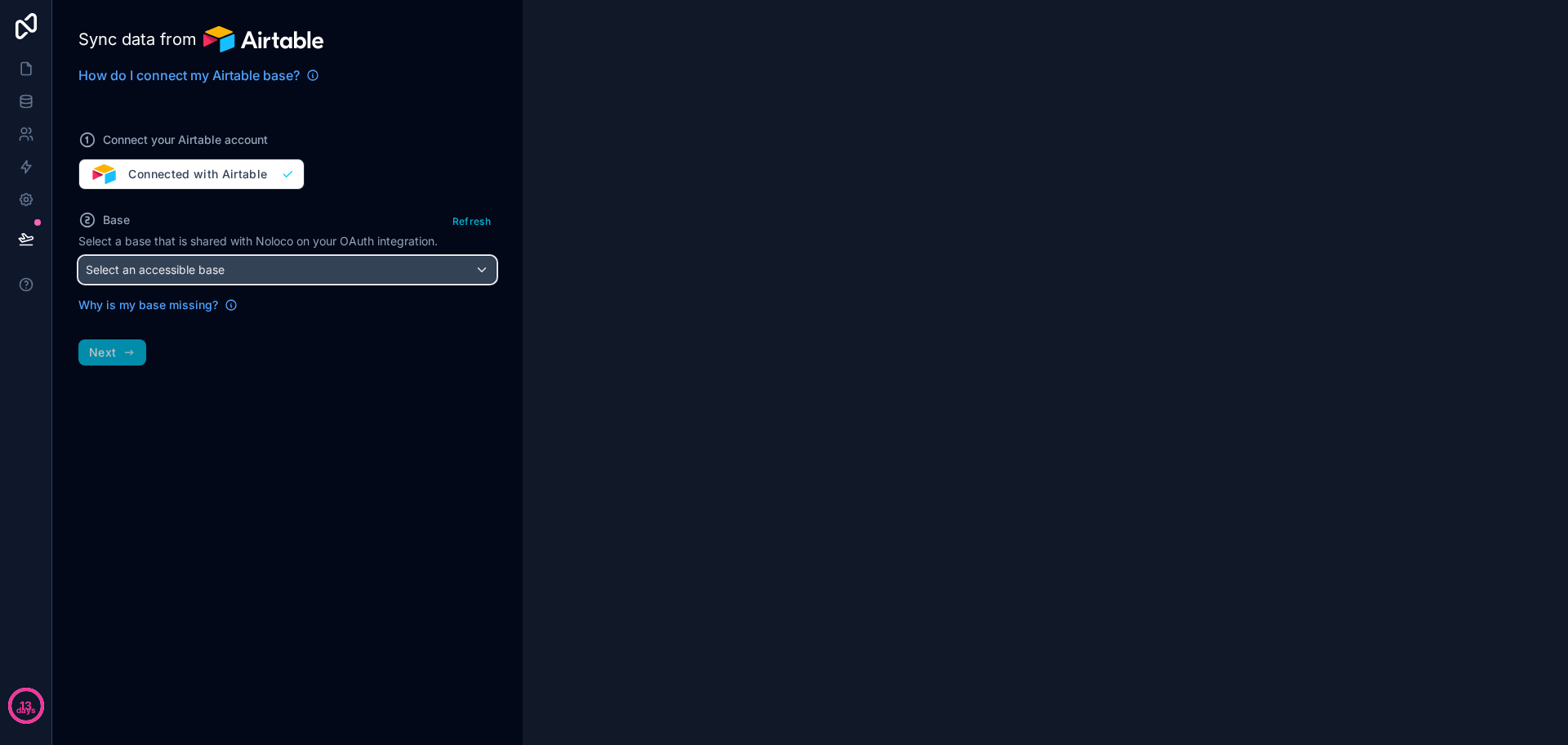
click at [332, 271] on div "Select an accessible base" at bounding box center [287, 269] width 416 height 27
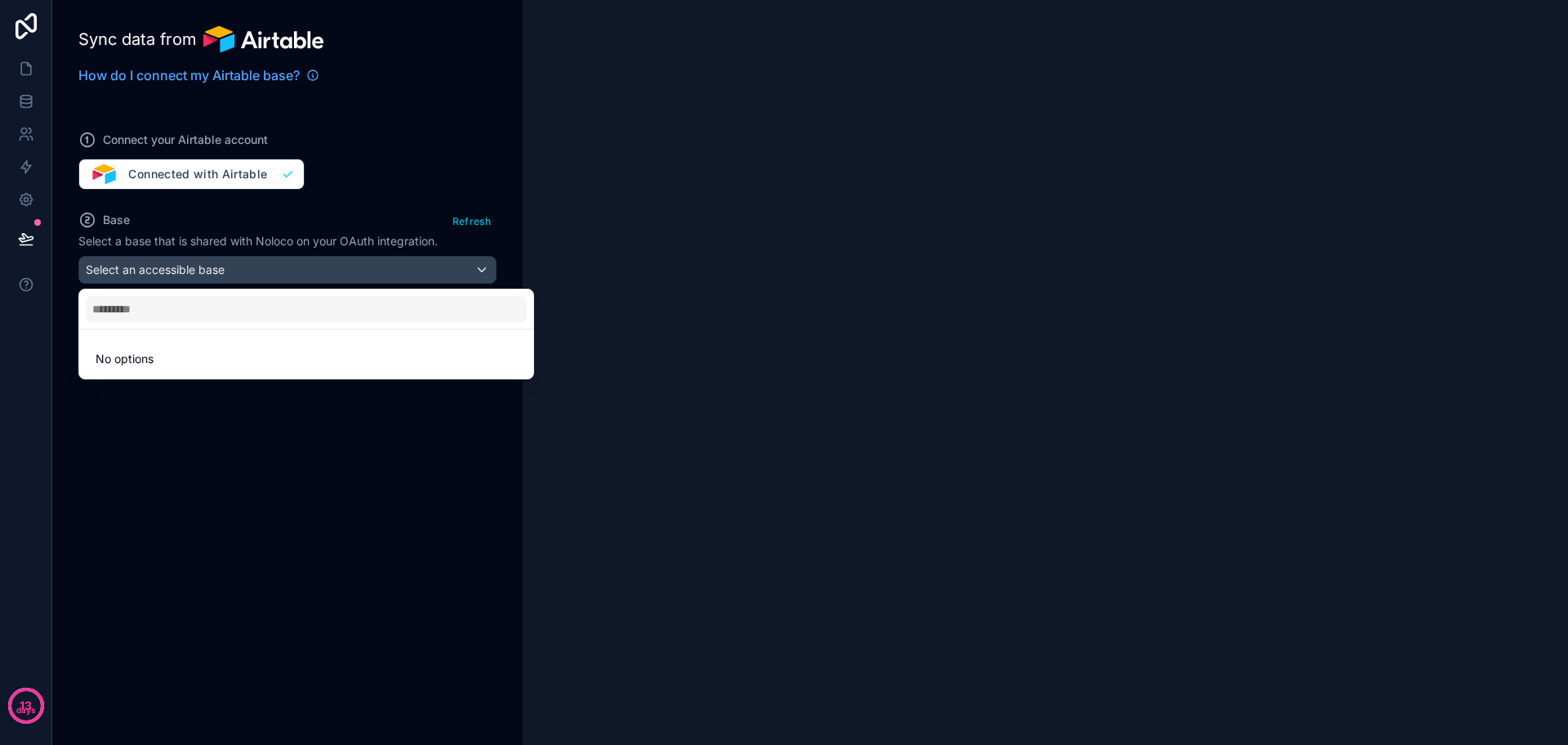
click at [136, 364] on span "No options" at bounding box center [124, 358] width 58 height 14
click at [302, 443] on div at bounding box center [784, 372] width 1568 height 745
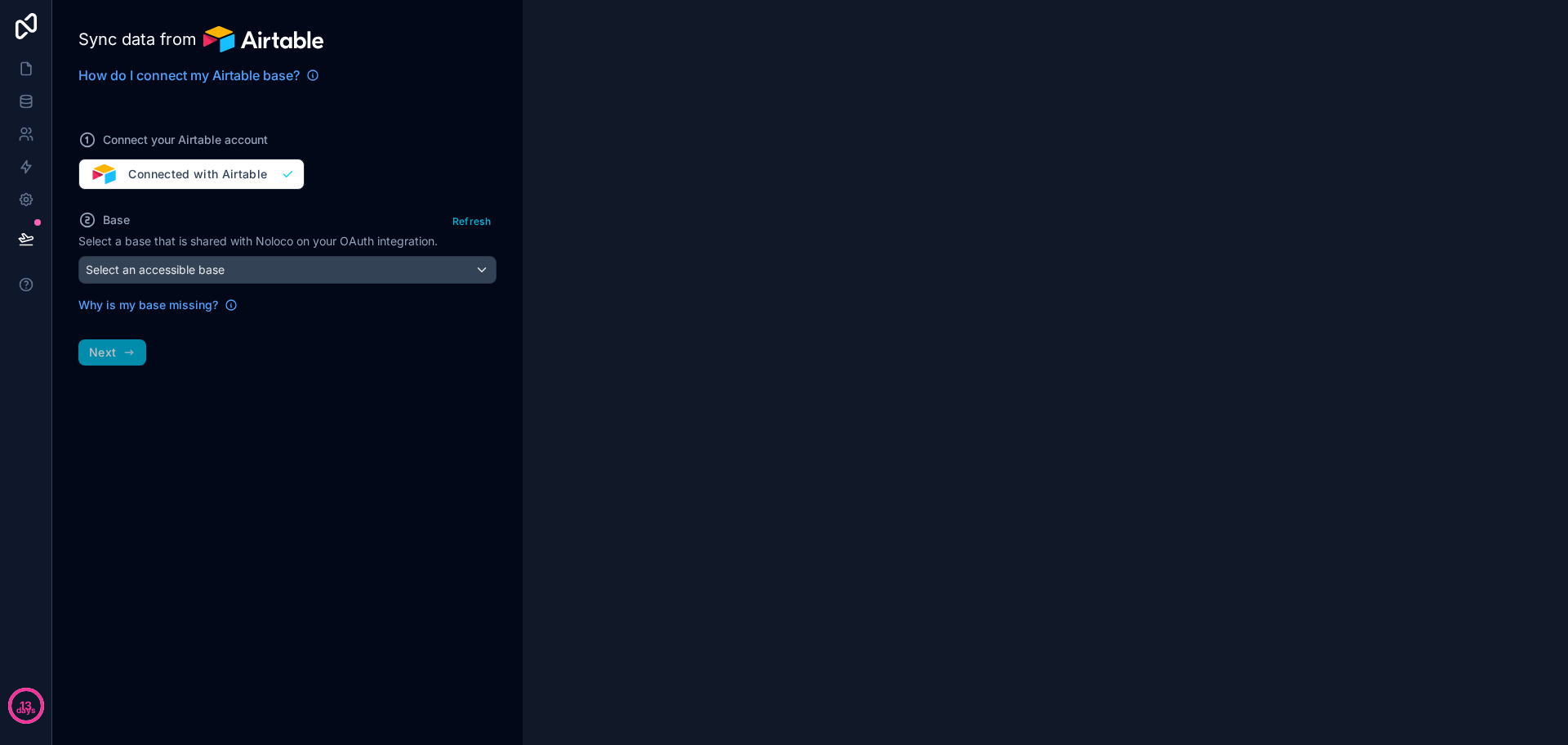
click at [108, 352] on div "Sync data from How do I connect my Airtable base? Connect your Airtable account…" at bounding box center [287, 372] width 470 height 745
click at [264, 271] on div "Select an accessible base" at bounding box center [287, 269] width 416 height 27
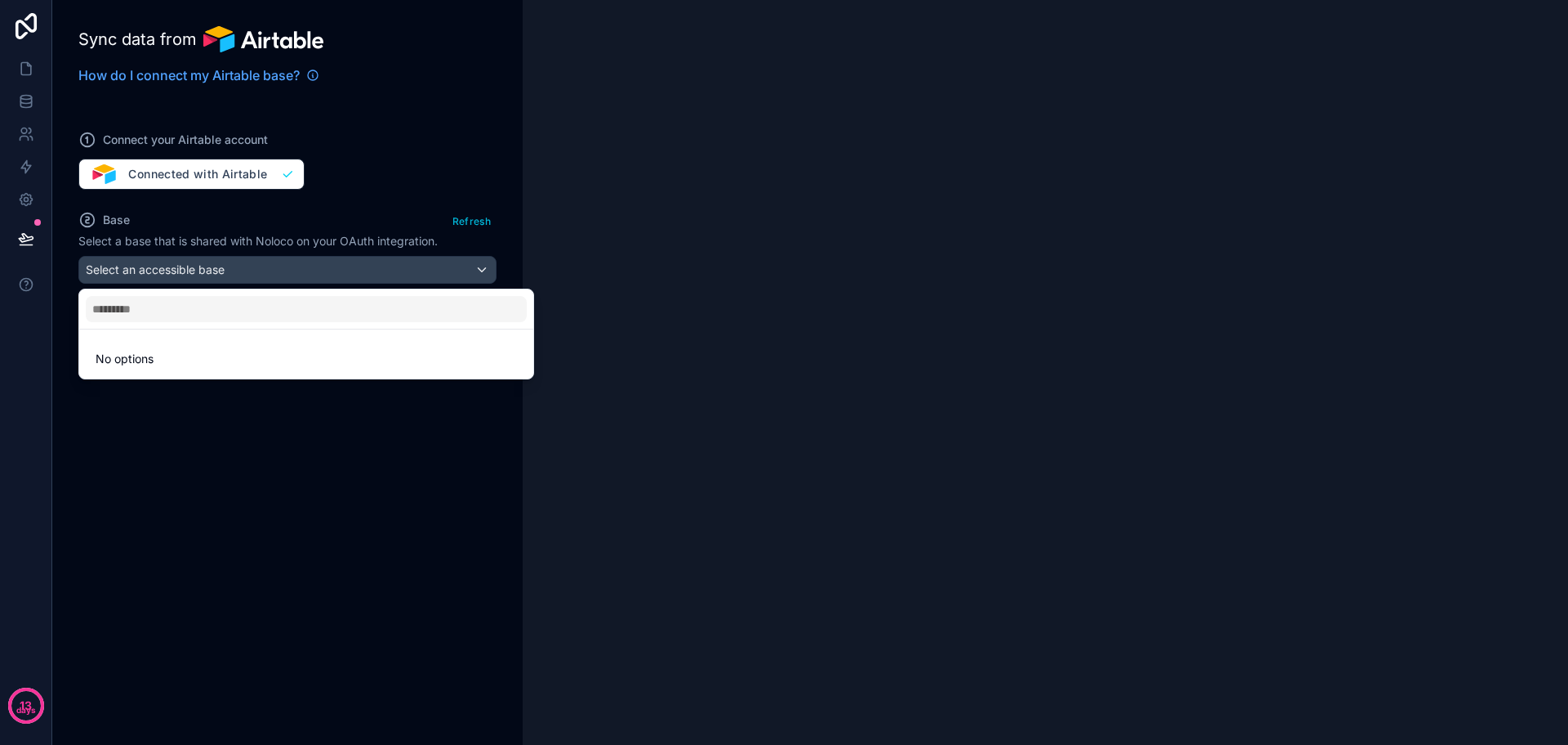
click at [121, 343] on li "No options" at bounding box center [307, 358] width 448 height 33
click at [114, 375] on ul "No options" at bounding box center [306, 354] width 455 height 49
click at [113, 310] on input "text" at bounding box center [306, 309] width 441 height 27
click at [246, 428] on div at bounding box center [784, 372] width 1568 height 745
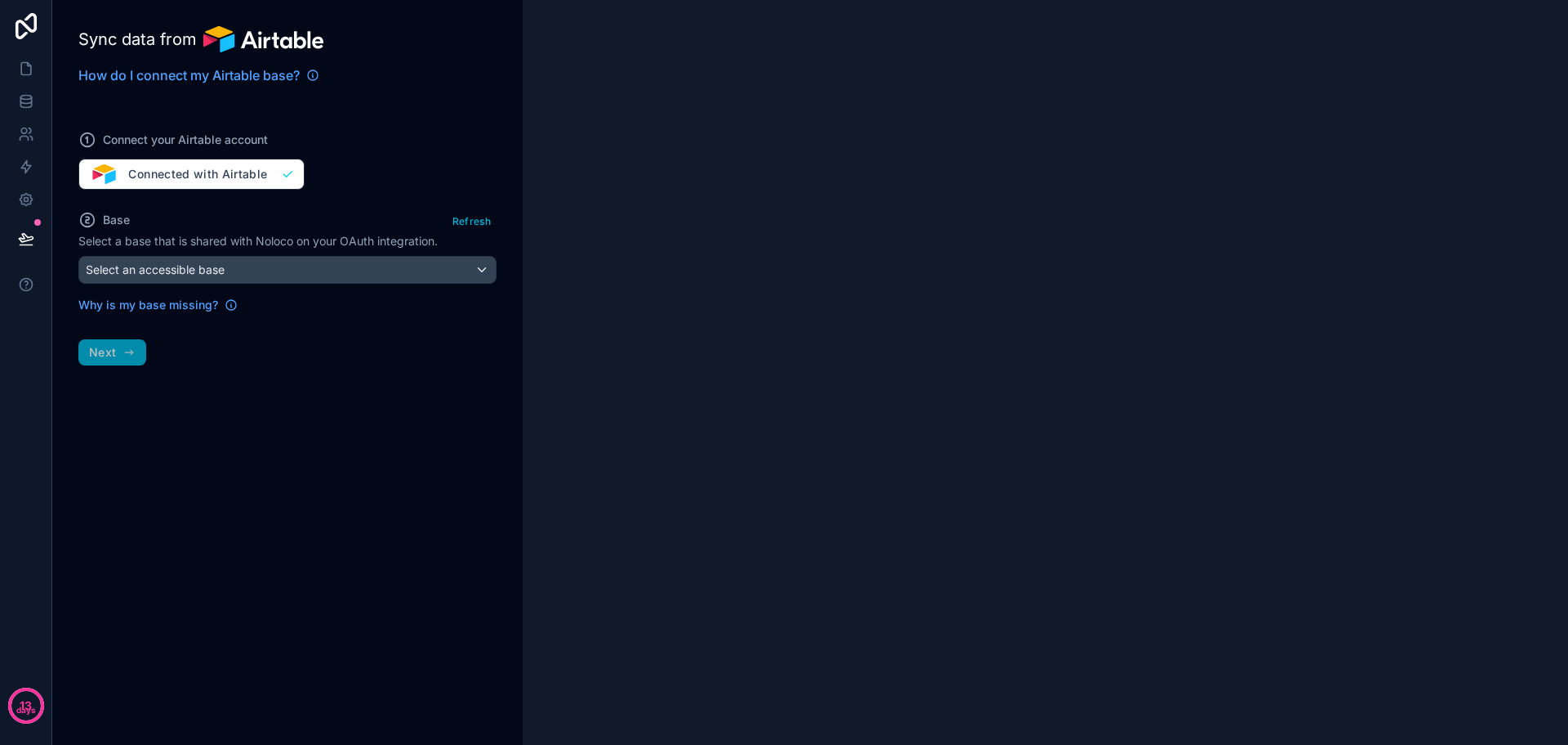
click at [212, 166] on div "Connect your Airtable account Connected with Airtable" at bounding box center [288, 151] width 418 height 79
click at [464, 224] on button "Refresh" at bounding box center [471, 221] width 50 height 24
click at [297, 265] on div "Select an accessible base" at bounding box center [287, 269] width 416 height 27
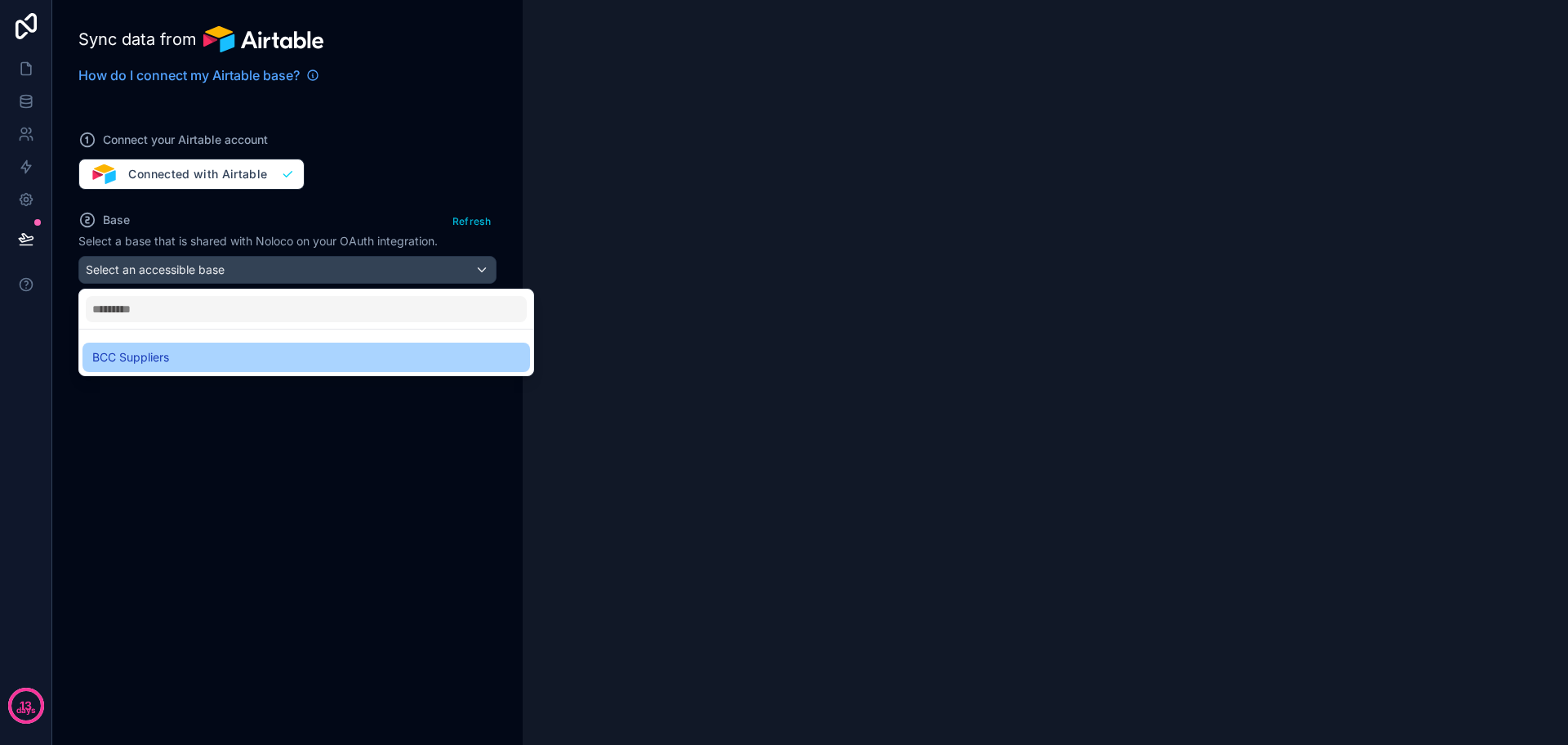
click at [168, 354] on span "BCC Suppliers" at bounding box center [131, 357] width 77 height 20
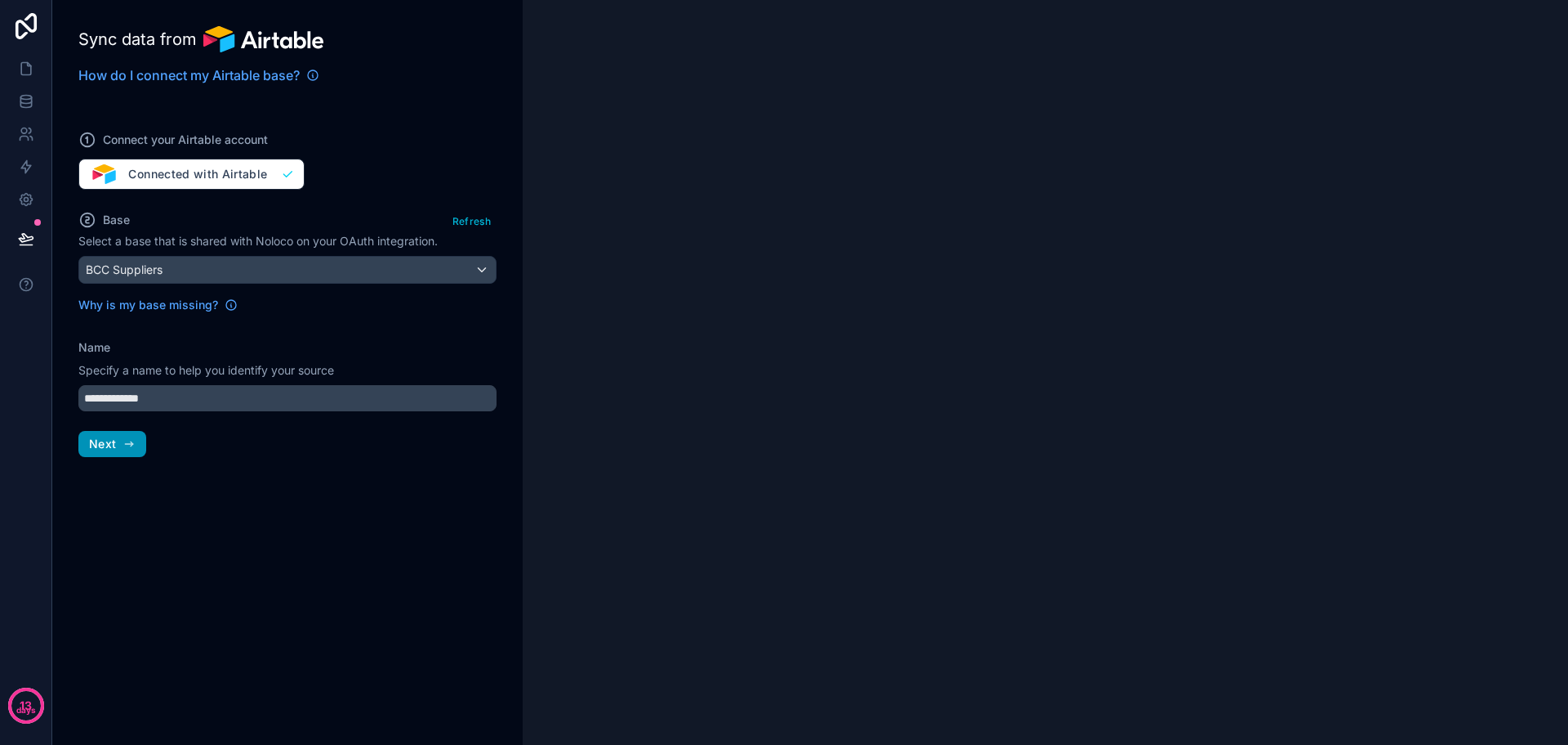
click at [107, 450] on span "Next" at bounding box center [102, 443] width 27 height 15
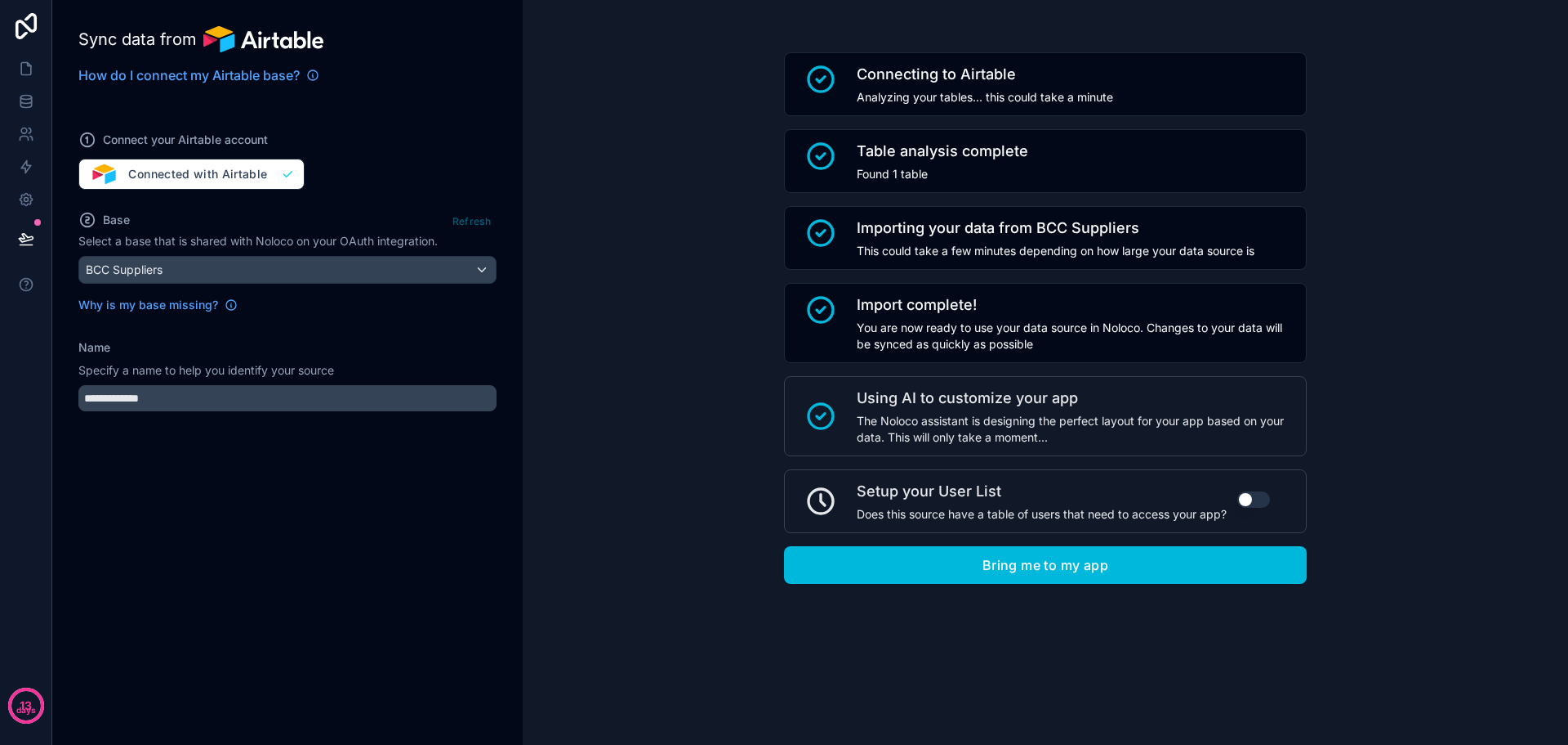
click at [1251, 493] on button "Use setting" at bounding box center [1253, 499] width 33 height 17
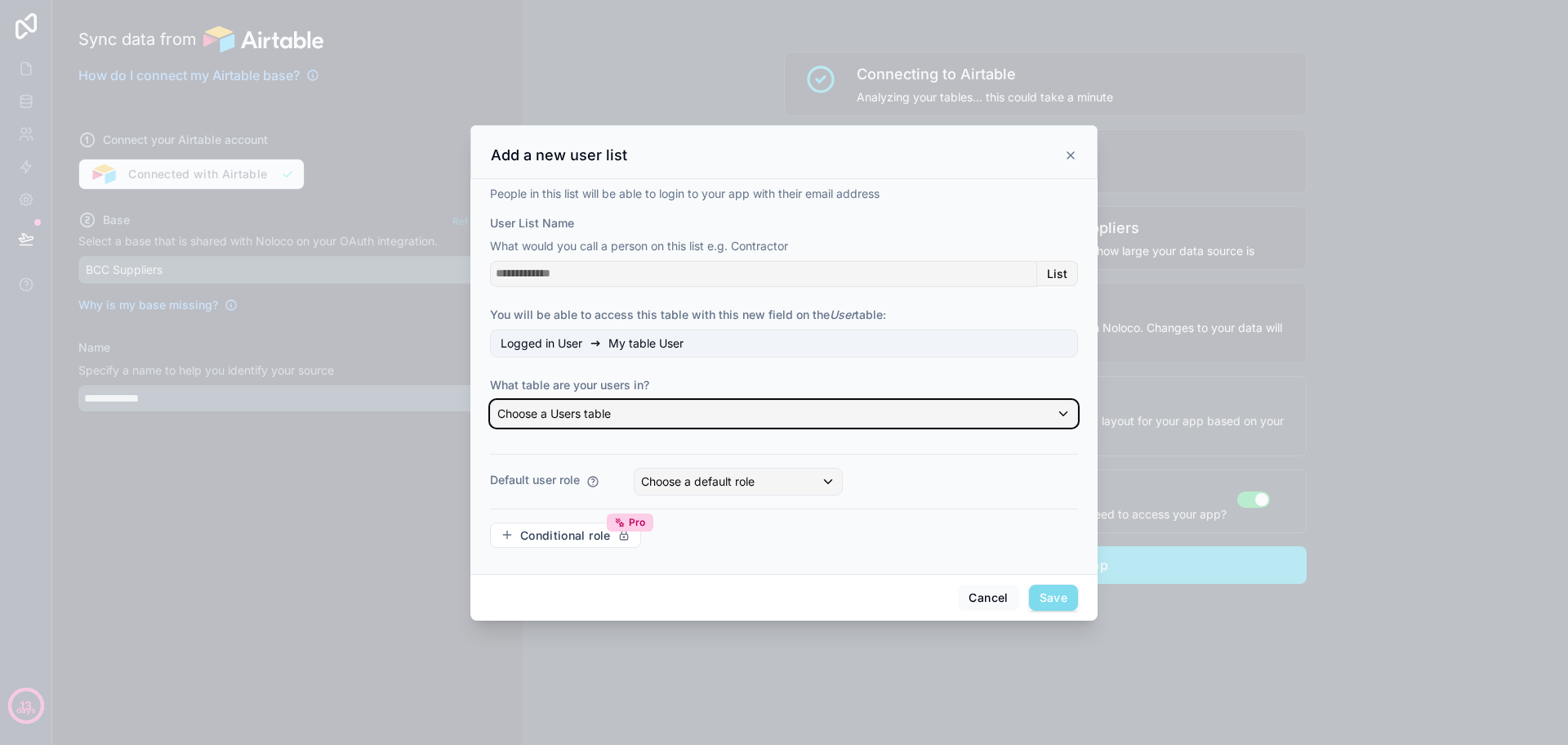
click at [687, 418] on div "Choose a Users table" at bounding box center [784, 413] width 587 height 27
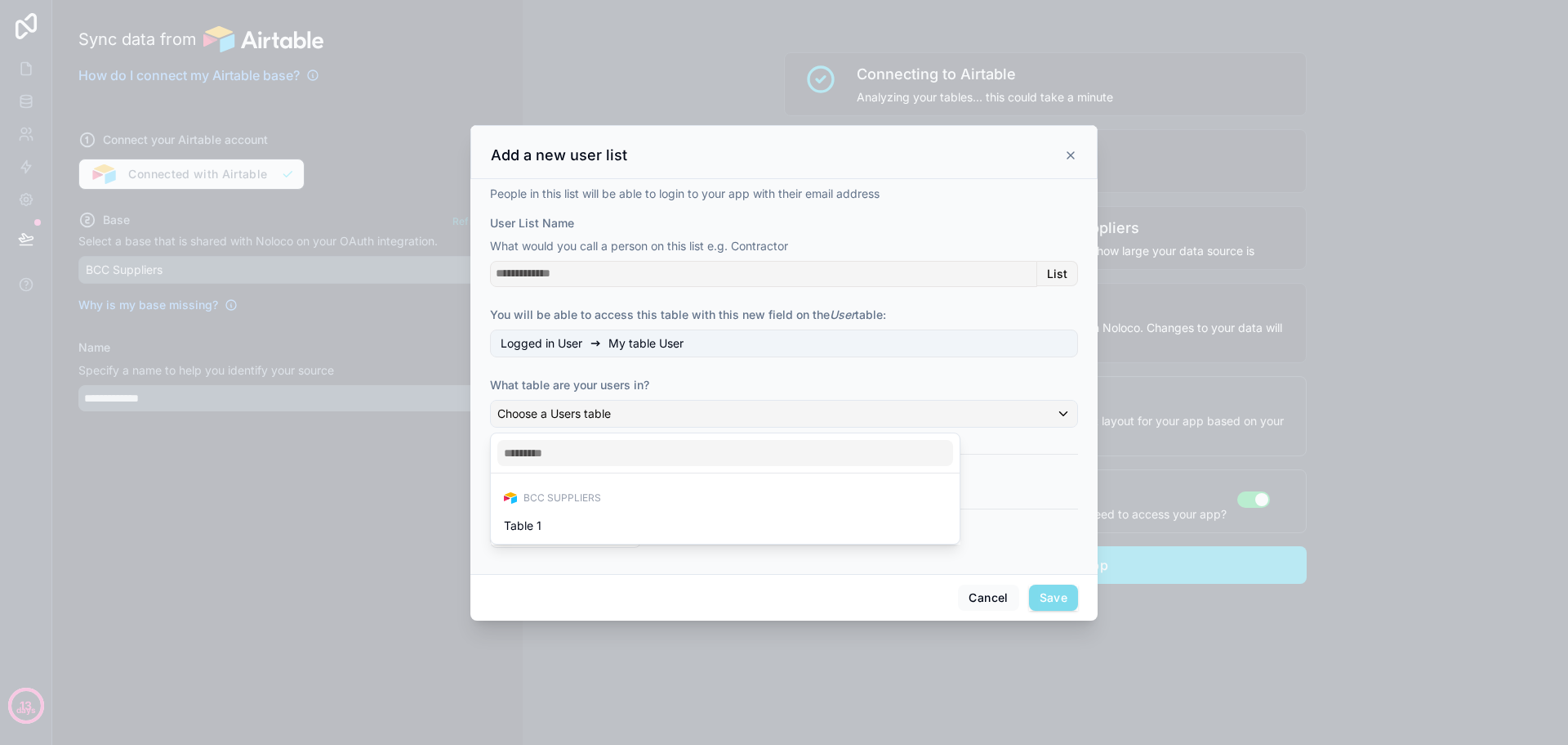
click at [687, 418] on div at bounding box center [784, 372] width 1568 height 745
click at [969, 595] on button "Cancel" at bounding box center [988, 597] width 60 height 27
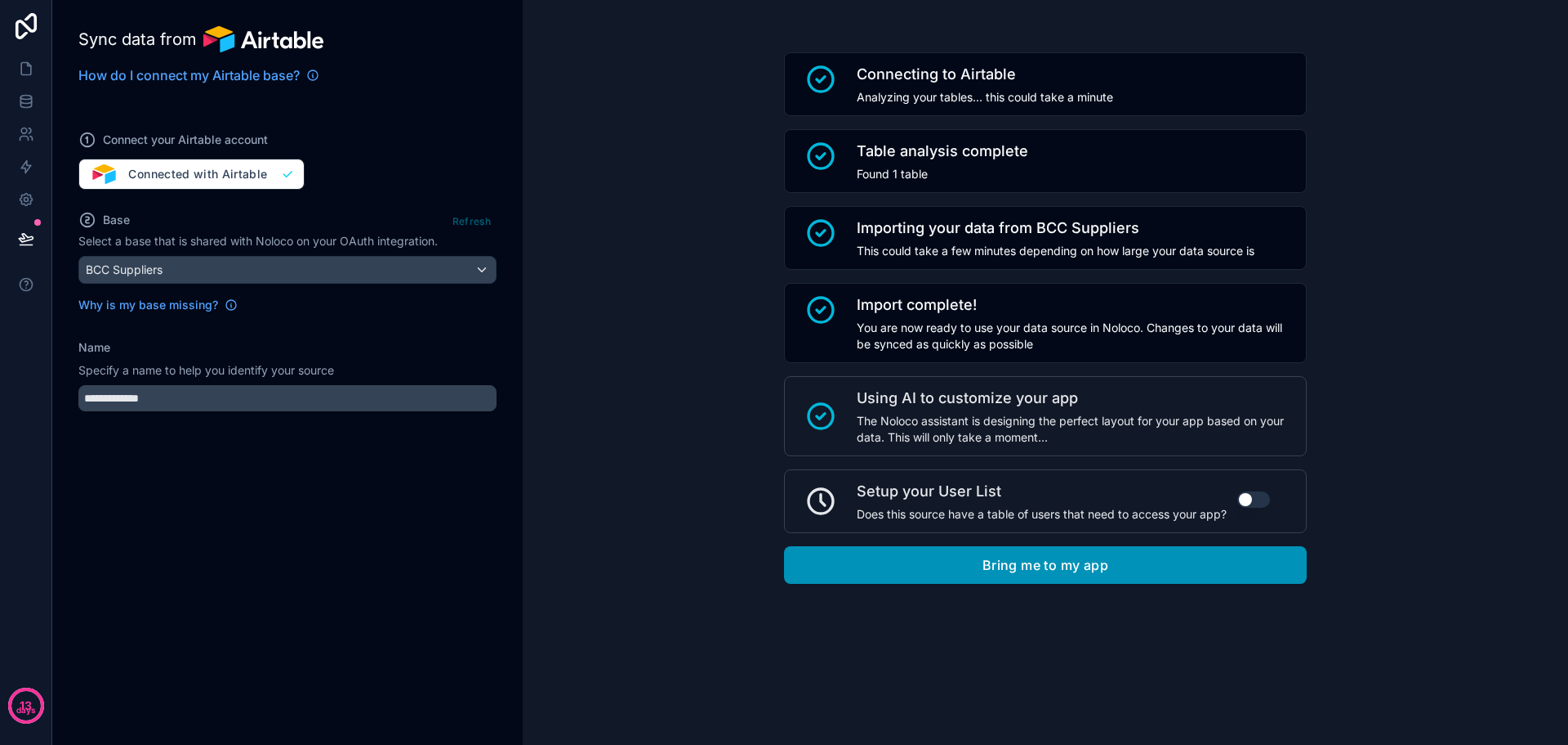
click at [1011, 569] on button "Bring me to my app" at bounding box center [1045, 564] width 523 height 37
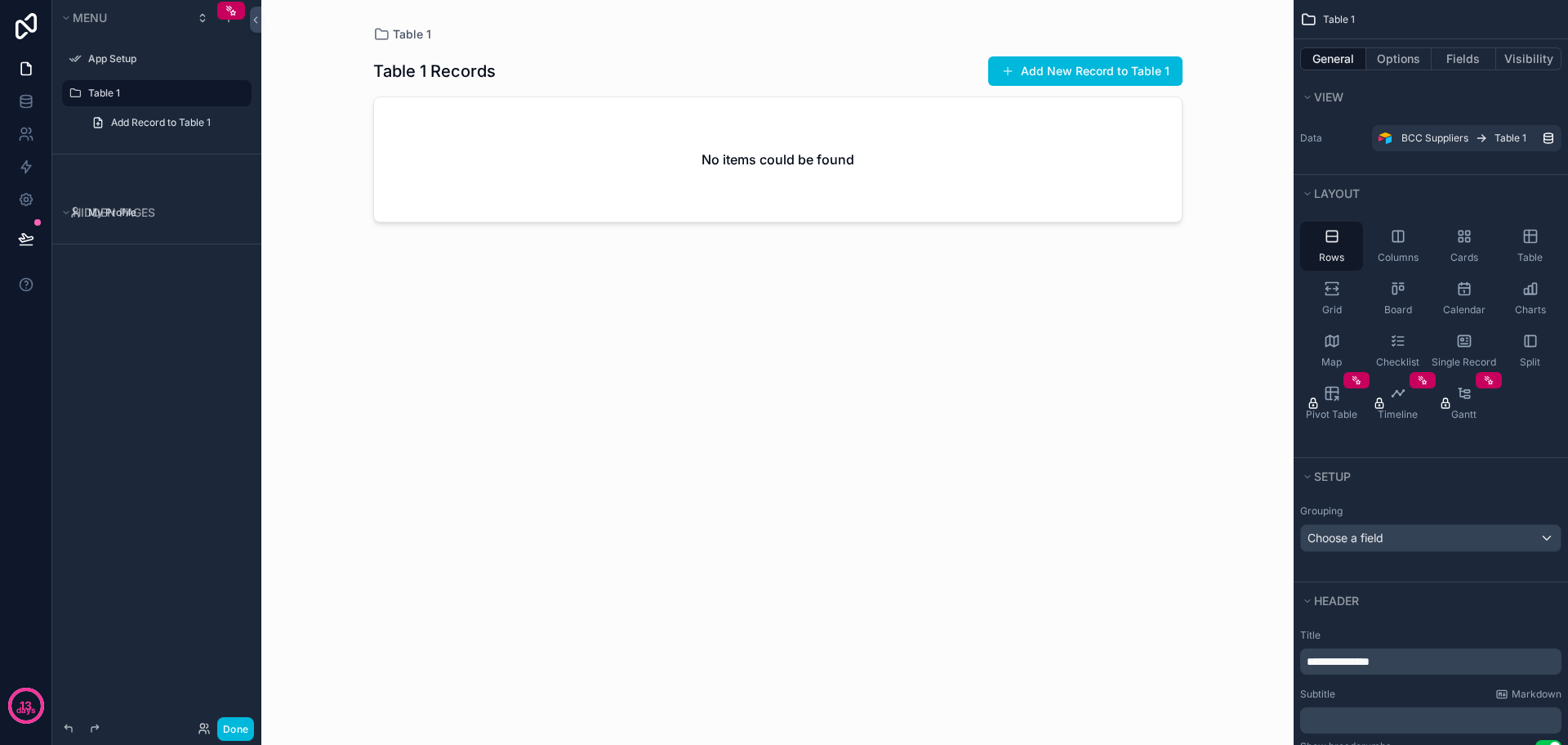
click at [105, 94] on label "Table 1" at bounding box center [165, 93] width 154 height 13
click at [22, 102] on icon at bounding box center [26, 101] width 17 height 17
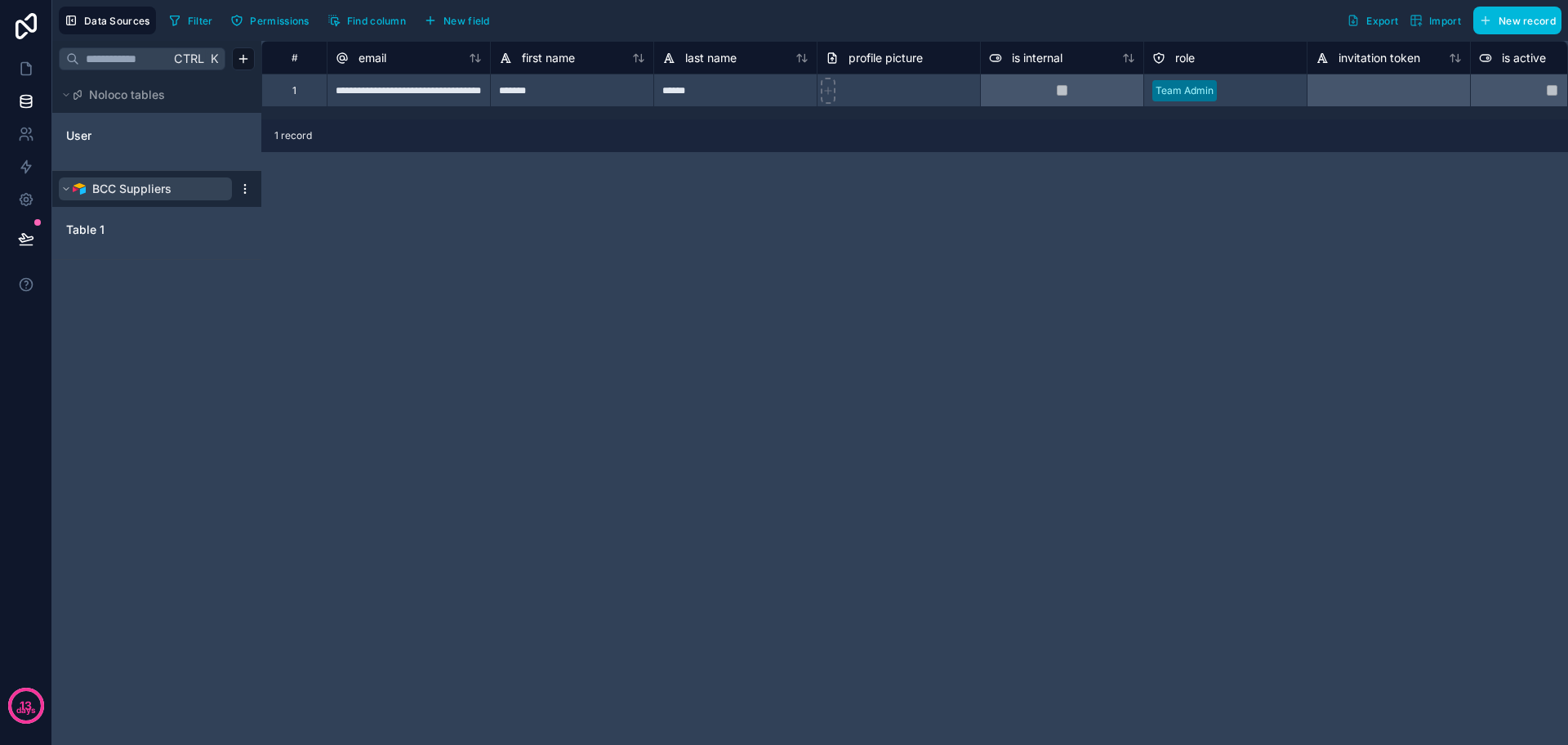
click at [155, 188] on span "BCC Suppliers" at bounding box center [132, 188] width 79 height 17
click at [110, 197] on button "BCC Suppliers" at bounding box center [146, 188] width 174 height 23
click at [88, 233] on span "Table 1" at bounding box center [85, 229] width 38 height 17
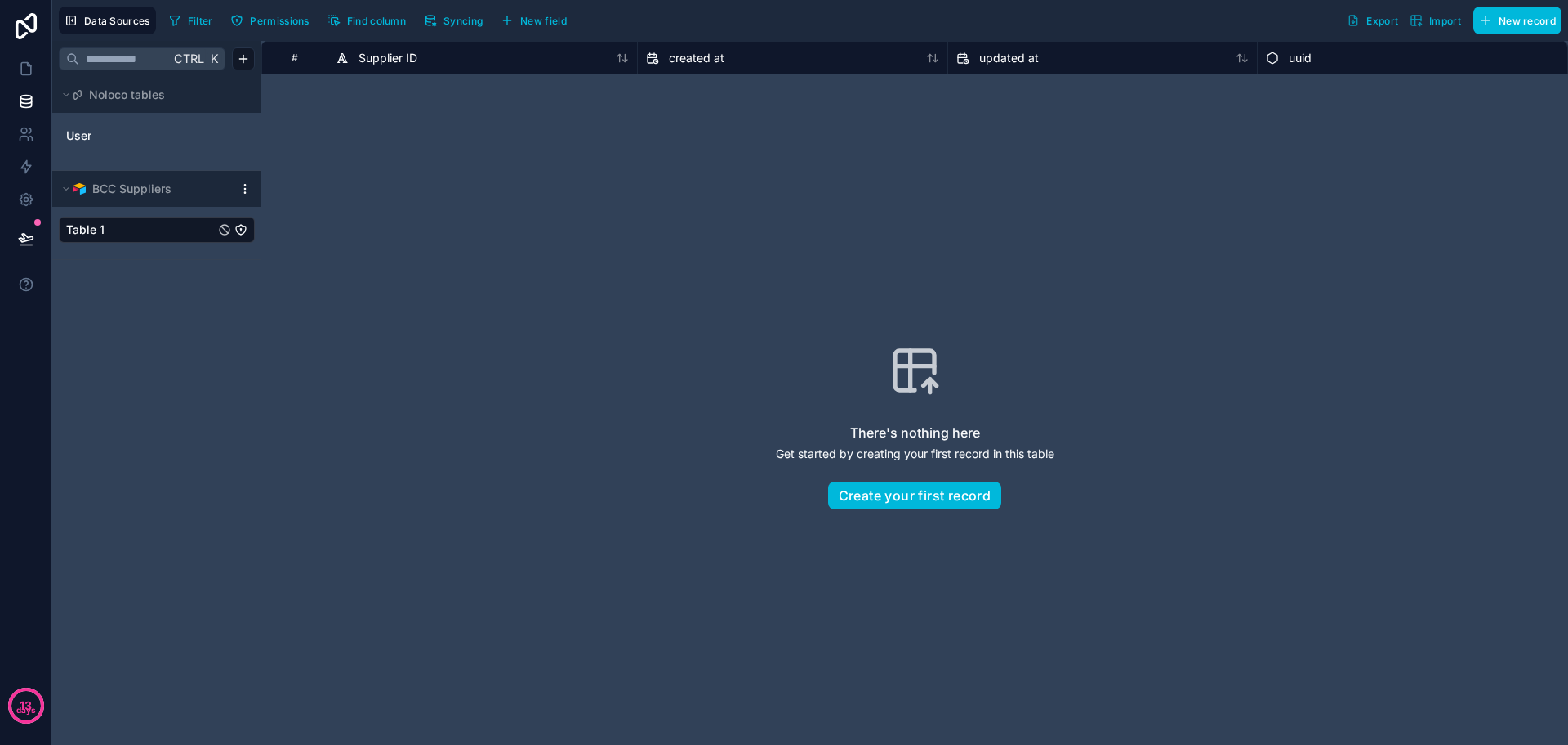
click at [1336, 59] on div "uuid" at bounding box center [1412, 58] width 293 height 20
